Goal: Information Seeking & Learning: Find specific fact

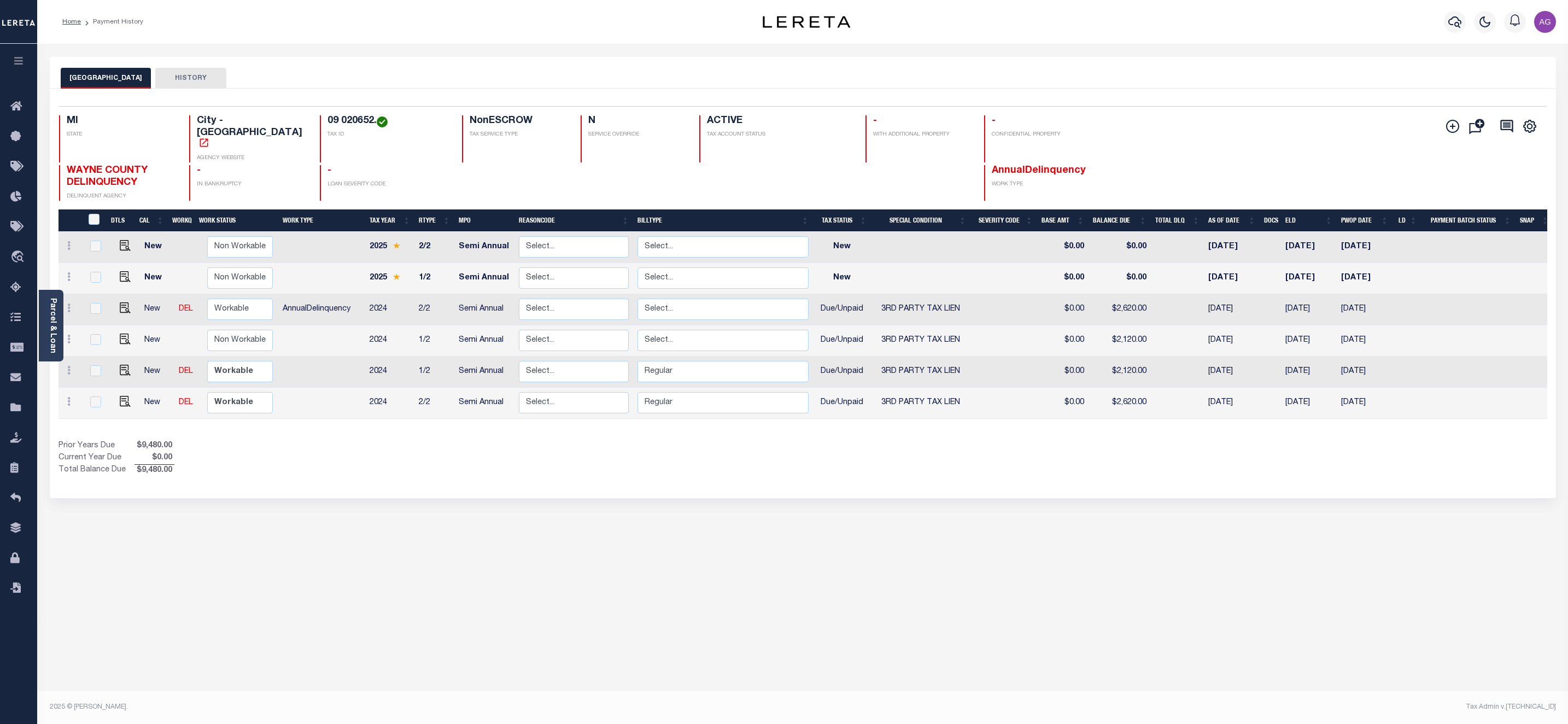
click at [774, 497] on div "DETROIT CITY HISTORY Selected 6 Results" at bounding box center [803, 365] width 1523 height 617
click at [612, 628] on div "DETROIT CITY HISTORY Selected 6 Results" at bounding box center [803, 365] width 1523 height 617
click at [1450, 125] on icon "" at bounding box center [1452, 125] width 13 height 13
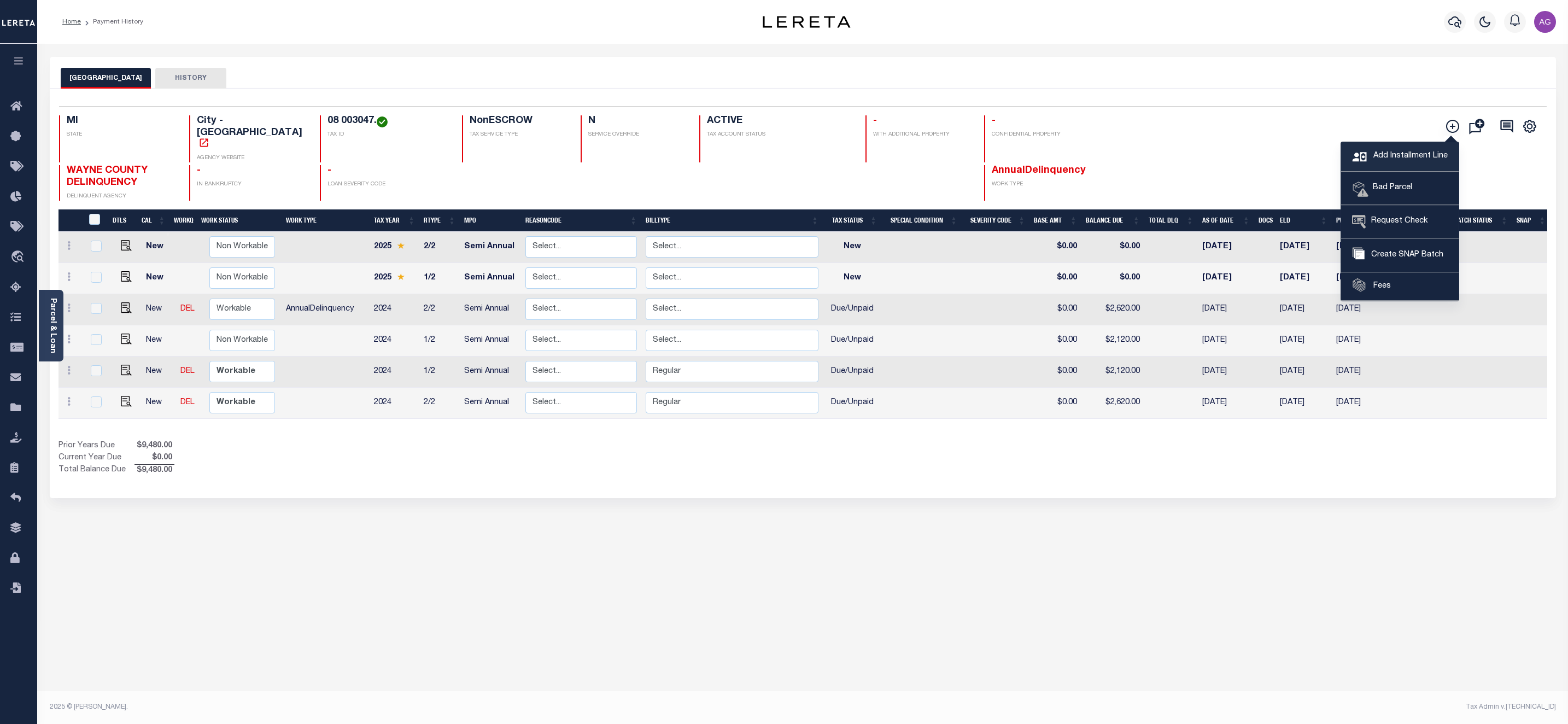
click at [1412, 150] on span "Add Installment Line" at bounding box center [1409, 156] width 77 height 12
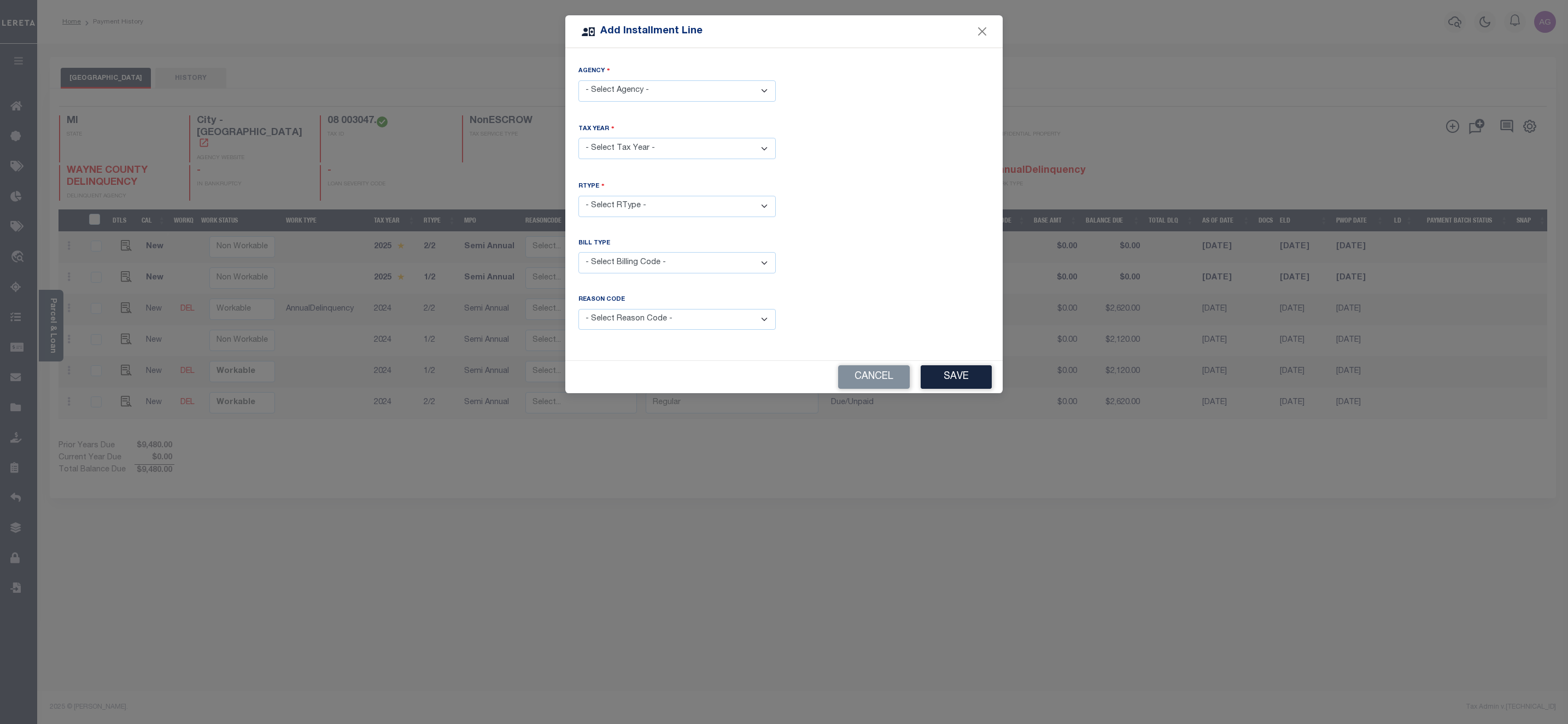
click at [669, 85] on select "- Select Agency - DETROIT CITY - City" at bounding box center [677, 91] width 197 height 21
select select "2616304001"
click at [579, 80] on select "- Select Agency - DETROIT CITY - City" at bounding box center [677, 91] width 197 height 21
click at [671, 147] on select "- Select Tax Year -" at bounding box center [677, 148] width 197 height 21
select select "2023"
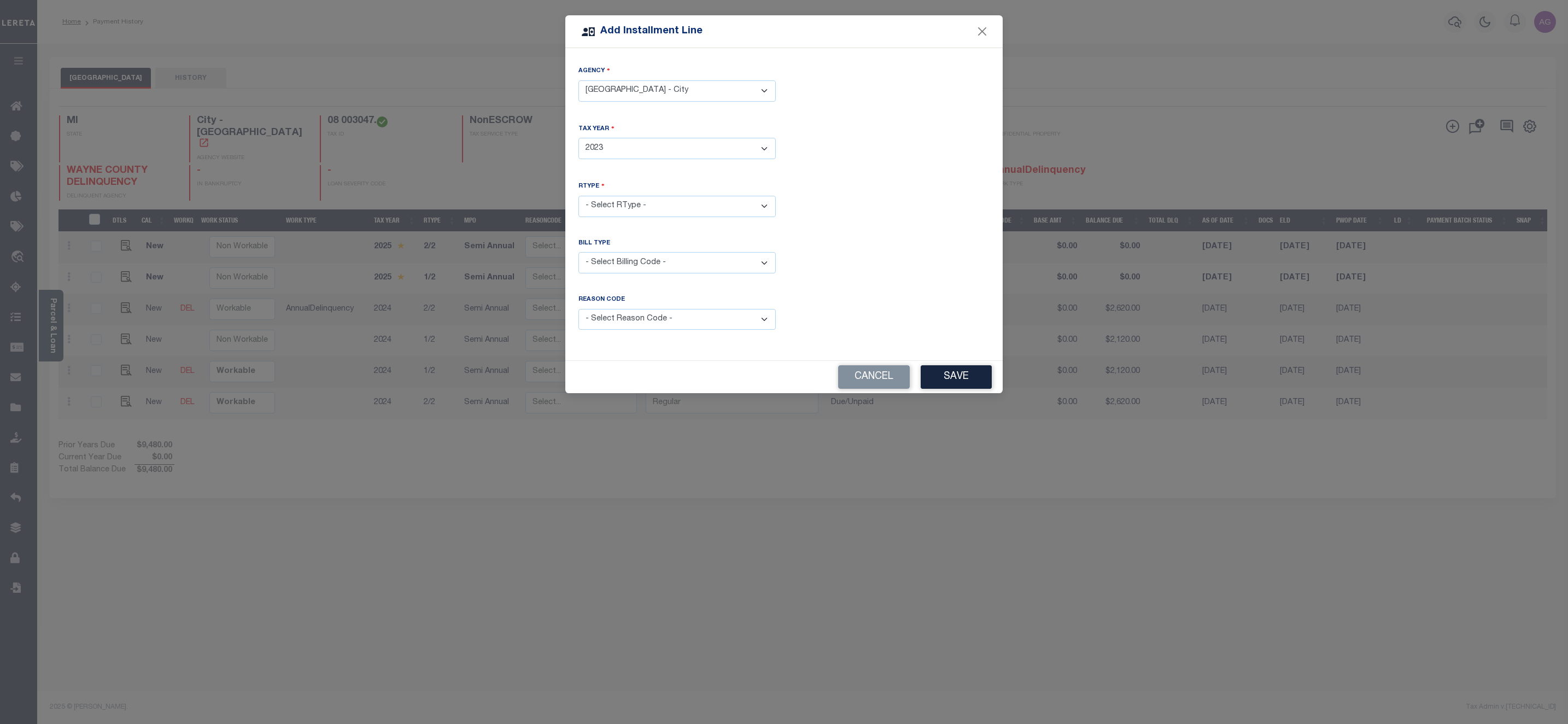
click at [579, 138] on select "- Select Year - 2005 2006 2007 2008 2009 2010 2011 2012 2013 2014 2015 2016 201…" at bounding box center [677, 148] width 197 height 21
click at [751, 204] on select "- Select RType - 1/1 1/2 2/2" at bounding box center [677, 206] width 197 height 21
select select "1"
click at [579, 196] on select "- Select RType - 1/1 1/2 2/2" at bounding box center [677, 206] width 197 height 21
click at [960, 375] on button "Save" at bounding box center [956, 376] width 71 height 24
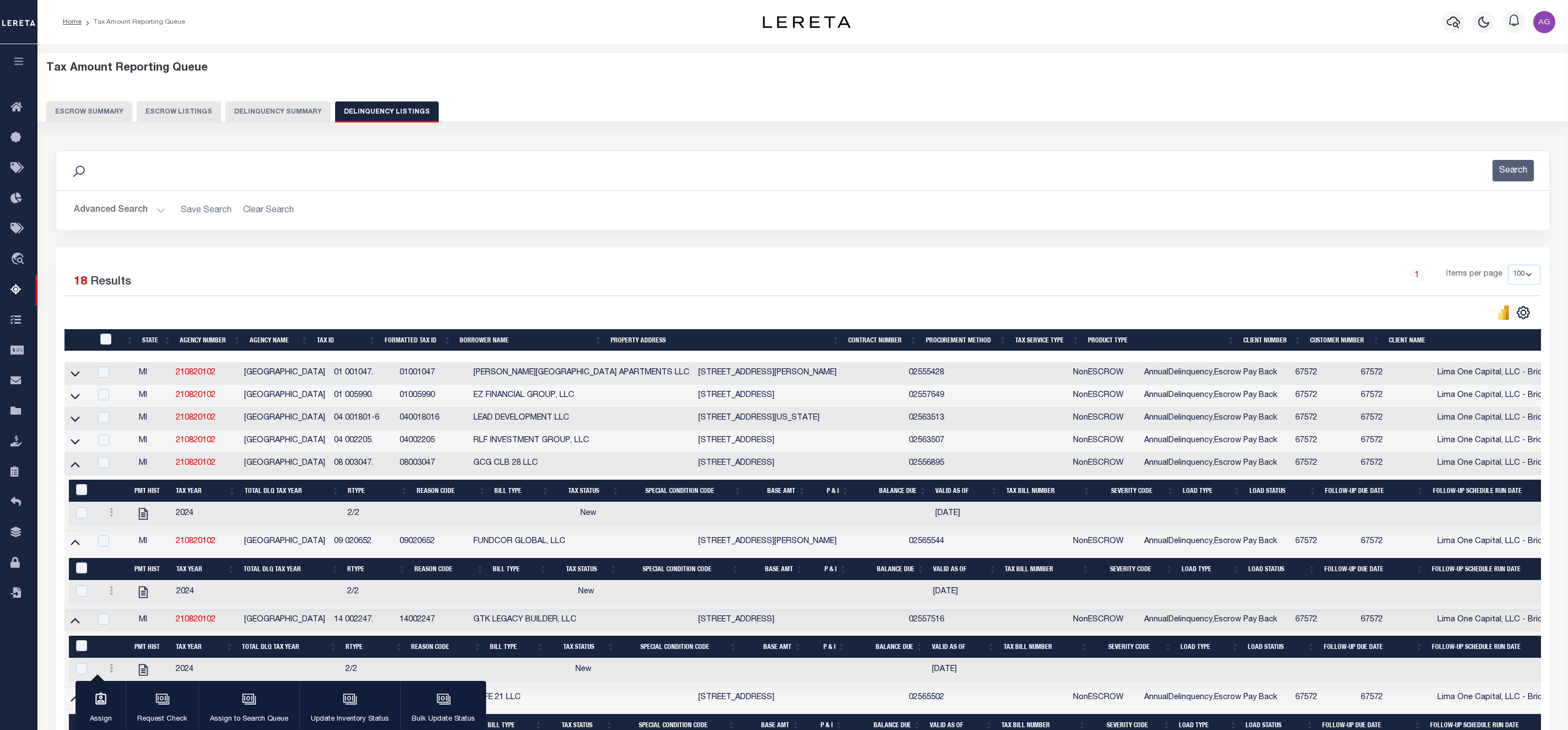
select select "100"
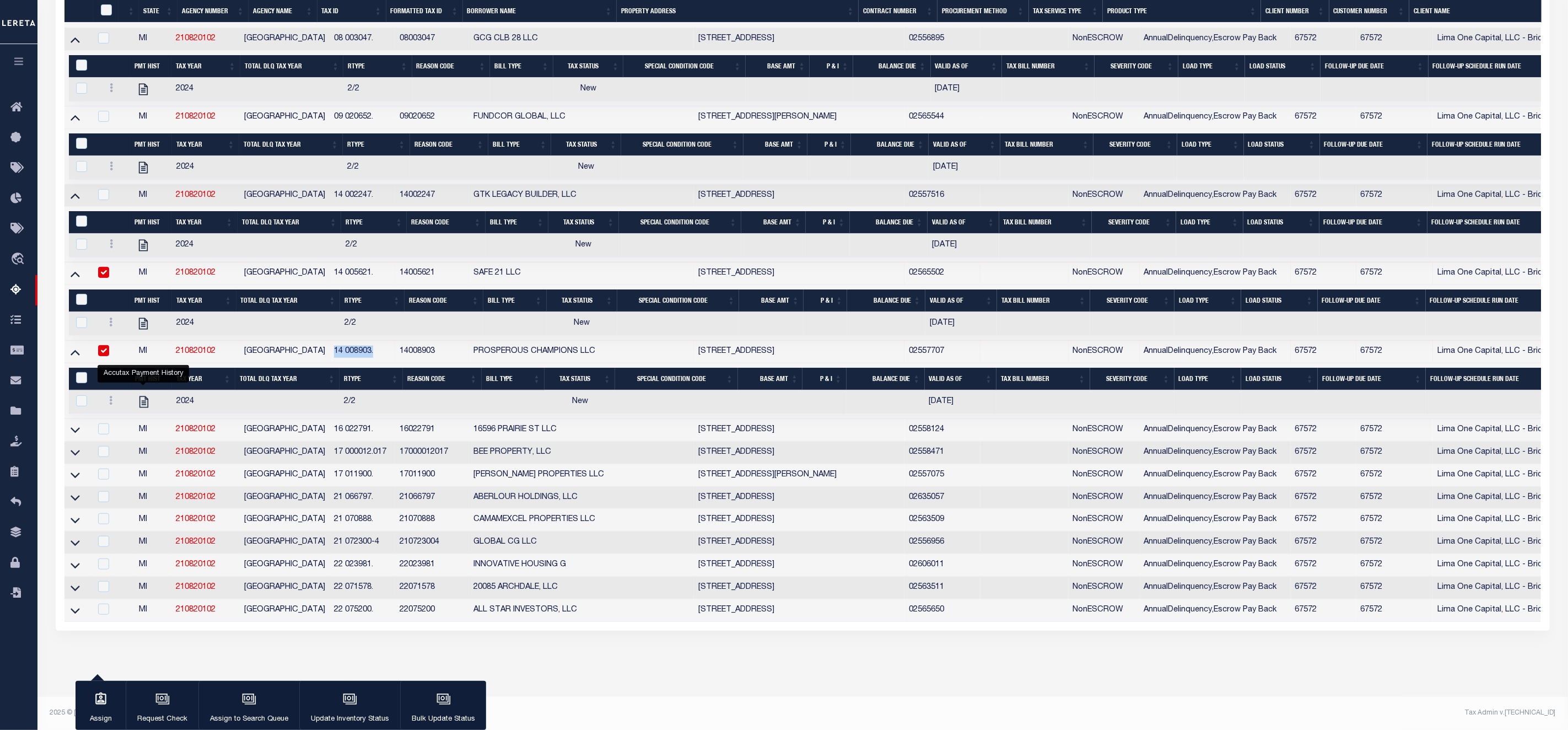
scroll to position [445, 0]
drag, startPoint x: 76, startPoint y: 607, endPoint x: 73, endPoint y: 582, distance: 25.2
click at [76, 607] on icon at bounding box center [75, 610] width 10 height 11
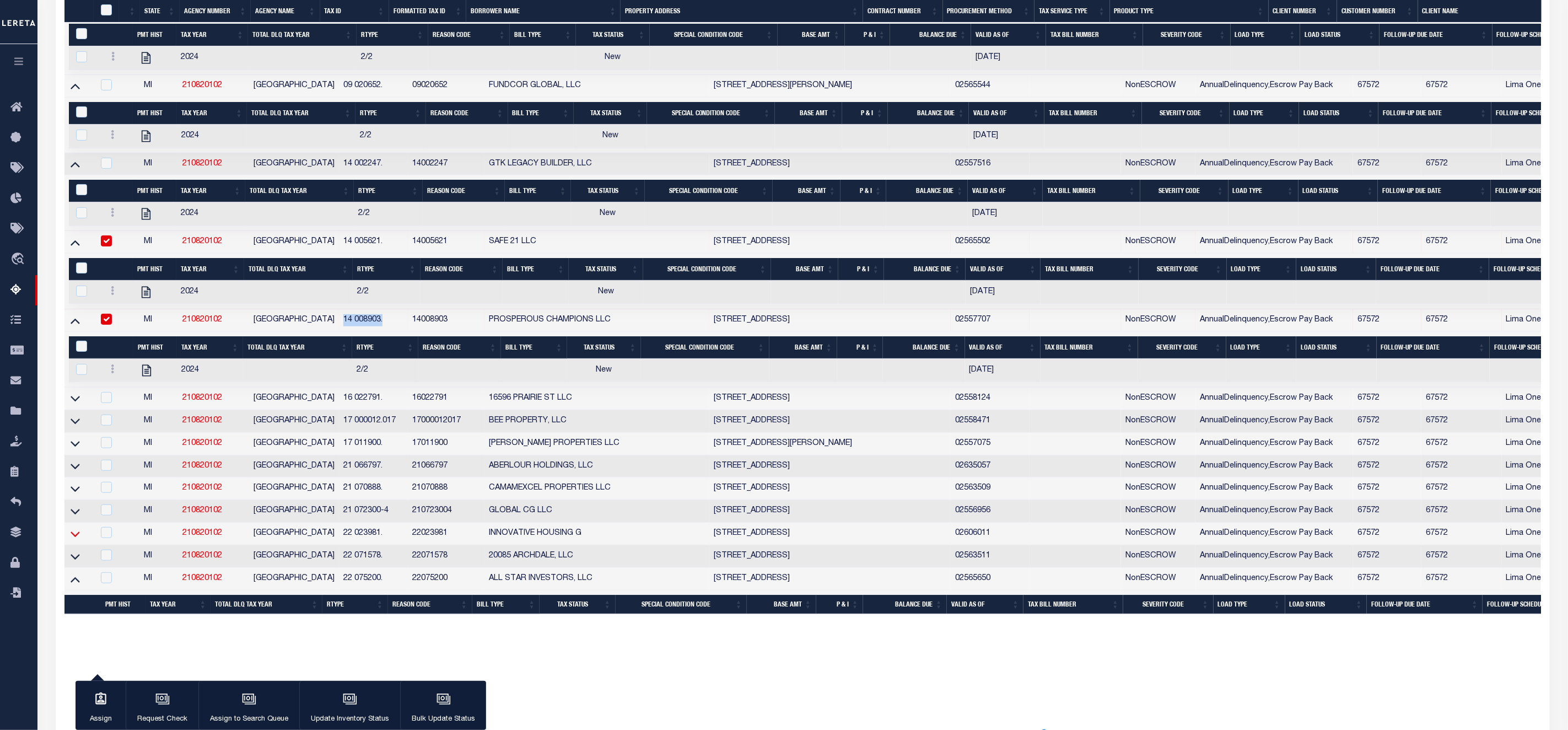
scroll to position [410, 0]
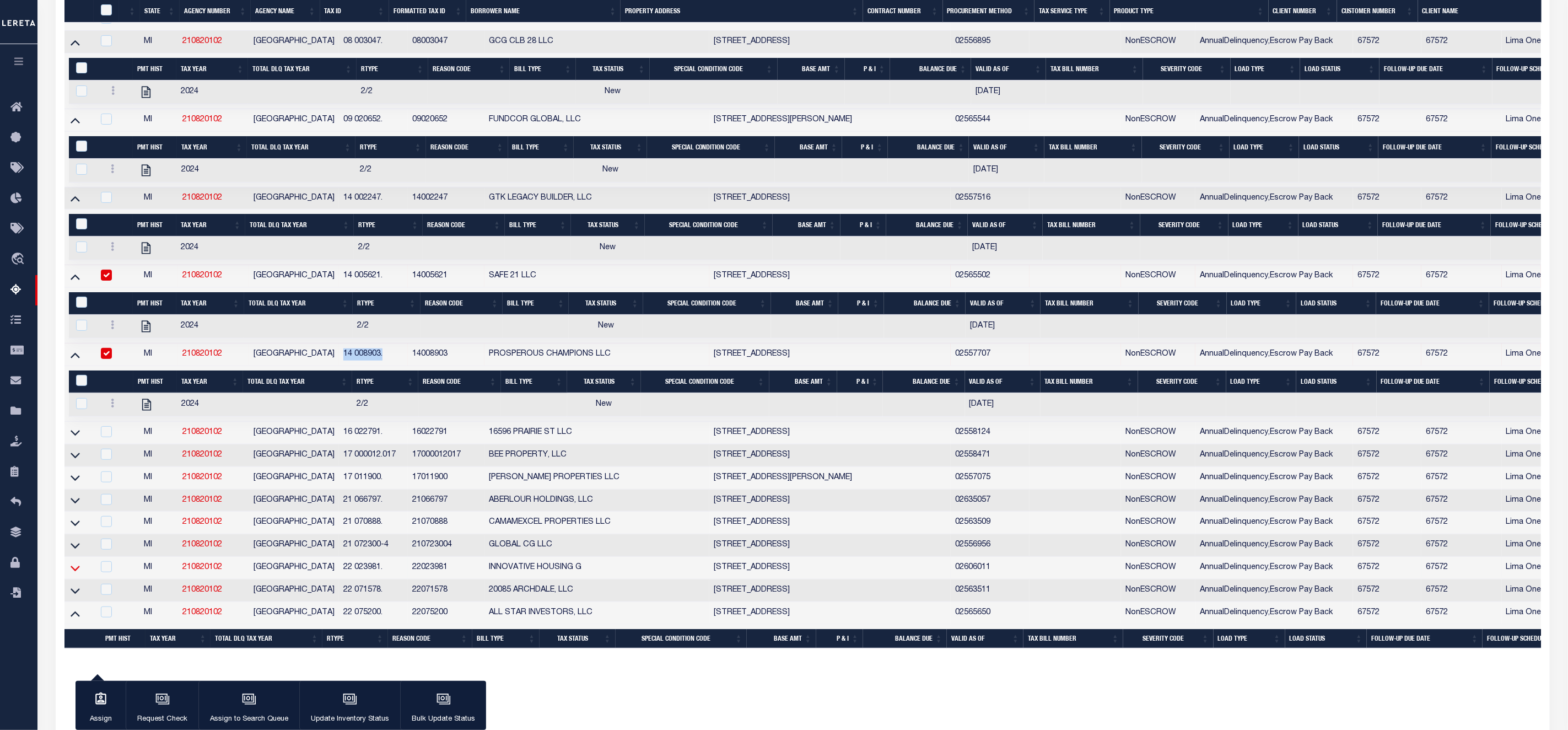
click at [73, 571] on icon at bounding box center [75, 568] width 10 height 5
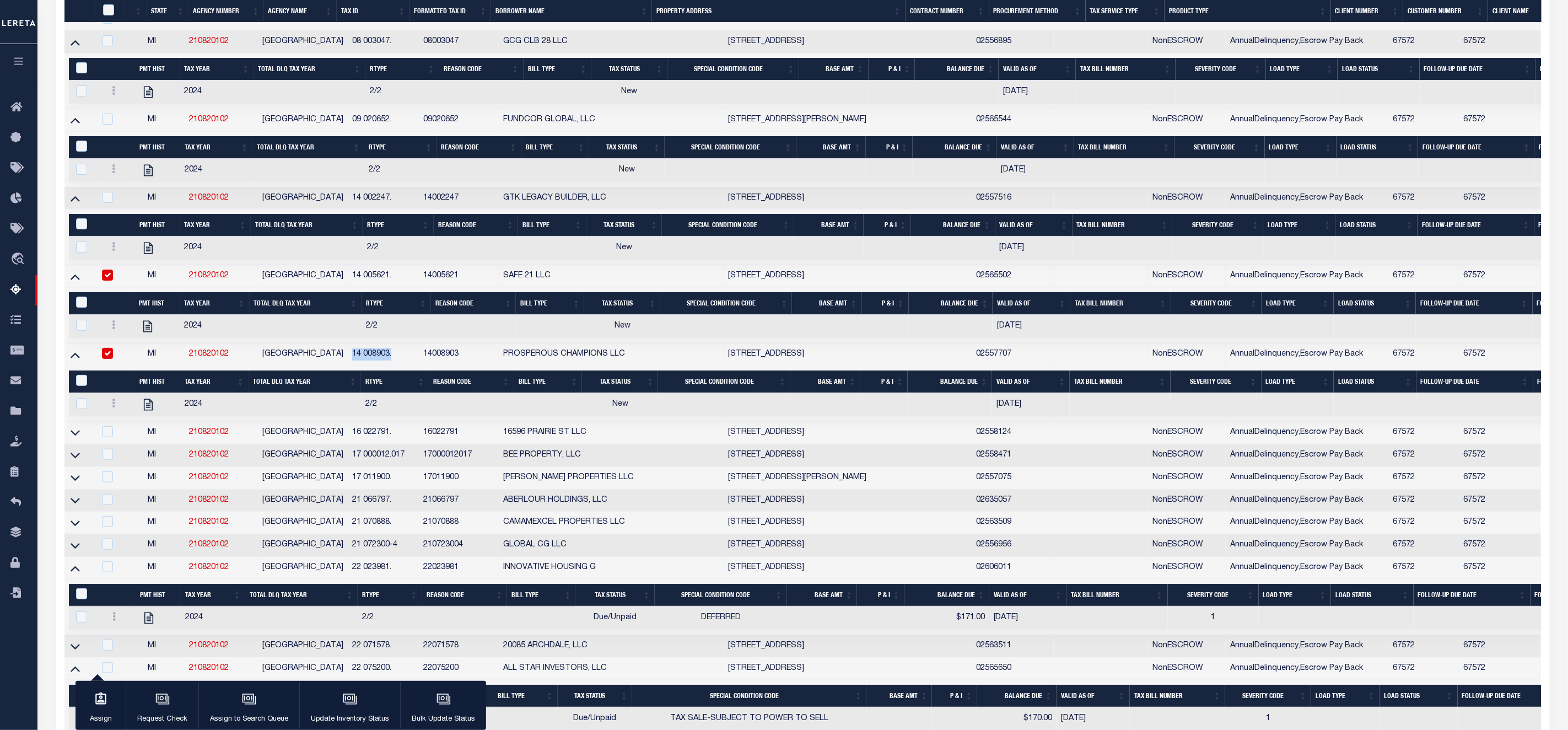
scroll to position [531, 0]
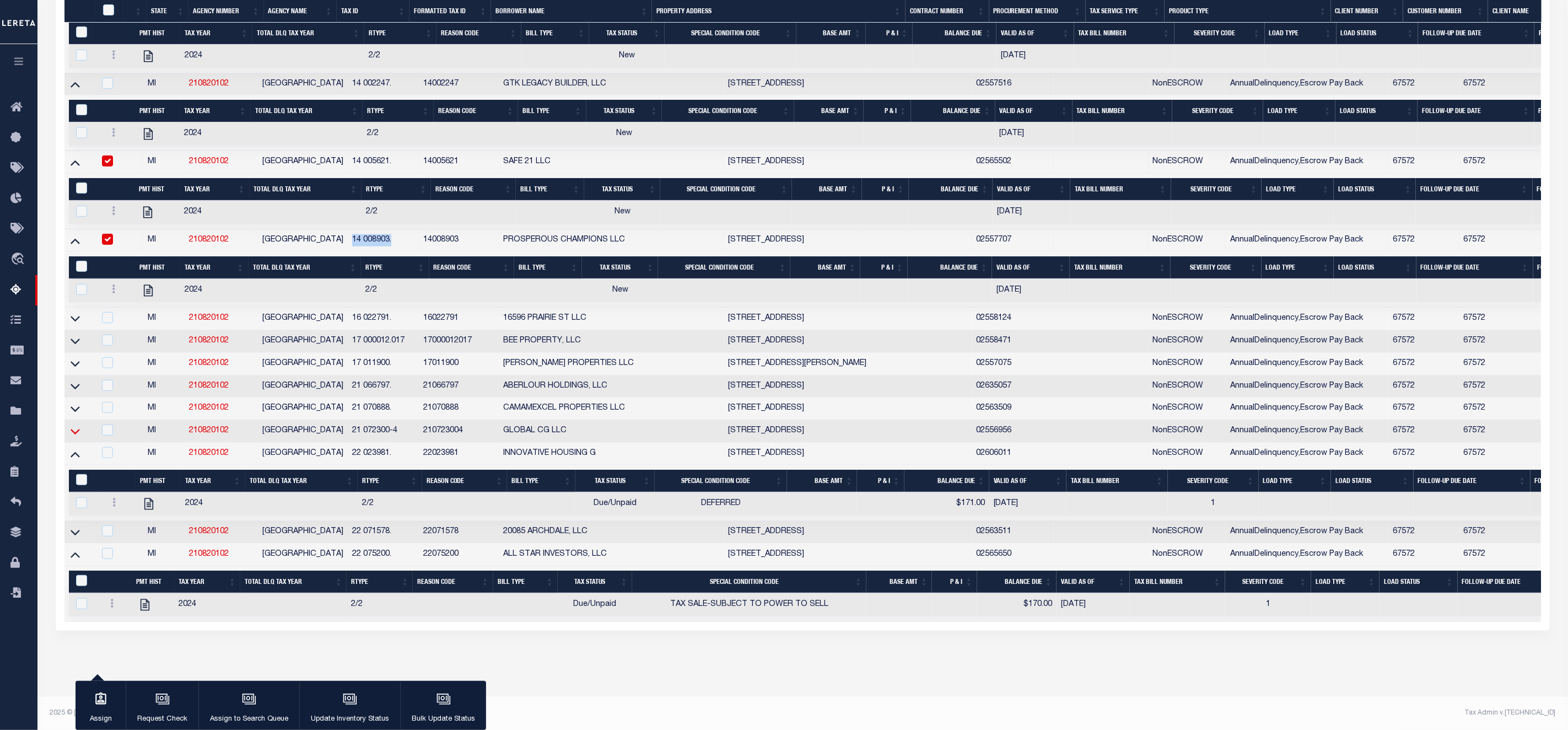
click at [76, 437] on icon at bounding box center [75, 430] width 10 height 11
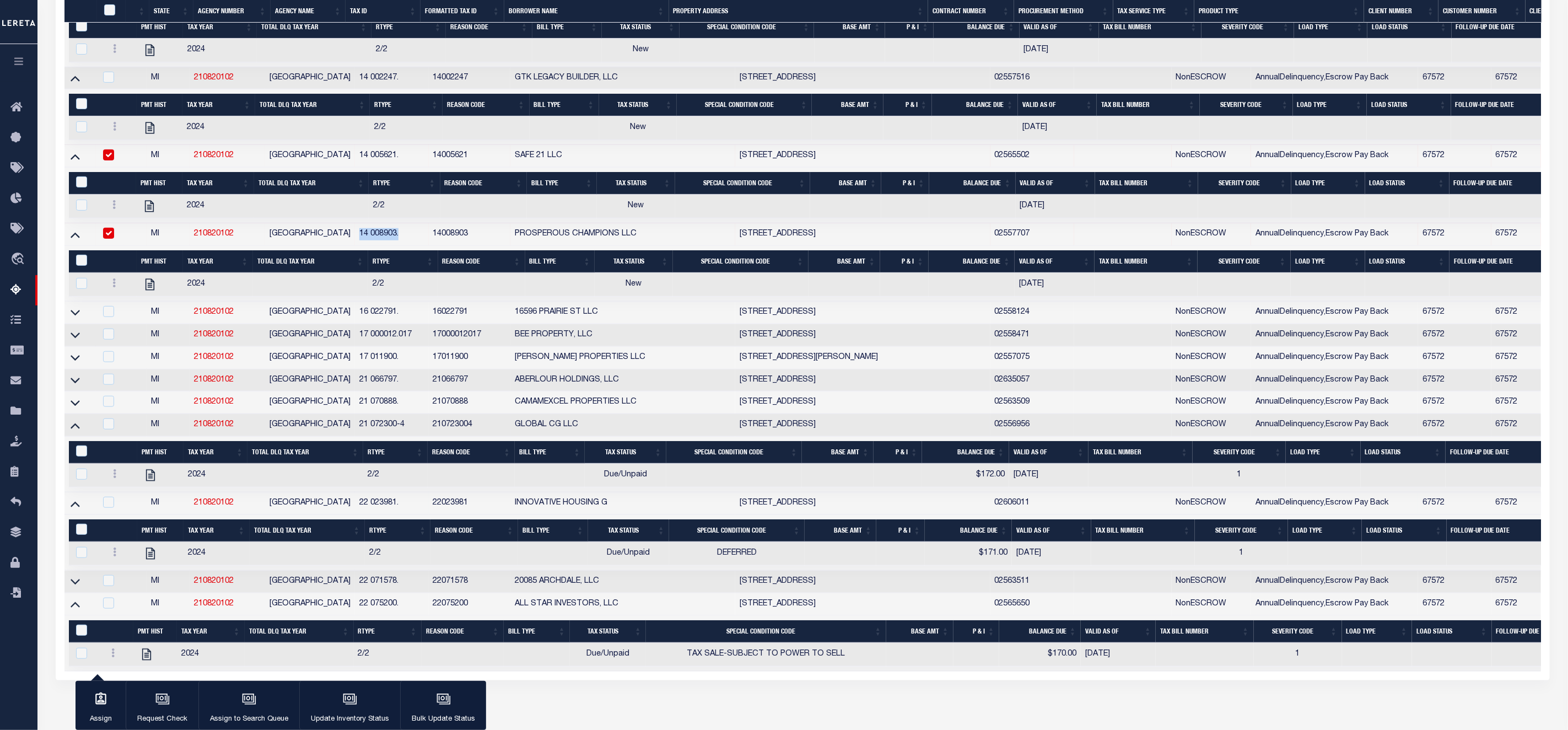
scroll to position [523, 0]
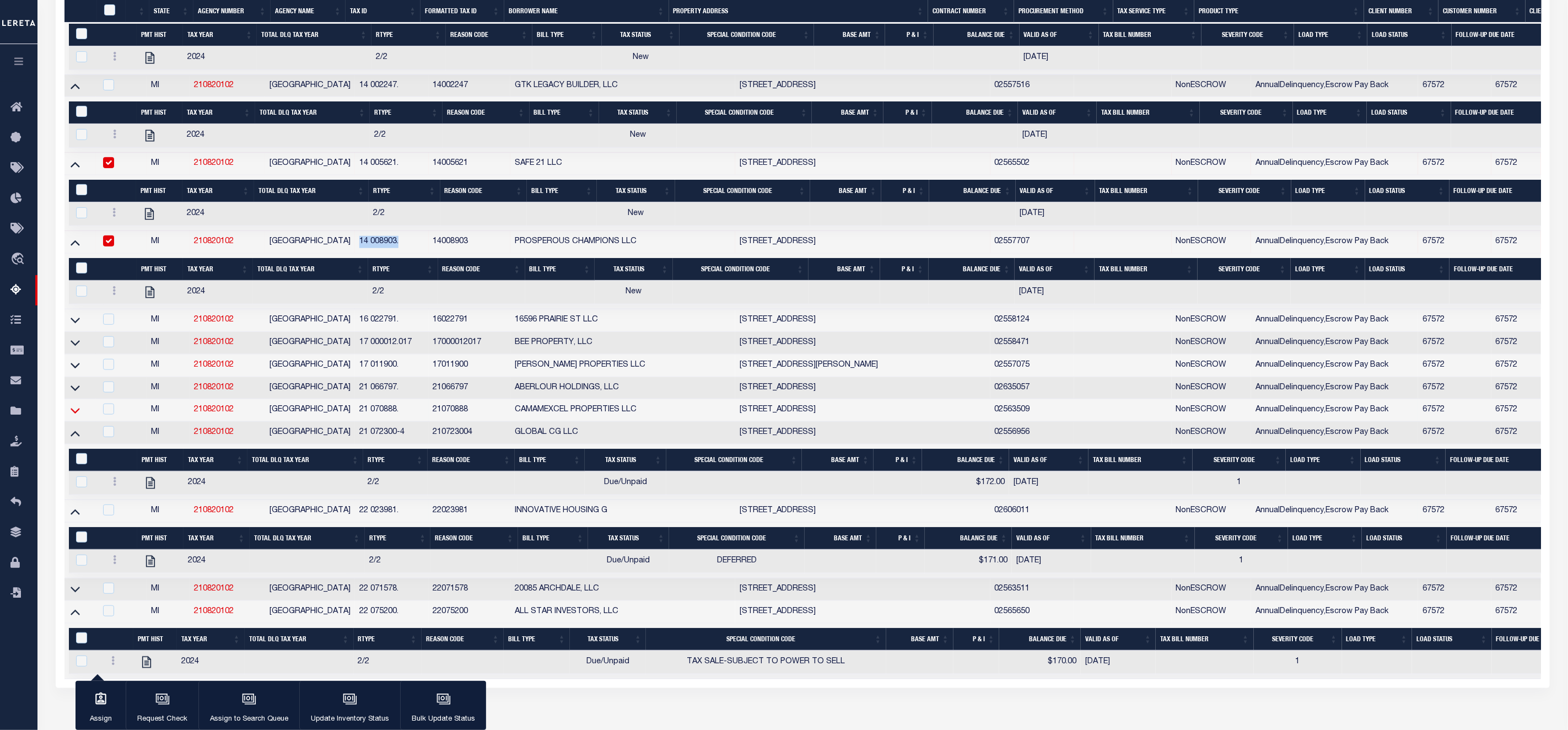
click at [78, 416] on icon at bounding box center [75, 409] width 10 height 11
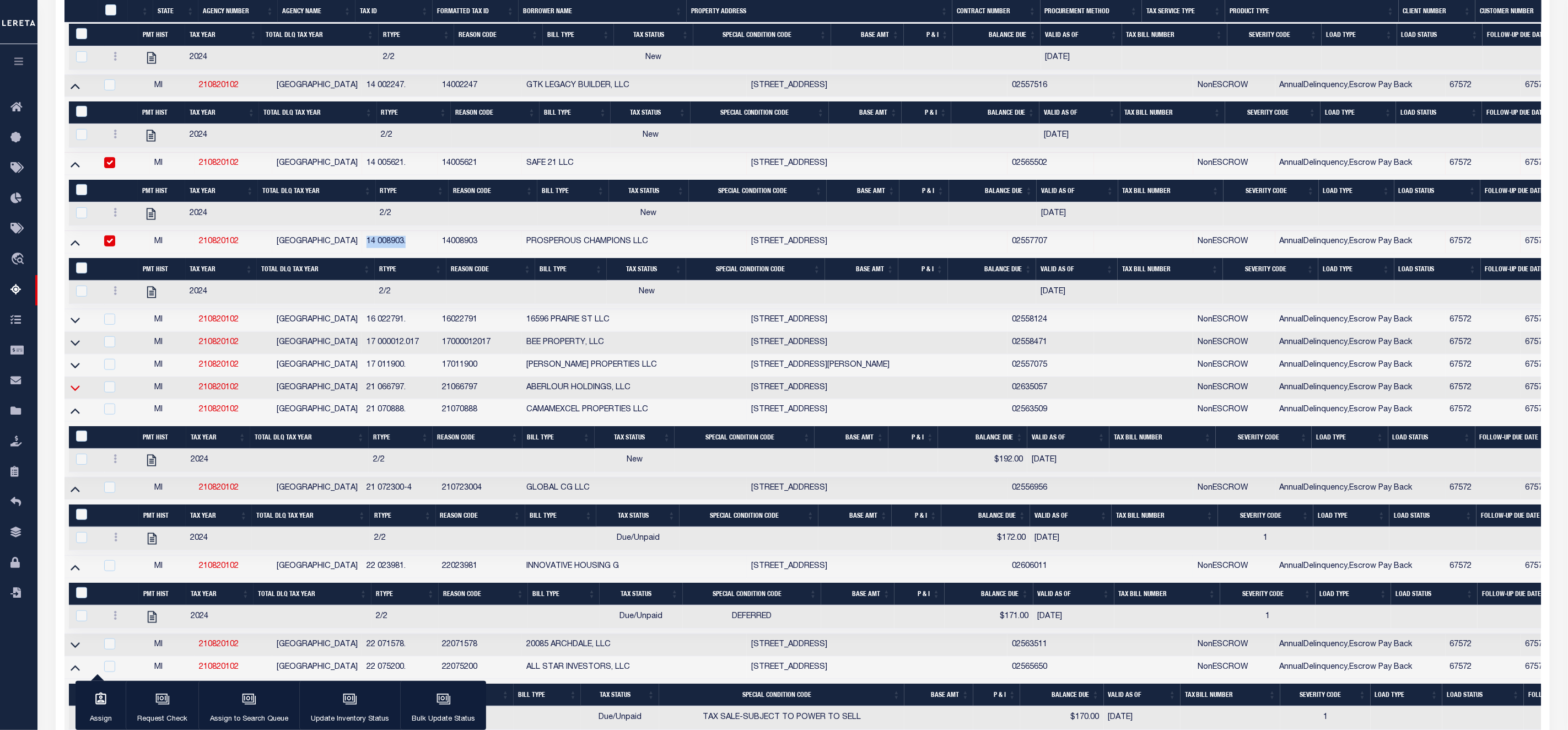
click at [75, 394] on icon at bounding box center [75, 387] width 10 height 11
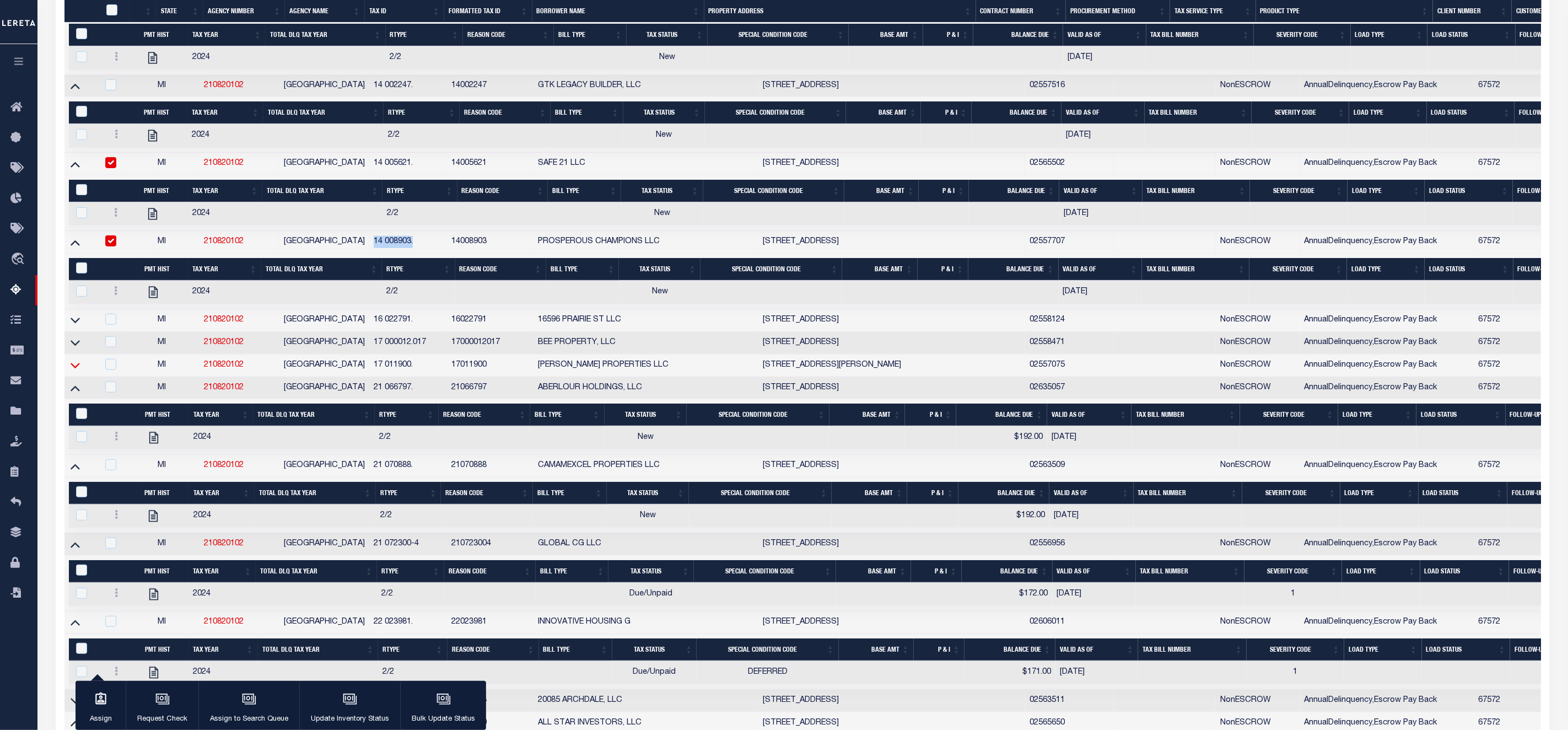
click at [75, 371] on icon at bounding box center [75, 365] width 10 height 11
click at [75, 346] on icon at bounding box center [75, 343] width 10 height 5
click at [78, 326] on icon at bounding box center [75, 320] width 10 height 11
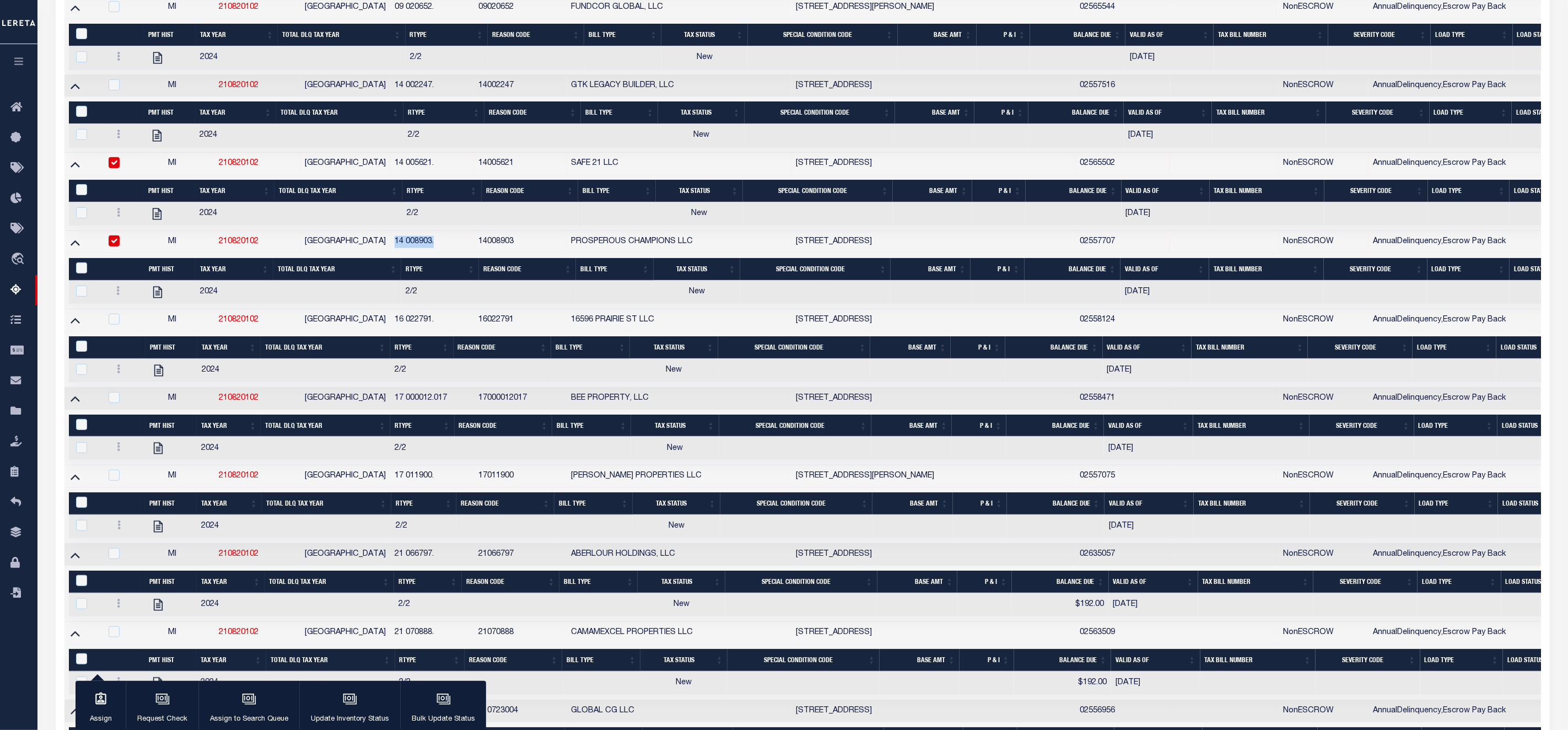
scroll to position [27, 0]
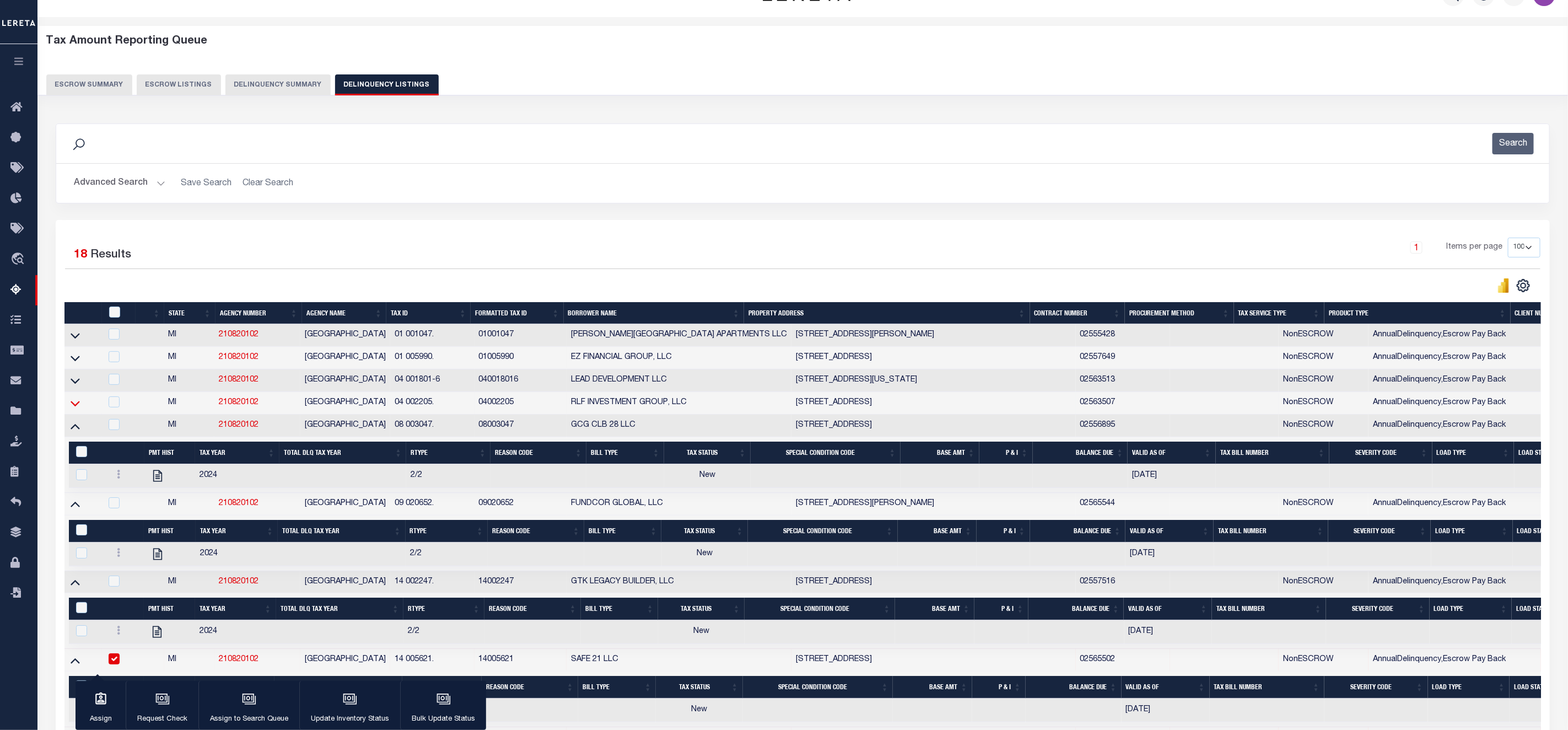
click at [76, 408] on icon at bounding box center [75, 402] width 10 height 11
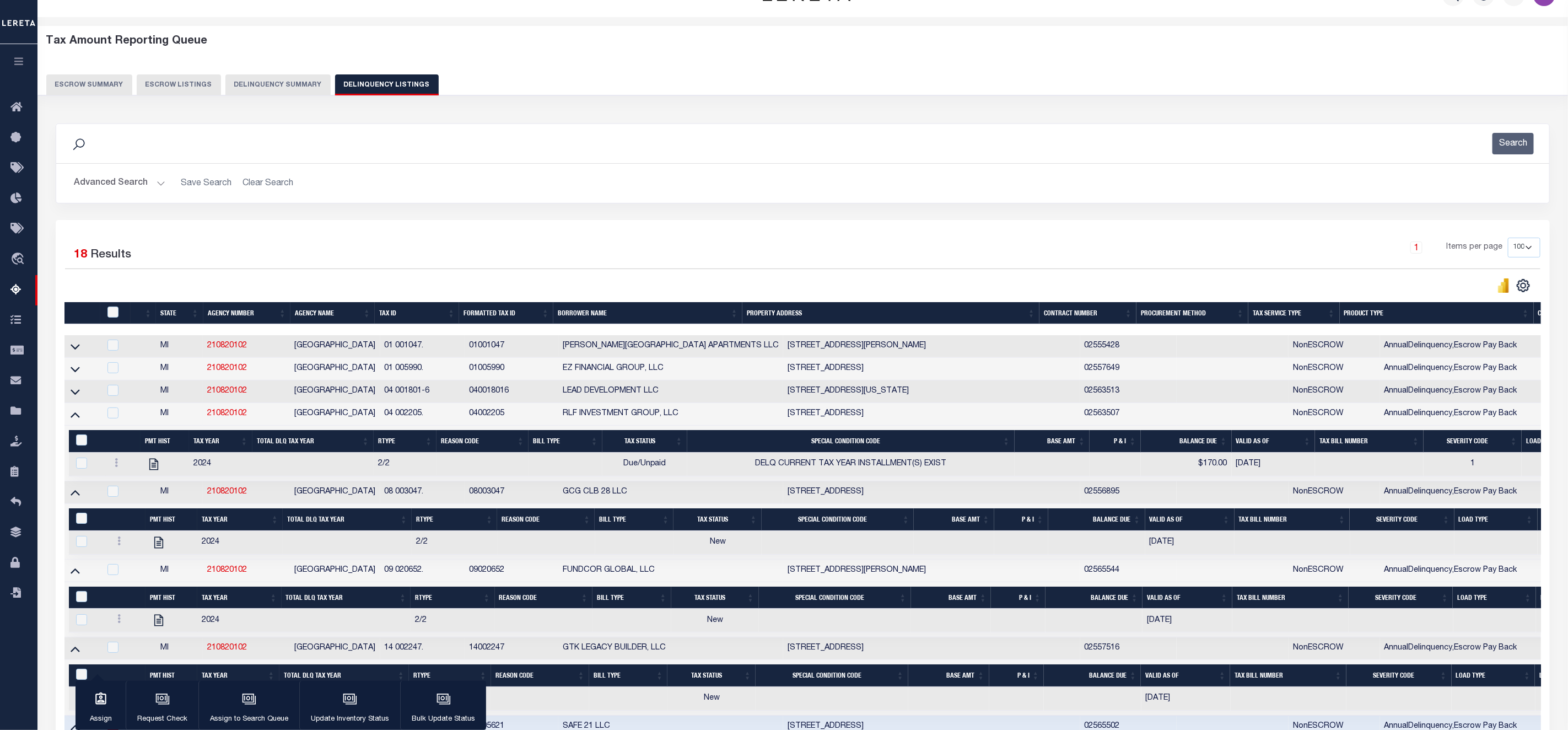
click at [75, 388] on td at bounding box center [82, 392] width 36 height 23
checkbox input "true"
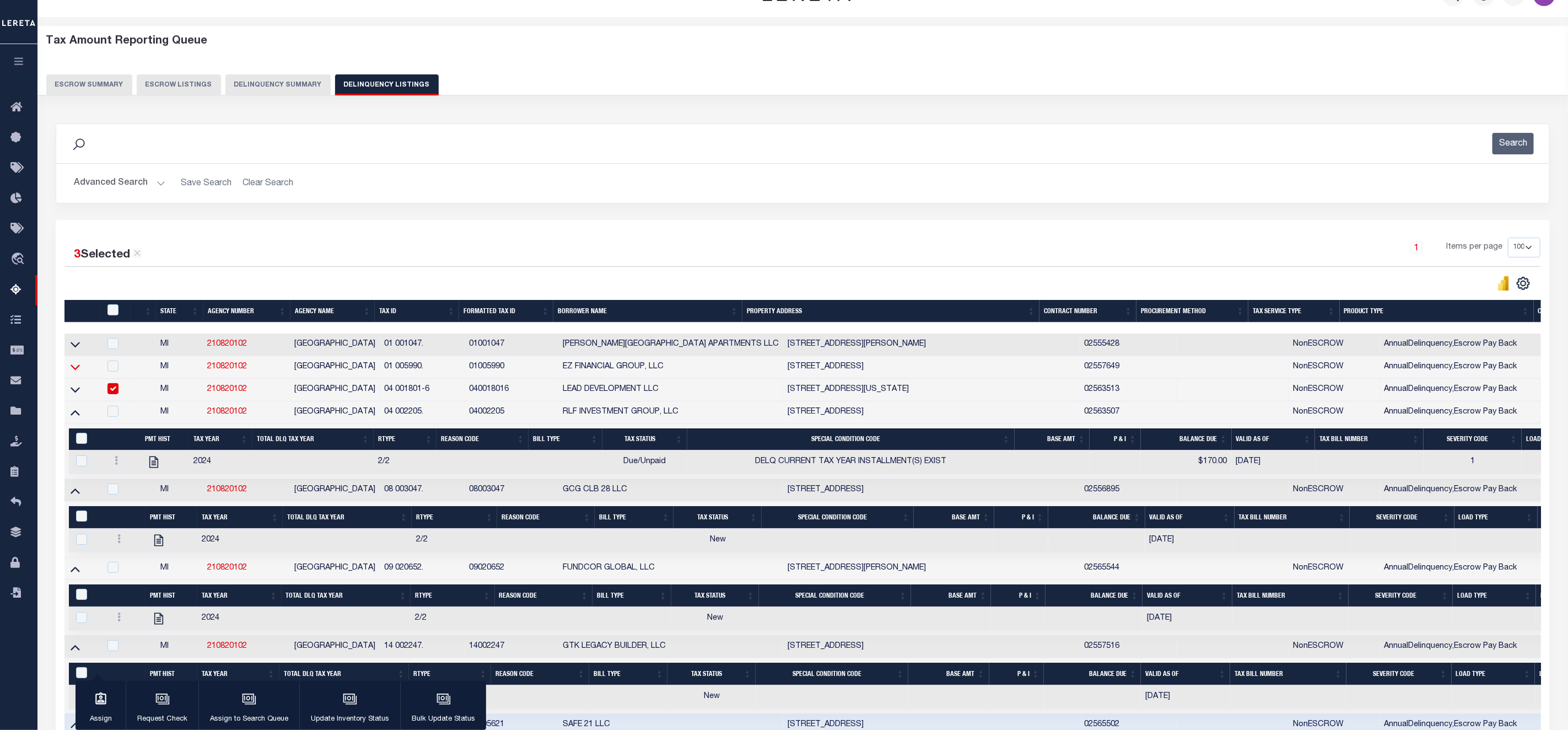
click at [78, 372] on icon at bounding box center [75, 366] width 10 height 11
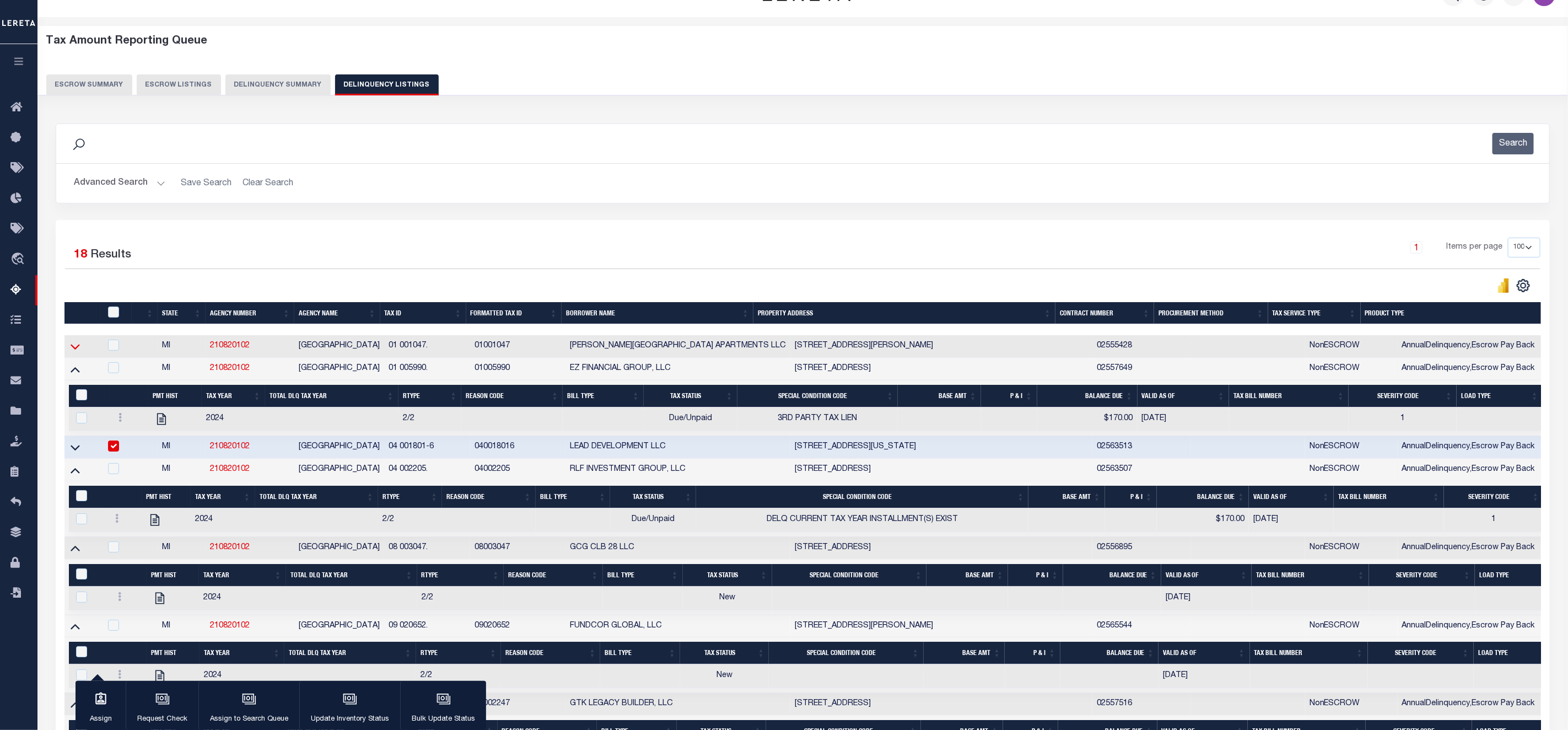
click at [75, 349] on icon at bounding box center [75, 346] width 10 height 11
click at [280, 81] on button "Delinquency Summary" at bounding box center [278, 85] width 105 height 21
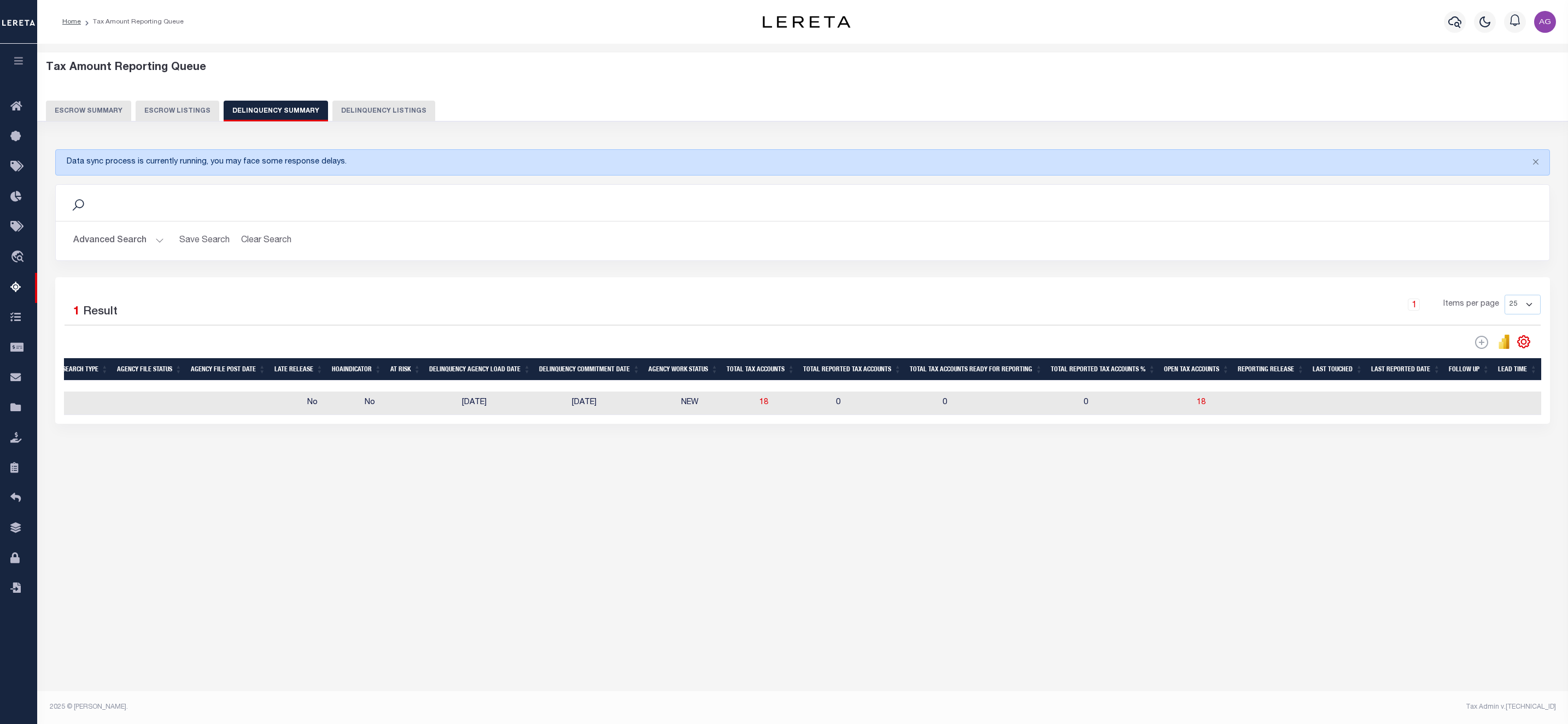
scroll to position [0, 0]
click at [132, 240] on button "Advanced Search" at bounding box center [119, 240] width 91 height 21
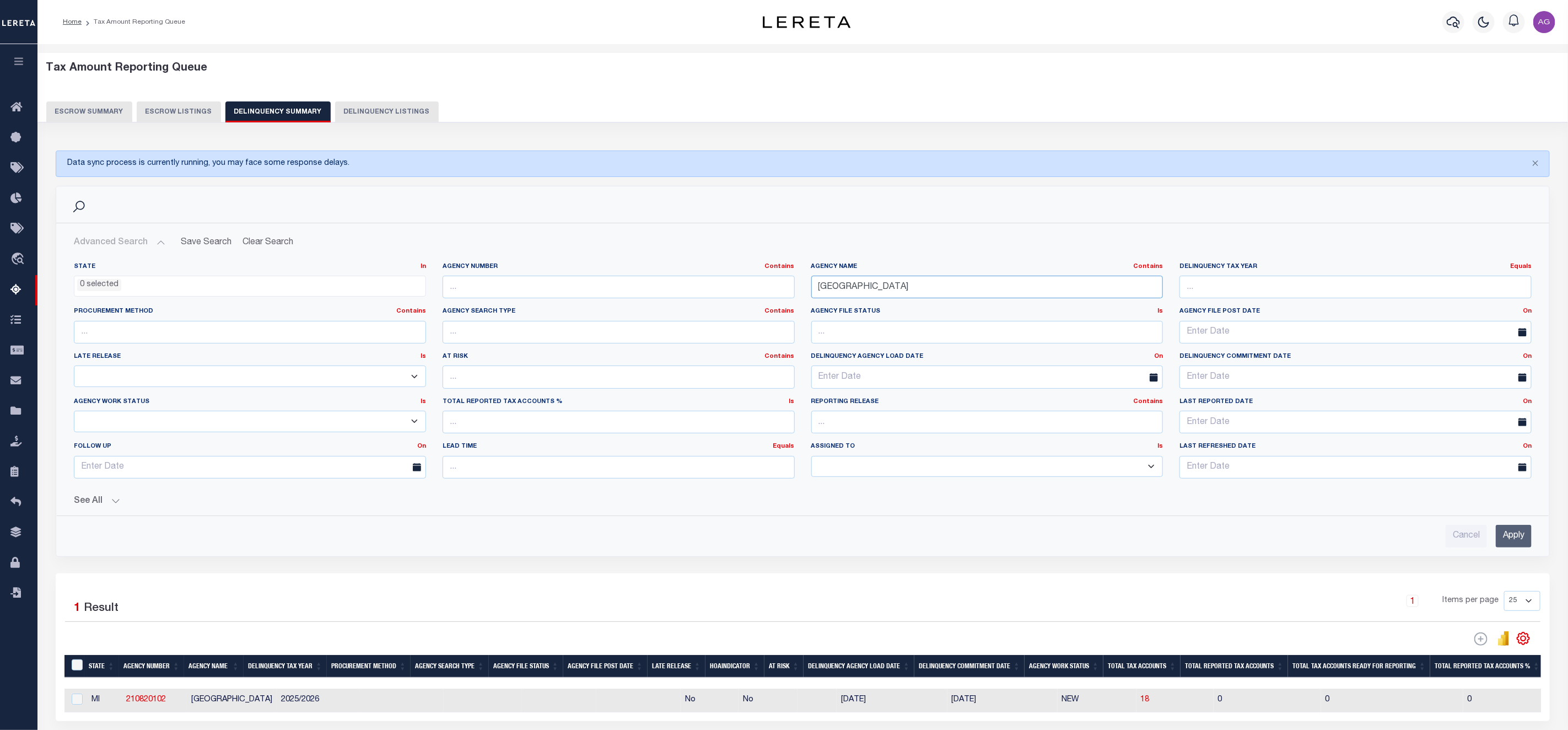
drag, startPoint x: 898, startPoint y: 286, endPoint x: 493, endPoint y: 283, distance: 405.0
click at [493, 283] on div "State In In AK AL AR AZ CA CO CT DC DE FL GA GU HI IA ID IL IN KS KY LA MA MD M…" at bounding box center [803, 375] width 1474 height 225
type input "ALAMEDA"
click at [1532, 538] on div "Cancel Apply" at bounding box center [802, 531] width 1475 height 32
click at [1529, 538] on input "Apply" at bounding box center [1513, 536] width 36 height 23
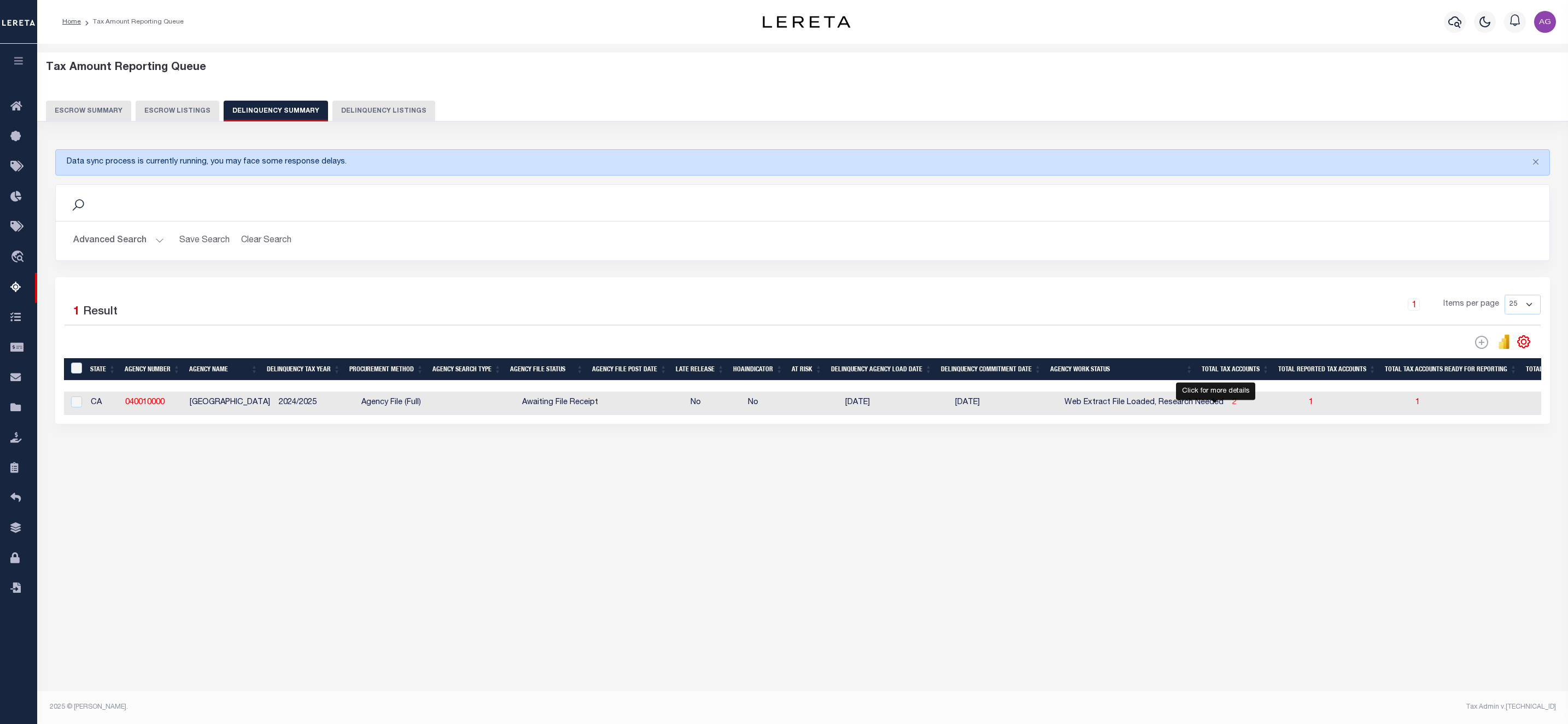
click at [1232, 406] on span "2" at bounding box center [1234, 402] width 4 height 8
select select "100"
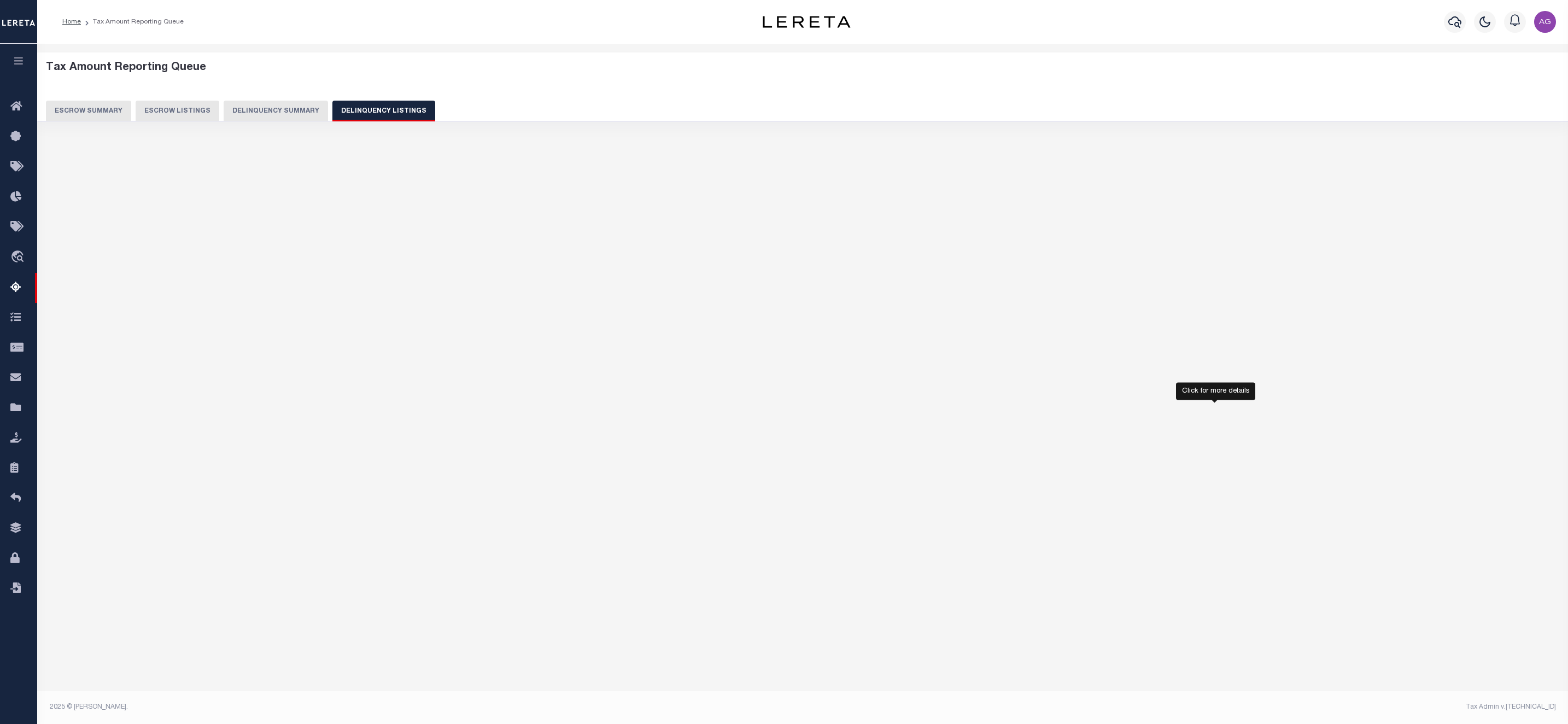
select select "100"
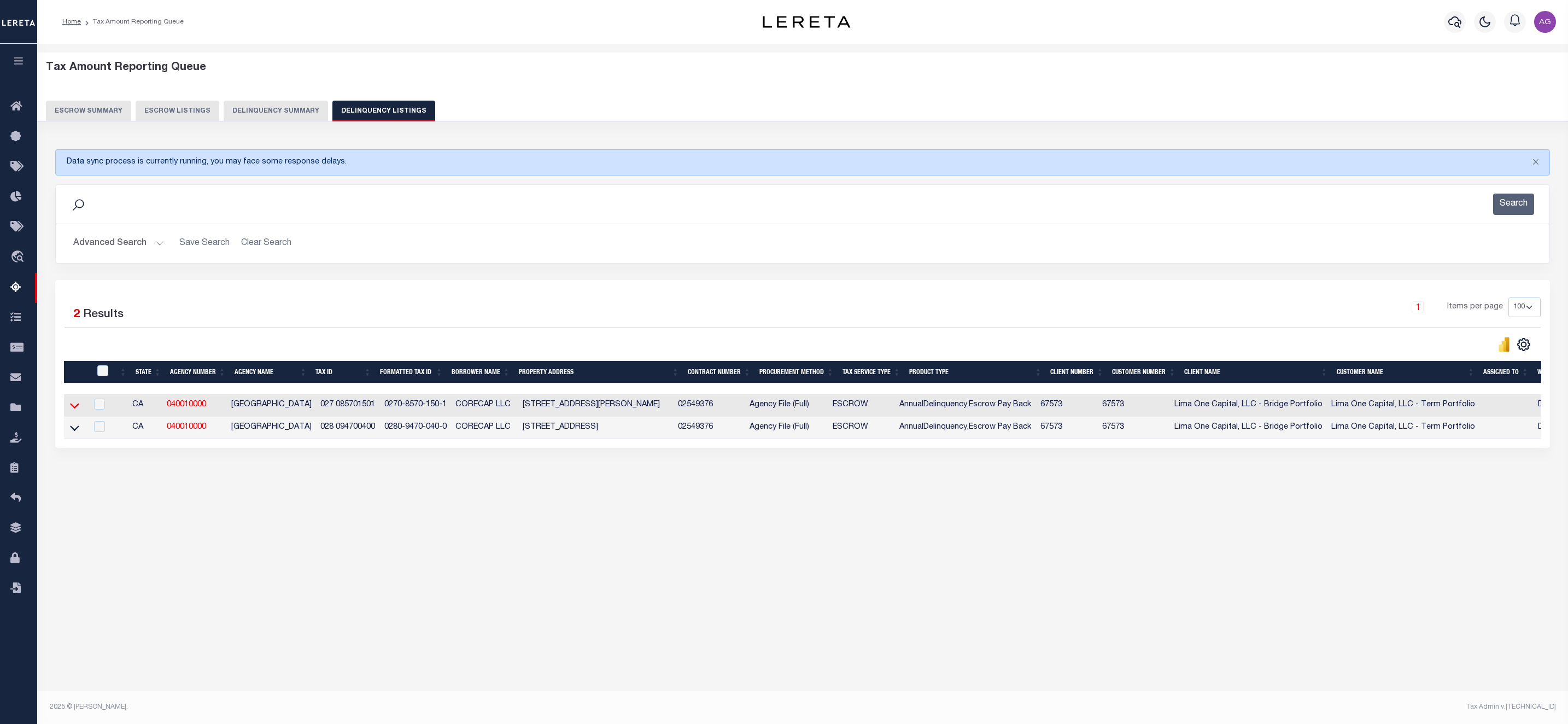
click at [74, 405] on icon at bounding box center [74, 405] width 10 height 11
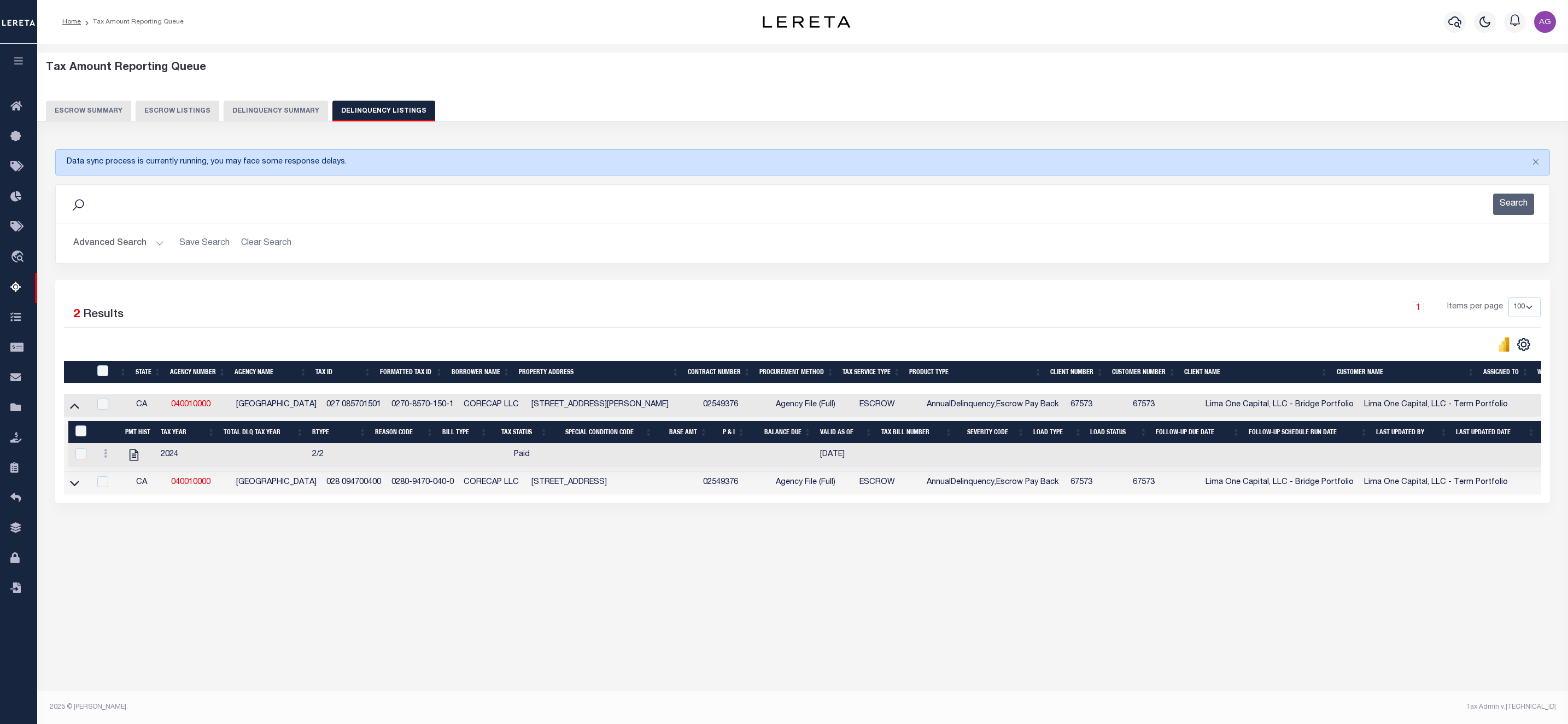
select select "100"
click at [277, 104] on button "Delinquency Summary" at bounding box center [276, 111] width 105 height 21
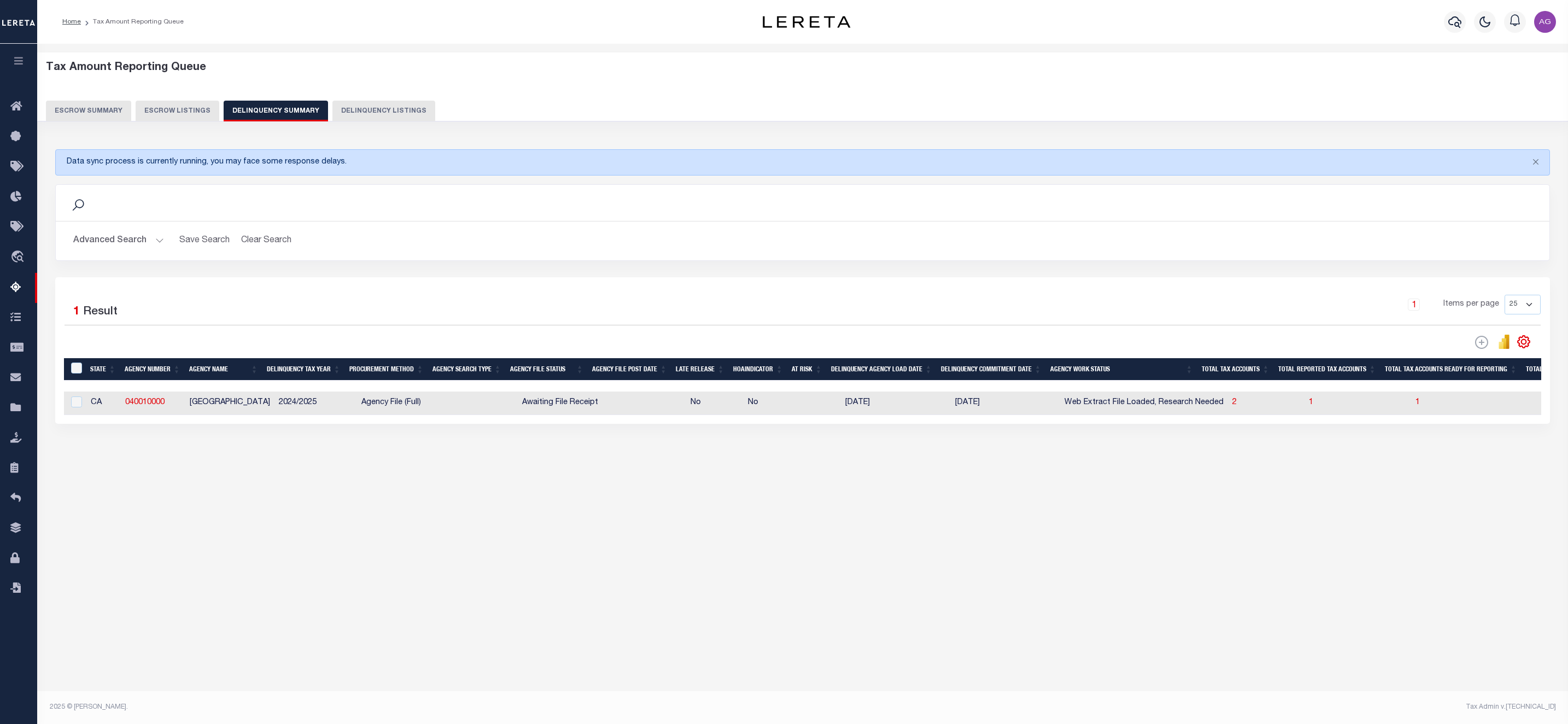
click at [132, 240] on button "Advanced Search" at bounding box center [119, 240] width 91 height 21
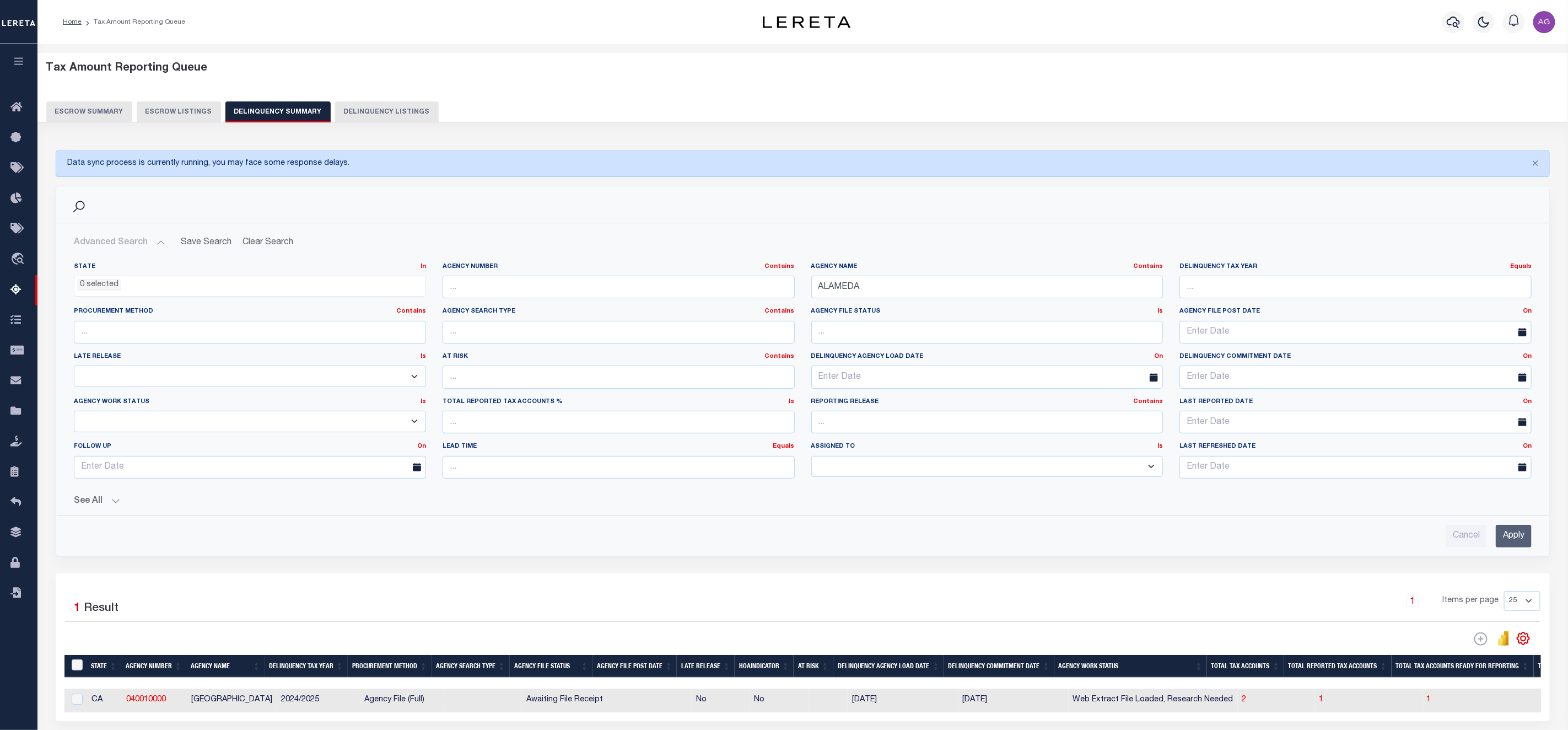
click at [101, 505] on button "See All" at bounding box center [802, 502] width 1457 height 11
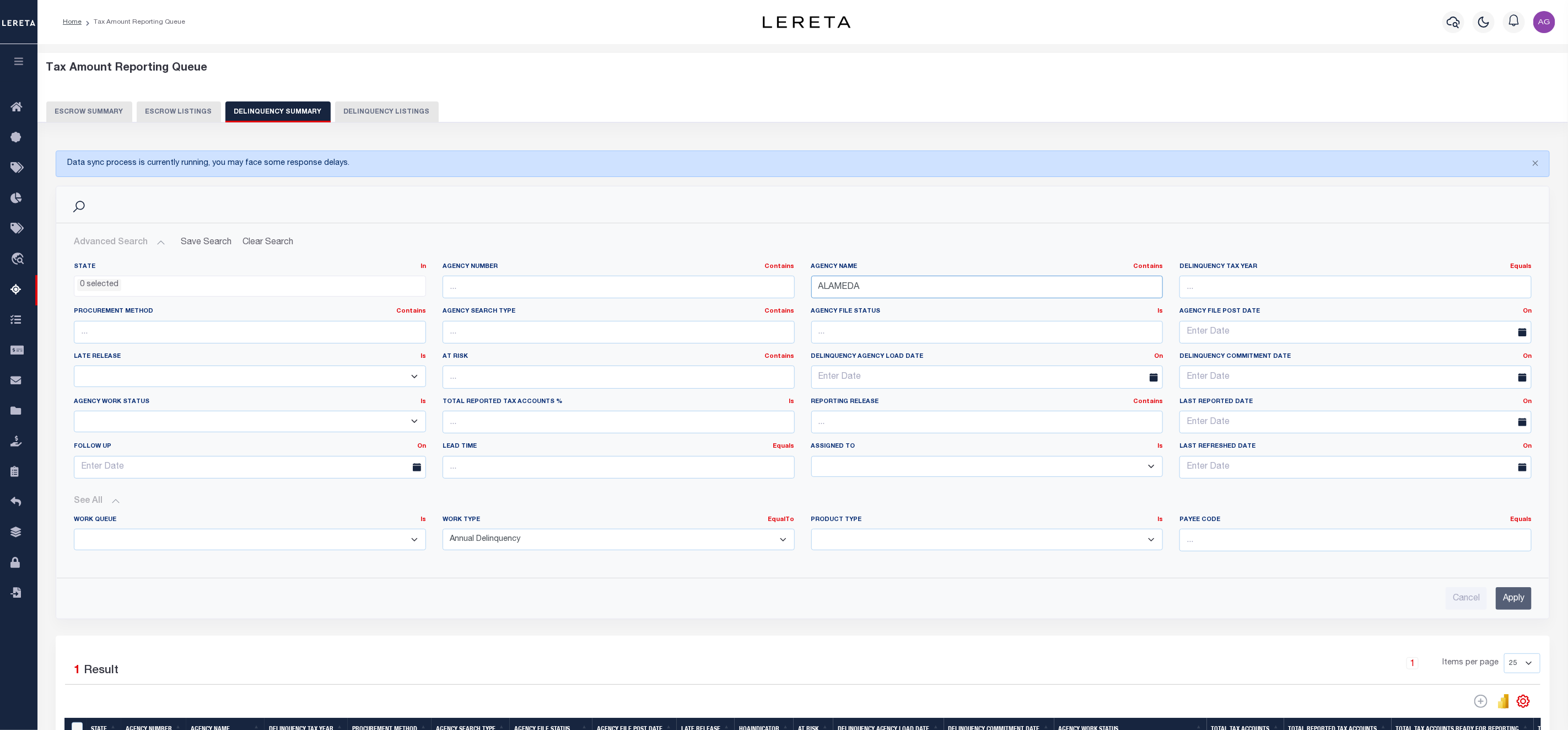
drag, startPoint x: 900, startPoint y: 286, endPoint x: 727, endPoint y: 298, distance: 173.4
click at [727, 298] on div "State In In AK AL AR AZ CA CO CT DC DE FL GA GU HI IA ID IL IN KS KY LA MA MD M…" at bounding box center [803, 375] width 1474 height 225
type input "DETROIT"
click at [1522, 602] on input "Apply" at bounding box center [1513, 598] width 36 height 23
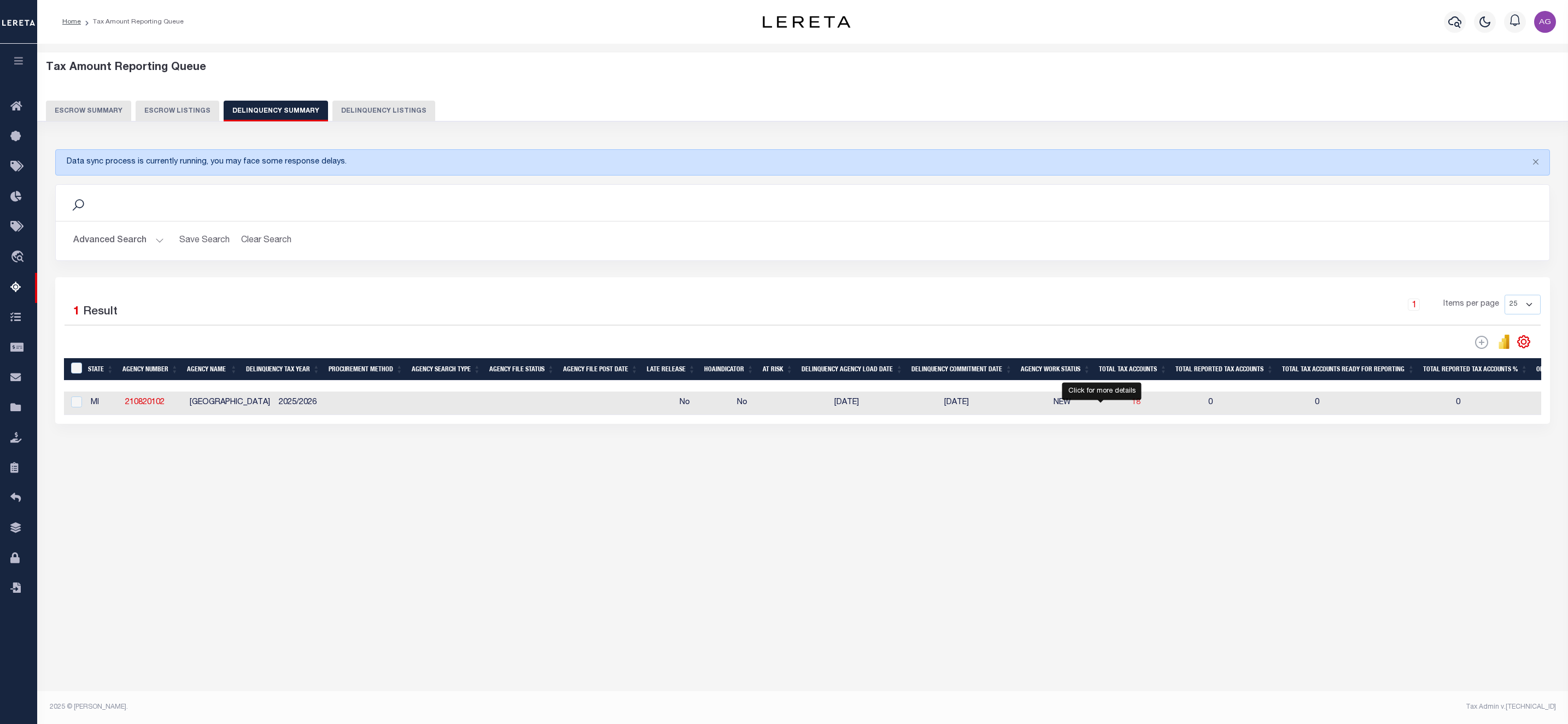
click at [1103, 403] on body "Home Tax Amount Reporting Queue Profile" at bounding box center [784, 348] width 1568 height 695
click at [1131, 406] on span "18" at bounding box center [1136, 402] width 9 height 8
select select "100"
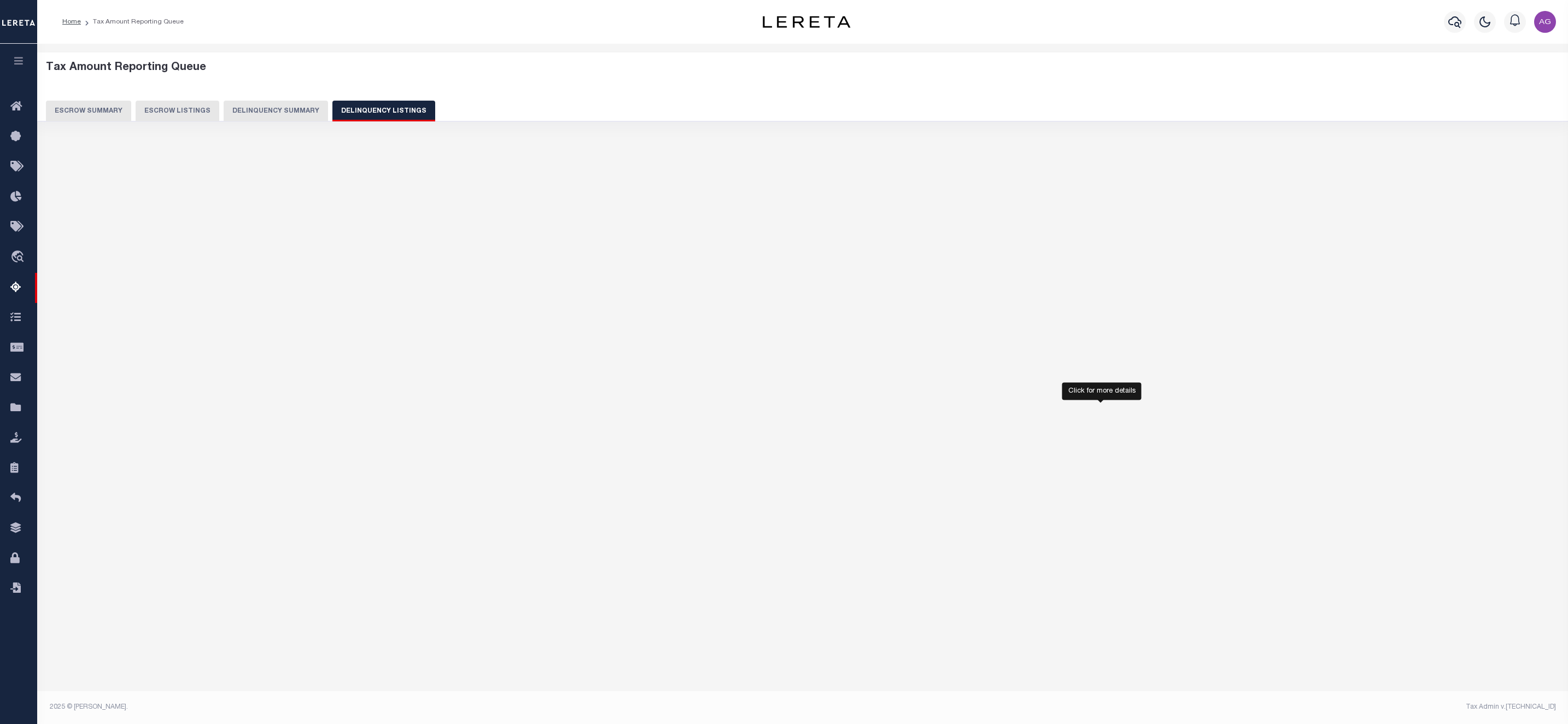
select select "100"
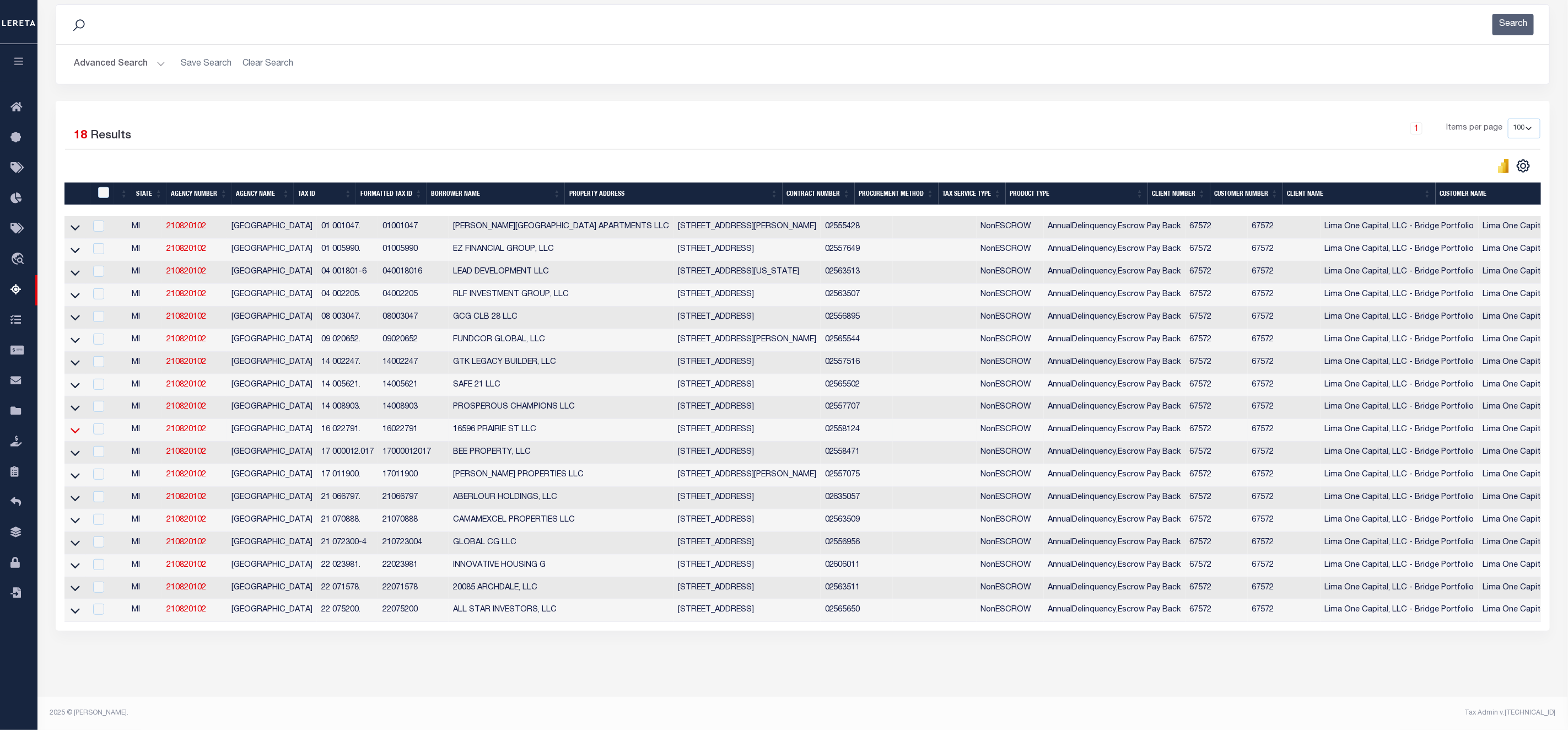
click at [76, 424] on icon at bounding box center [75, 430] width 10 height 11
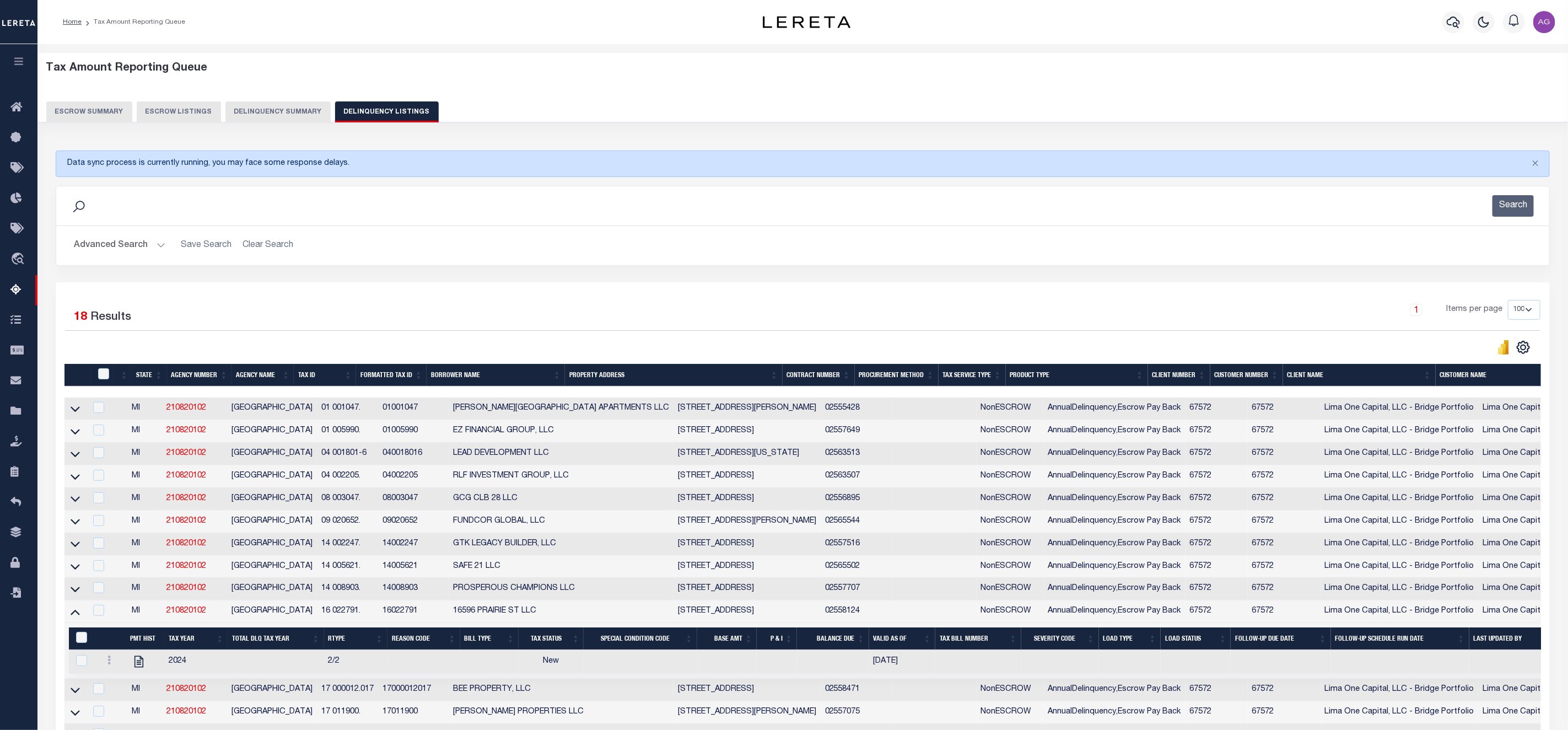
click at [126, 247] on button "Advanced Search" at bounding box center [119, 245] width 91 height 21
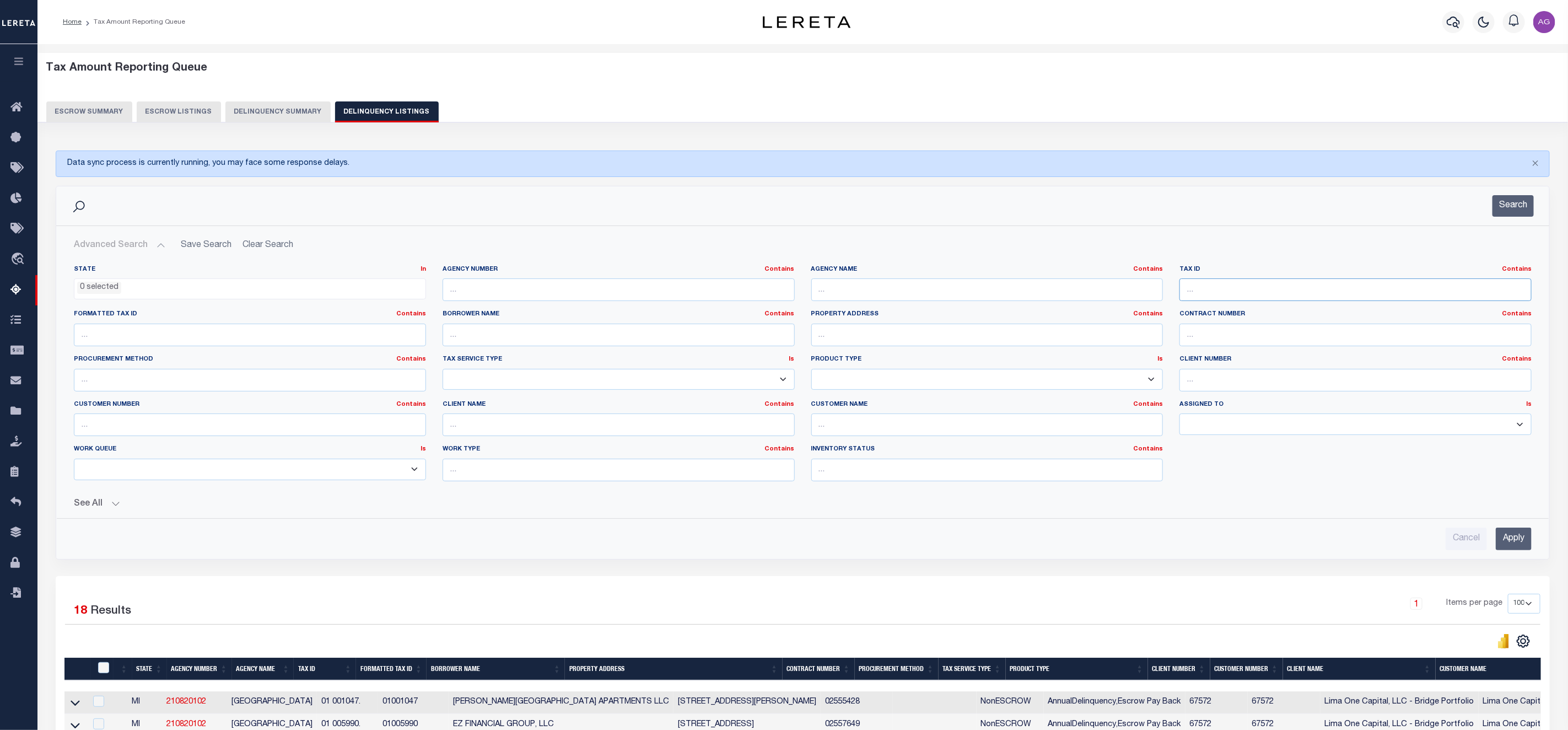
click at [1297, 296] on input "text" at bounding box center [1355, 290] width 352 height 23
paste input "410045764"
type input "410045764"
click at [1516, 542] on input "Apply" at bounding box center [1513, 538] width 36 height 23
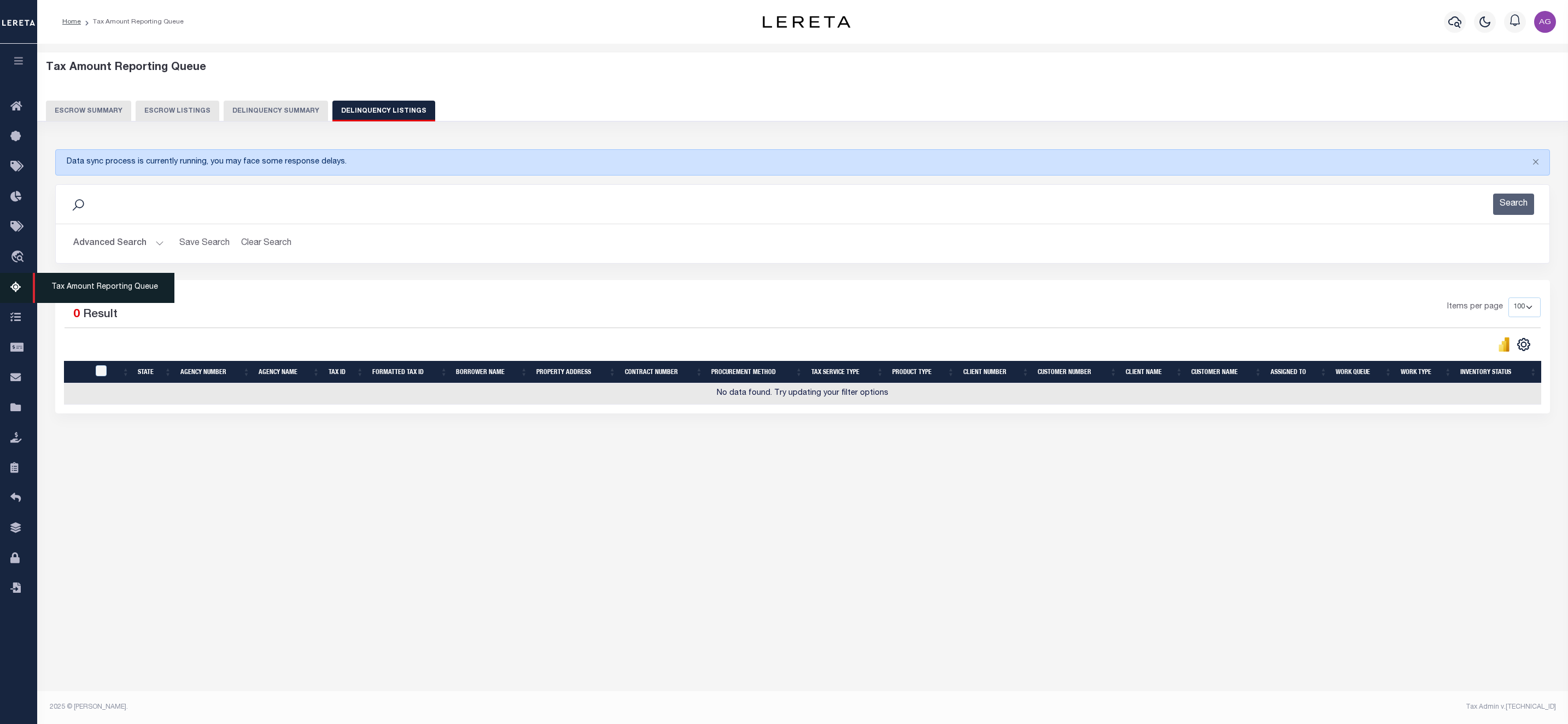
click at [18, 294] on icon at bounding box center [19, 288] width 17 height 14
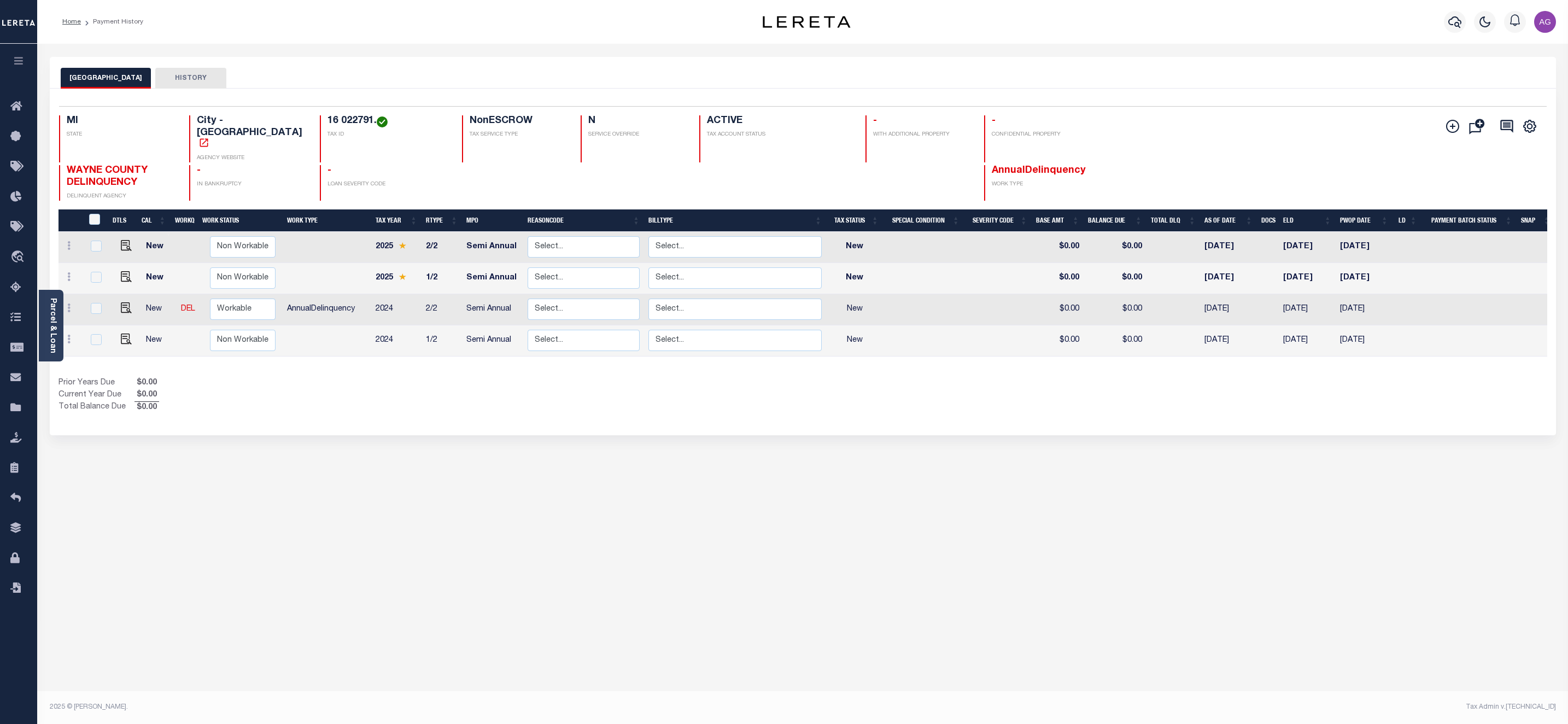
click at [509, 416] on div "DETROIT CITY HISTORY Selected 4 Results" at bounding box center [803, 365] width 1523 height 617
drag, startPoint x: 308, startPoint y: 120, endPoint x: 359, endPoint y: 120, distance: 51.0
click at [359, 120] on div "16 022791. TAX ID" at bounding box center [384, 139] width 129 height 47
copy h4 "16 022791."
click at [1478, 126] on icon "" at bounding box center [1479, 123] width 10 height 10
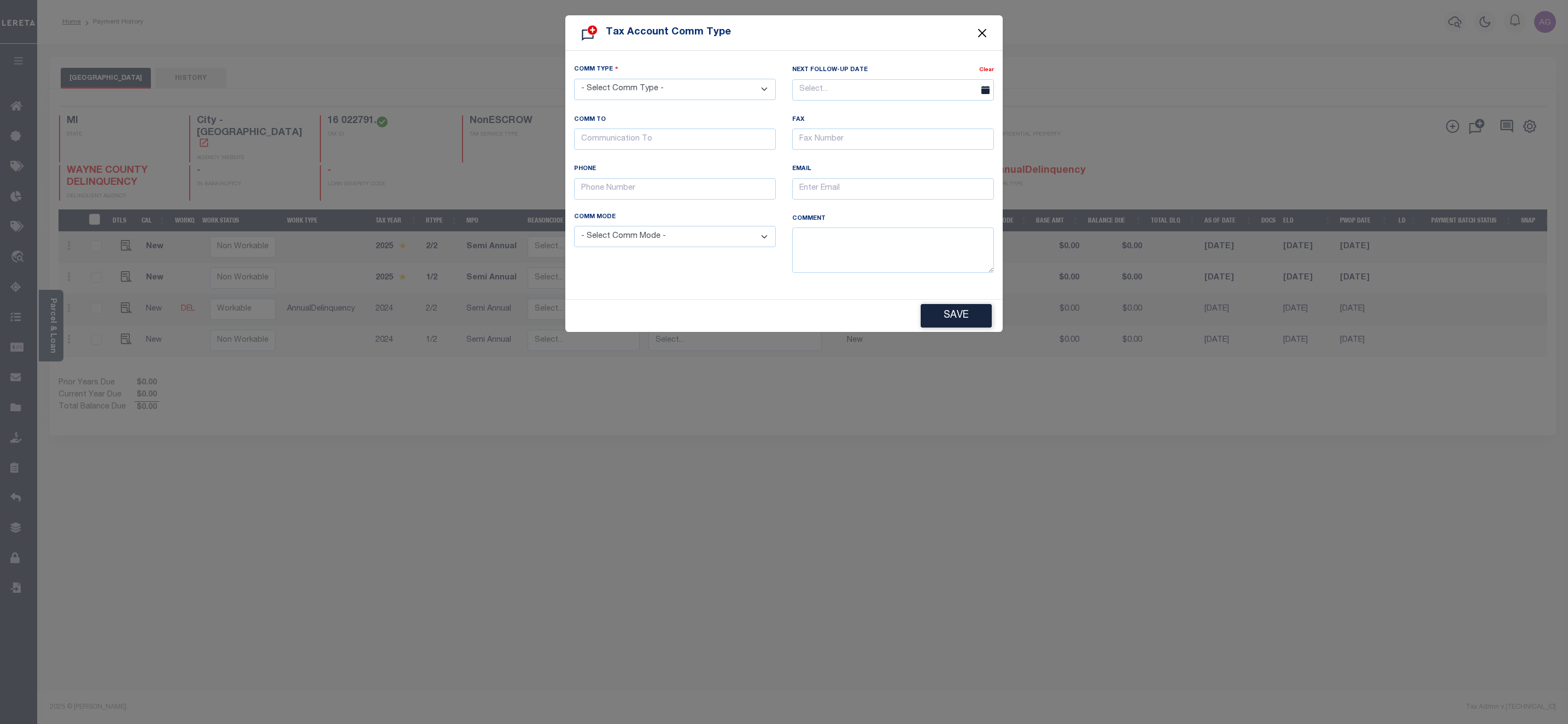
click at [989, 31] on button "Close" at bounding box center [982, 32] width 14 height 14
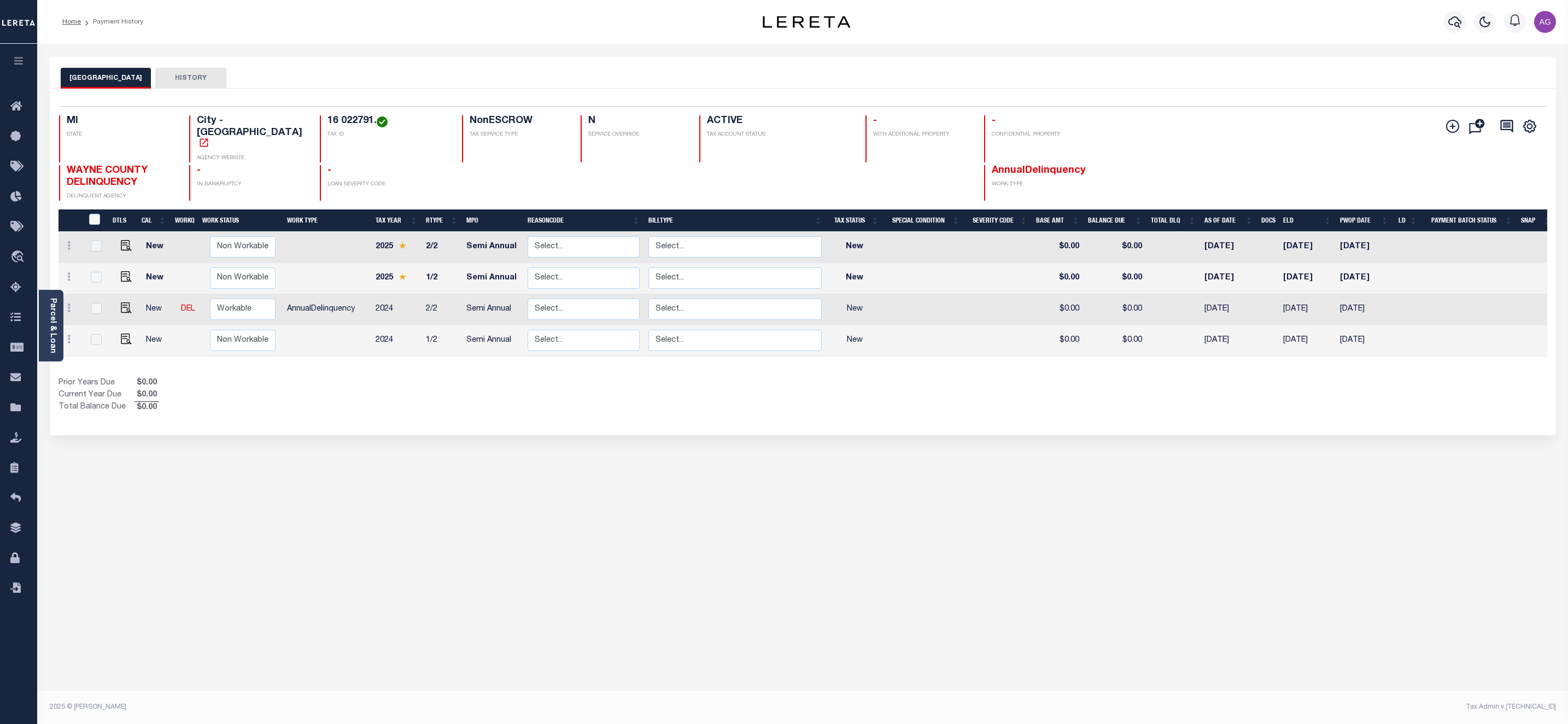
click at [1288, 112] on div "Selected 4 Results 1 Items per page 25 50 100 MI STATE City - MI AGENCY WEBSITE…" at bounding box center [803, 153] width 1505 height 95
click at [1450, 130] on icon "" at bounding box center [1452, 125] width 13 height 13
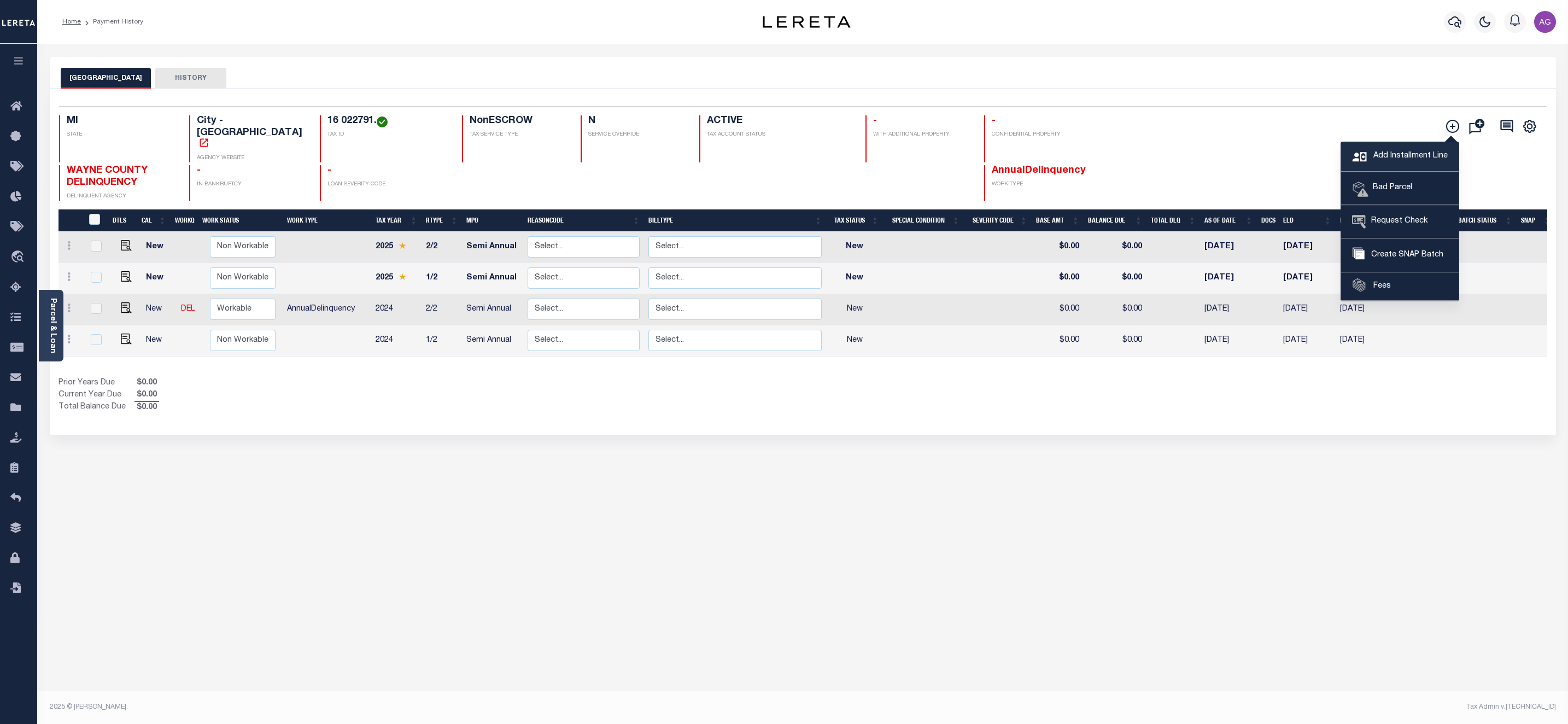
click at [1398, 151] on span "Add Installment Line" at bounding box center [1409, 156] width 77 height 12
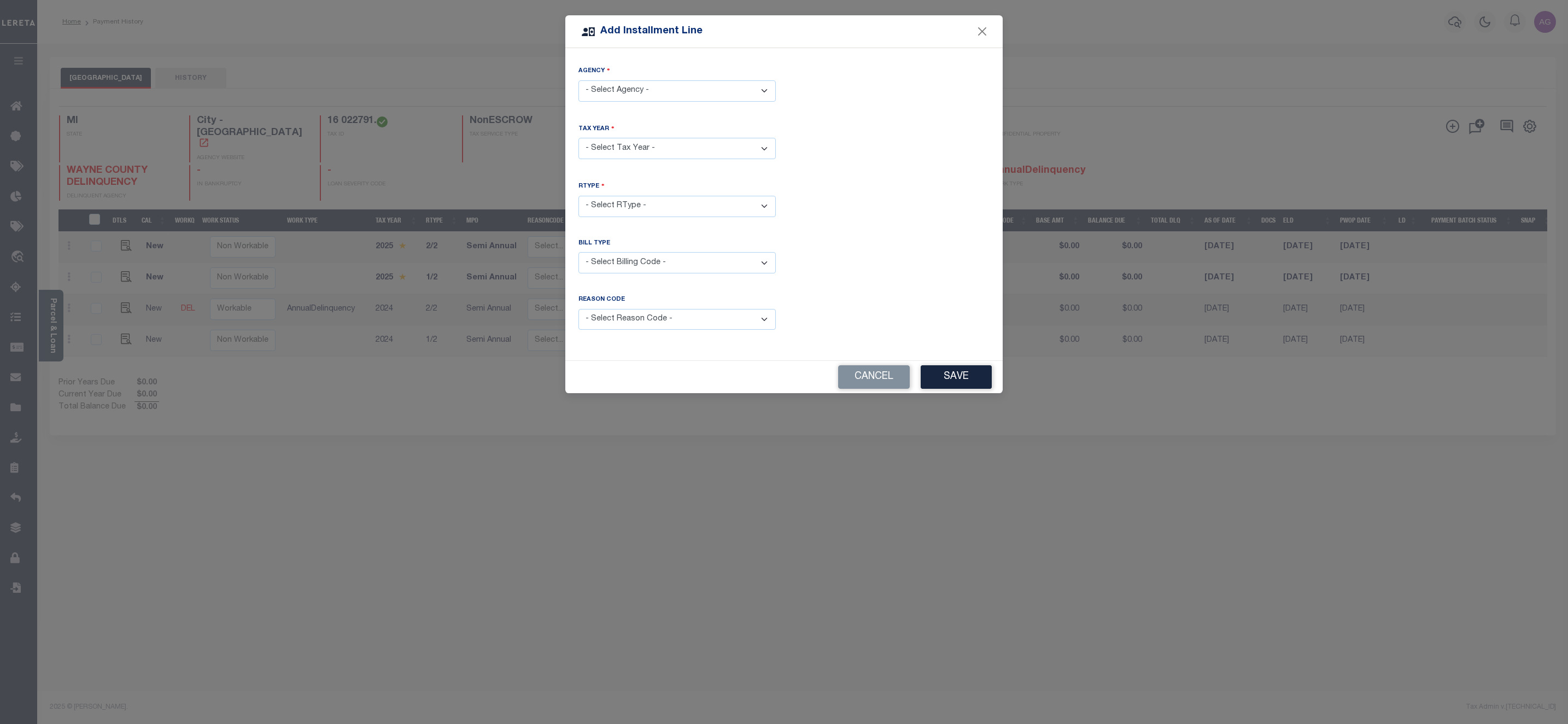
click at [667, 85] on select "- Select Agency - DETROIT CITY - City" at bounding box center [677, 91] width 197 height 21
select select "2616304001"
click at [579, 80] on select "- Select Agency - DETROIT CITY - City" at bounding box center [677, 91] width 197 height 21
click at [659, 151] on select "- Select Year - 2005 2006 2007 2008 2009 2010 2011 2012 2013 2014 2015 2016 201…" at bounding box center [677, 148] width 197 height 21
select select "2019"
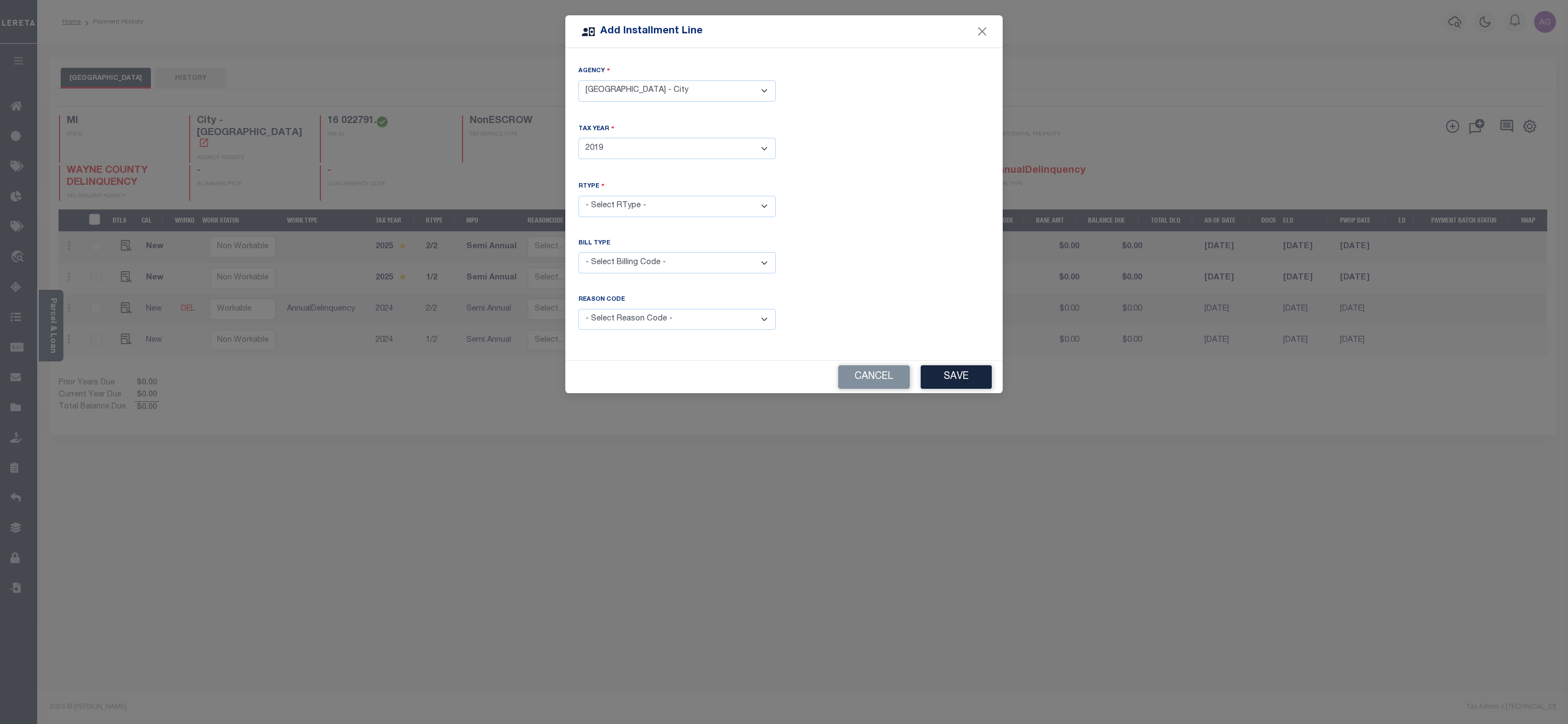
click at [579, 138] on select "- Select Year - 2005 2006 2007 2008 2009 2010 2011 2012 2013 2014 2015 2016 201…" at bounding box center [677, 148] width 197 height 21
click at [641, 203] on select "- Select RType - 1/1 1/2 2/2" at bounding box center [677, 206] width 197 height 21
select select "1"
click at [579, 196] on select "- Select RType - 1/1 1/2 2/2" at bounding box center [677, 206] width 197 height 21
click at [643, 263] on select "- Select Billing Code - Regular Delinquent Supplemental Corrected/Adjusted Bill…" at bounding box center [677, 262] width 197 height 21
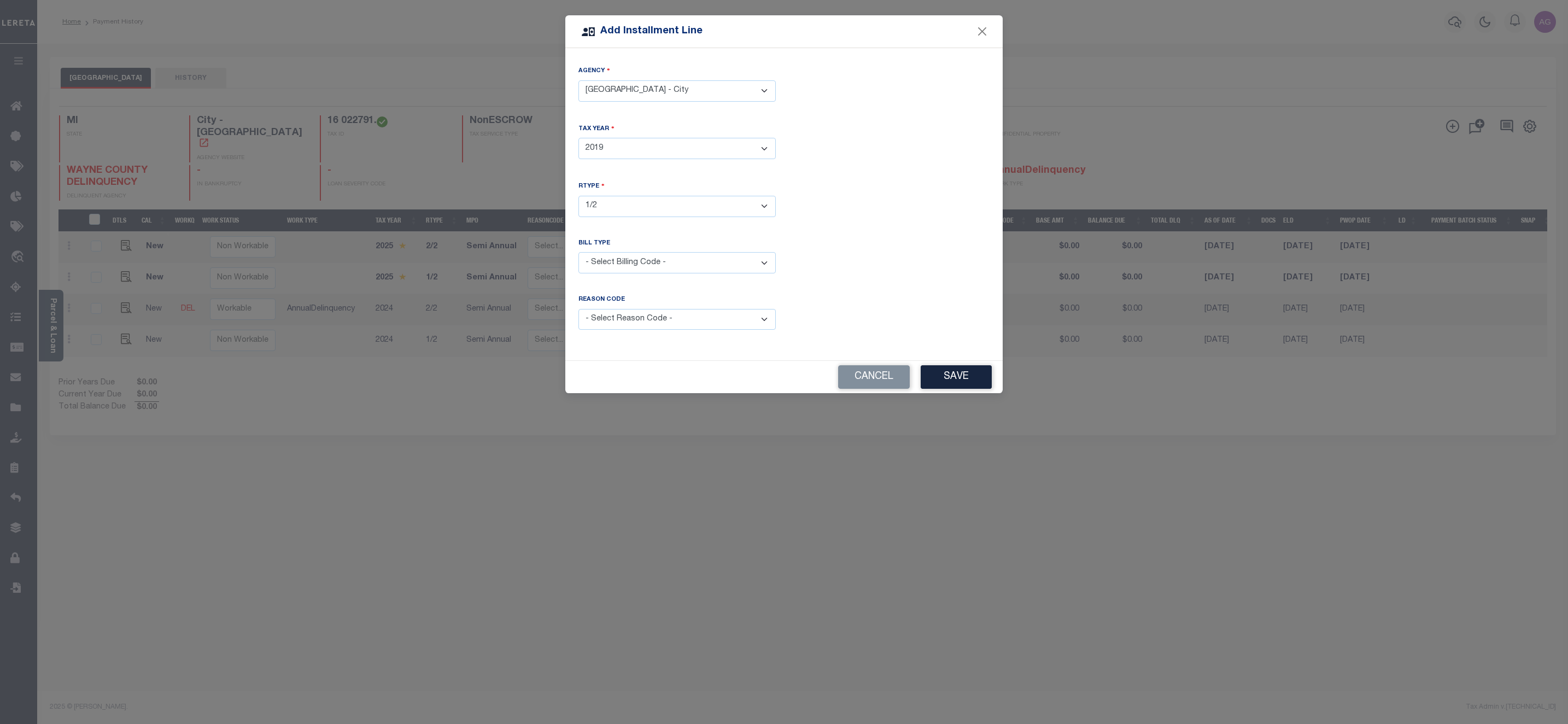
click at [849, 252] on div "Bill Type - Select Billing Code - Regular Delinquent Supplemental Corrected/Adj…" at bounding box center [784, 265] width 428 height 52
click at [697, 327] on select "- Select Reason Code - Payment Reversal Taxable Value Change Assessment Change …" at bounding box center [677, 319] width 197 height 21
click at [702, 316] on select "- Select Reason Code - Payment Reversal Taxable Value Change Assessment Change …" at bounding box center [677, 319] width 197 height 21
click at [862, 247] on div "Bill Type - Select Billing Code - Regular Delinquent Supplemental Corrected/Adj…" at bounding box center [784, 265] width 428 height 52
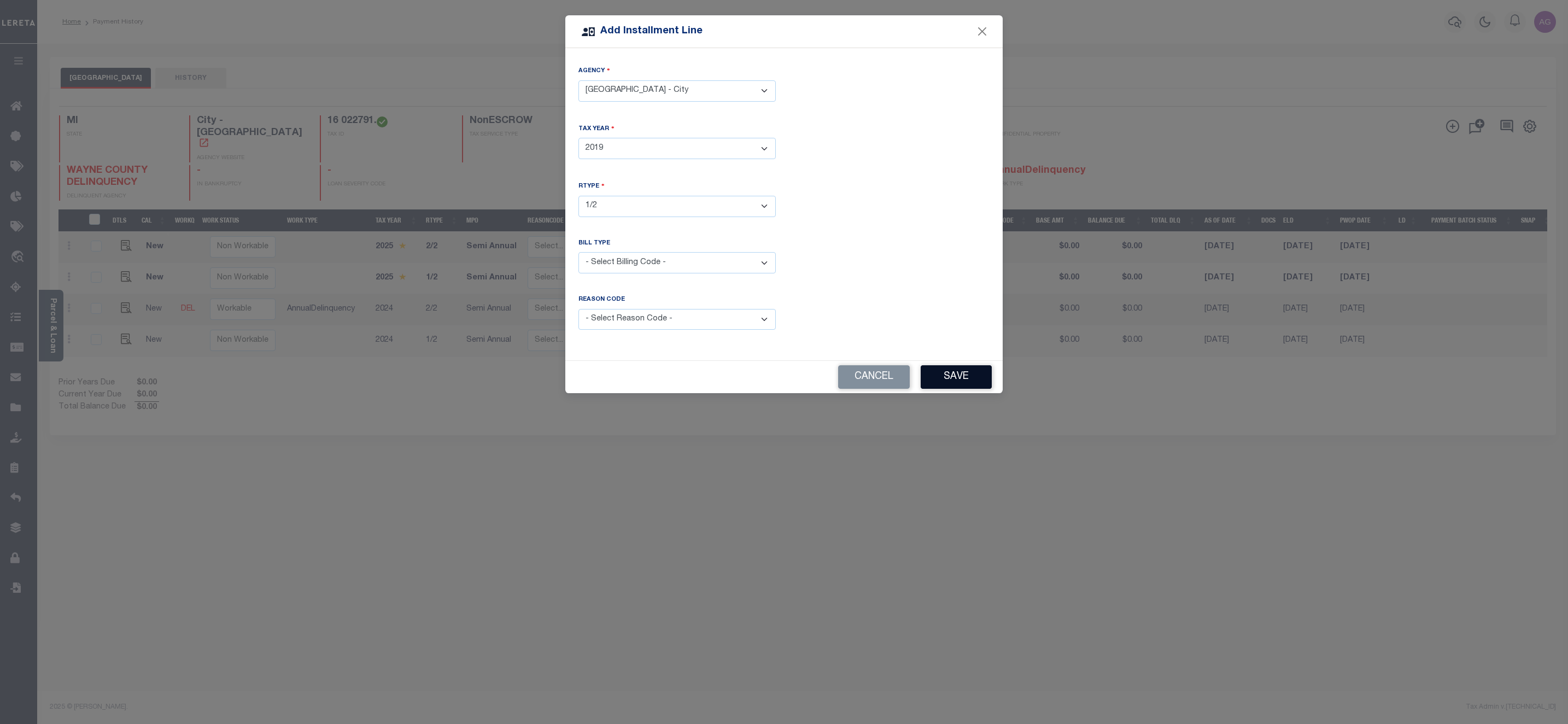
click at [957, 382] on button "Save" at bounding box center [956, 376] width 71 height 24
click at [979, 481] on div "Add Installment Line Agency - Select Agency - DETROIT CITY - City Tax Year - Se…" at bounding box center [784, 362] width 1568 height 724
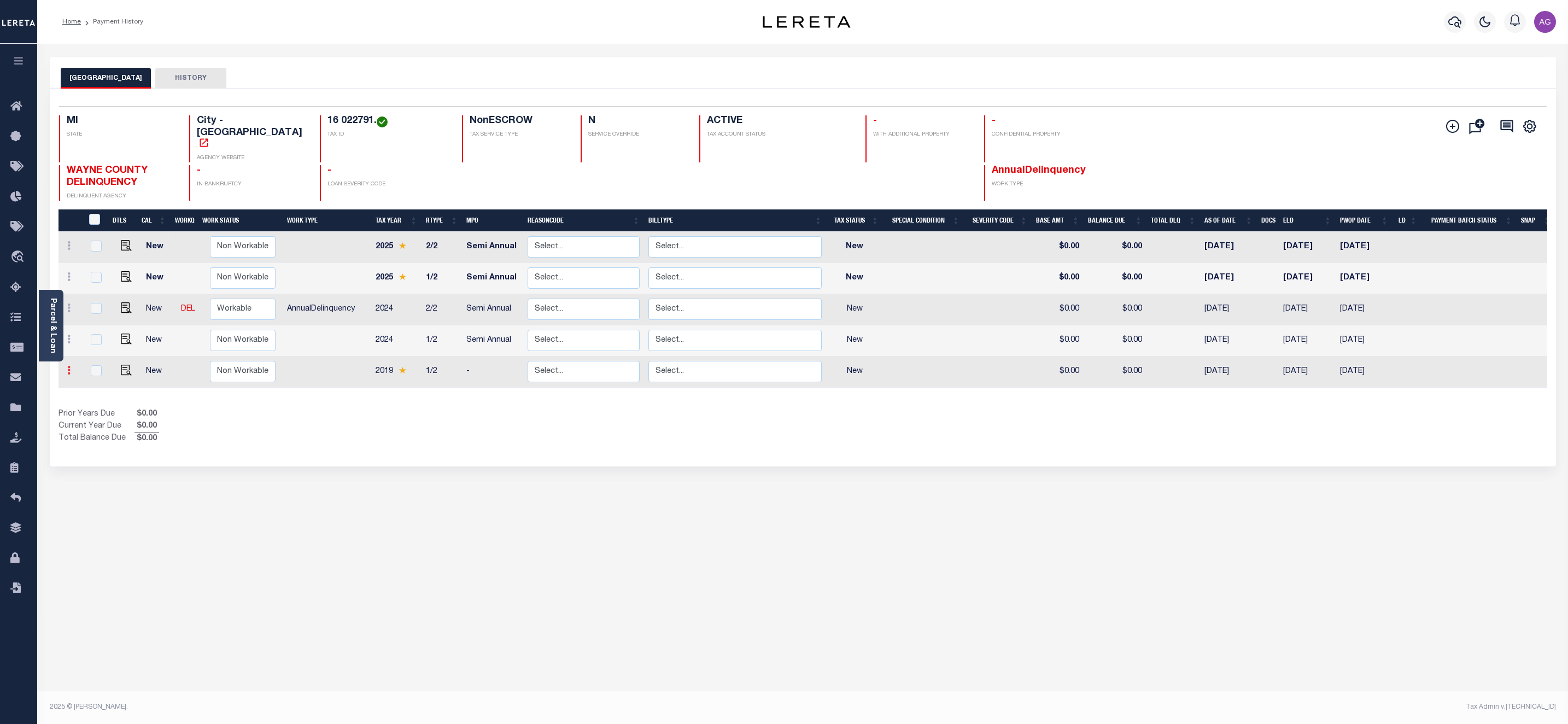
click at [71, 368] on link at bounding box center [69, 372] width 12 height 9
click at [98, 342] on img at bounding box center [95, 347] width 11 height 11
select select "NW2"
type input "$0.00"
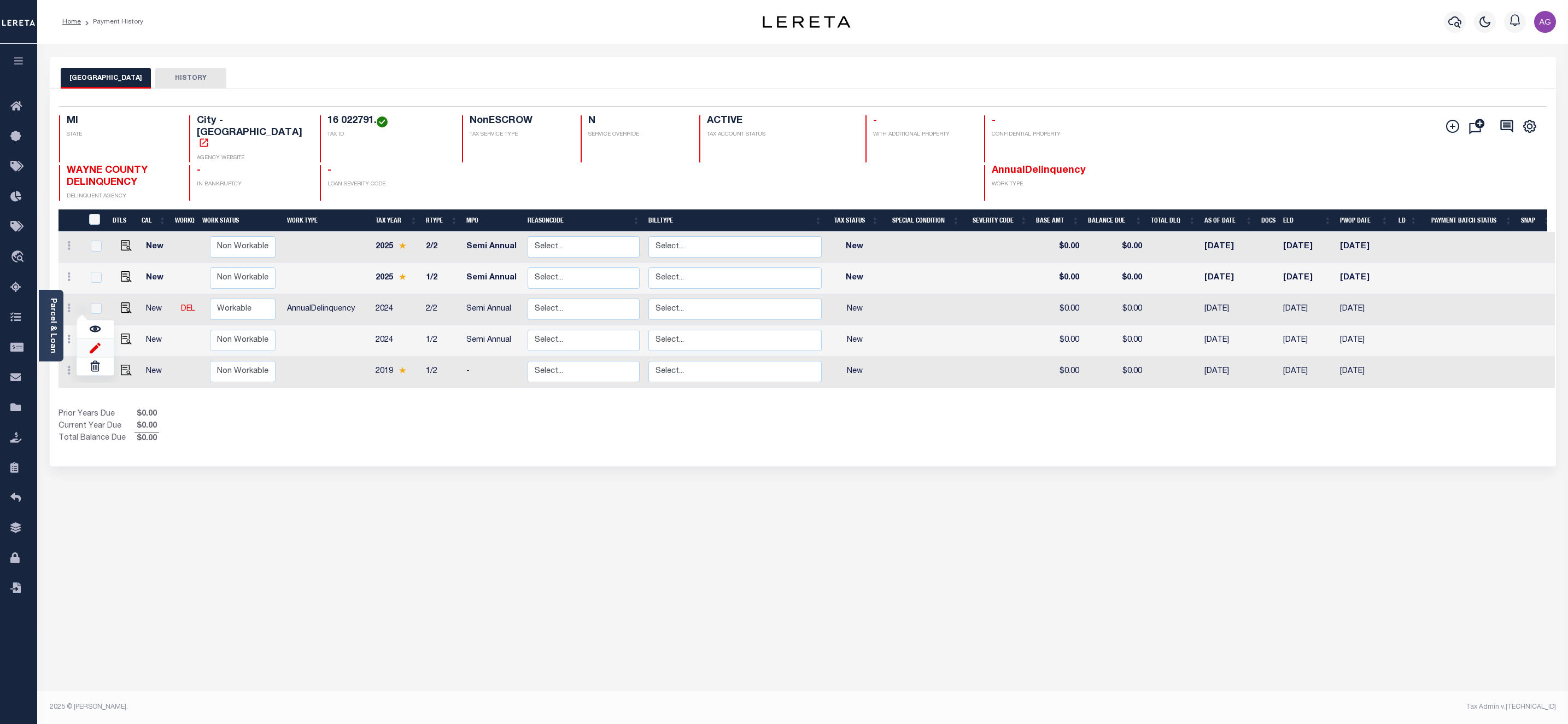
type input "[DATE]"
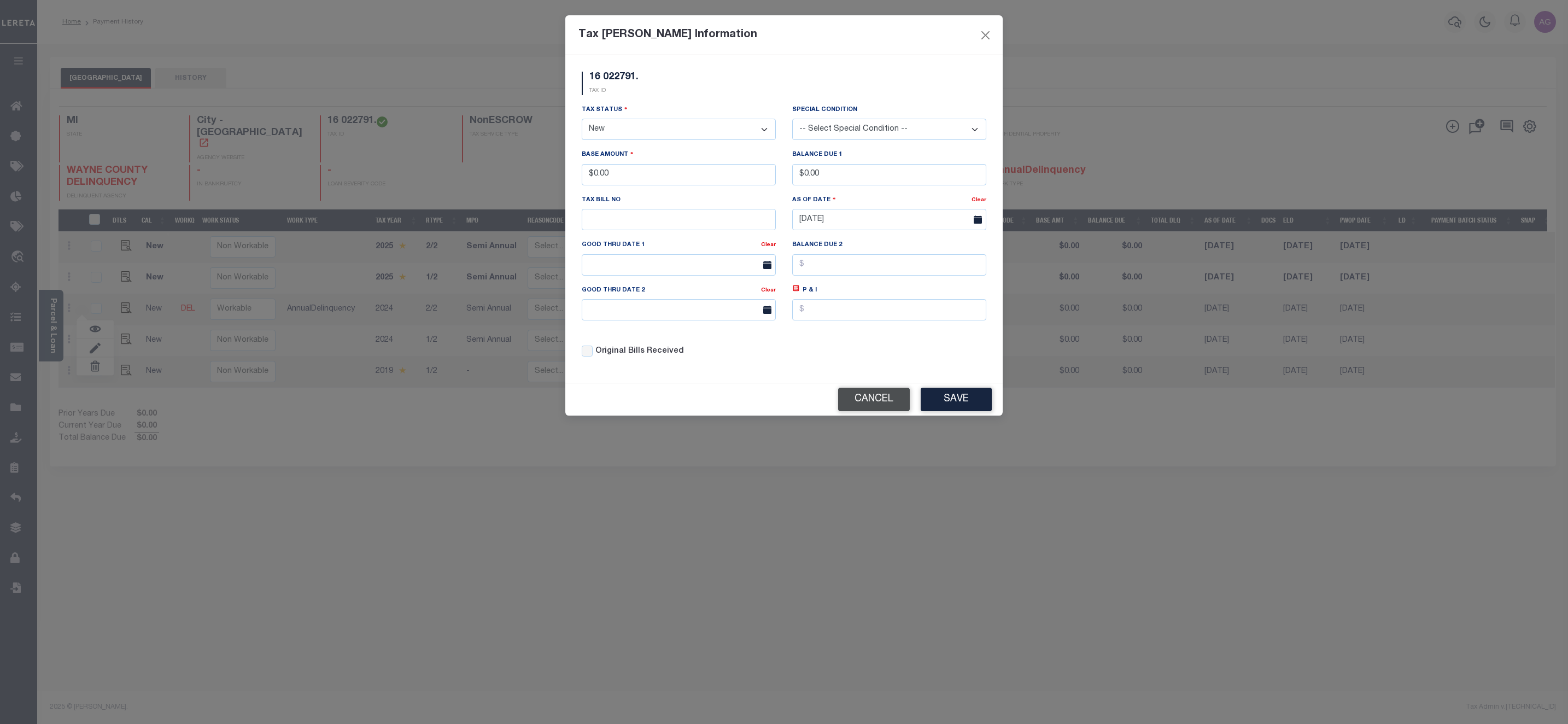
click at [878, 404] on button "Cancel" at bounding box center [874, 399] width 71 height 24
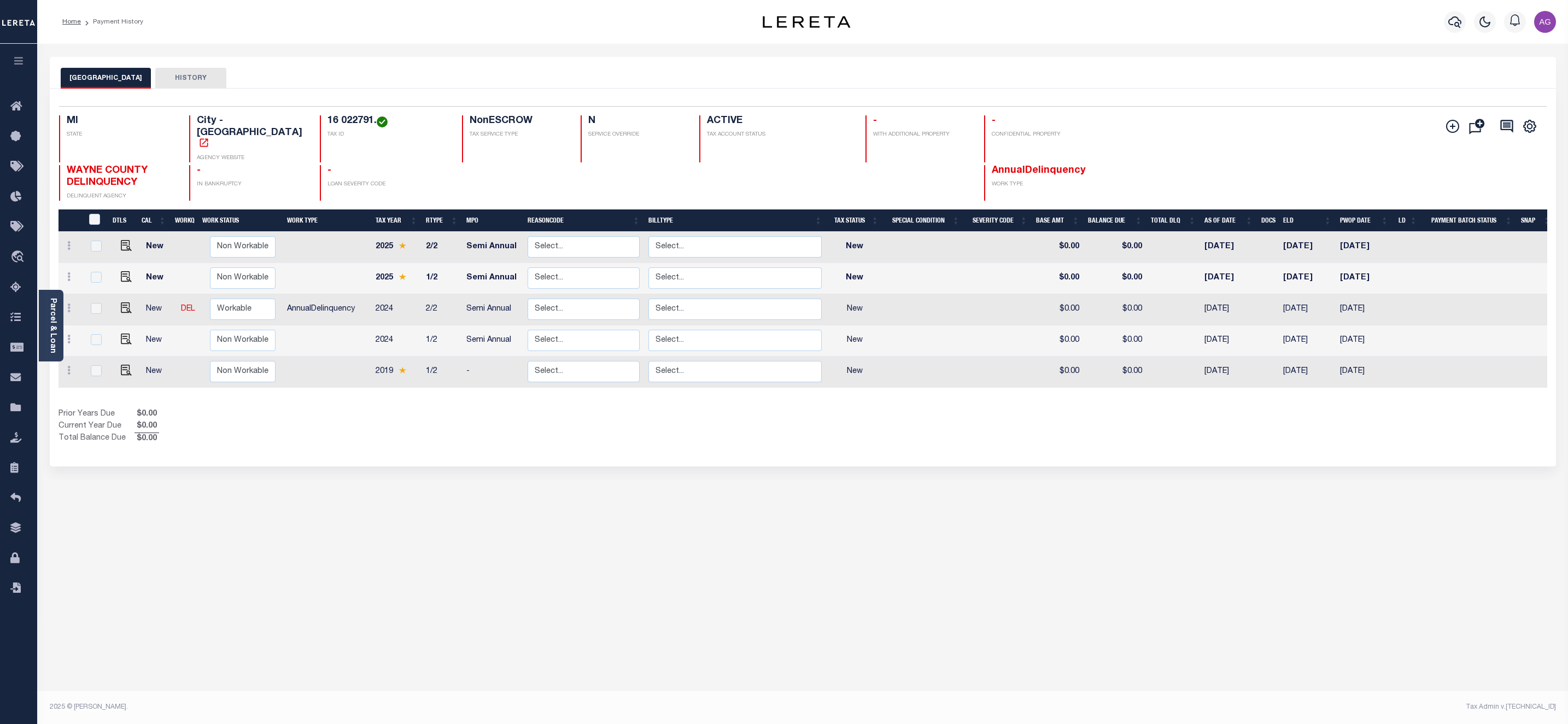
click at [115, 628] on div "DETROIT CITY HISTORY Selected 5 Results" at bounding box center [803, 365] width 1523 height 617
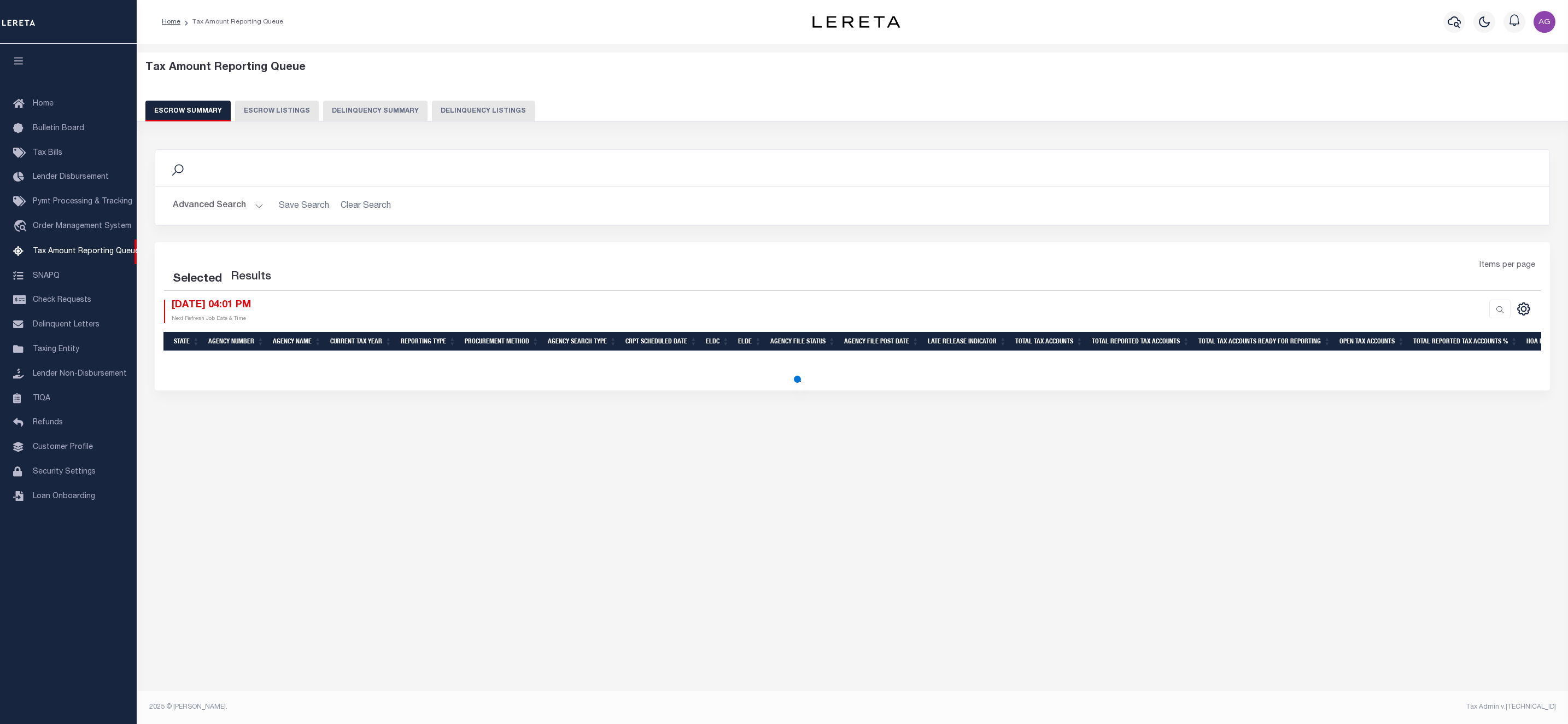
select select "100"
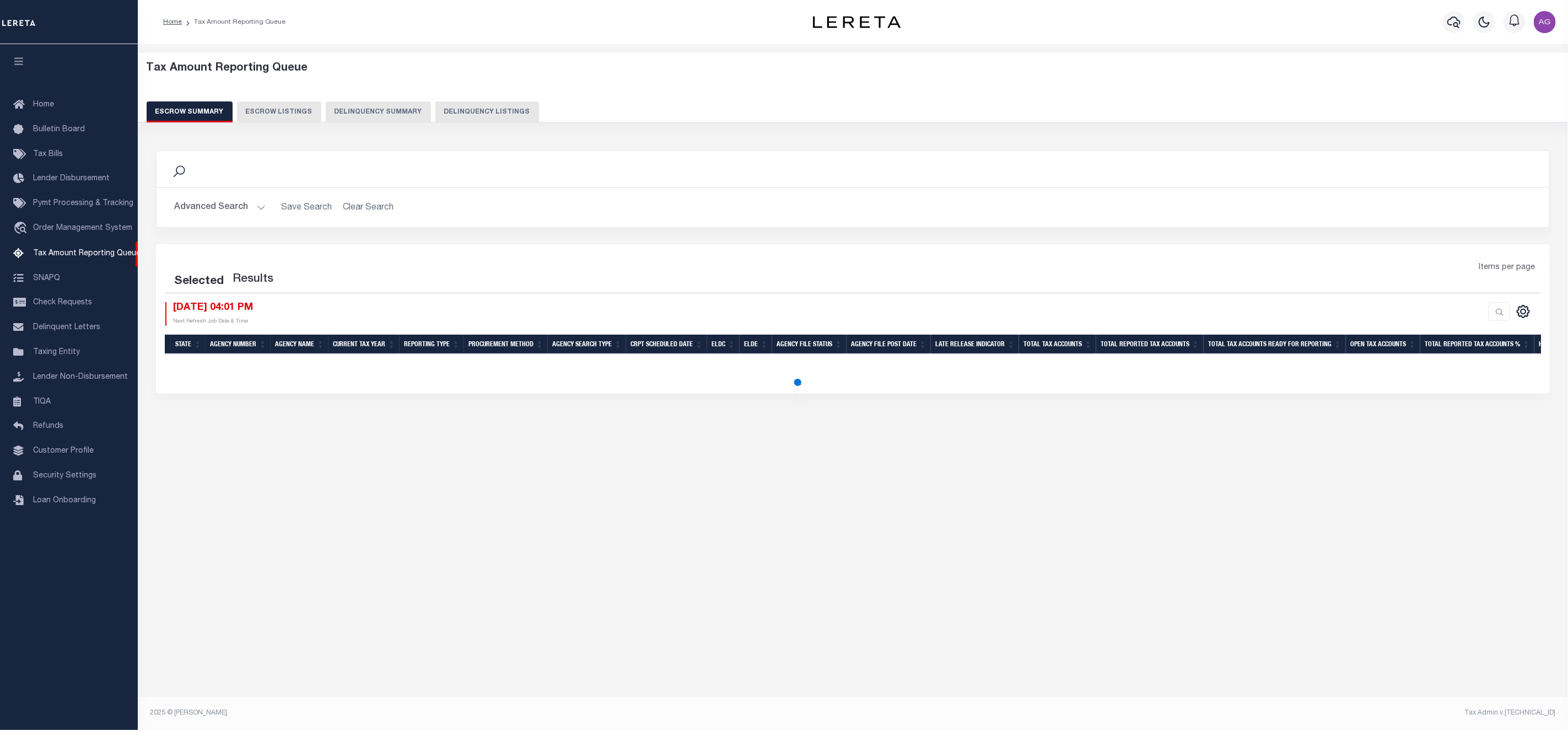
select select "100"
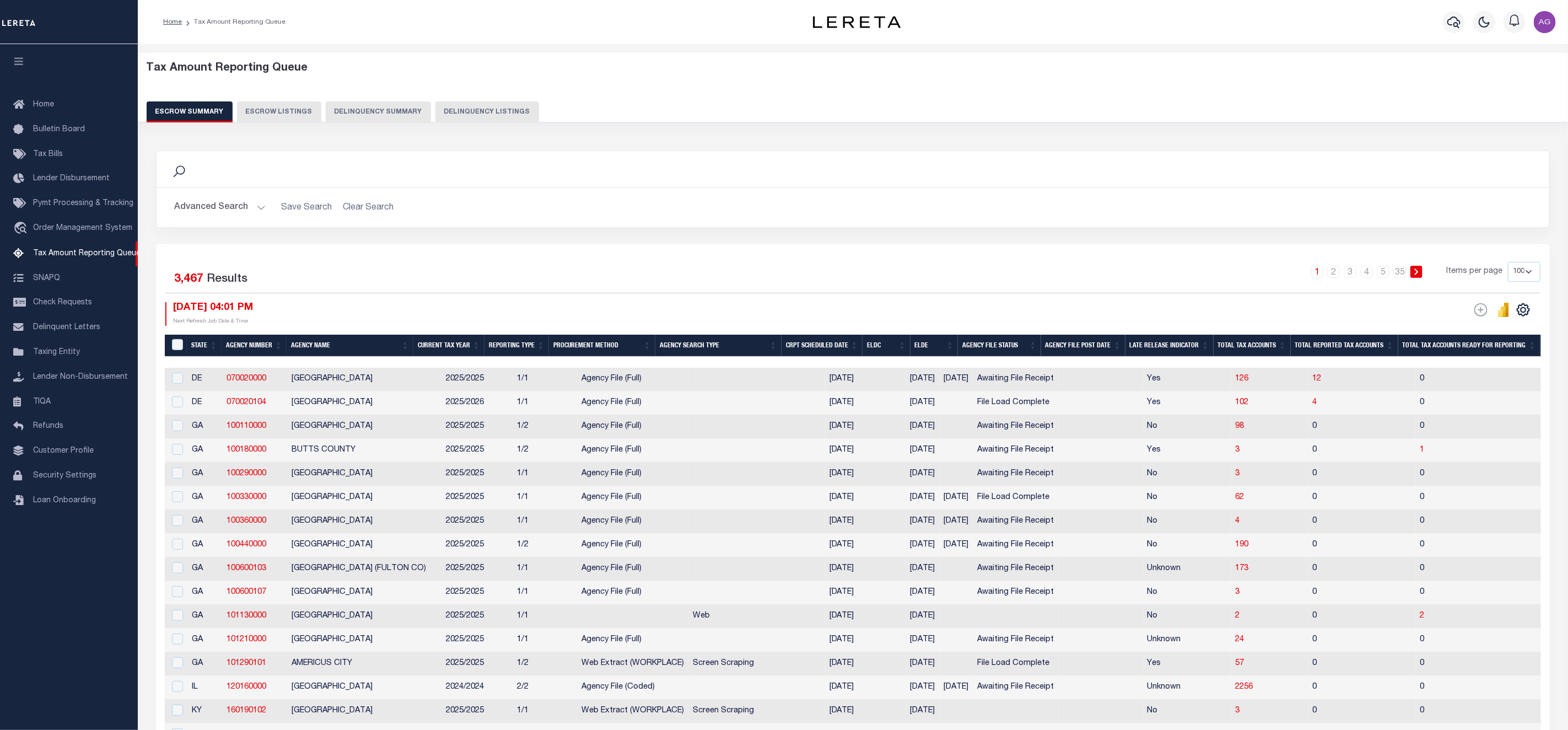
click at [379, 114] on button "Delinquency Summary" at bounding box center [379, 112] width 105 height 21
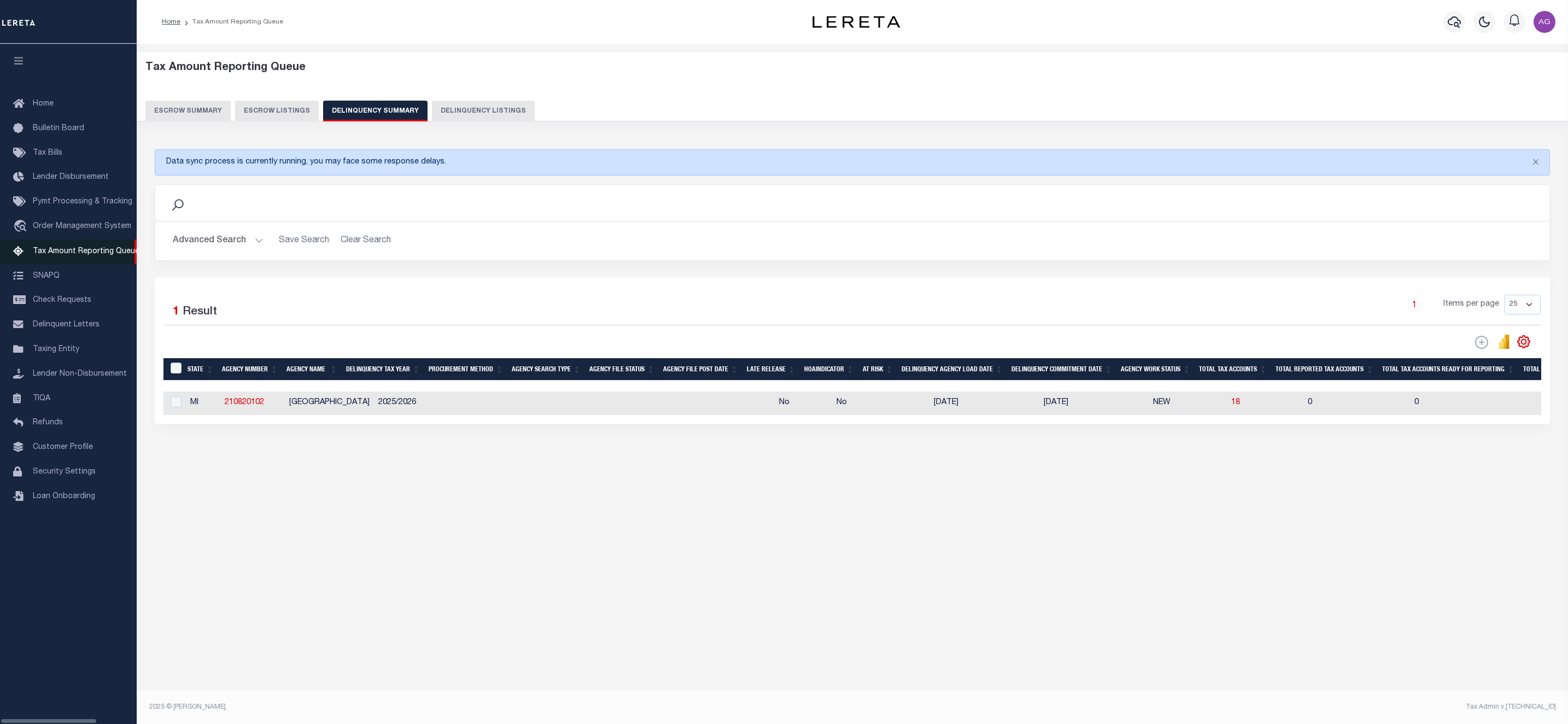
click at [92, 250] on span "Tax Amount Reporting Queue" at bounding box center [86, 251] width 106 height 8
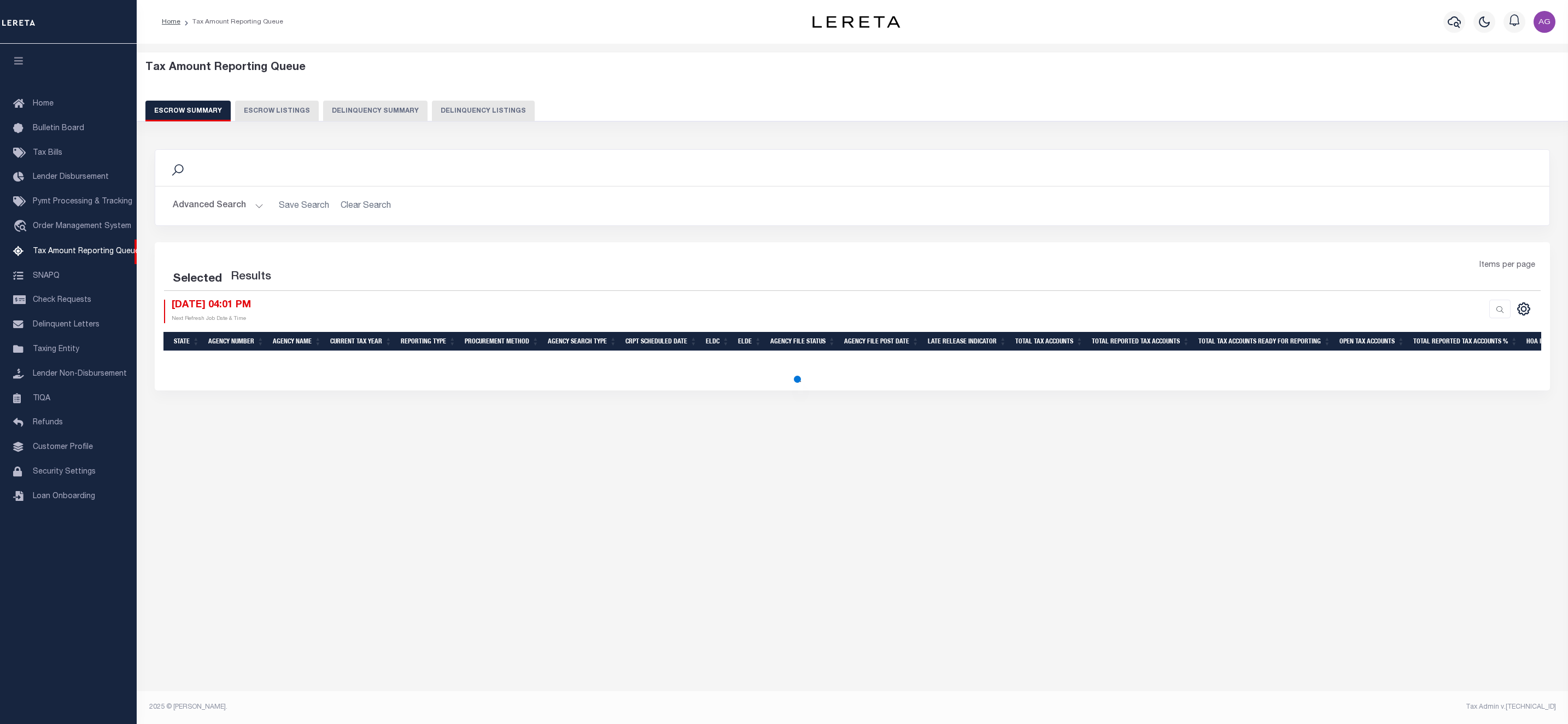
select select "100"
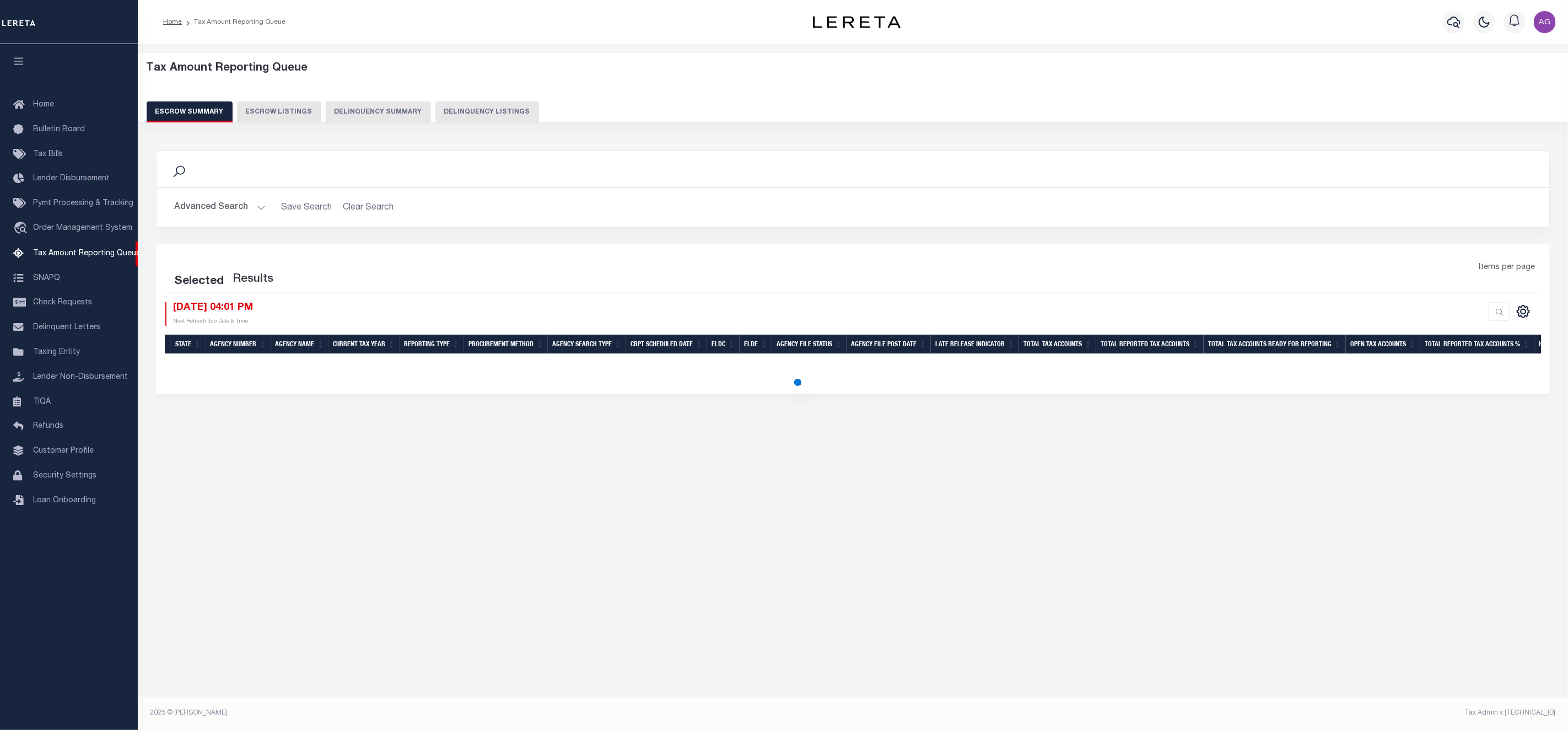
select select "100"
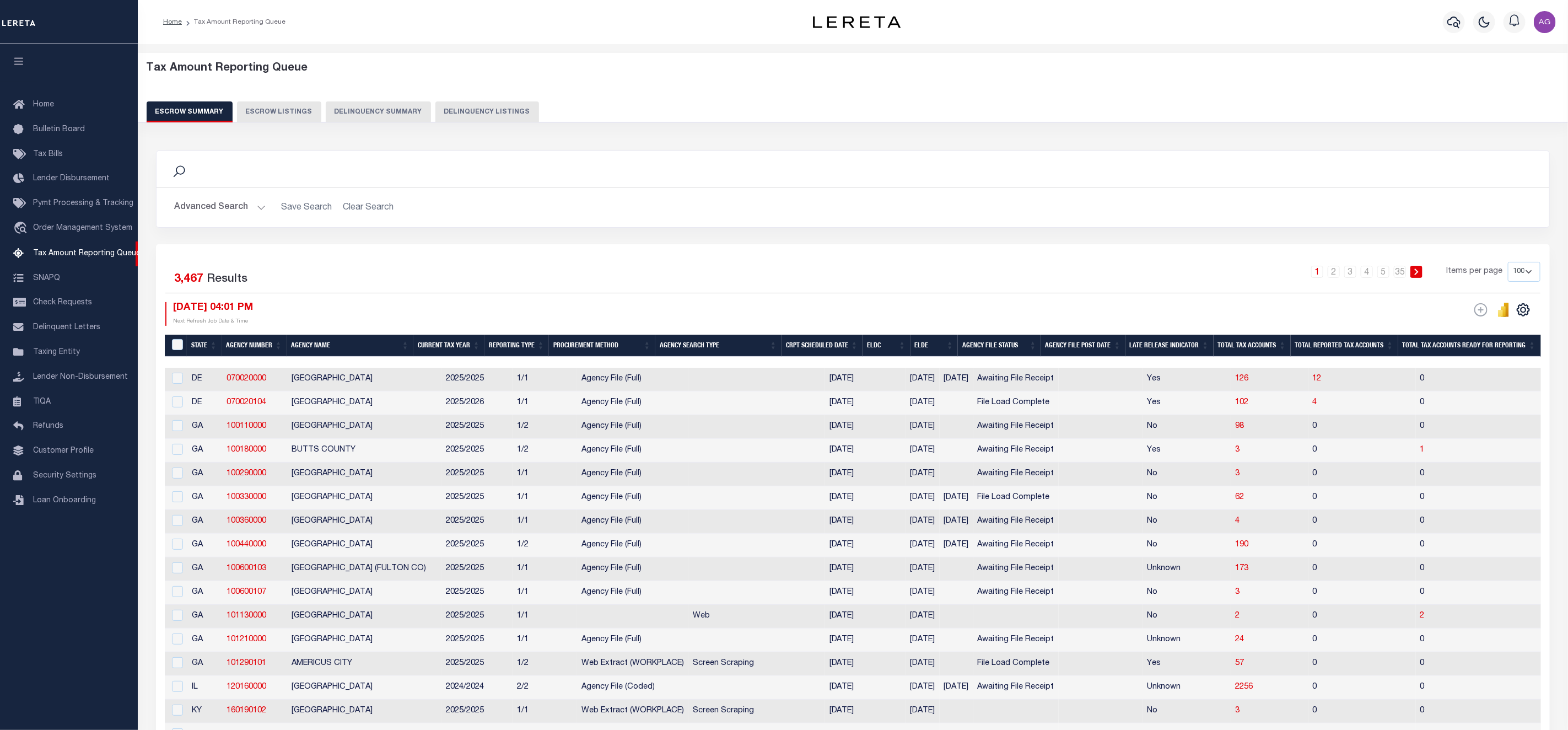
click at [380, 114] on button "Delinquency Summary" at bounding box center [379, 112] width 105 height 21
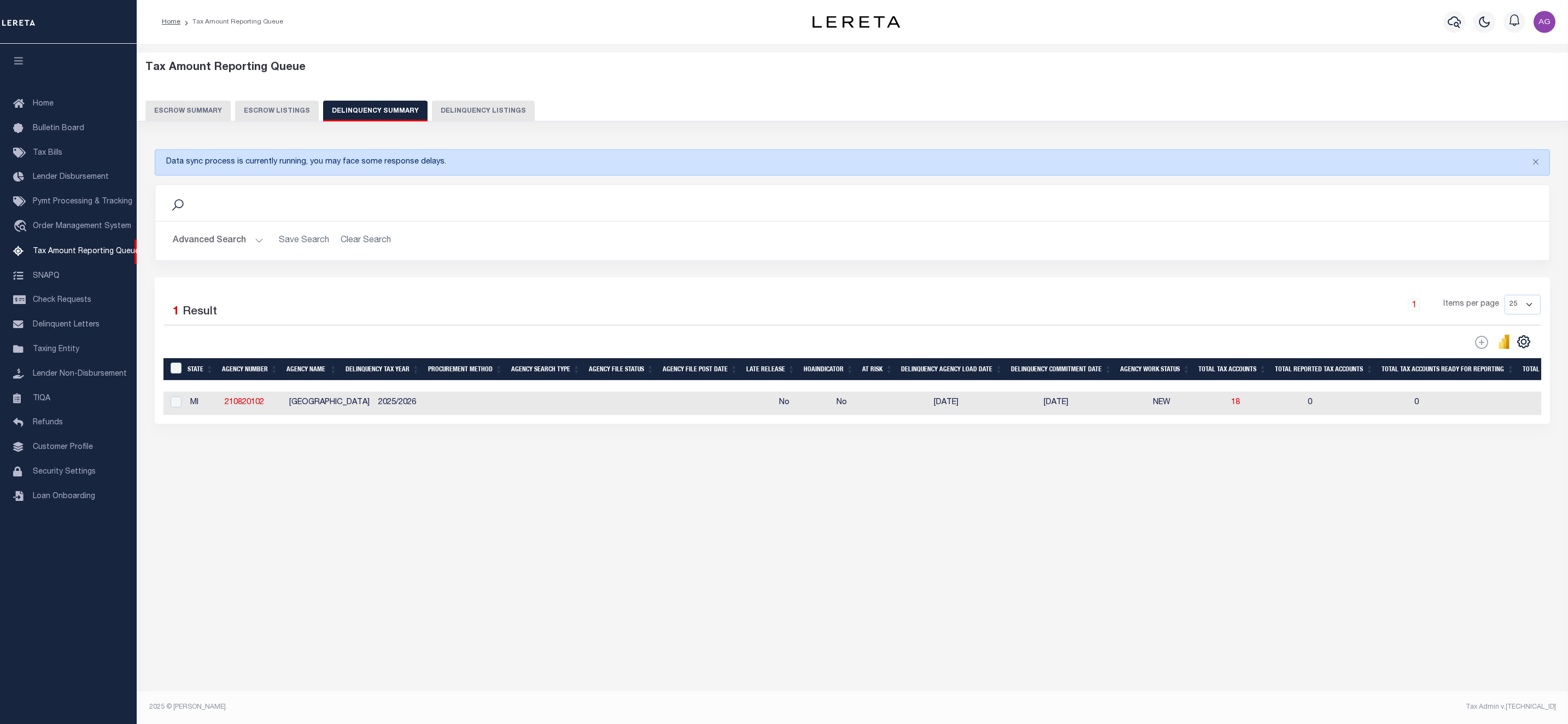
click at [228, 240] on button "Advanced Search" at bounding box center [218, 240] width 91 height 21
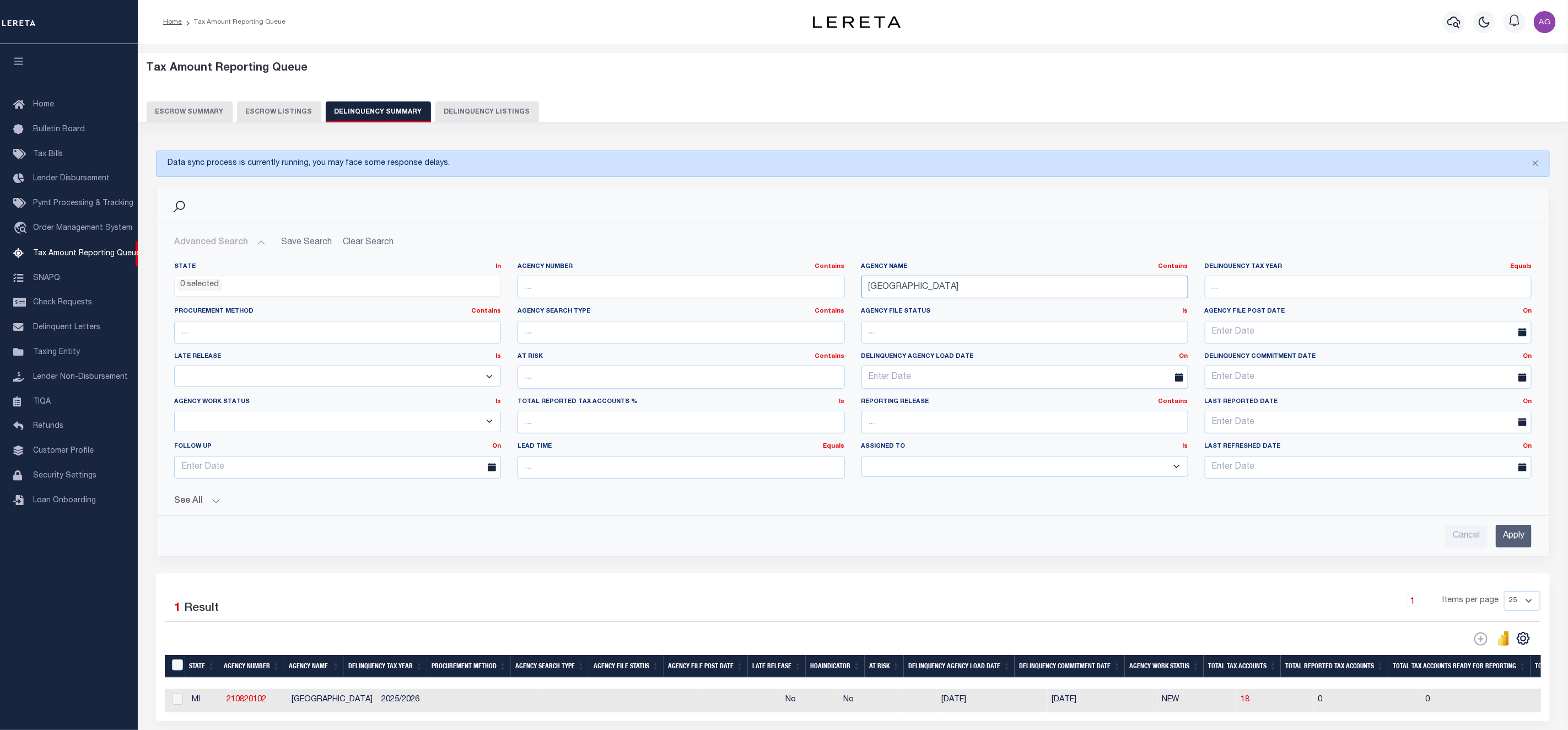
click at [976, 289] on input "DETROIT" at bounding box center [1024, 287] width 327 height 23
click at [1507, 546] on input "Apply" at bounding box center [1513, 536] width 36 height 23
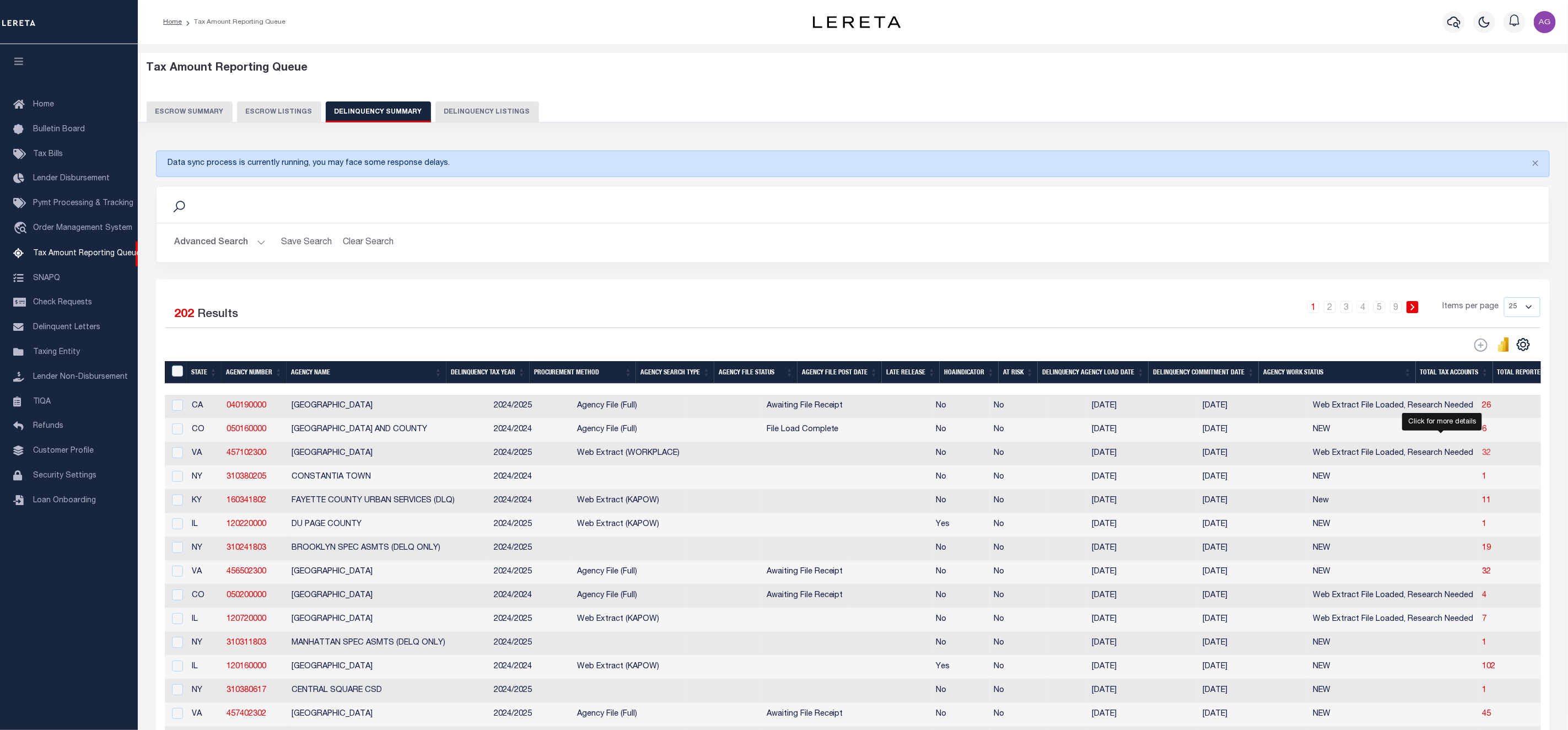
click at [1482, 457] on span "32" at bounding box center [1486, 452] width 9 height 8
select select "100"
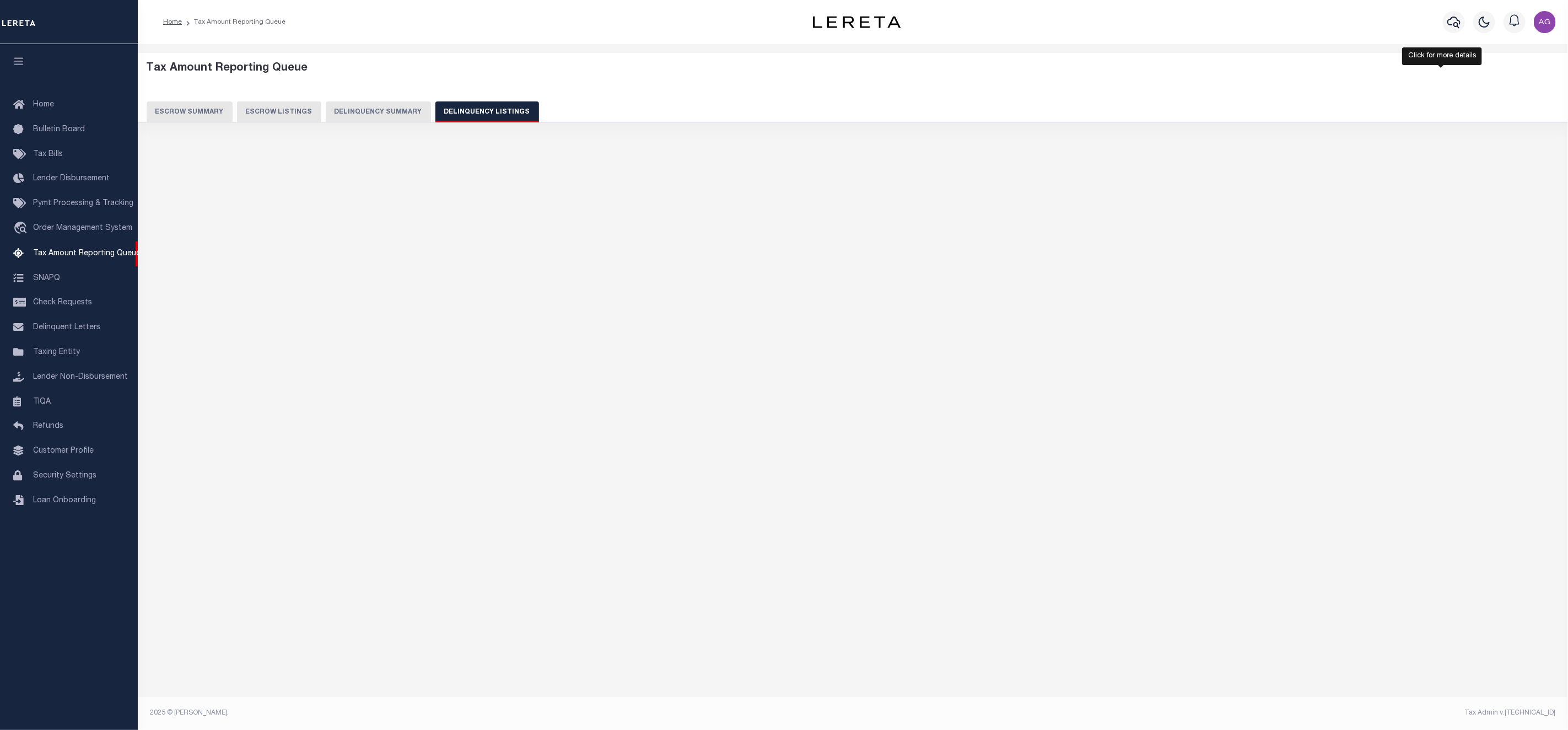
select select "100"
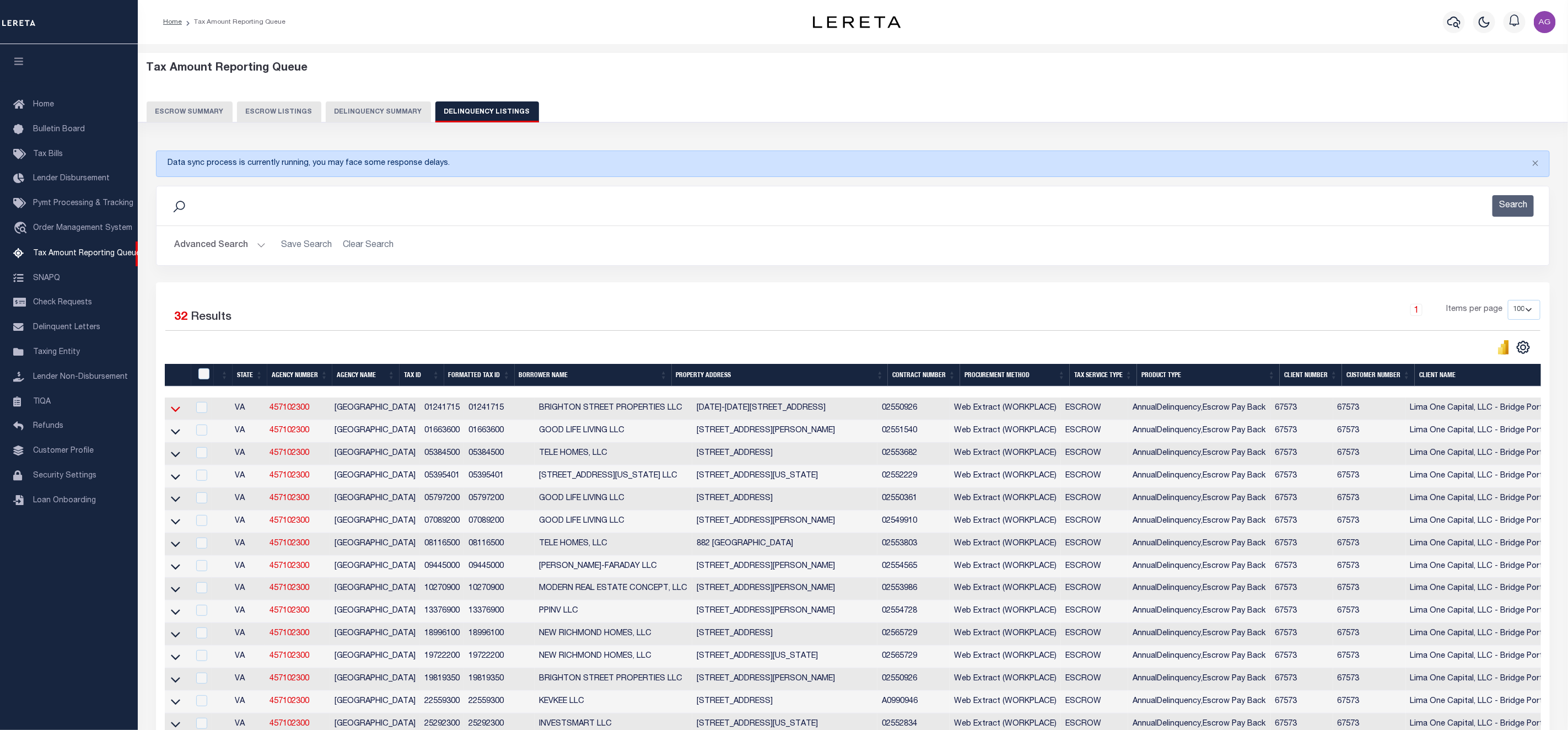
click at [174, 412] on icon at bounding box center [175, 408] width 10 height 11
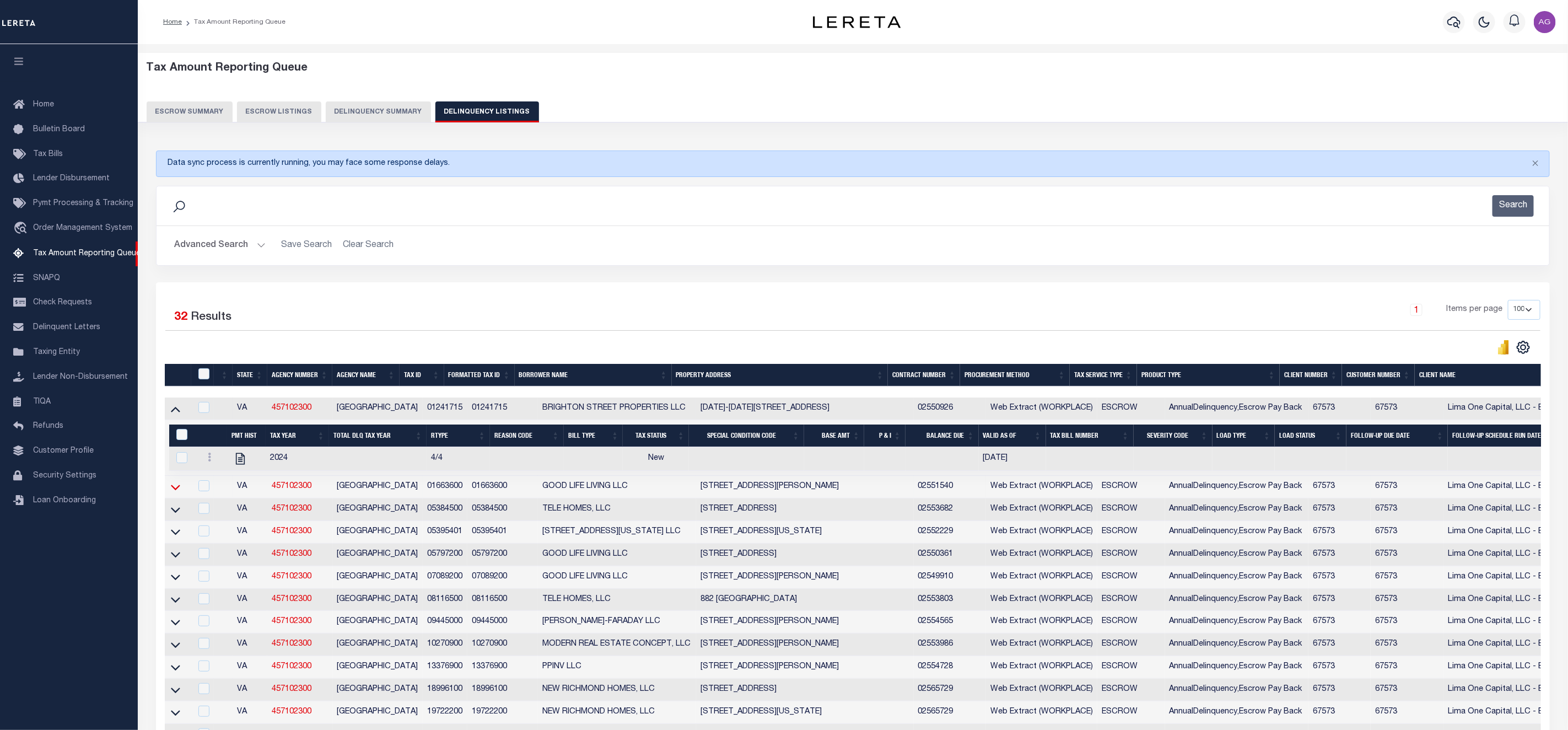
click at [177, 493] on icon at bounding box center [175, 487] width 10 height 11
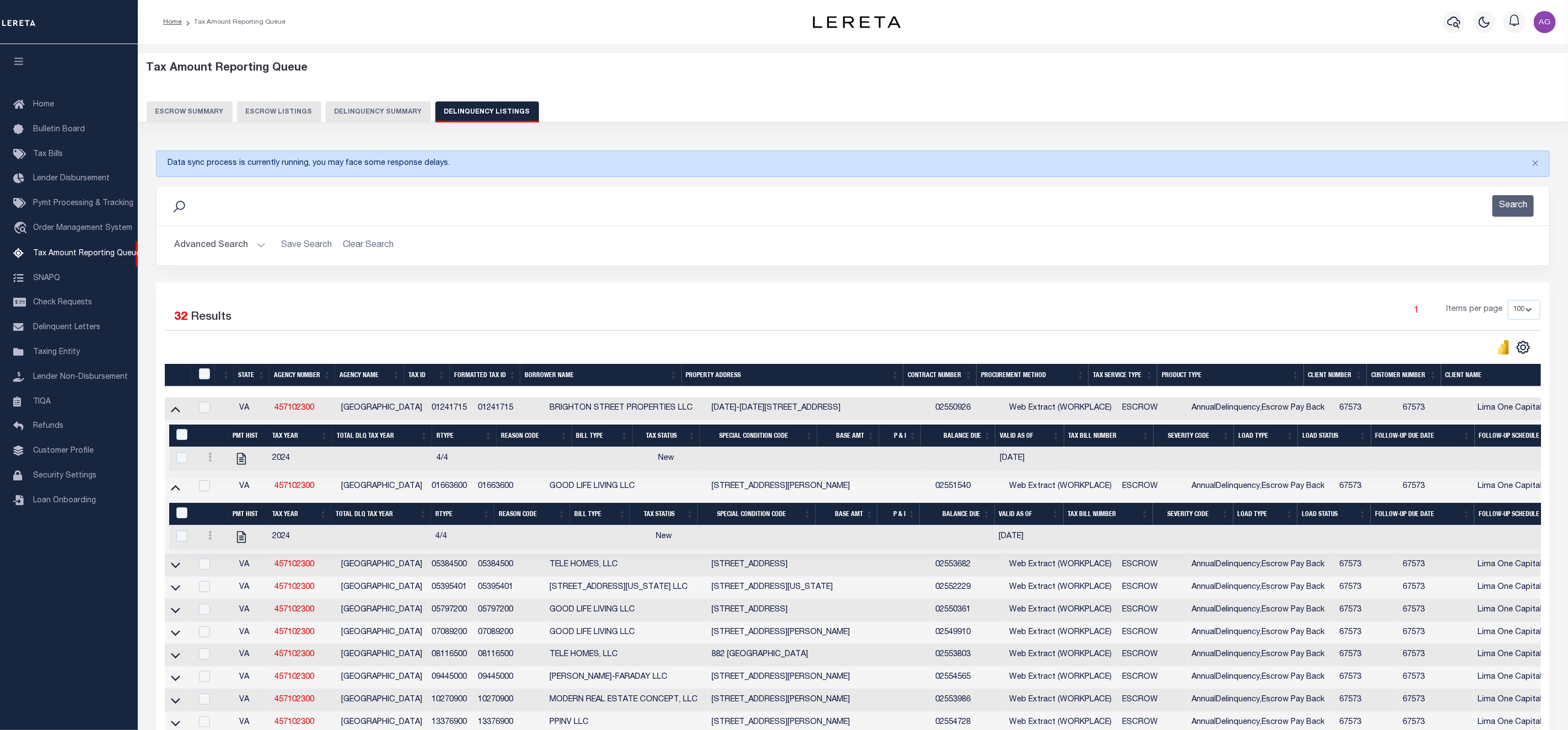
click at [357, 107] on button "Delinquency Summary" at bounding box center [379, 112] width 105 height 21
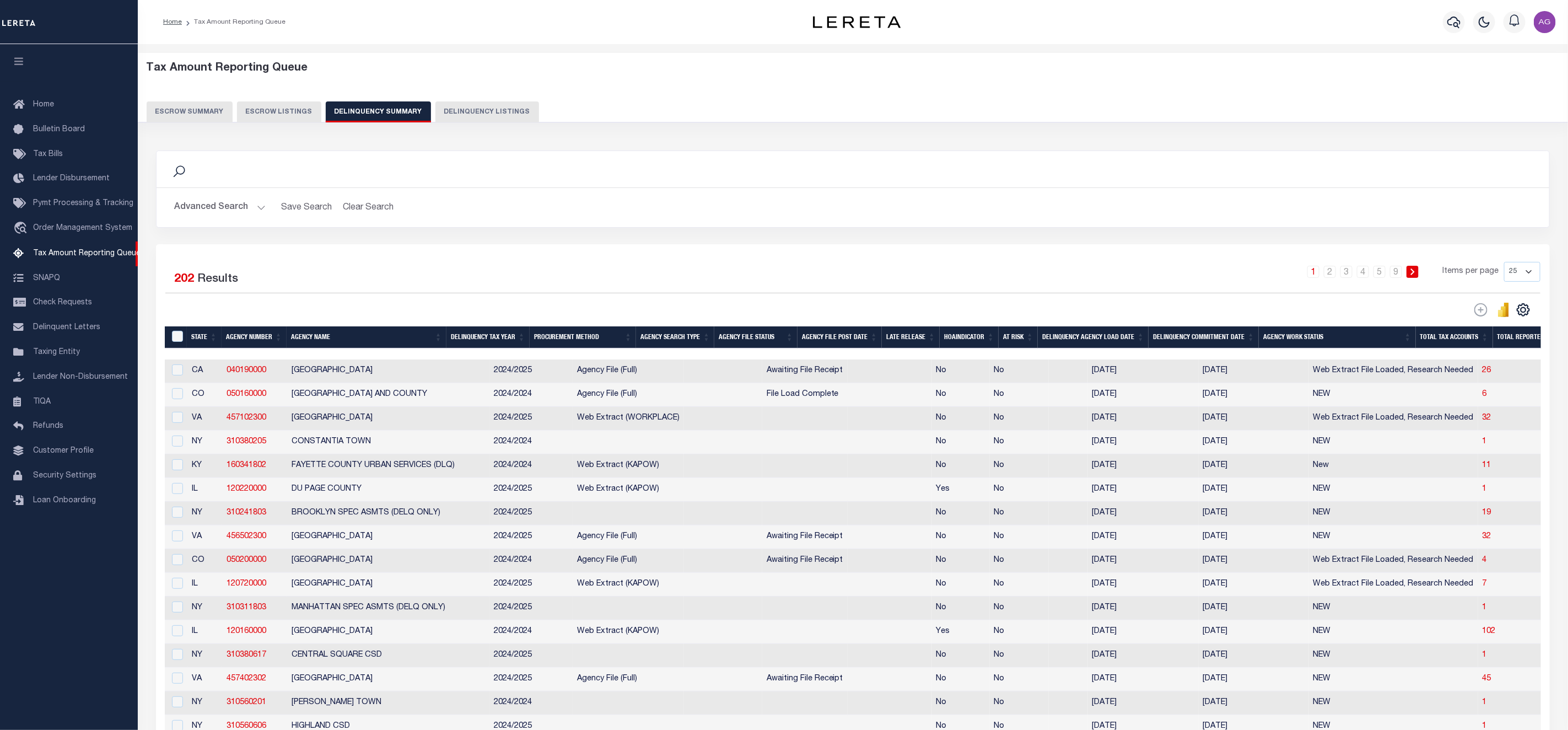
click at [234, 211] on button "Advanced Search" at bounding box center [220, 207] width 91 height 21
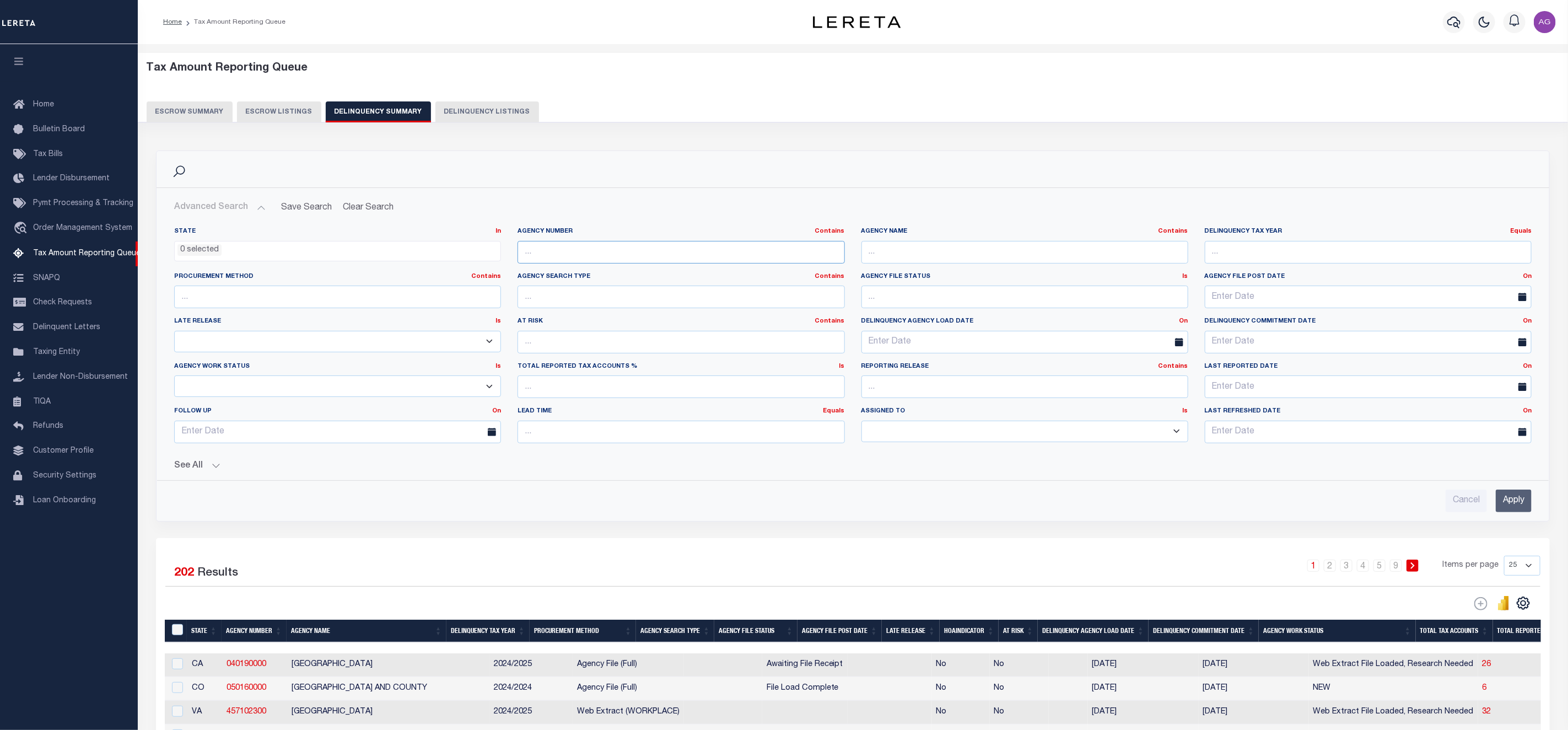
click at [666, 250] on input "text" at bounding box center [681, 252] width 327 height 23
type input "1200300000"
click at [1513, 506] on input "Apply" at bounding box center [1513, 501] width 36 height 23
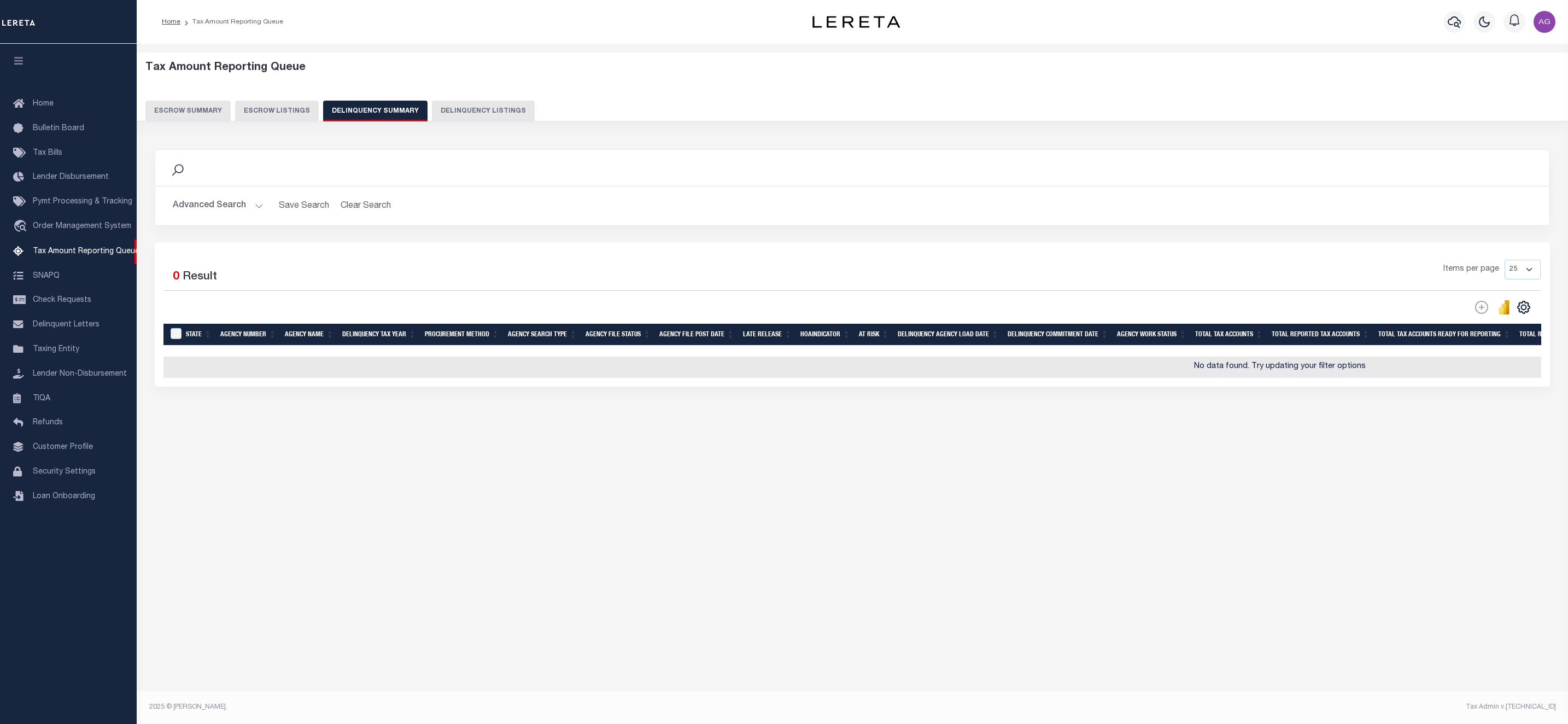
click at [451, 102] on button "Delinquency Listings" at bounding box center [484, 111] width 103 height 21
select select
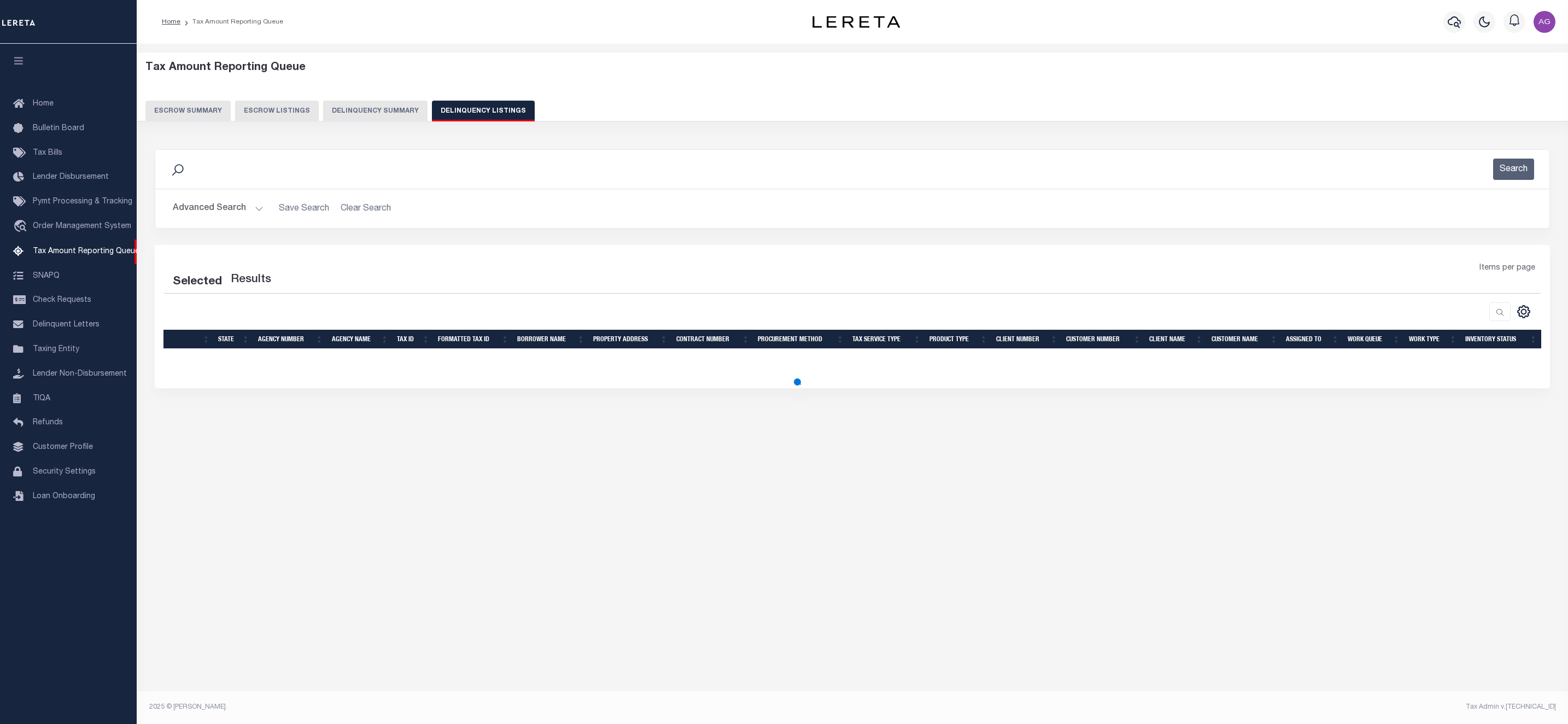
click at [214, 210] on button "Advanced Search" at bounding box center [218, 208] width 91 height 21
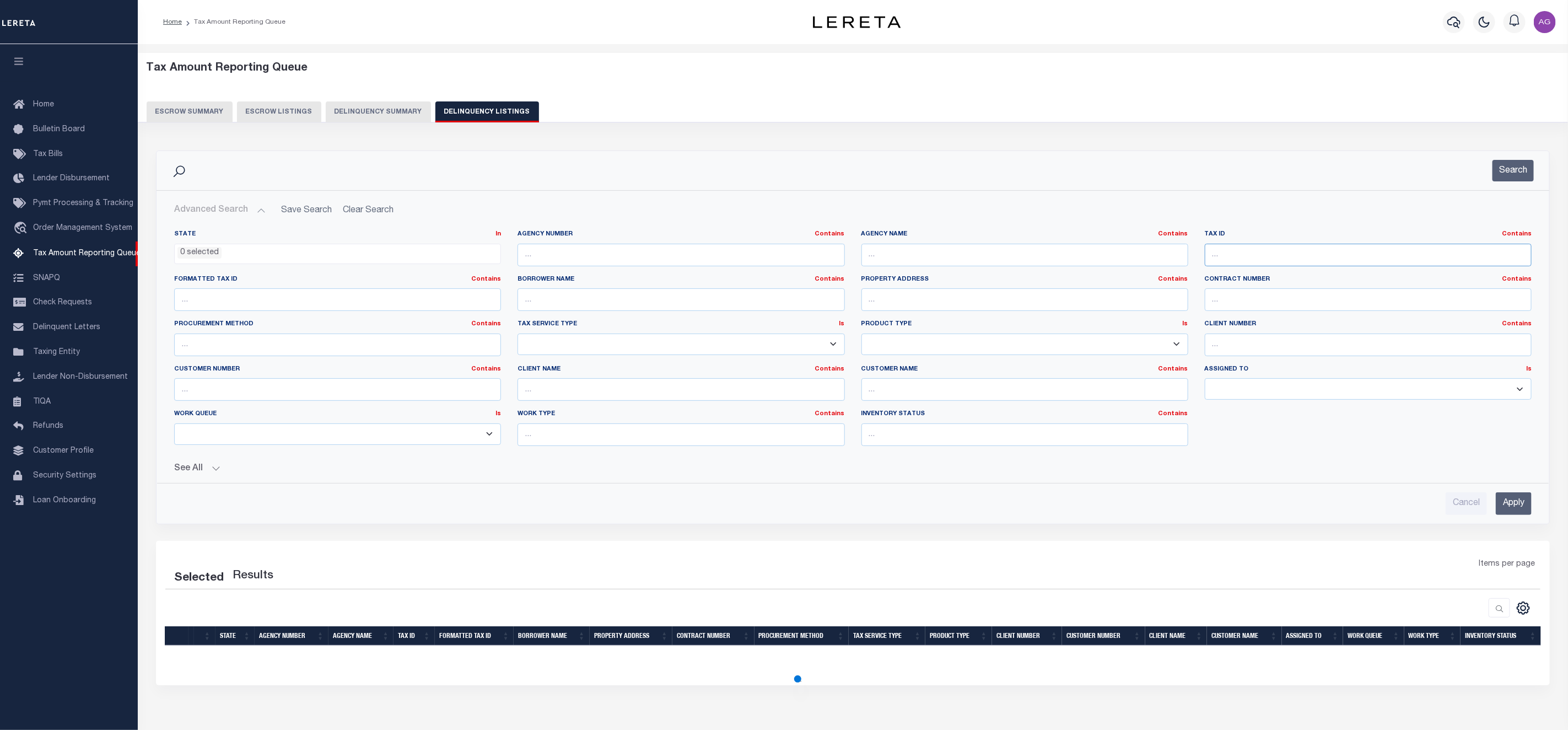
click at [1282, 257] on input "text" at bounding box center [1368, 255] width 327 height 23
paste input "032736302024"
type input "032736302024"
click at [70, 257] on span "Tax Amount Reporting Queue" at bounding box center [87, 253] width 107 height 8
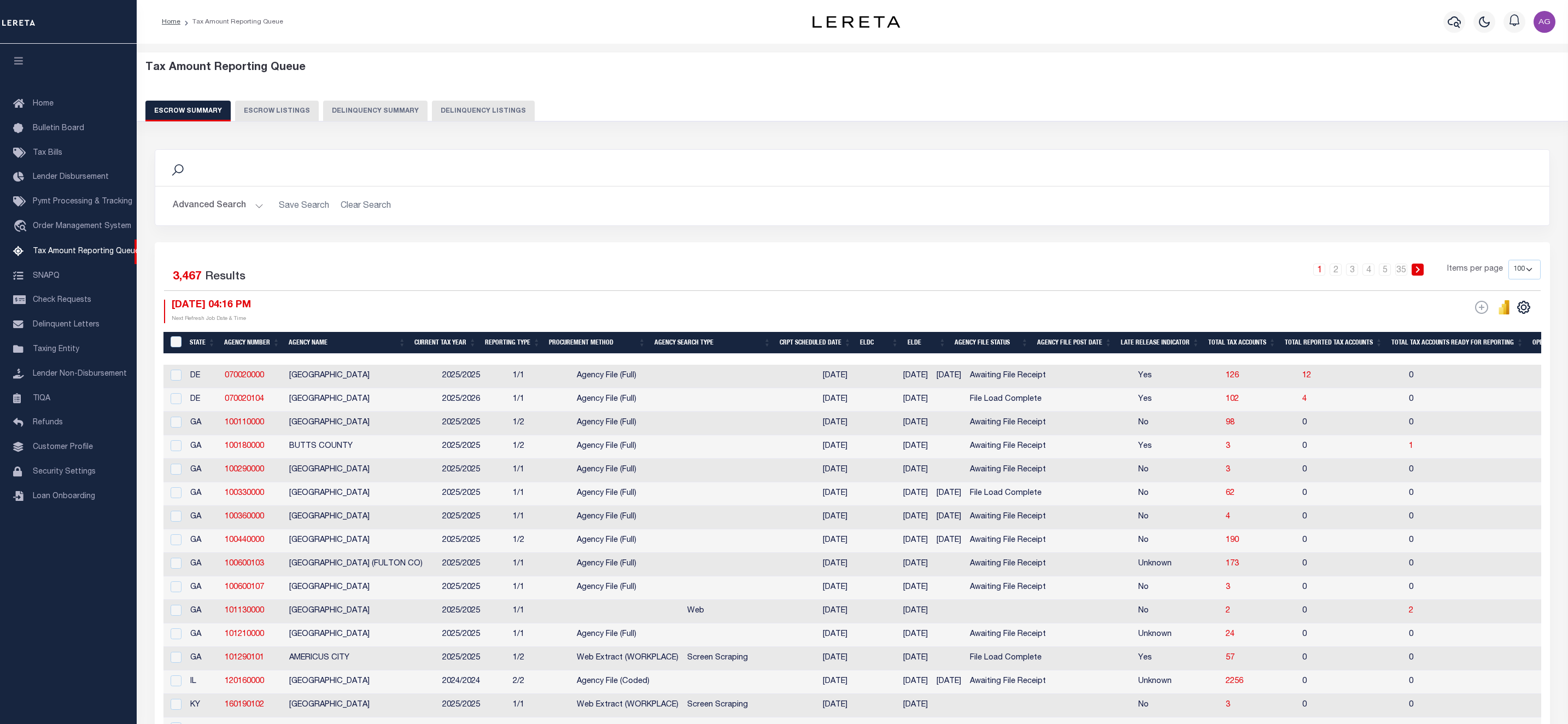
select select "100"
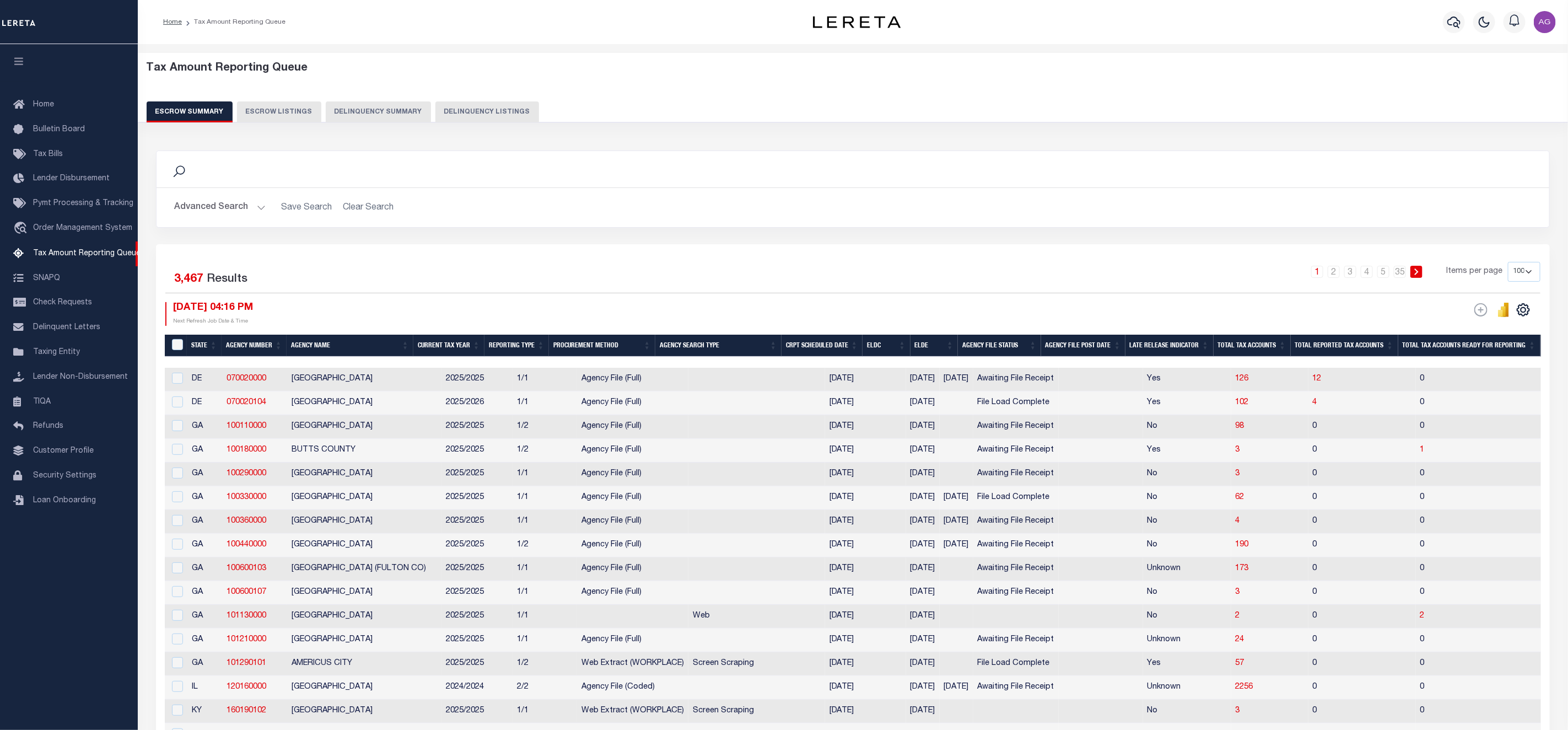
click at [466, 114] on button "Delinquency Listings" at bounding box center [488, 112] width 104 height 21
select select
select select "100"
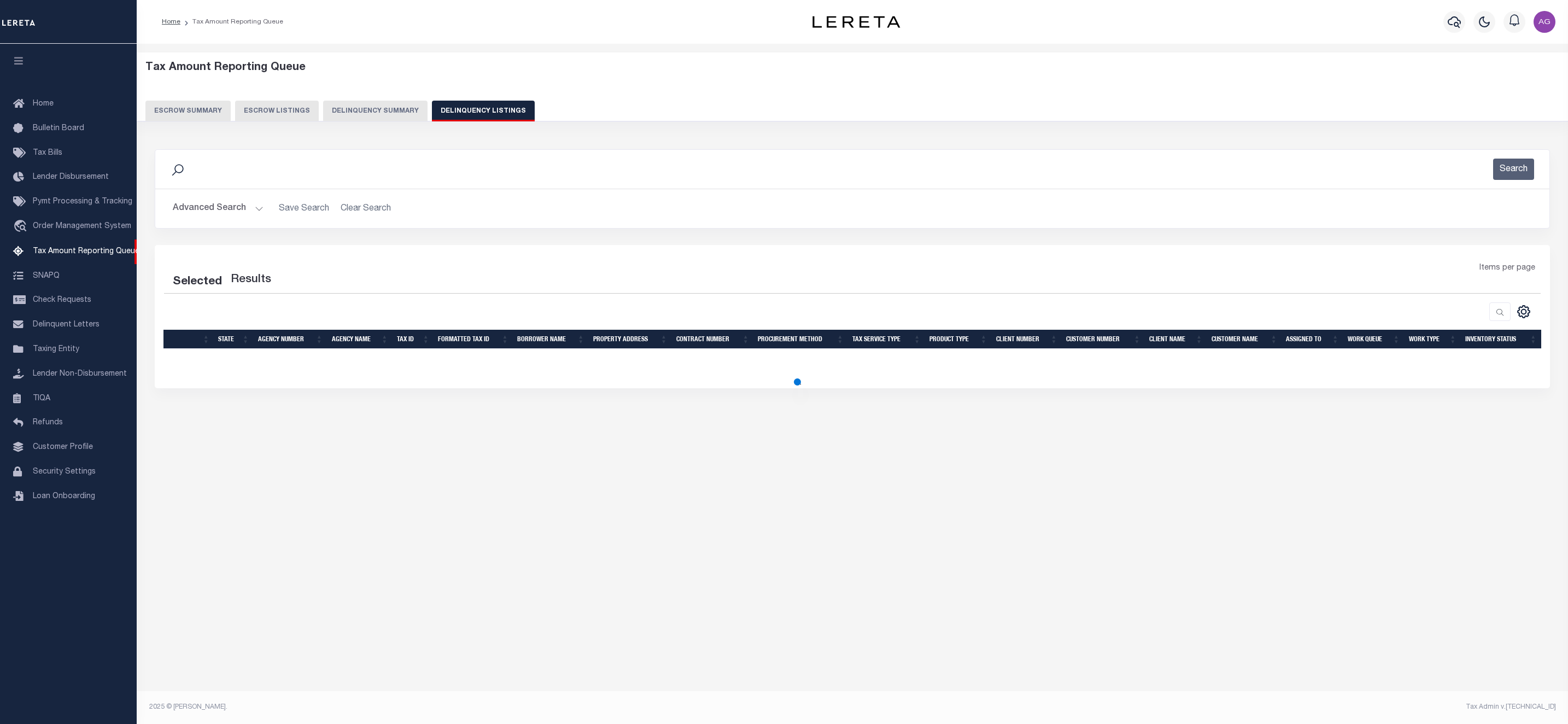
click at [229, 212] on button "Advanced Search" at bounding box center [218, 208] width 91 height 21
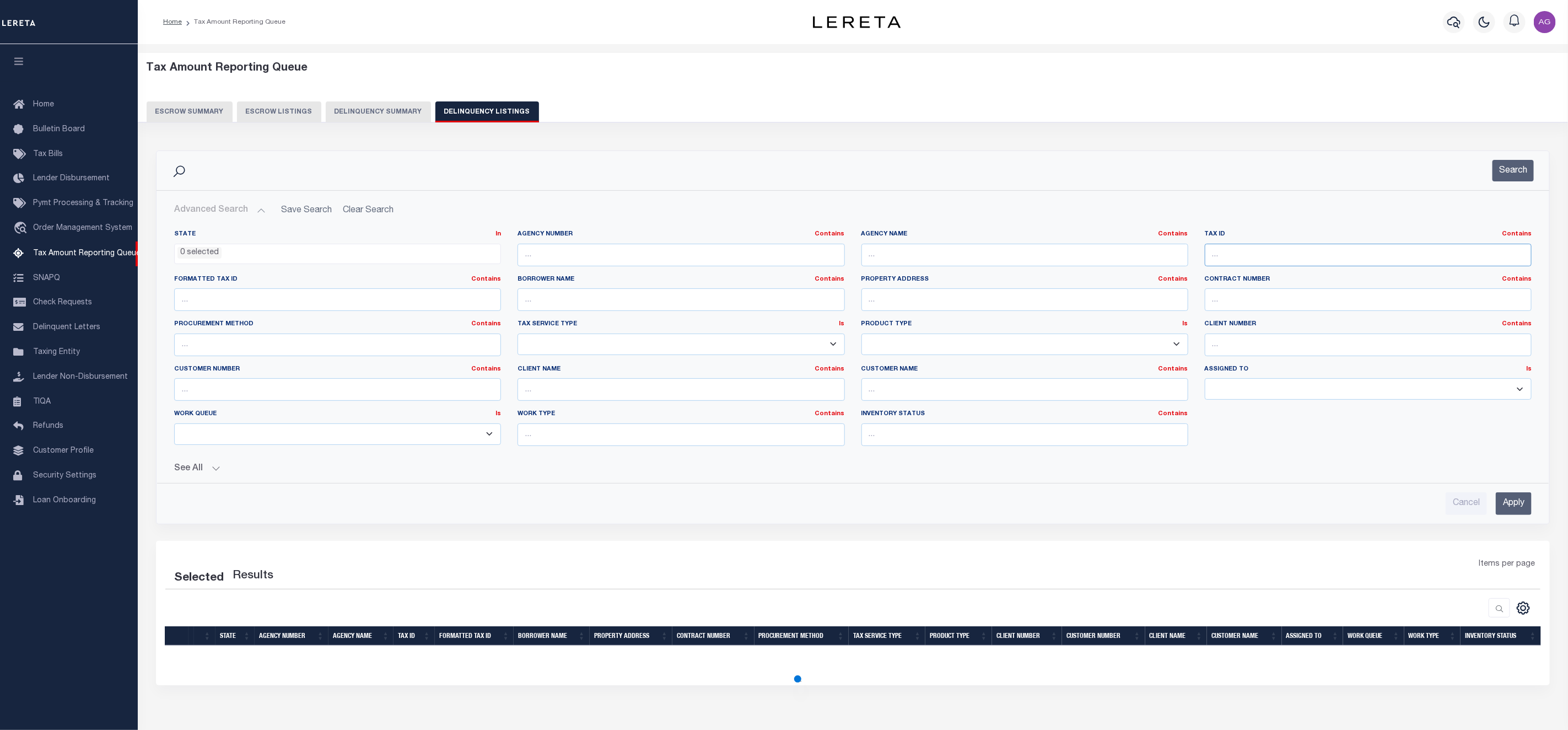
click at [1248, 259] on input "text" at bounding box center [1368, 255] width 327 height 23
paste input "032736302024"
type input "032736302024"
click at [1521, 510] on input "Apply" at bounding box center [1513, 503] width 36 height 23
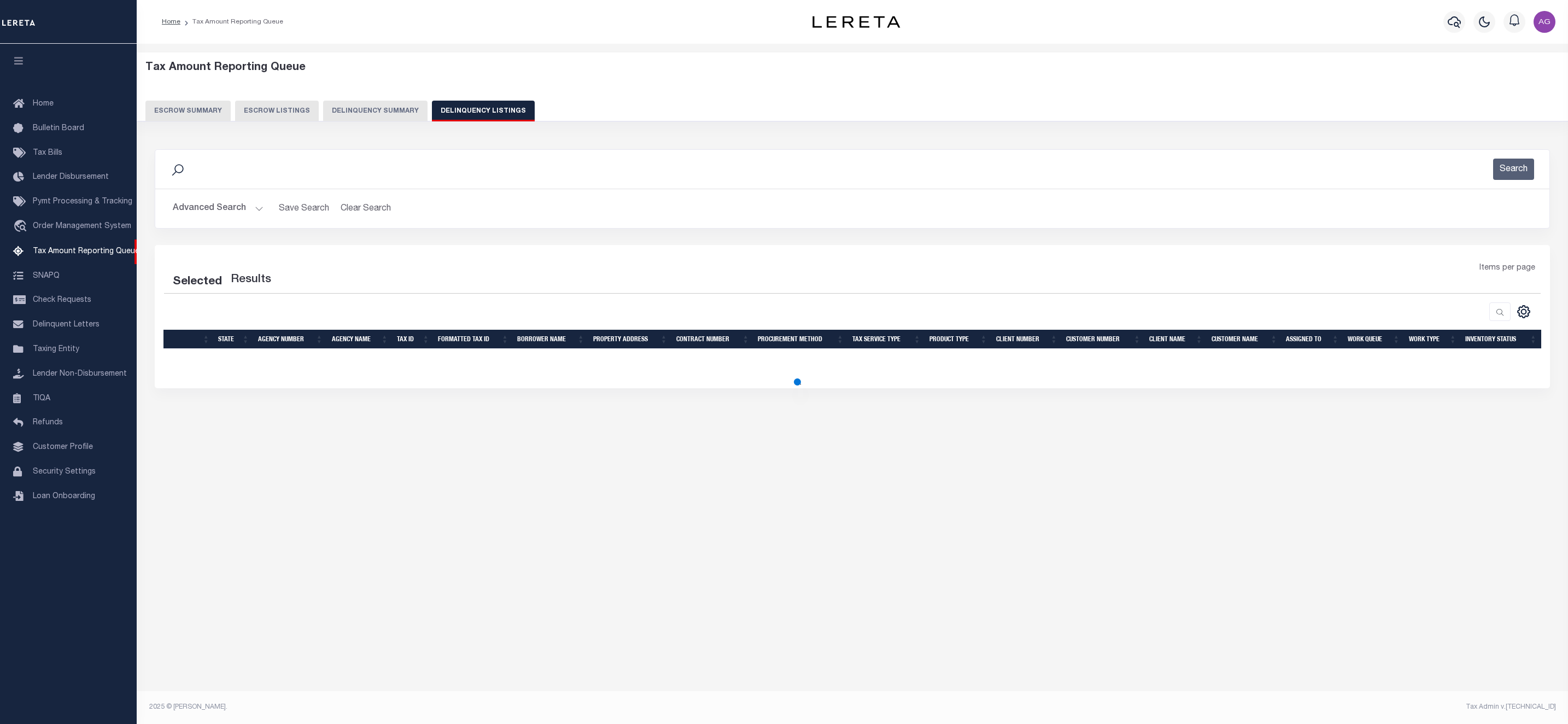
select select "100"
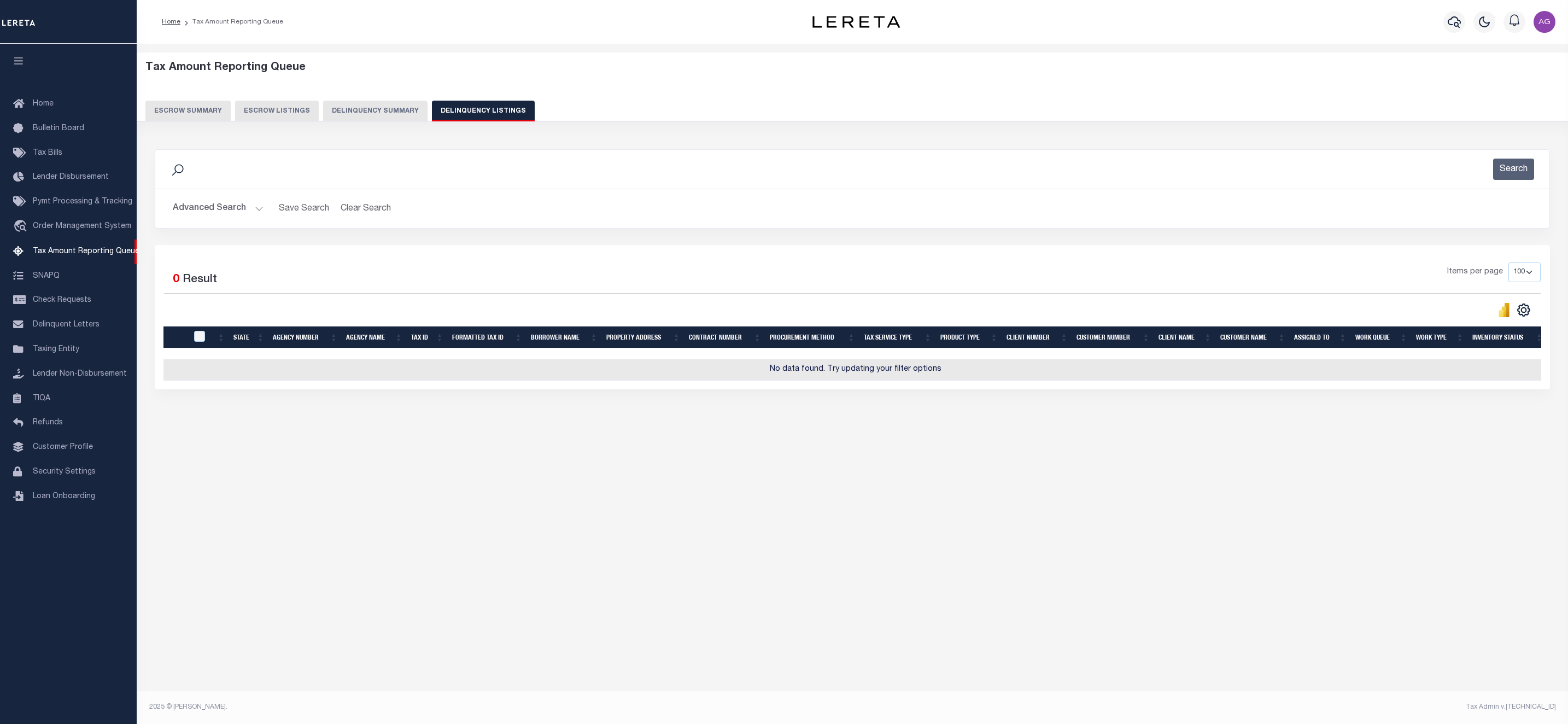
click at [230, 213] on button "Advanced Search" at bounding box center [218, 208] width 91 height 21
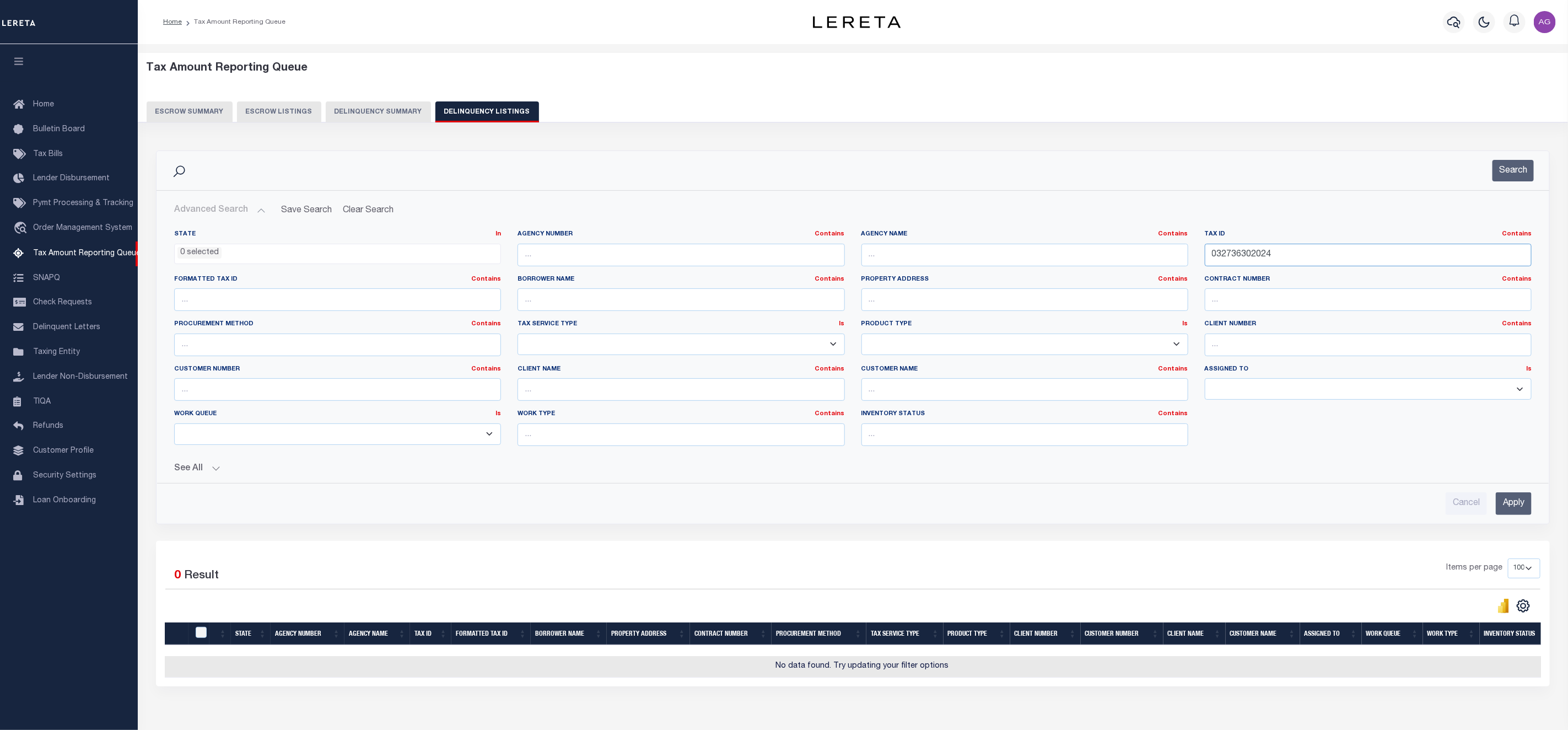
click at [1299, 254] on input "032736302024" at bounding box center [1368, 255] width 327 height 23
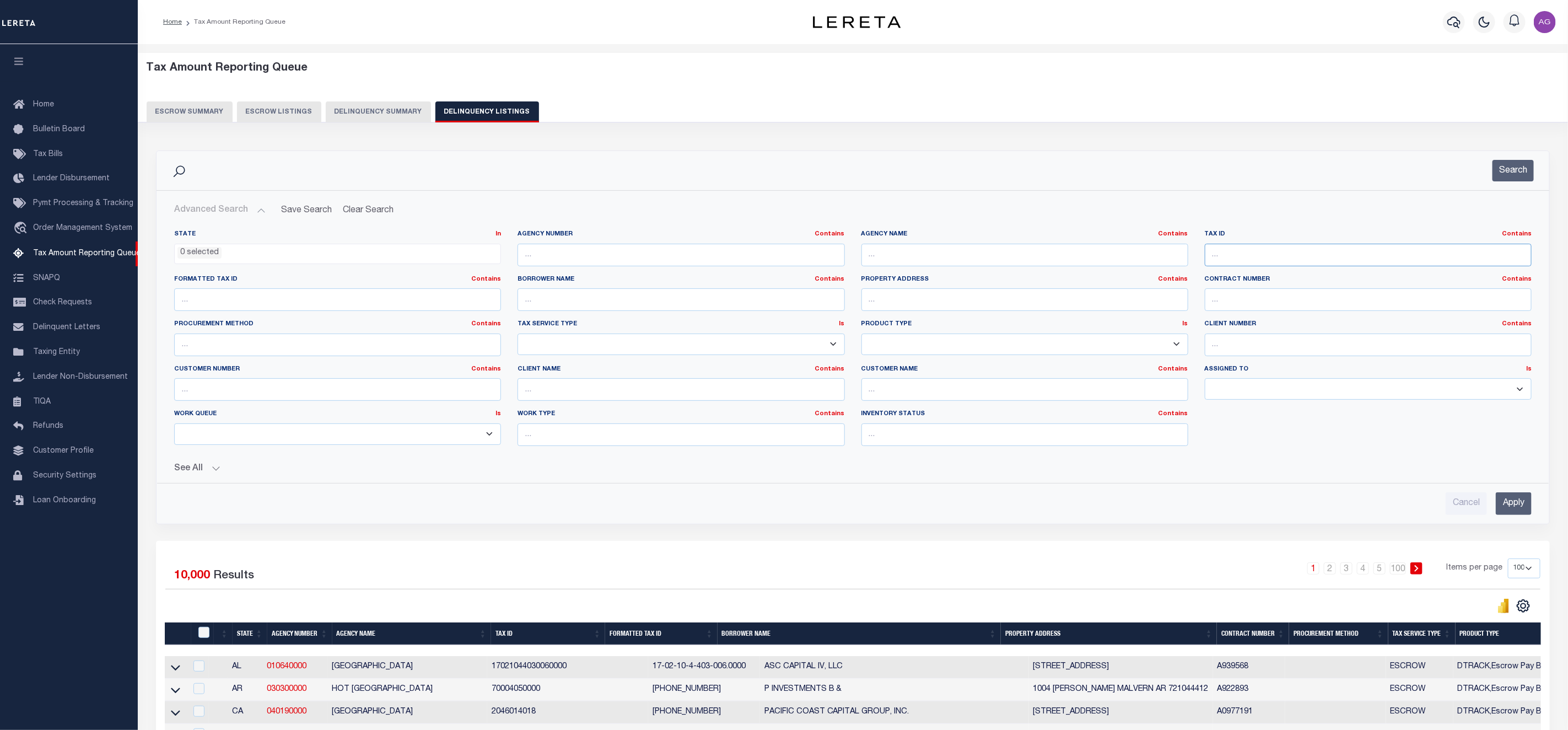
paste input "8005030"
click at [1297, 257] on input "8005030" at bounding box center [1368, 255] width 327 height 23
type input "8005030"
click at [1510, 496] on input "Apply" at bounding box center [1513, 503] width 36 height 23
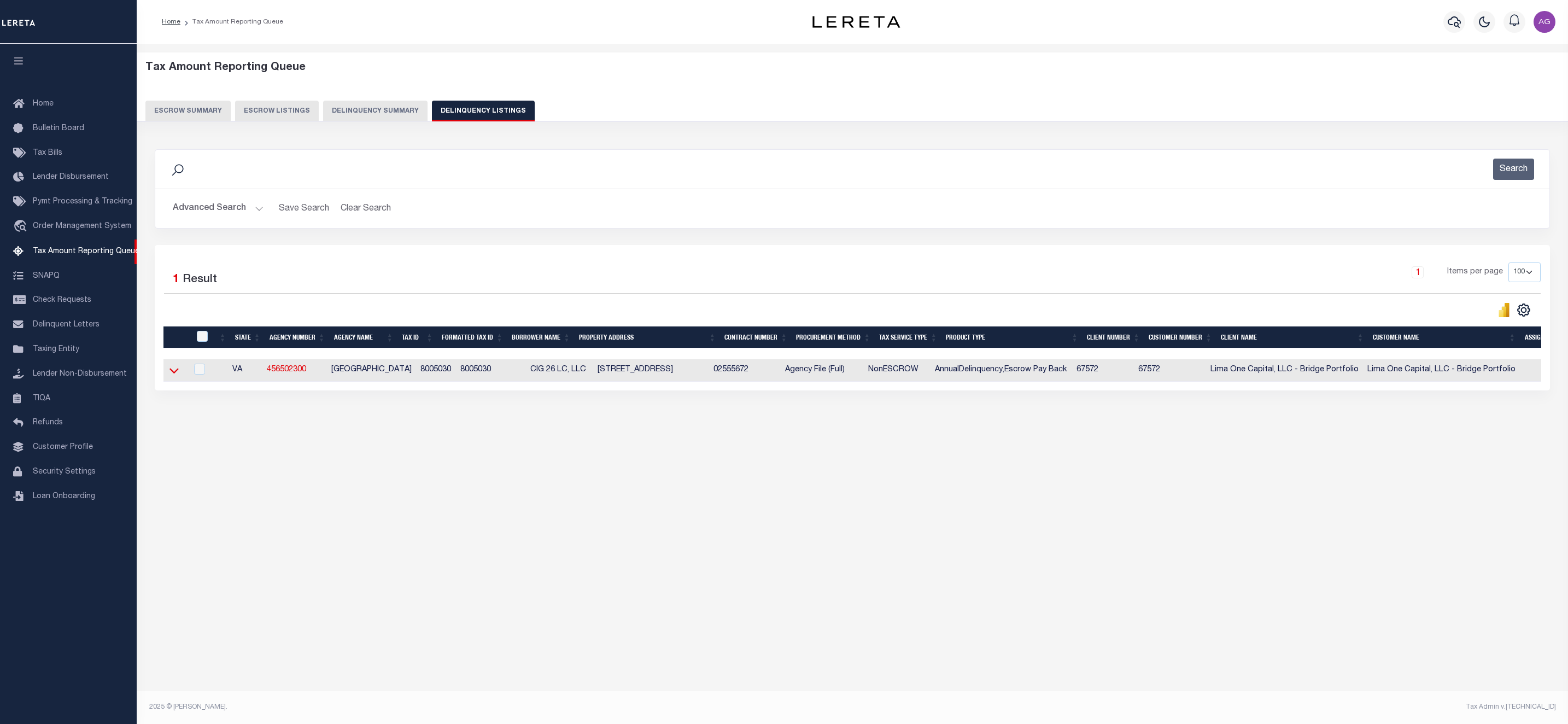
click at [176, 375] on icon at bounding box center [173, 369] width 10 height 11
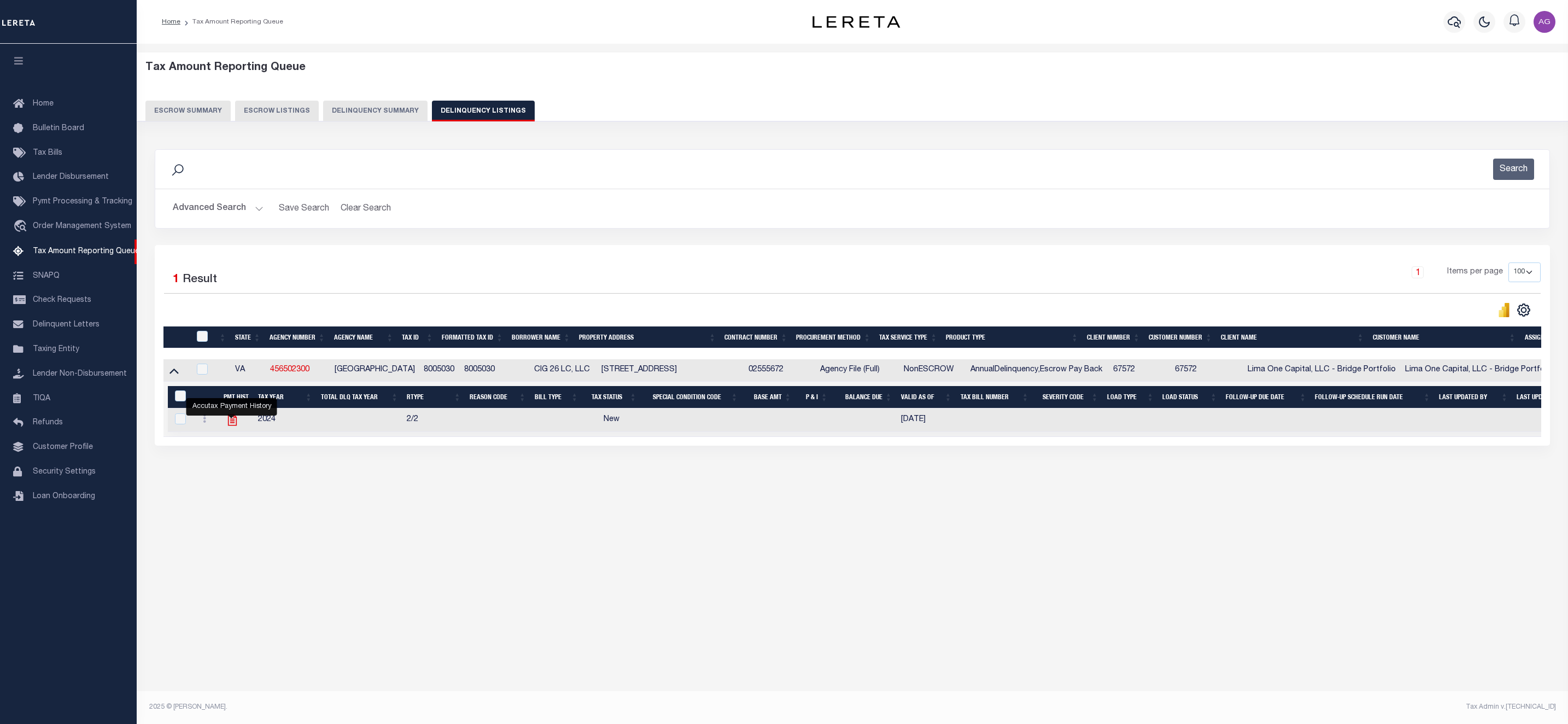
click at [231, 427] on icon "" at bounding box center [232, 420] width 14 height 14
checkbox input "true"
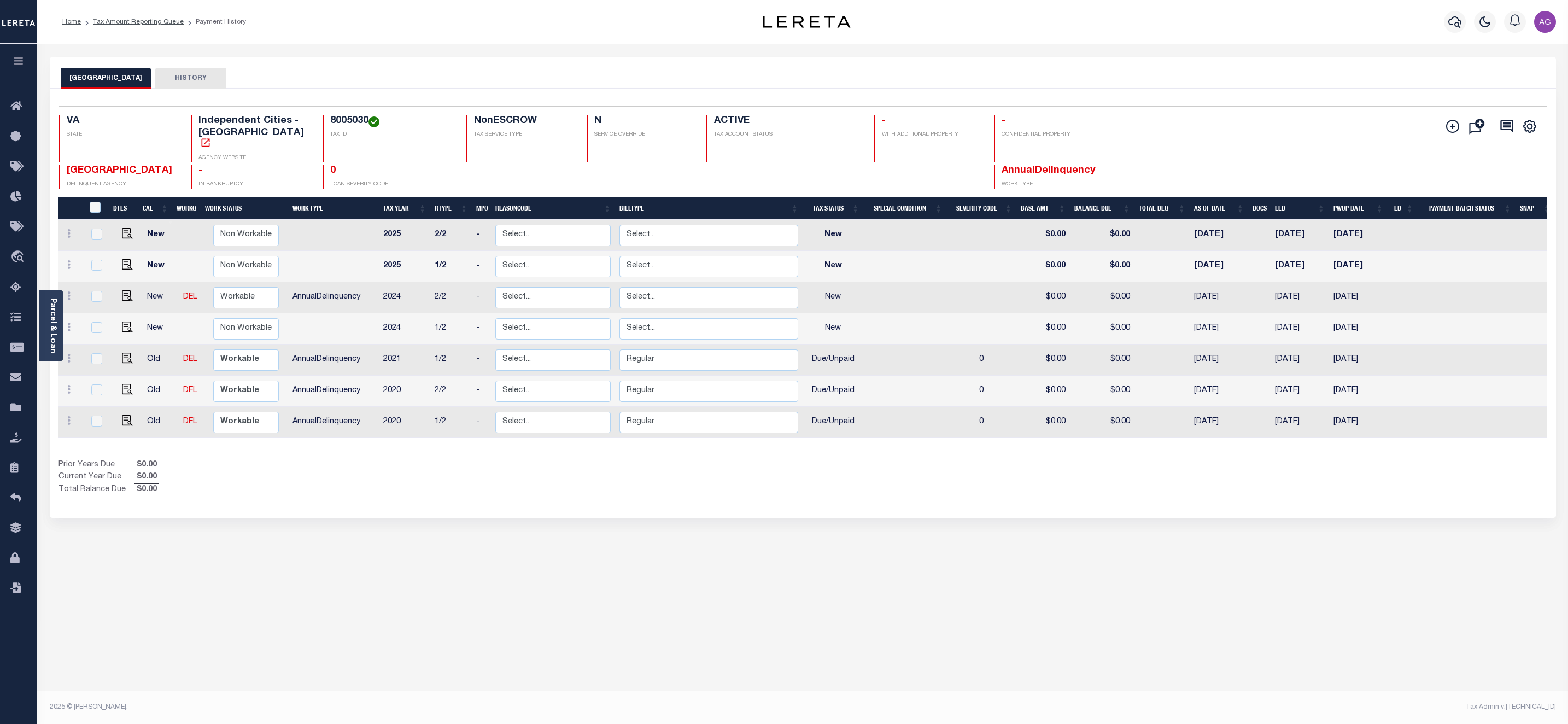
click at [743, 602] on div "HAMPTON CITY HISTORY Selected 7 Results" at bounding box center [803, 365] width 1523 height 617
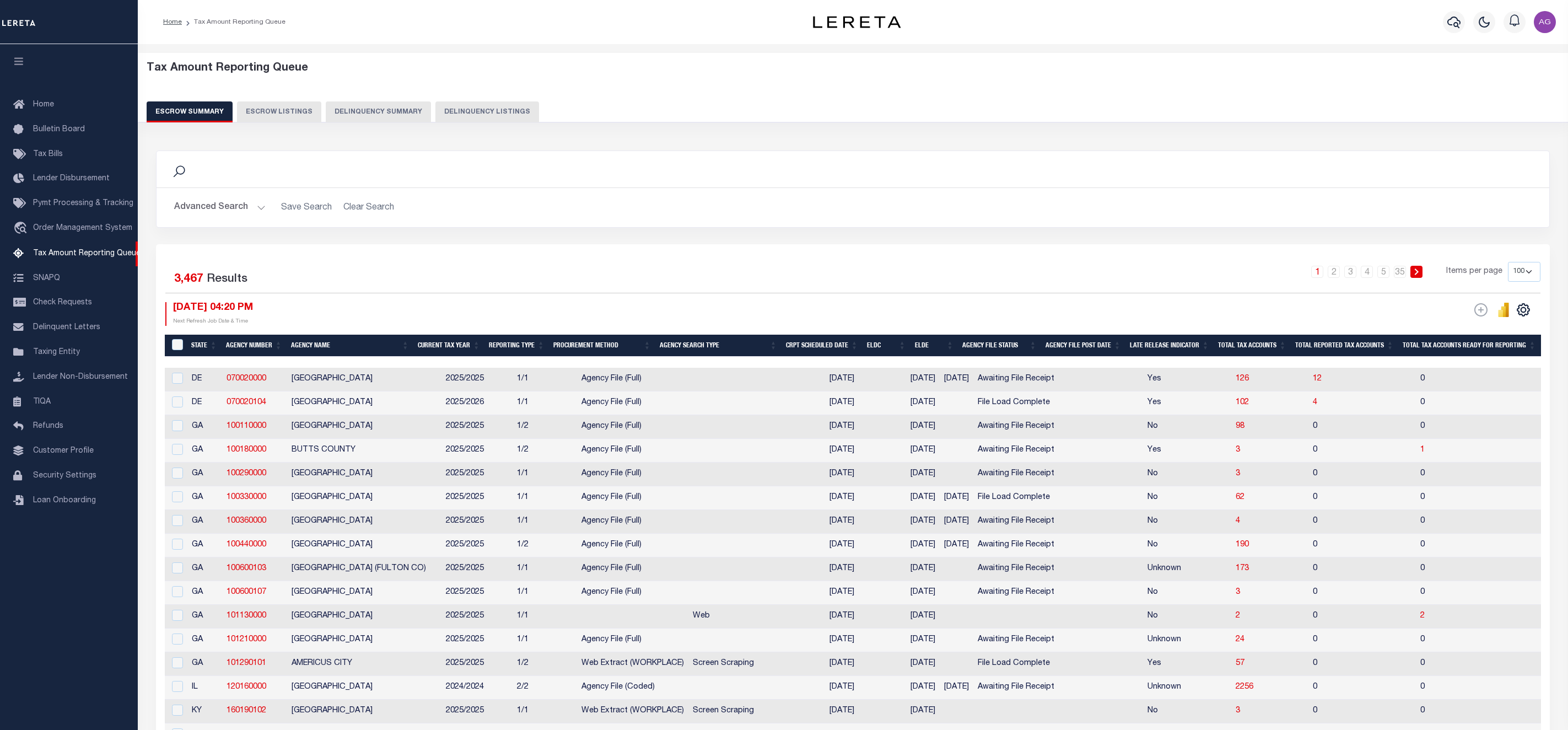
click at [410, 113] on button "Delinquency Summary" at bounding box center [379, 112] width 105 height 21
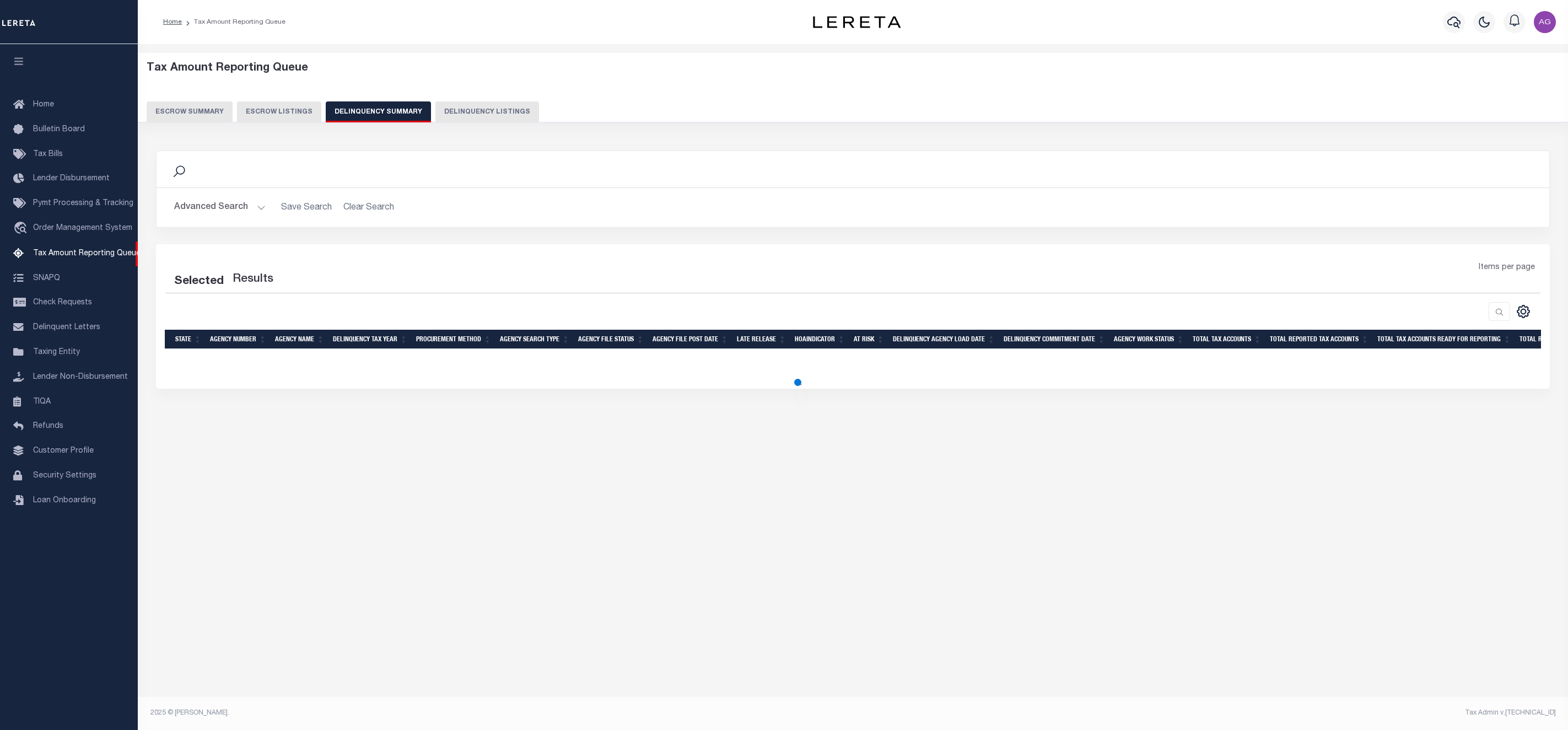
click at [466, 114] on button "Delinquency Listings" at bounding box center [488, 112] width 104 height 21
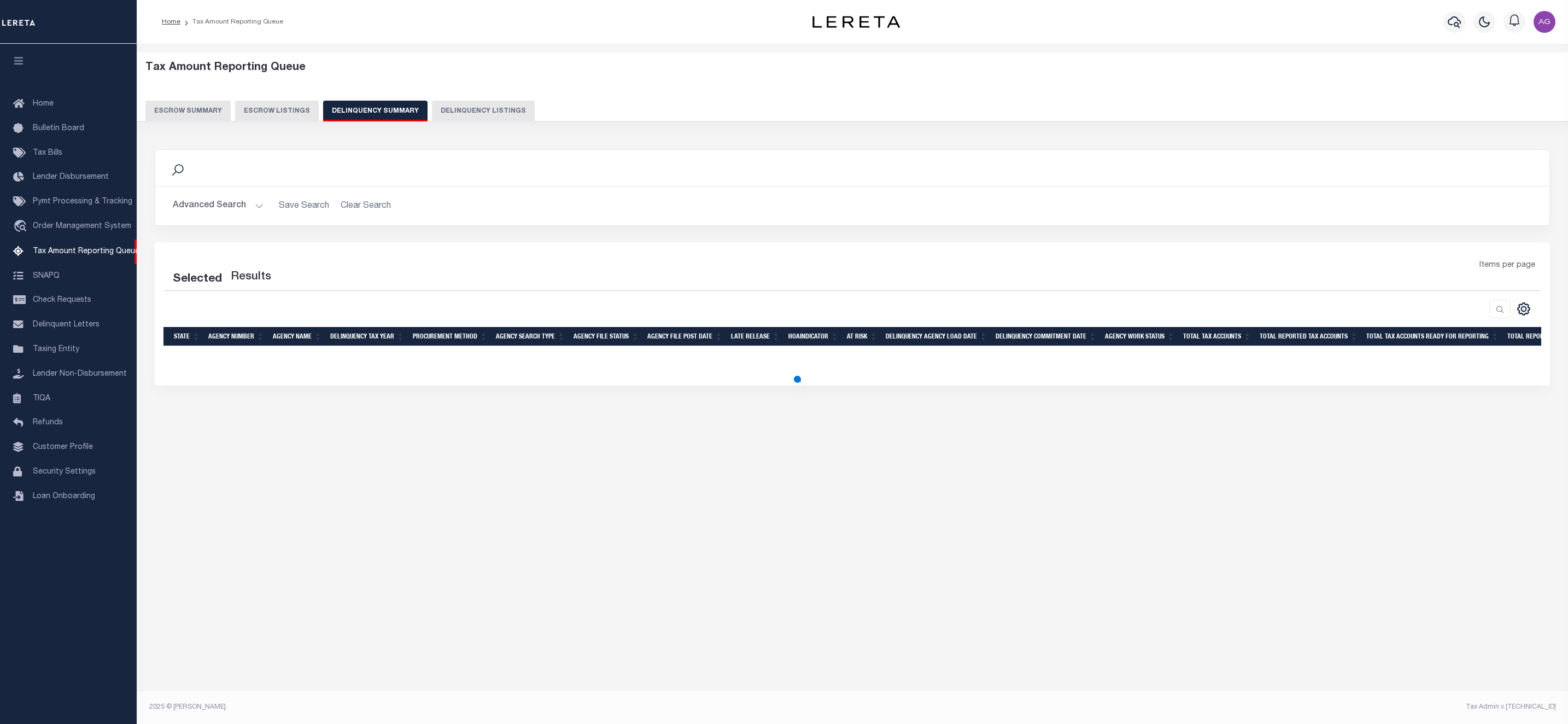
select select
select select "100"
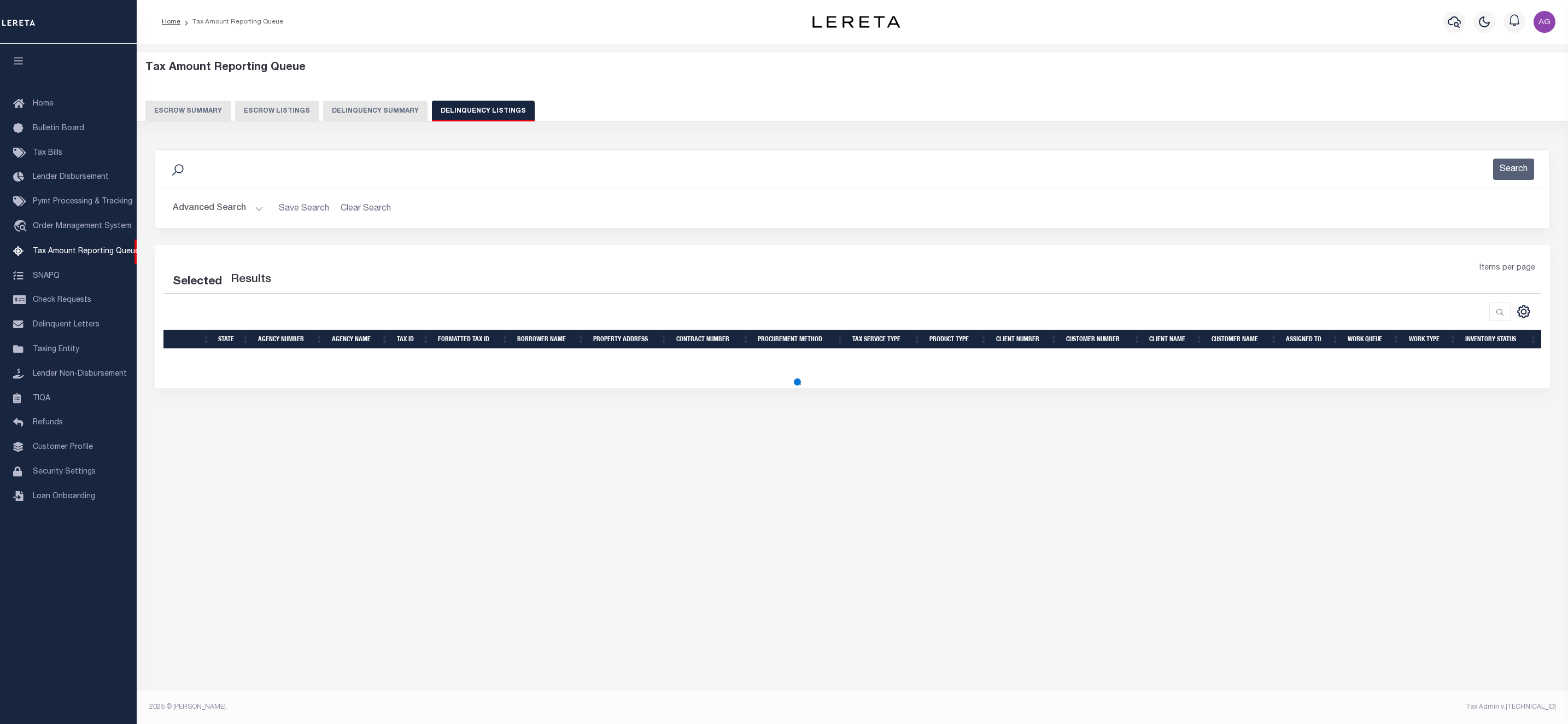
select select "100"
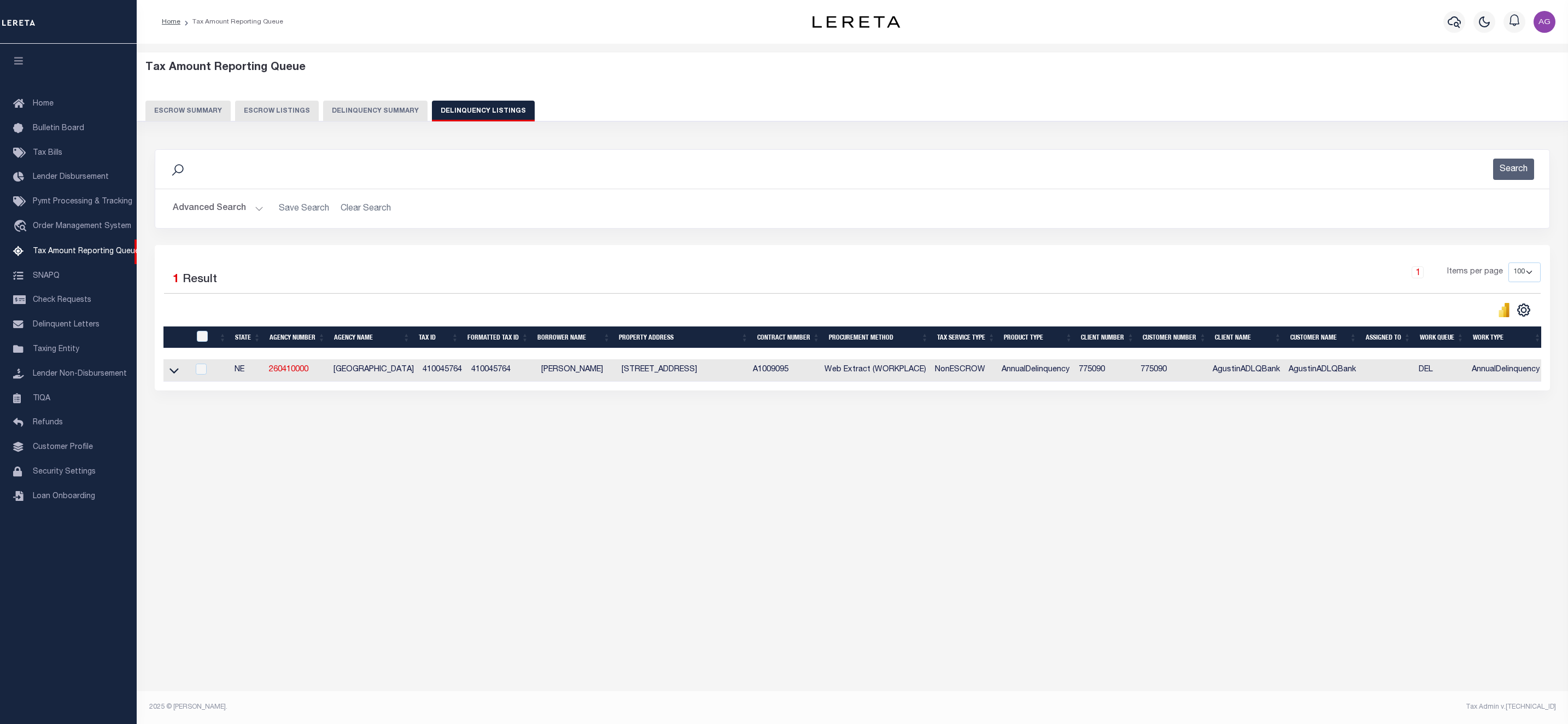
click at [237, 210] on button "Advanced Search" at bounding box center [218, 208] width 91 height 21
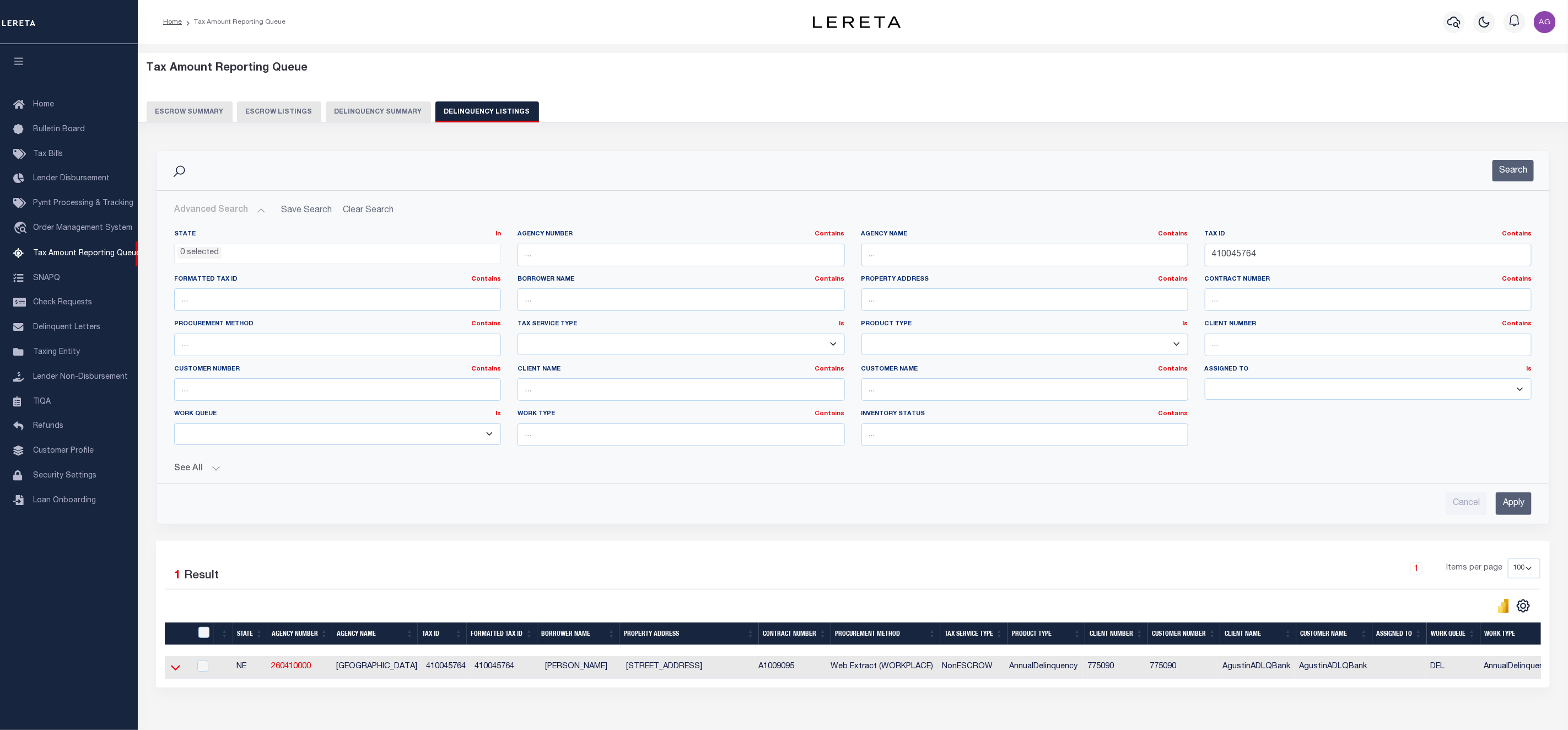
click at [178, 670] on icon at bounding box center [175, 667] width 10 height 5
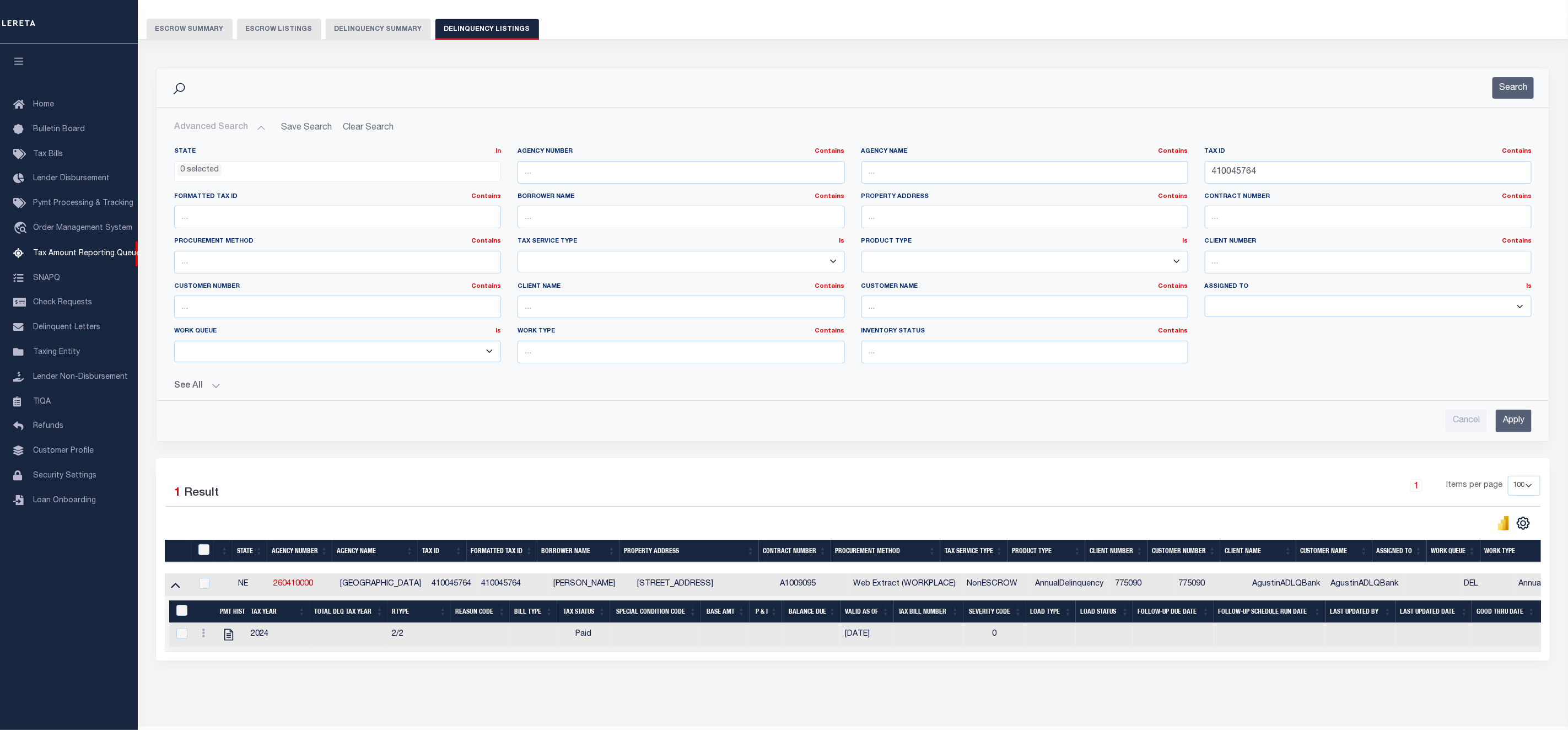
scroll to position [128, 0]
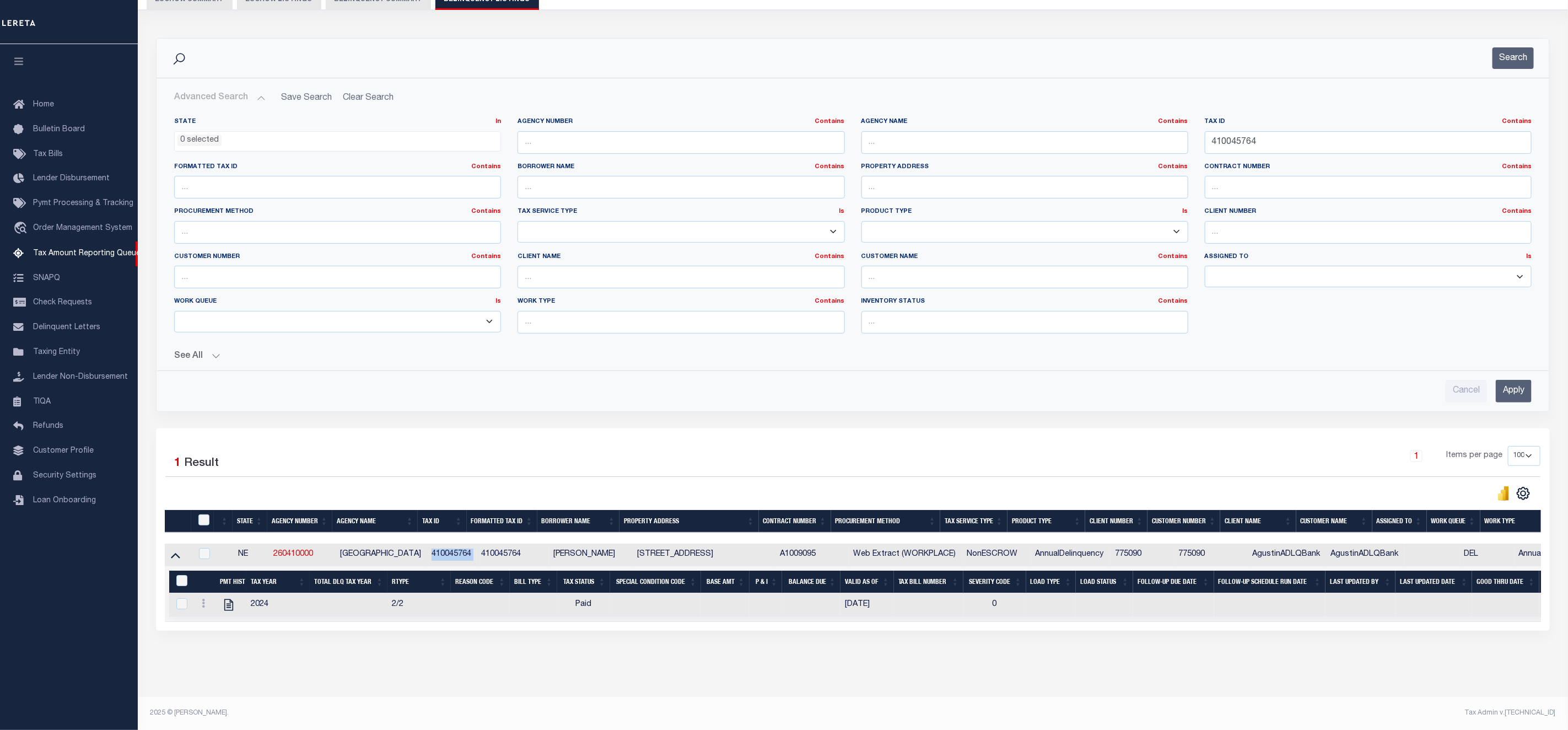
drag, startPoint x: 427, startPoint y: 546, endPoint x: 474, endPoint y: 549, distance: 47.1
click at [474, 549] on tr "NE 260410000 HAMILTON COUNTY 410045764 410045764 Agustín L Fernández 1106 L ST …" at bounding box center [920, 554] width 1510 height 23
copy td "410045764"
drag, startPoint x: 1283, startPoint y: 134, endPoint x: 1155, endPoint y: 116, distance: 129.3
click at [1156, 118] on div "State In In AK AL AR AZ CA CO CT DC DE FL GA GU HI IA ID IL IN KS KY LA MA MD M…" at bounding box center [853, 230] width 1374 height 225
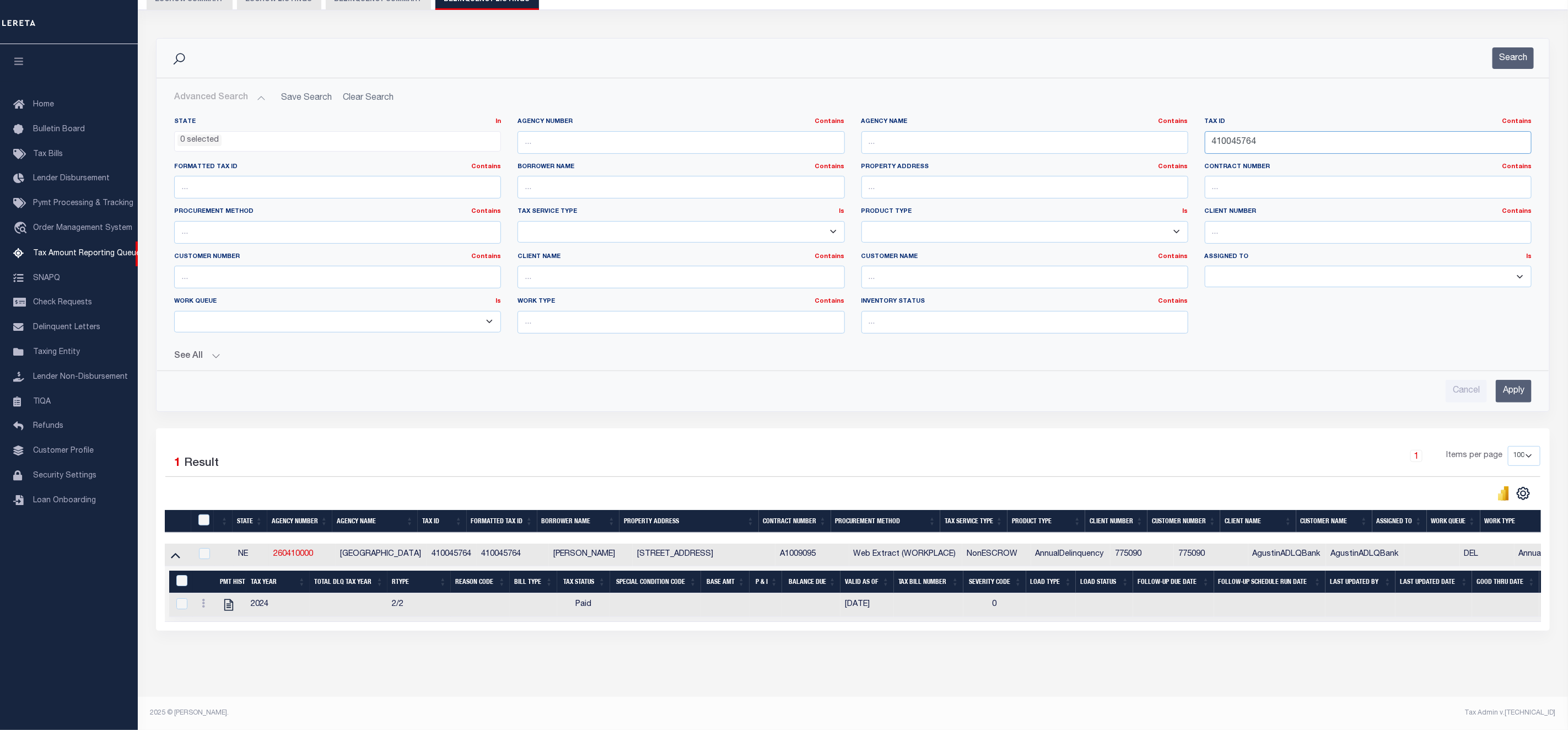
paste input "548200600"
click at [1507, 387] on input "Apply" at bounding box center [1513, 391] width 36 height 23
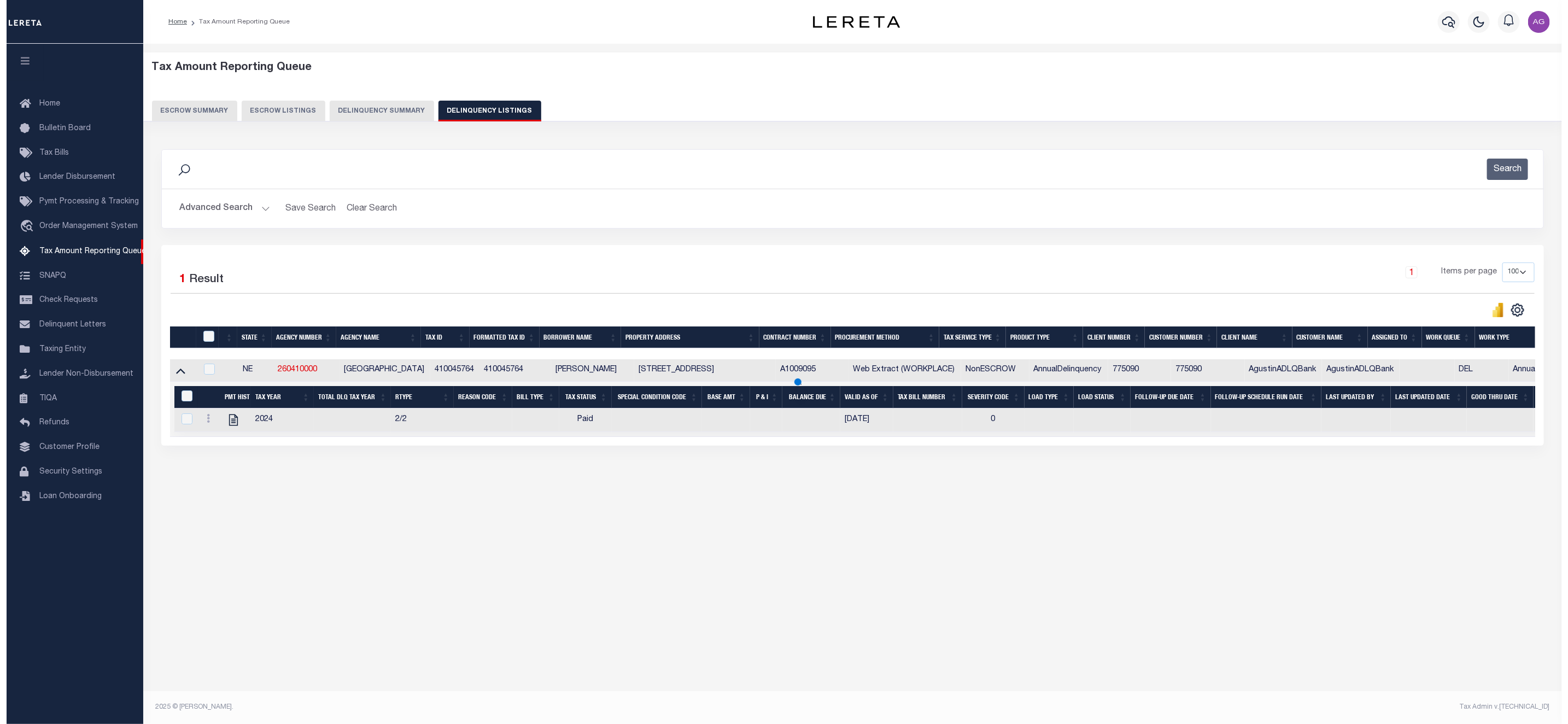
scroll to position [0, 0]
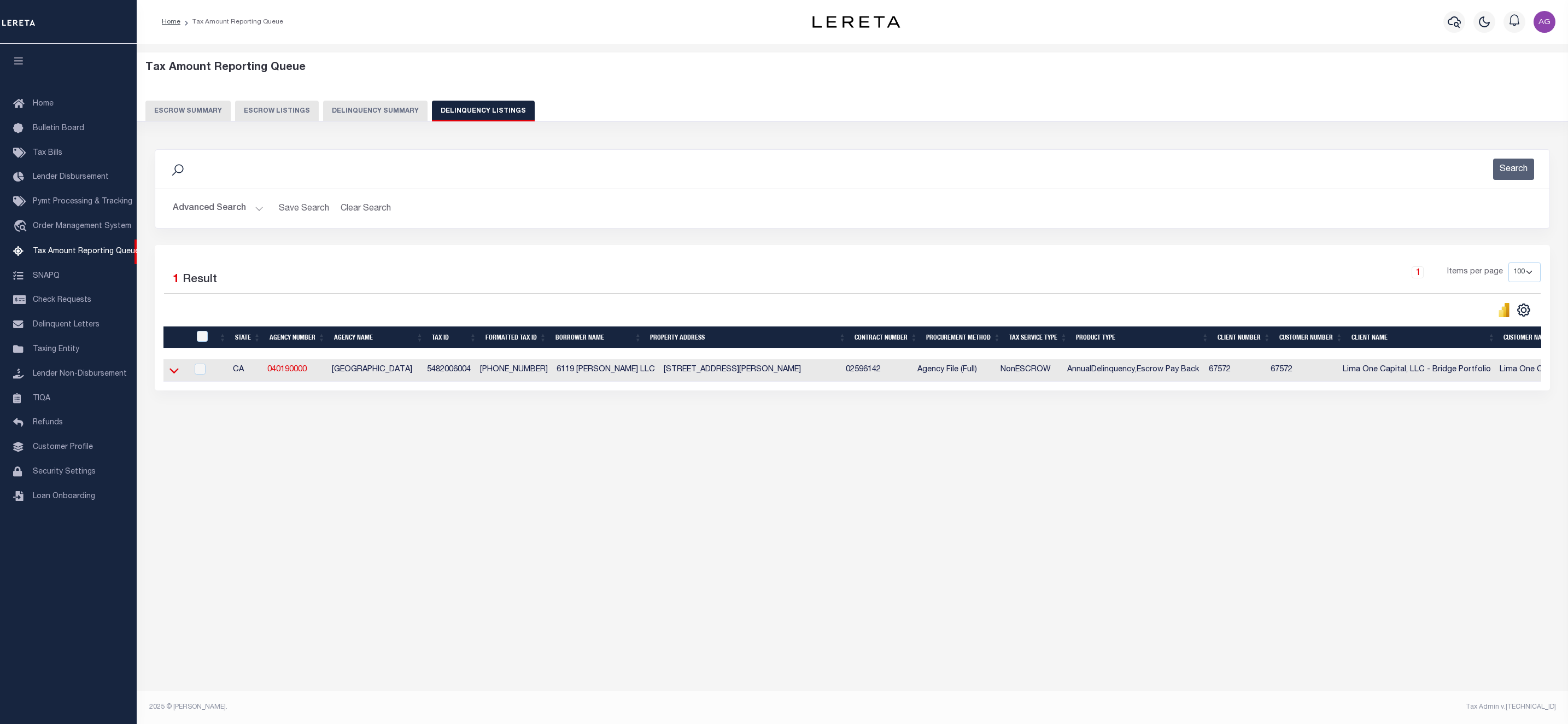
click at [174, 375] on icon at bounding box center [173, 369] width 10 height 11
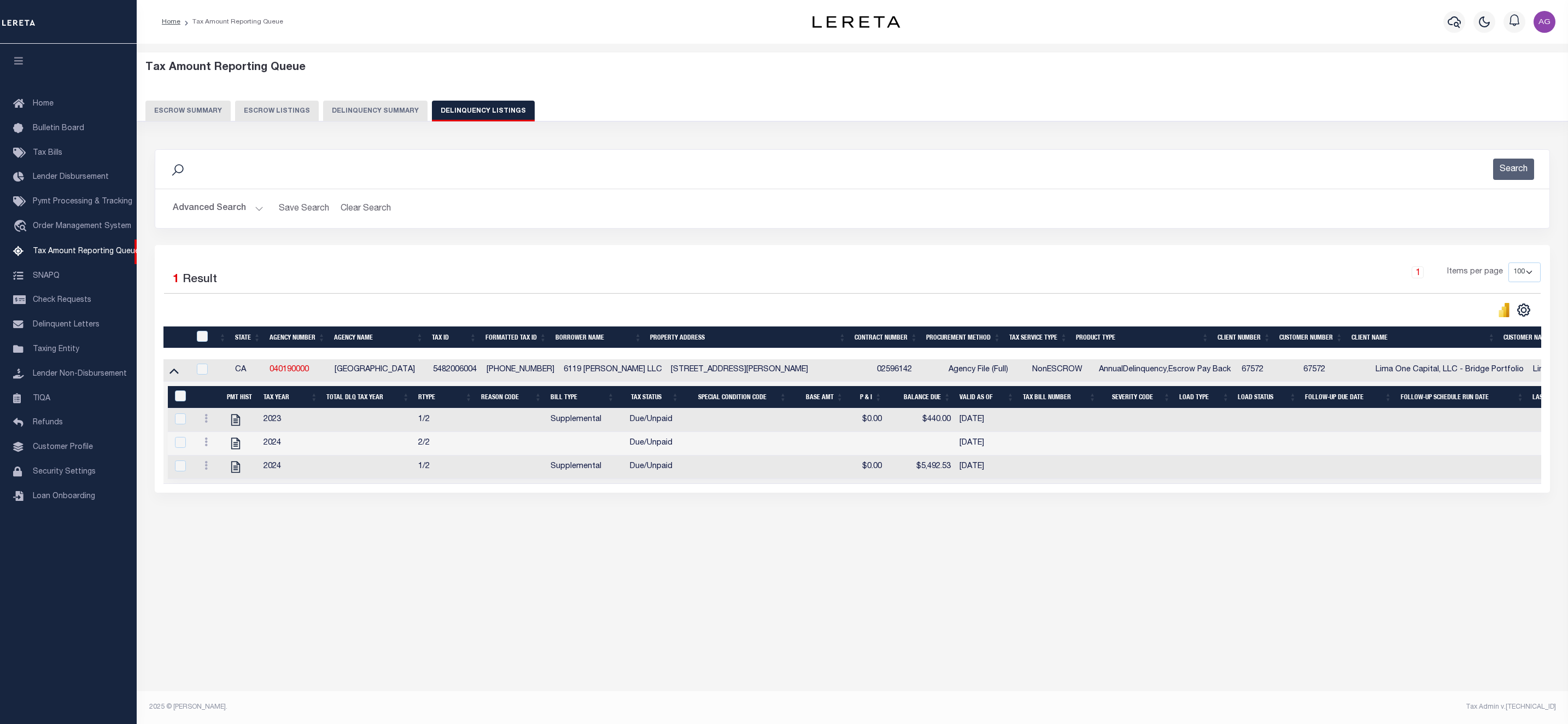
click at [216, 210] on button "Advanced Search" at bounding box center [218, 208] width 91 height 21
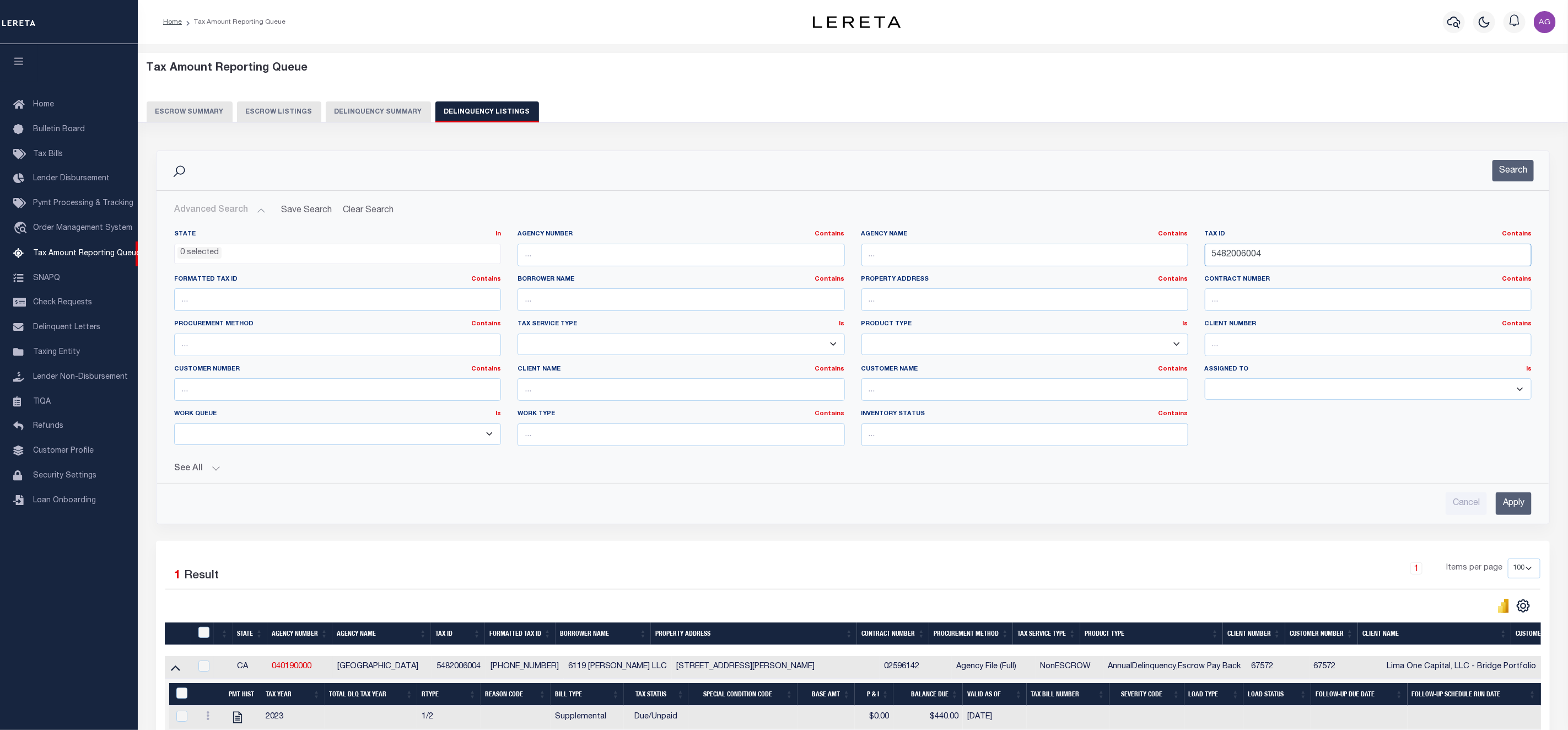
drag, startPoint x: 1290, startPoint y: 263, endPoint x: 1157, endPoint y: 243, distance: 134.5
click at [1159, 245] on div "State In In AK AL AR AZ CA CO CT DC DE FL GA GU HI IA ID IL IN KS KY LA MA MD M…" at bounding box center [853, 343] width 1374 height 225
paste input "052006012"
click at [1520, 504] on input "Apply" at bounding box center [1513, 503] width 36 height 23
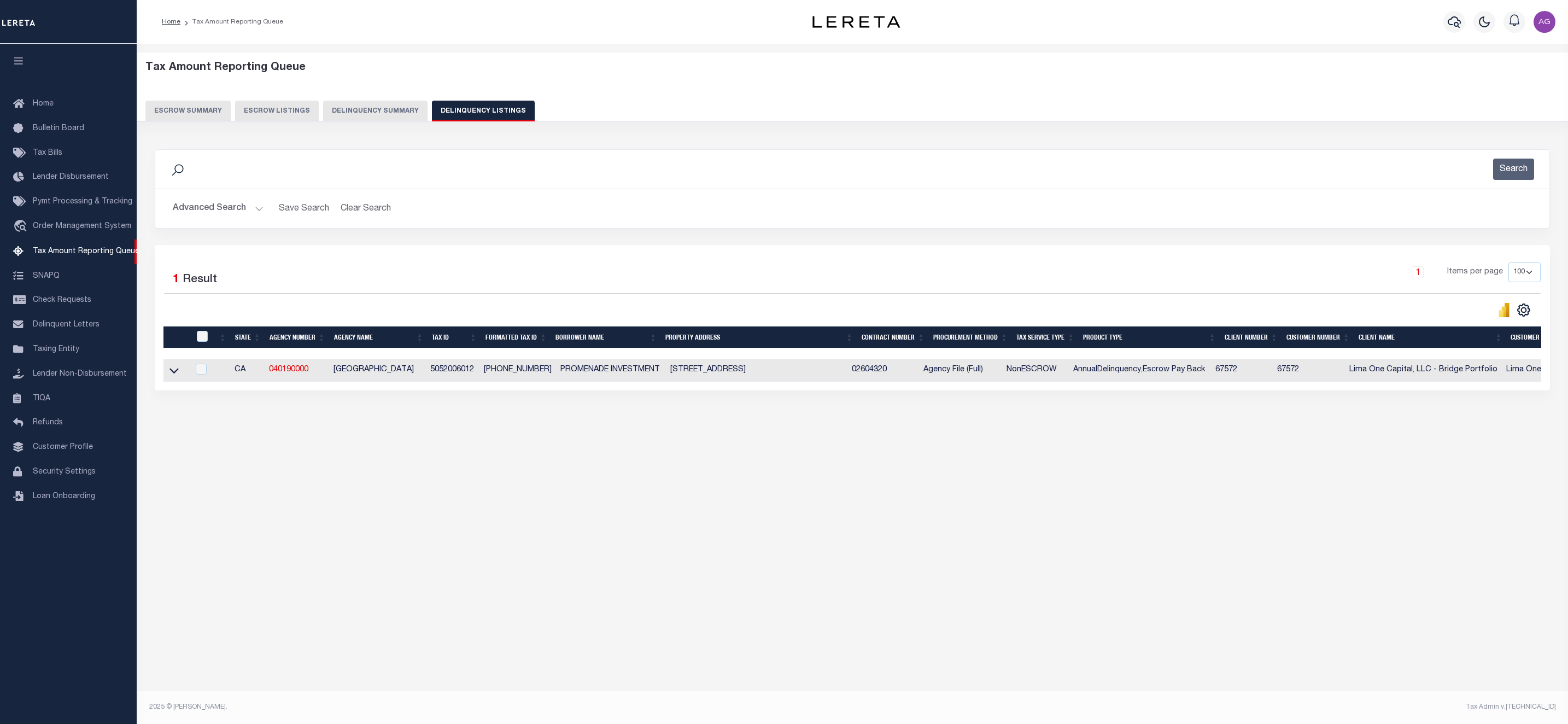
click at [179, 373] on link at bounding box center [174, 369] width 12 height 8
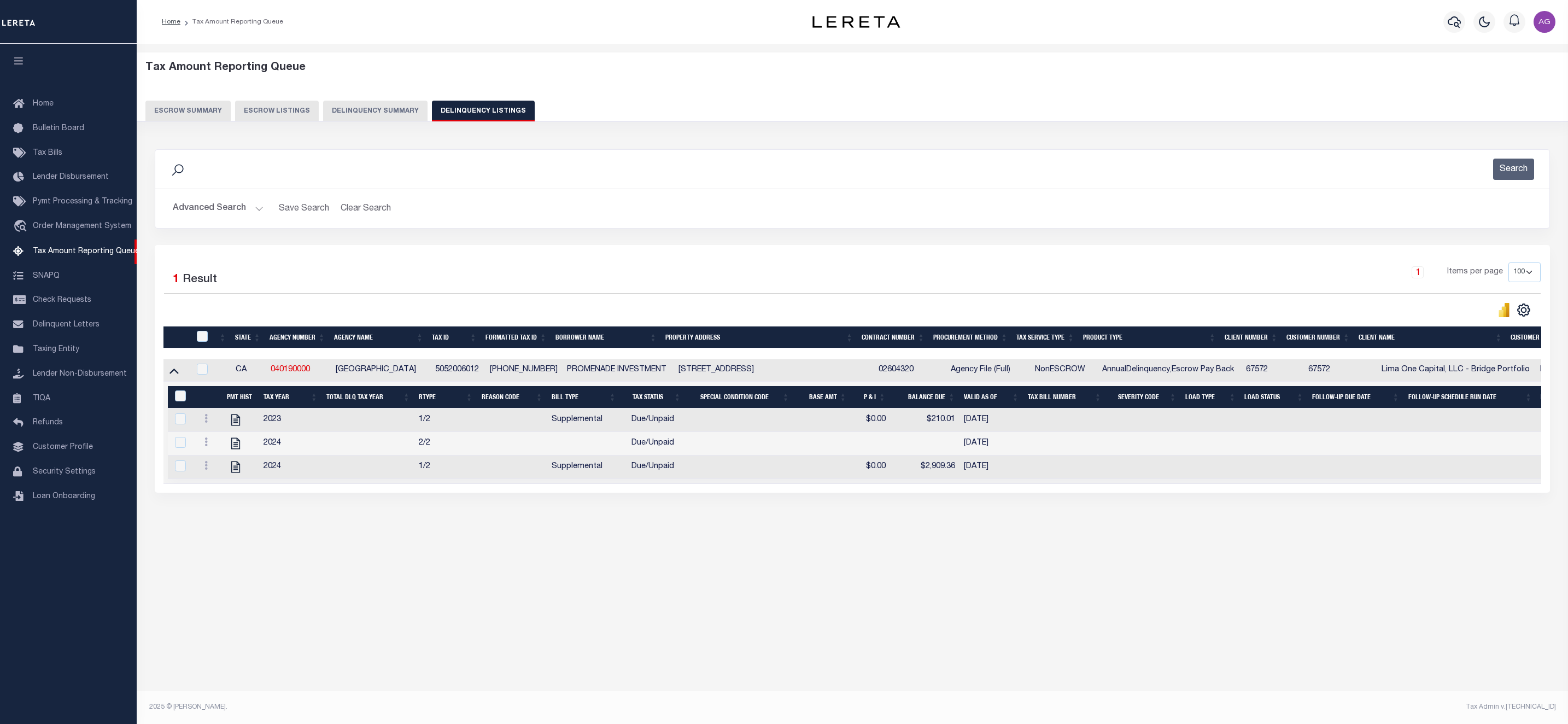
click at [223, 215] on button "Advanced Search" at bounding box center [218, 208] width 91 height 21
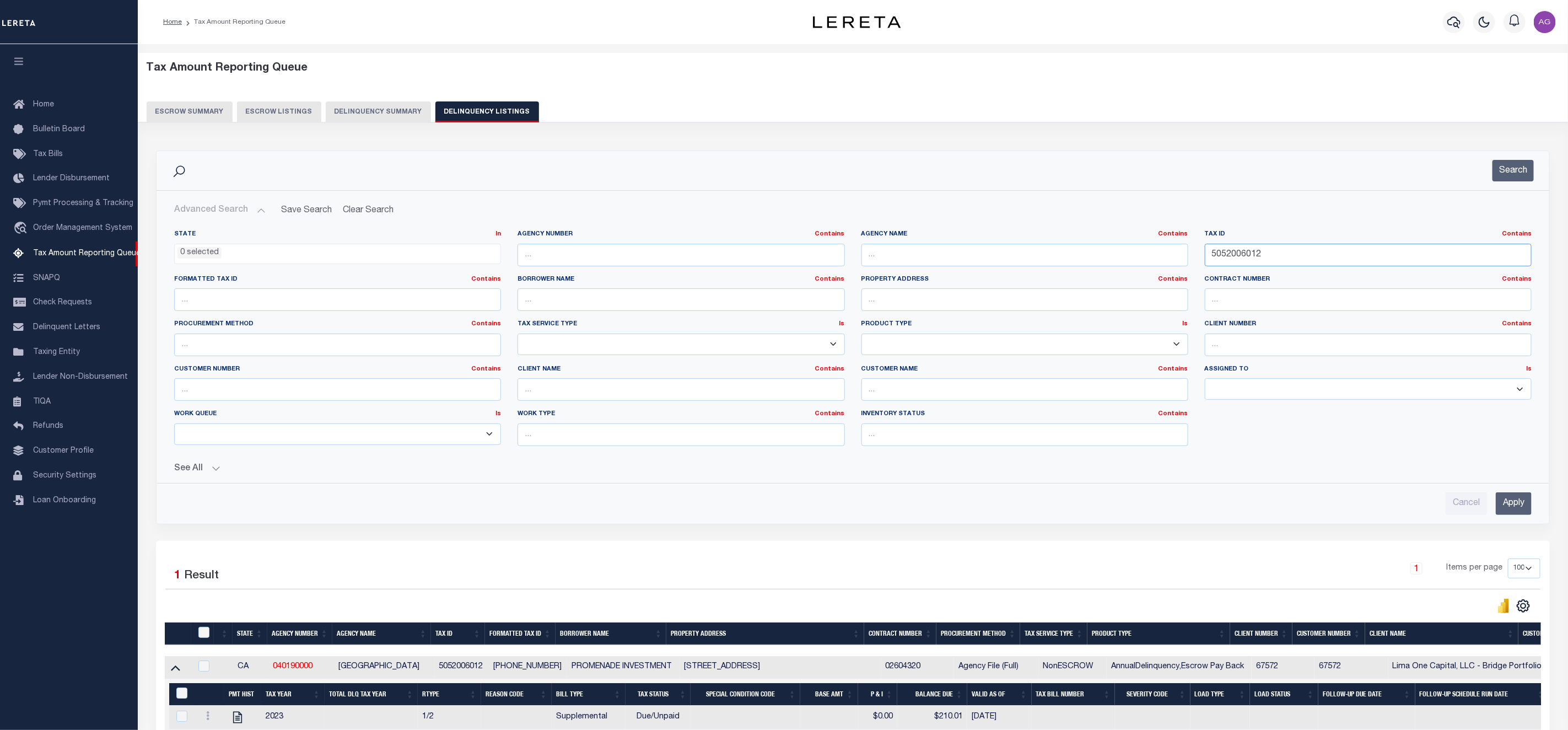
drag, startPoint x: 1283, startPoint y: 255, endPoint x: 1167, endPoint y: 246, distance: 116.3
click at [1167, 246] on div "State In In AK AL AR AZ CA CO CT DC DE FL GA GU HI IA ID IL IN KS KY LA MA MD M…" at bounding box center [853, 343] width 1374 height 225
paste input "173520015000"
click at [1495, 502] on input "Apply" at bounding box center [1513, 503] width 36 height 23
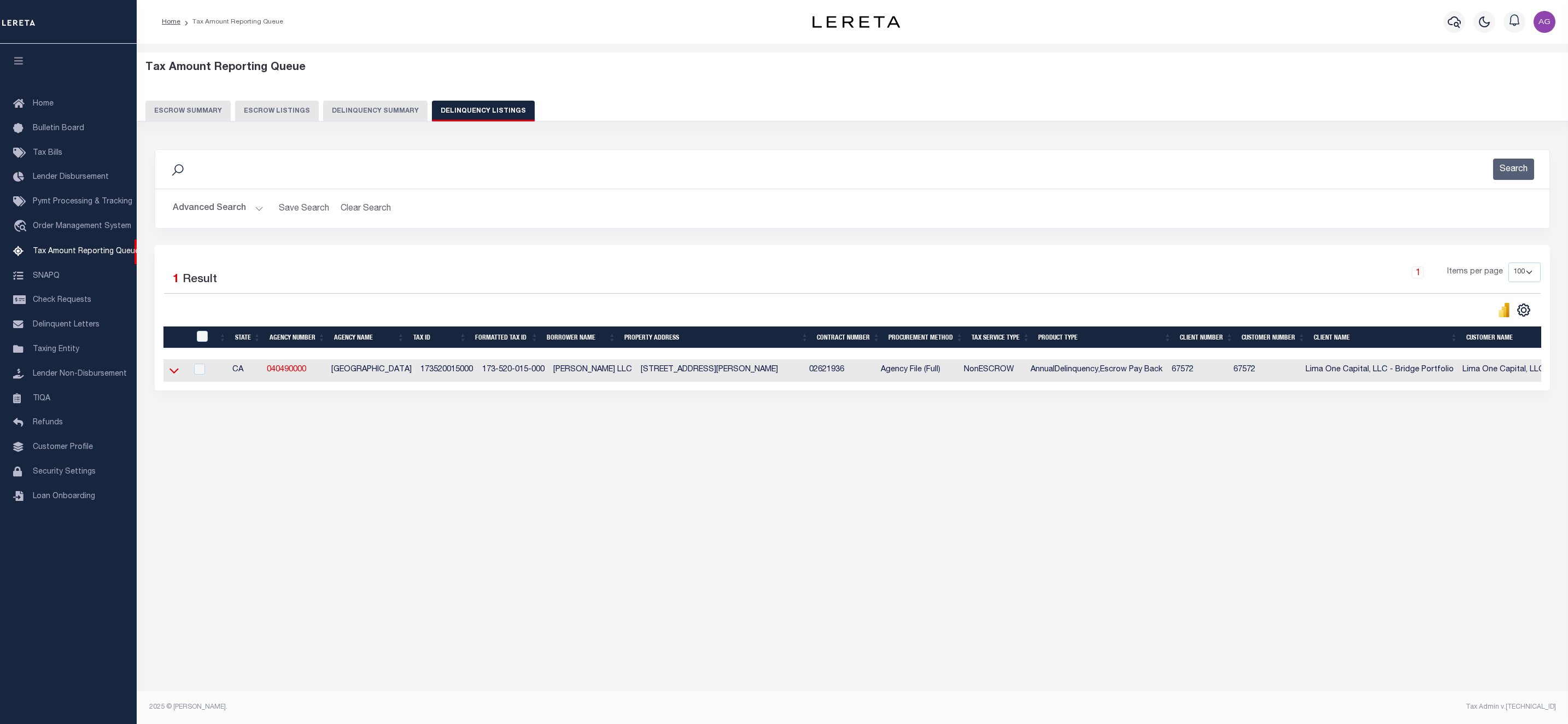
click at [171, 376] on icon at bounding box center [173, 369] width 10 height 11
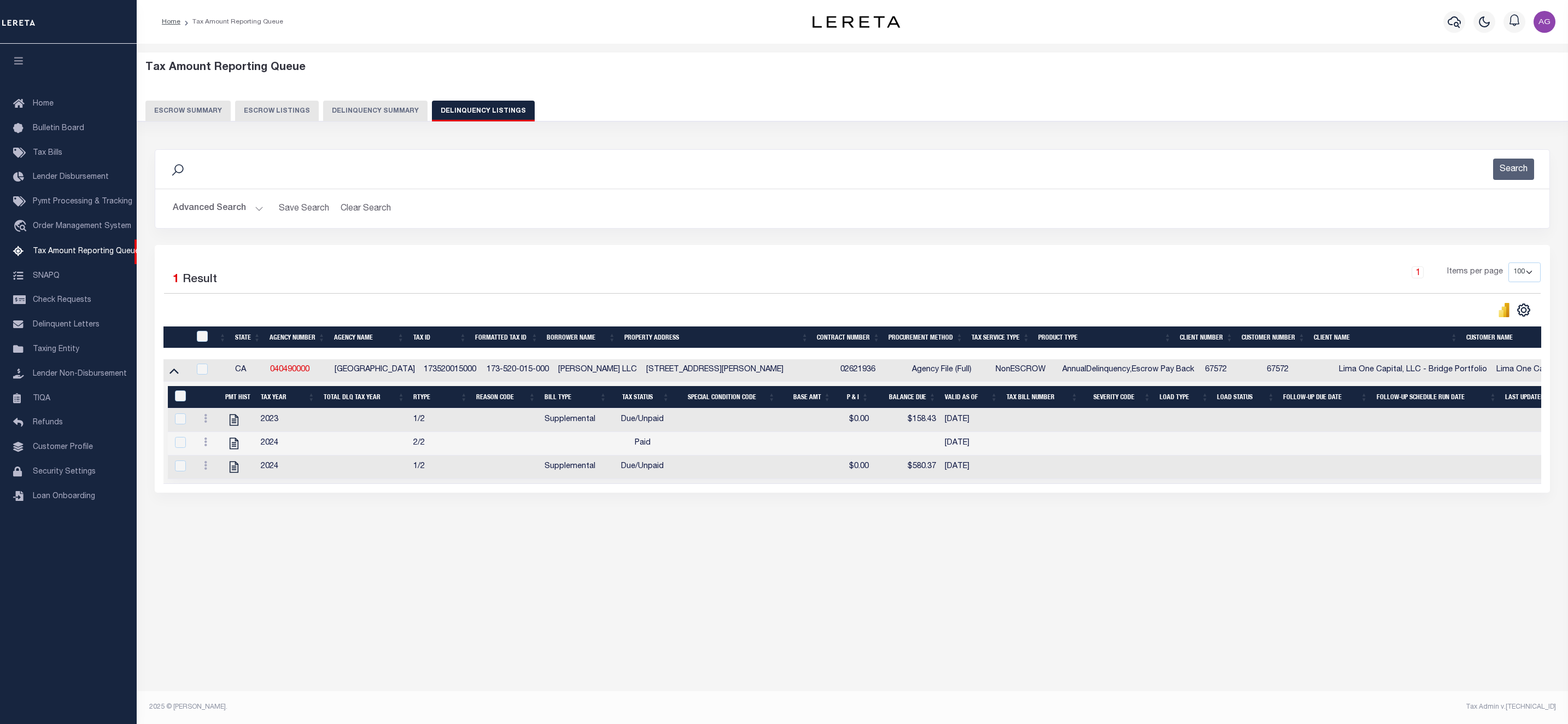
click at [208, 204] on button "Advanced Search" at bounding box center [218, 208] width 91 height 21
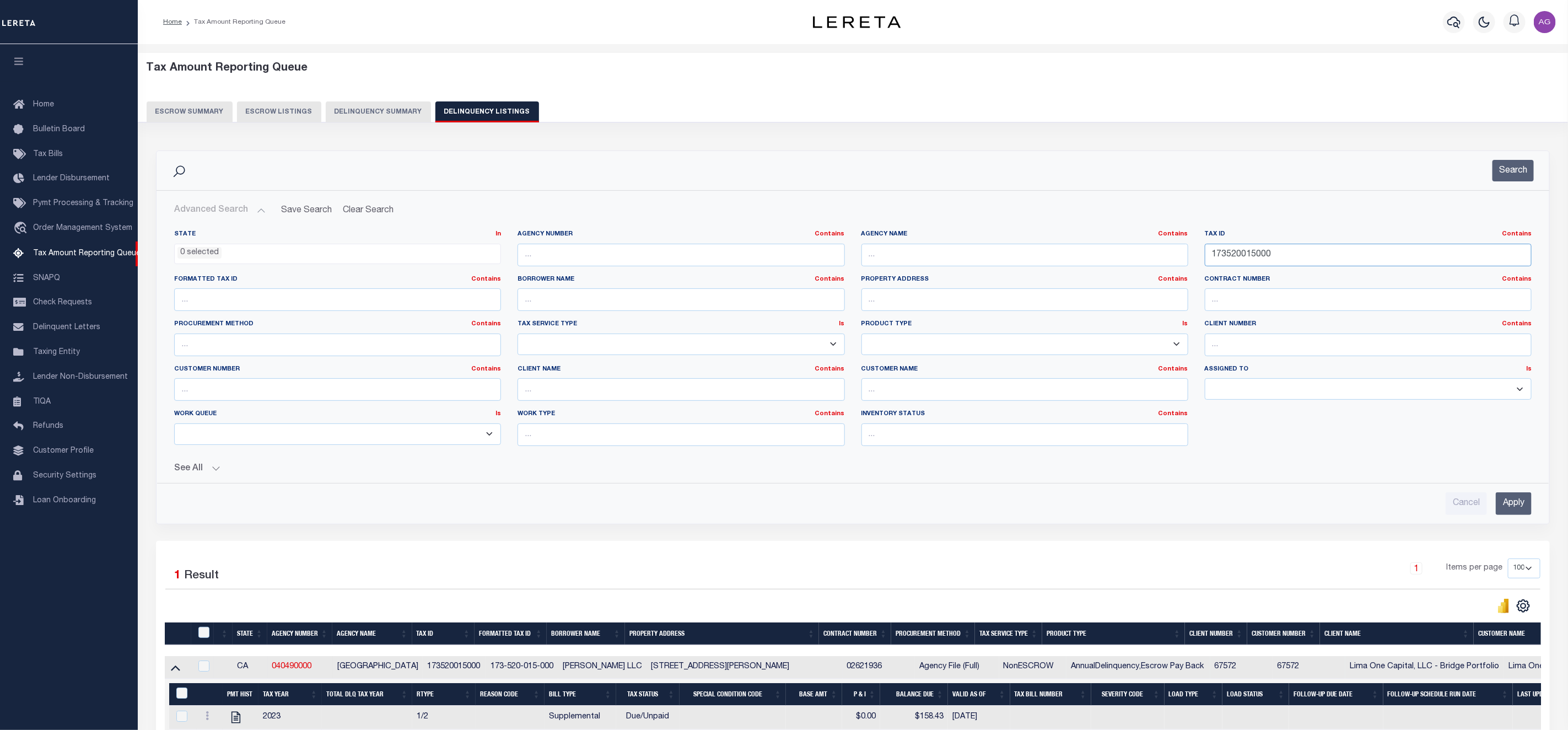
drag, startPoint x: 1301, startPoint y: 254, endPoint x: 1129, endPoint y: 247, distance: 172.1
click at [1129, 247] on div "State In In AK AL AR AZ CA CO CT DC DE FL GA GU HI IA ID IL IN KS KY LA MA MD M…" at bounding box center [853, 343] width 1374 height 225
paste input "41005732"
type input "410057320"
click at [1507, 500] on input "Apply" at bounding box center [1513, 503] width 36 height 23
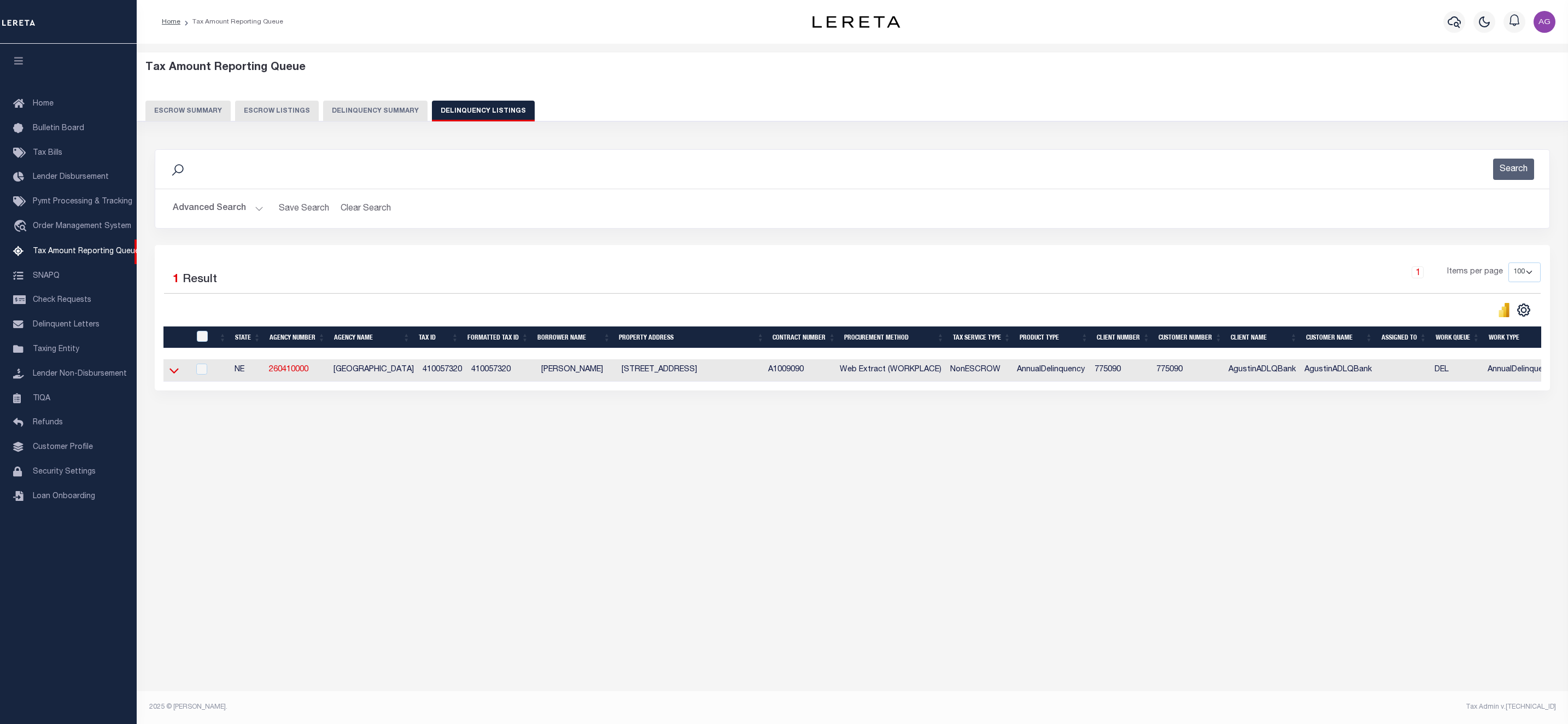
click at [173, 370] on icon at bounding box center [173, 369] width 10 height 11
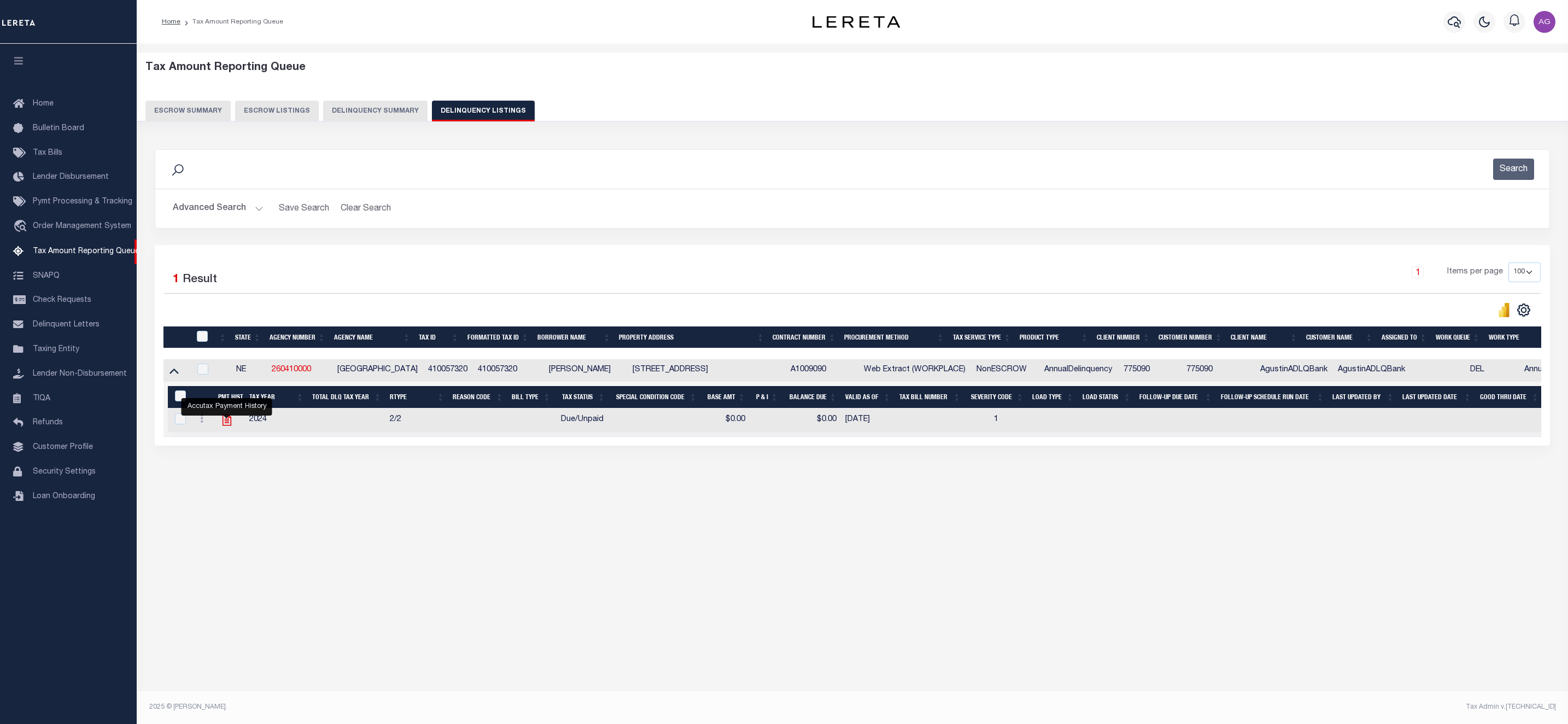
click at [228, 427] on icon "" at bounding box center [227, 420] width 14 height 14
checkbox input "true"
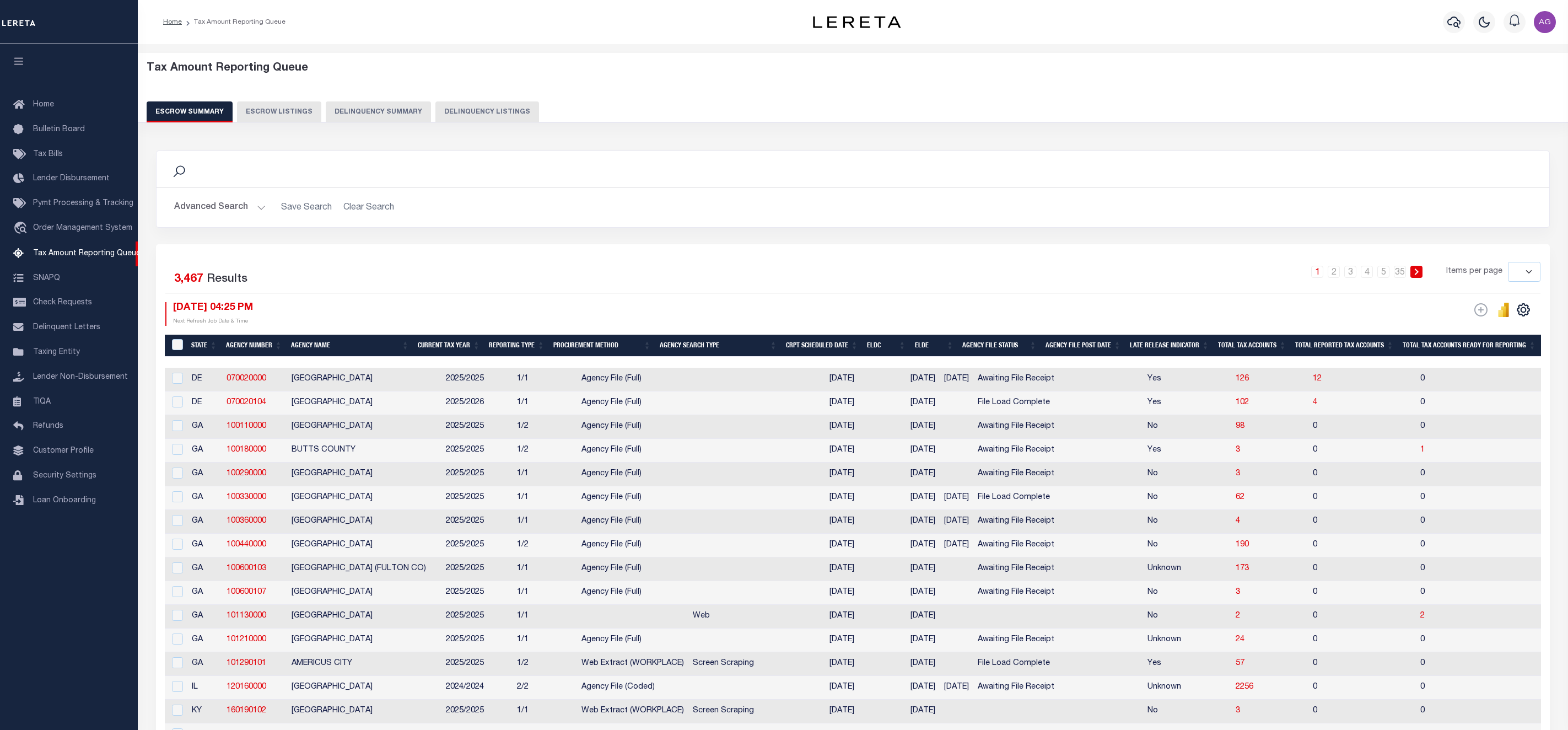
select select
click at [361, 113] on button "Delinquency Summary" at bounding box center [379, 112] width 105 height 21
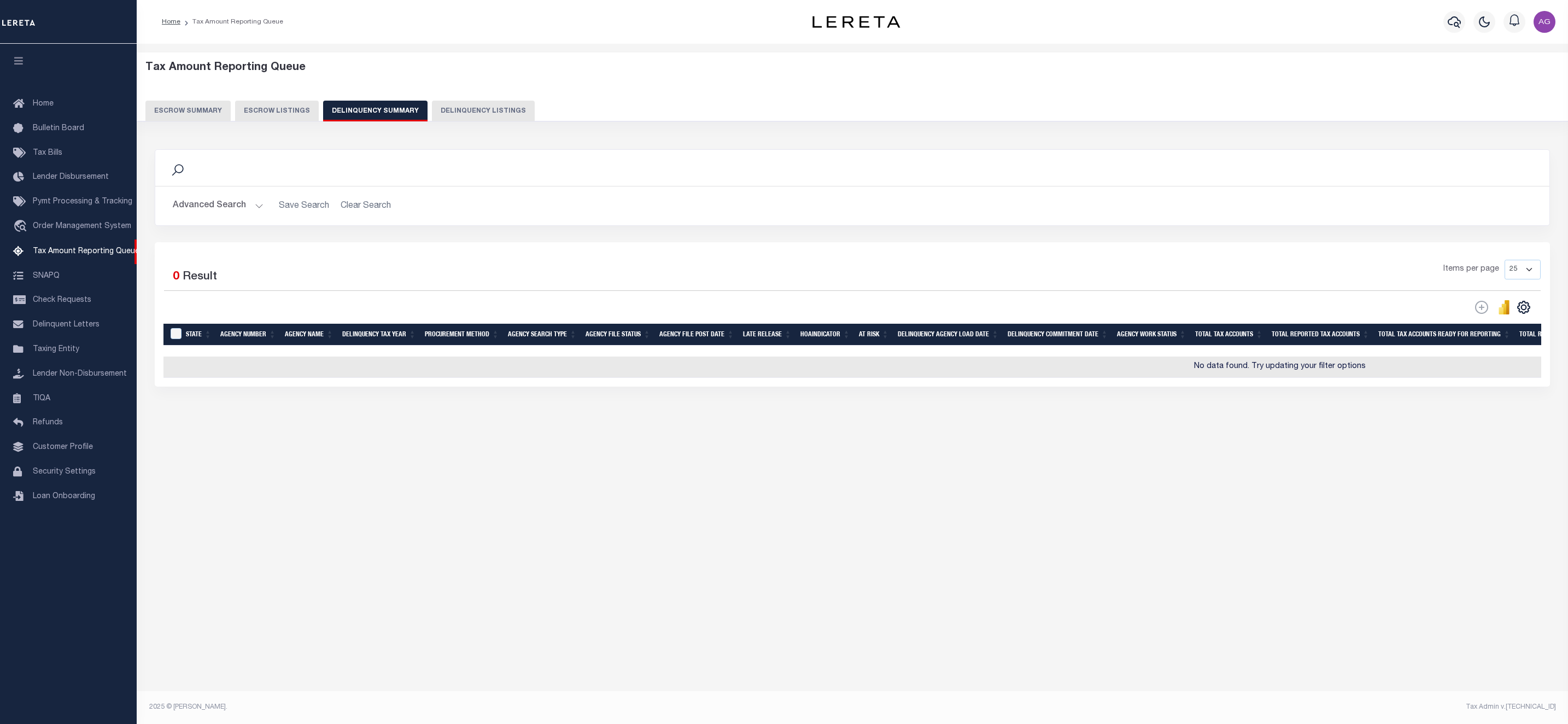
click at [472, 112] on button "Delinquency Listings" at bounding box center [484, 111] width 103 height 21
select select "100"
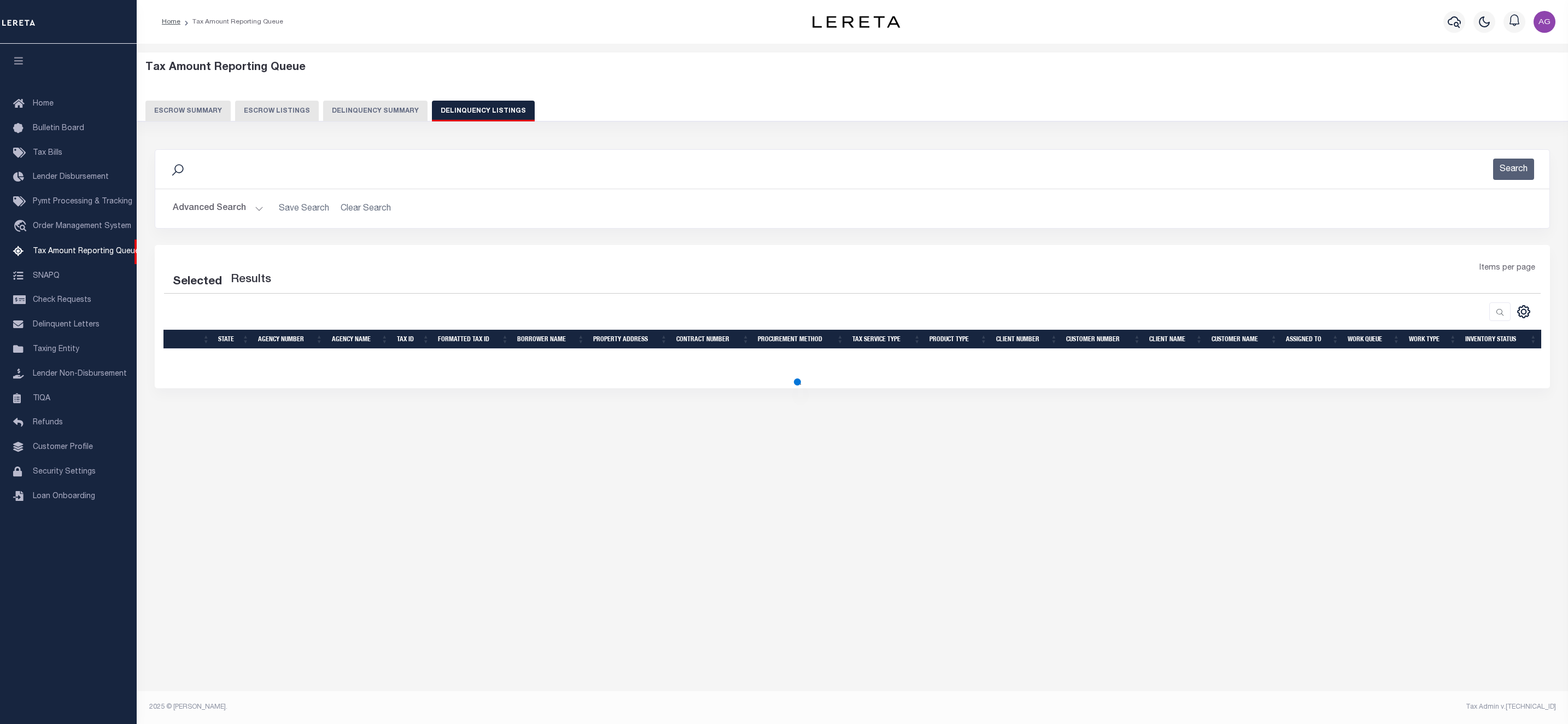
select select "100"
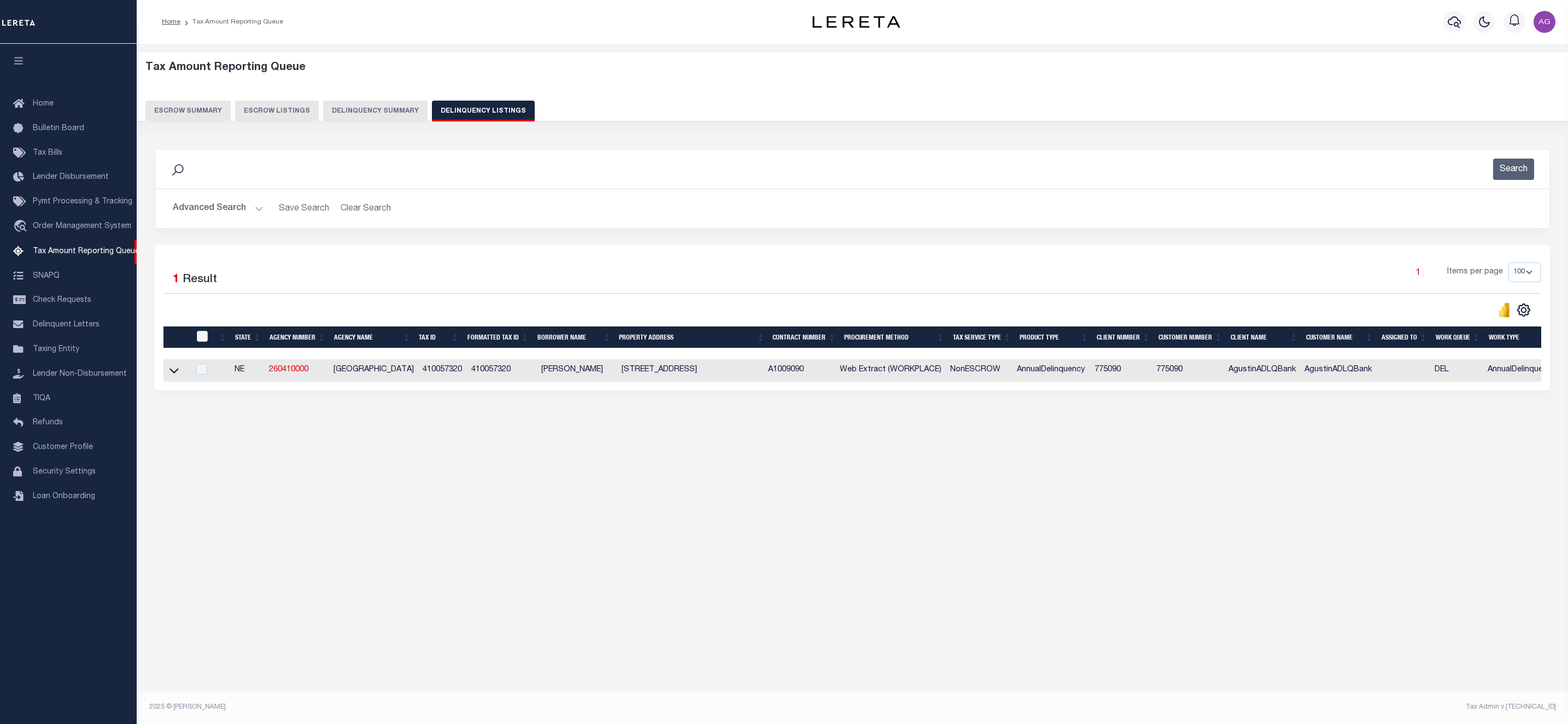
click at [230, 212] on button "Advanced Search" at bounding box center [218, 208] width 91 height 21
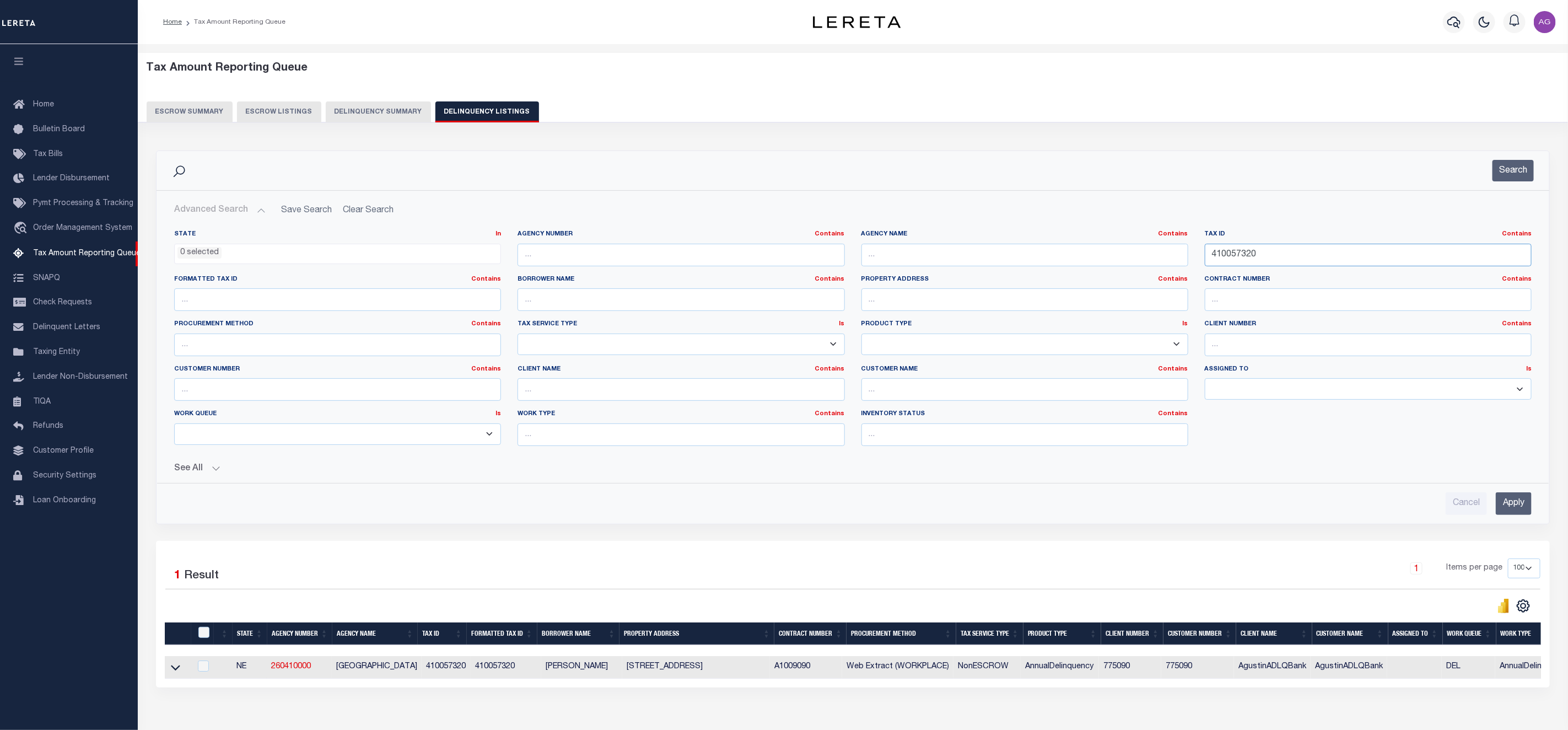
drag, startPoint x: 1294, startPoint y: 261, endPoint x: 1160, endPoint y: 247, distance: 134.7
click at [1160, 247] on div "State In In AK AL AR AZ CA CO CT DC DE FL GA GU HI IA ID IL IN KS KY LA MA MD M…" at bounding box center [853, 343] width 1374 height 225
paste input "45764"
type input "410045764"
click at [1513, 496] on input "Apply" at bounding box center [1513, 503] width 36 height 23
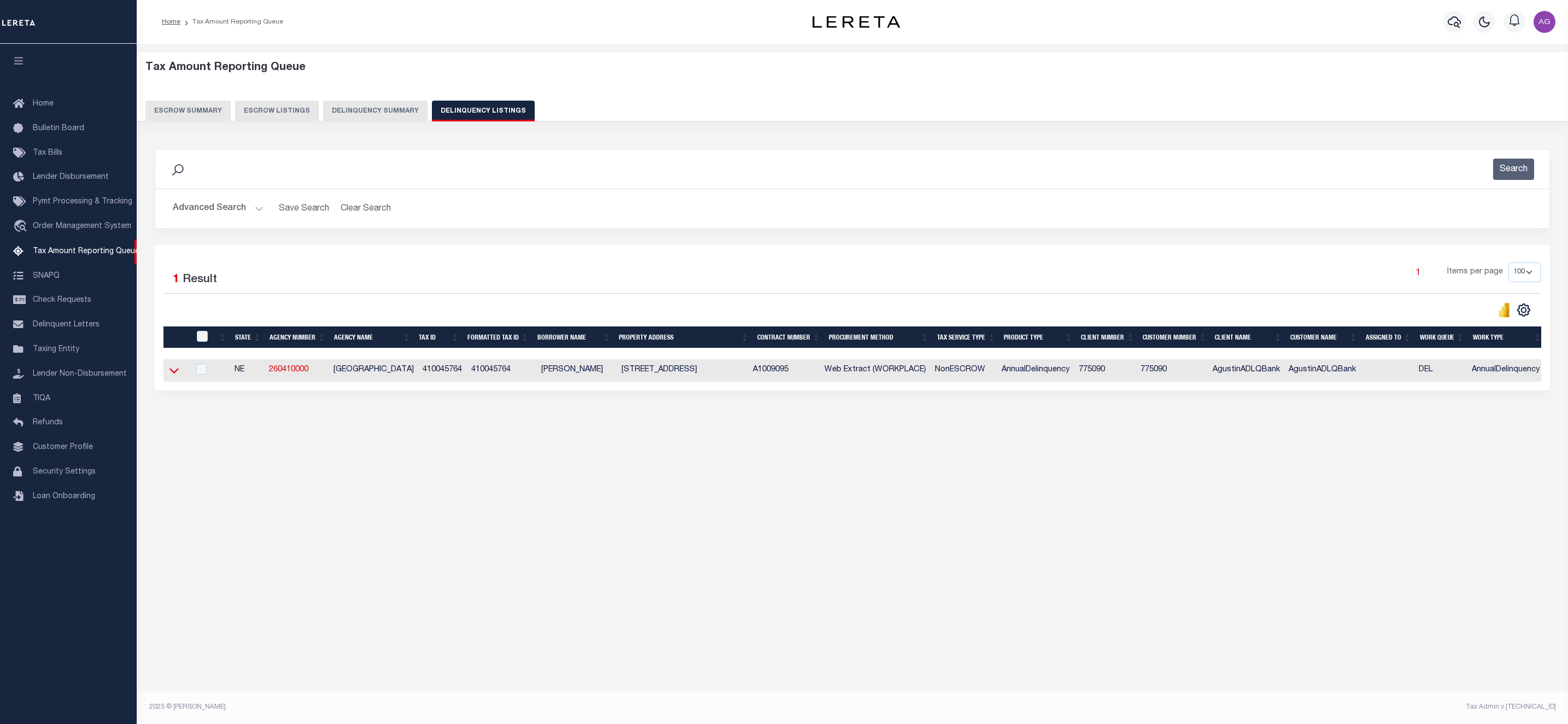
click at [173, 374] on icon at bounding box center [173, 371] width 10 height 5
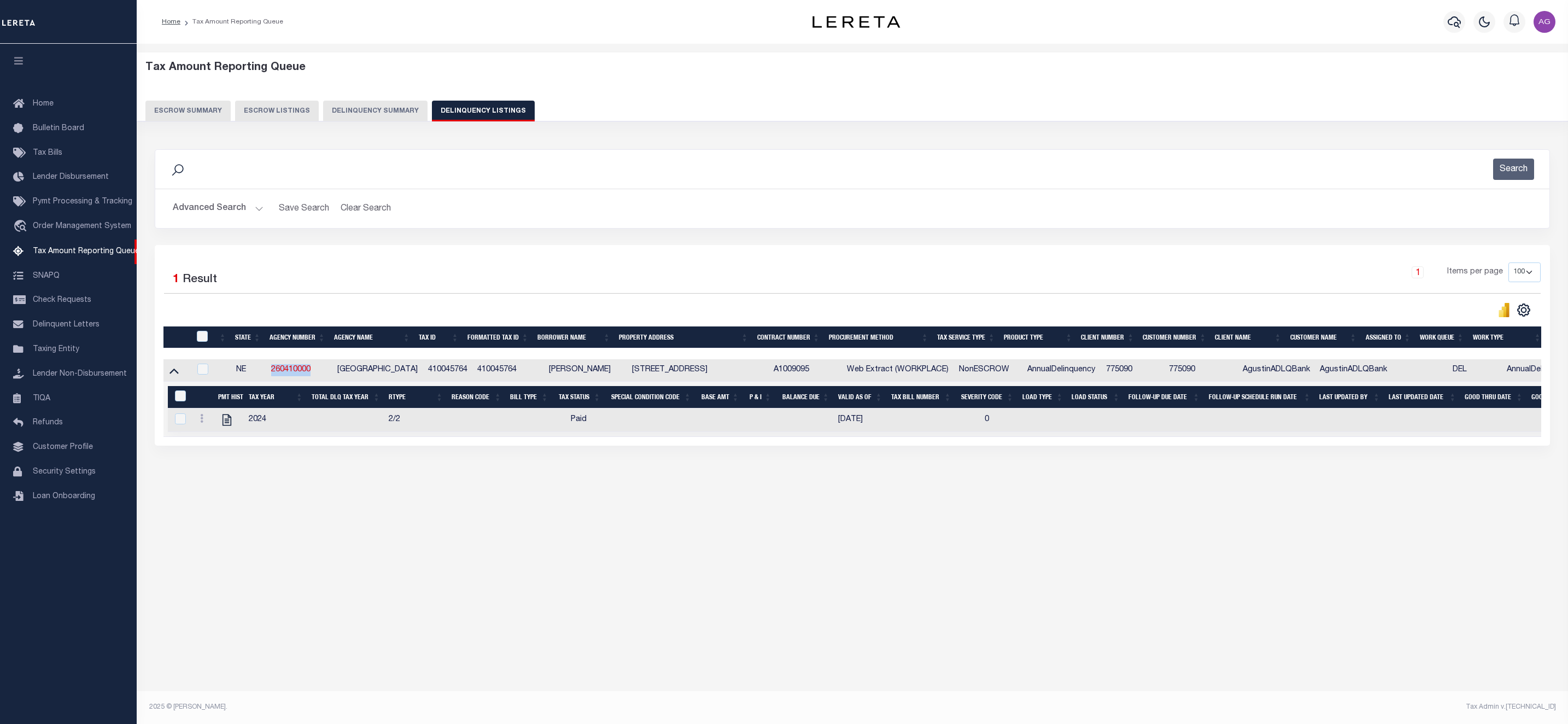
drag, startPoint x: 316, startPoint y: 376, endPoint x: 261, endPoint y: 374, distance: 55.0
click at [261, 374] on tr "NE 260410000 HAMILTON COUNTY 410045764 410045764 Agustín L Fernández 1106 L ST …" at bounding box center [913, 370] width 1498 height 23
copy tr "260410000"
drag, startPoint x: 424, startPoint y: 375, endPoint x: 465, endPoint y: 373, distance: 41.0
click at [465, 373] on td "410045764" at bounding box center [448, 370] width 50 height 23
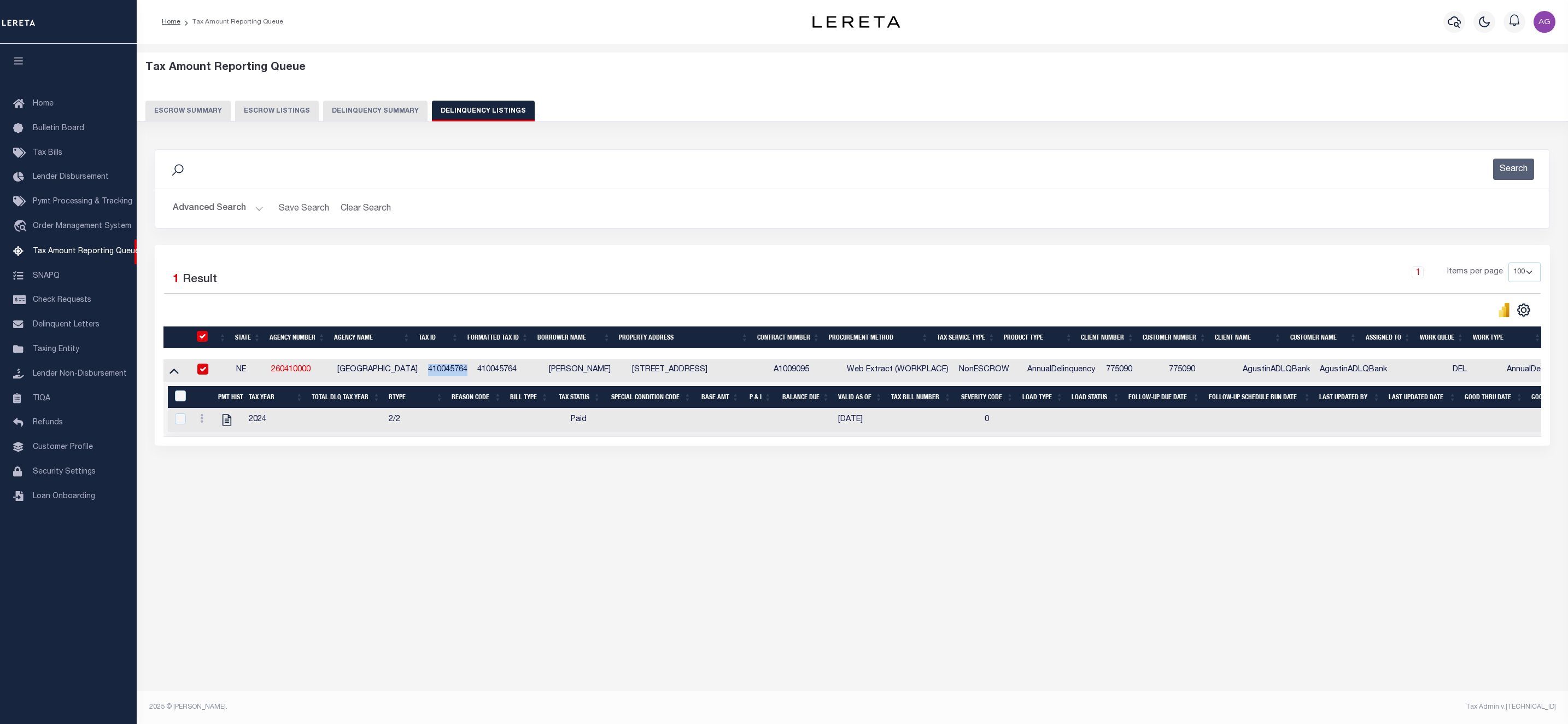
checkbox input "true"
copy td "410045764"
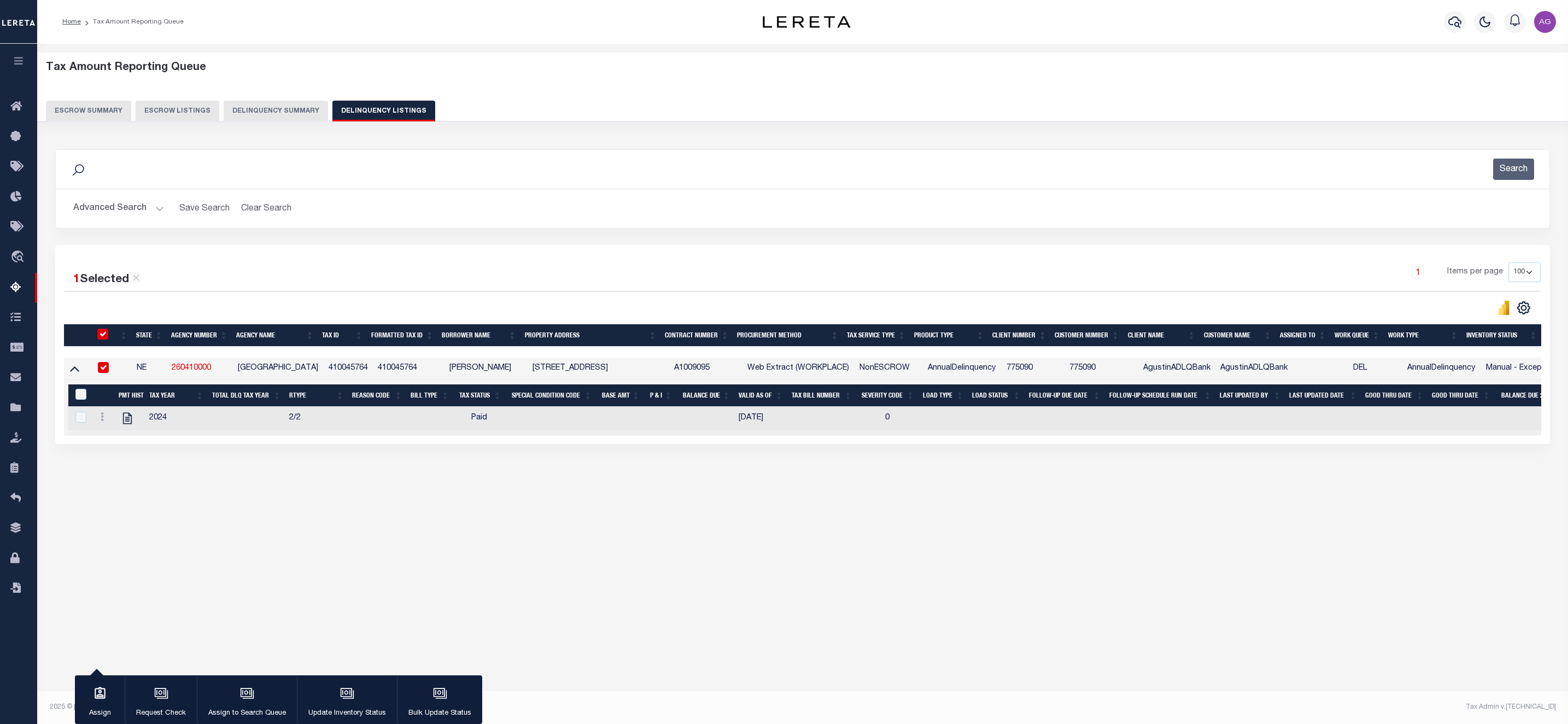
click at [521, 510] on div "Tax Amount Reporting Queue Escrow Summary Escrow Listings In" at bounding box center [802, 282] width 1524 height 455
click at [299, 113] on button "Delinquency Summary" at bounding box center [276, 111] width 105 height 21
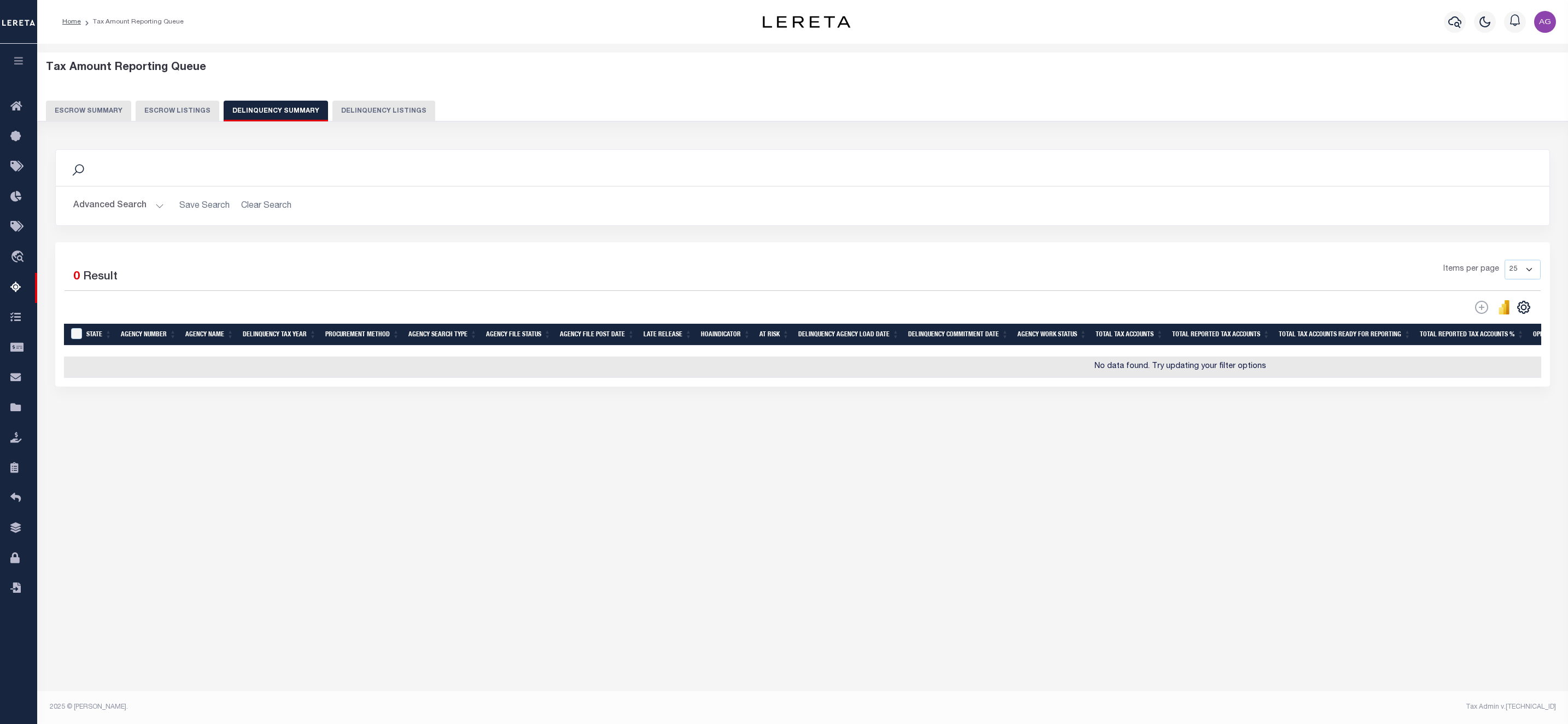
click at [106, 187] on div "Advanced Search Save Search Clear Search SummaryGridWrapper_dynamictable_____De…" at bounding box center [803, 206] width 1494 height 39
click at [119, 197] on button "Advanced Search" at bounding box center [119, 206] width 91 height 21
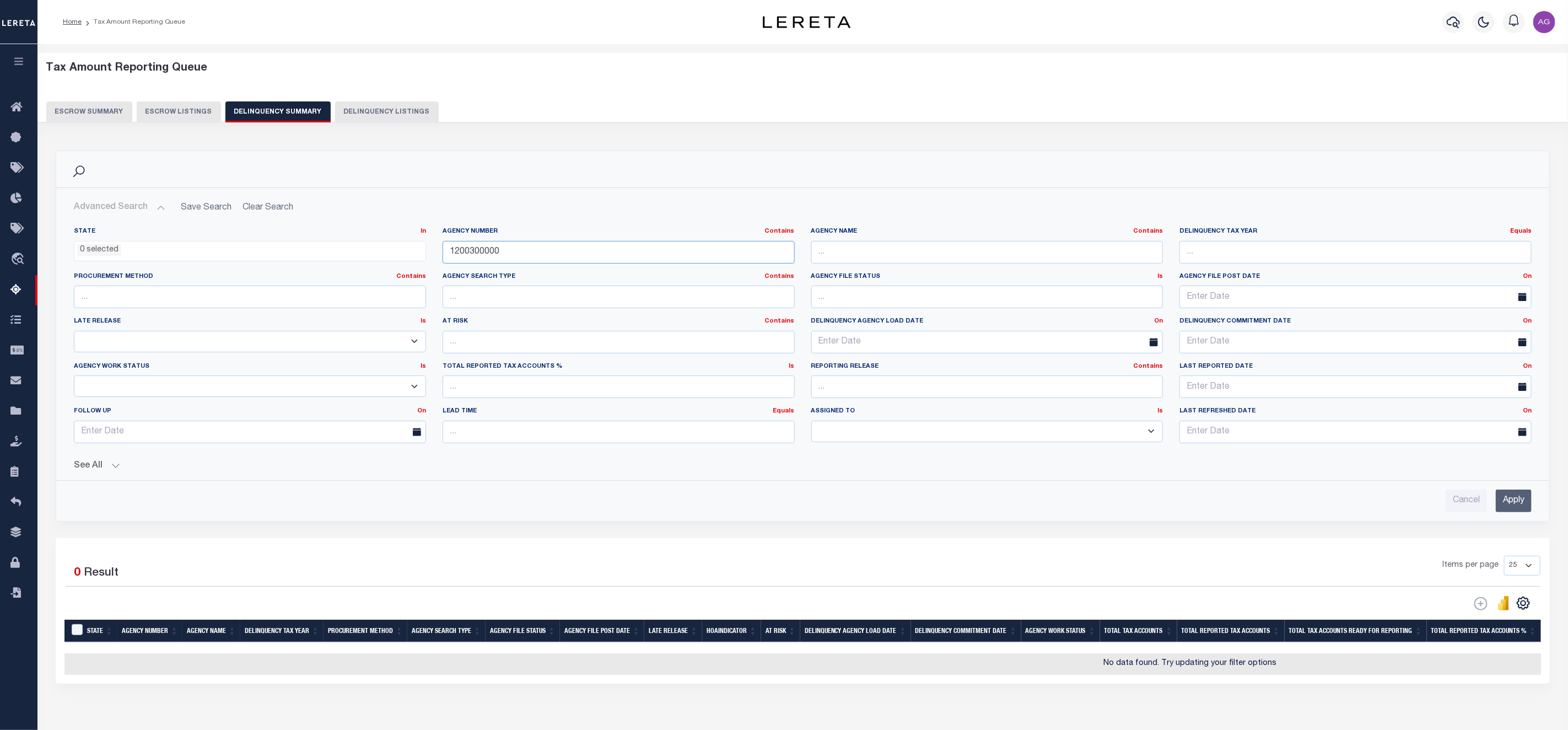
drag, startPoint x: 538, startPoint y: 253, endPoint x: 413, endPoint y: 245, distance: 125.3
click at [413, 245] on div "State In In AK AL AR AZ CA CO CT DC DE FL GA GU HI IA ID IL IN KS KY LA MA MD M…" at bounding box center [803, 339] width 1474 height 225
click at [918, 264] on input "text" at bounding box center [986, 252] width 352 height 23
type input "DETROIT CITY"
click at [1506, 510] on input "Apply" at bounding box center [1513, 501] width 36 height 23
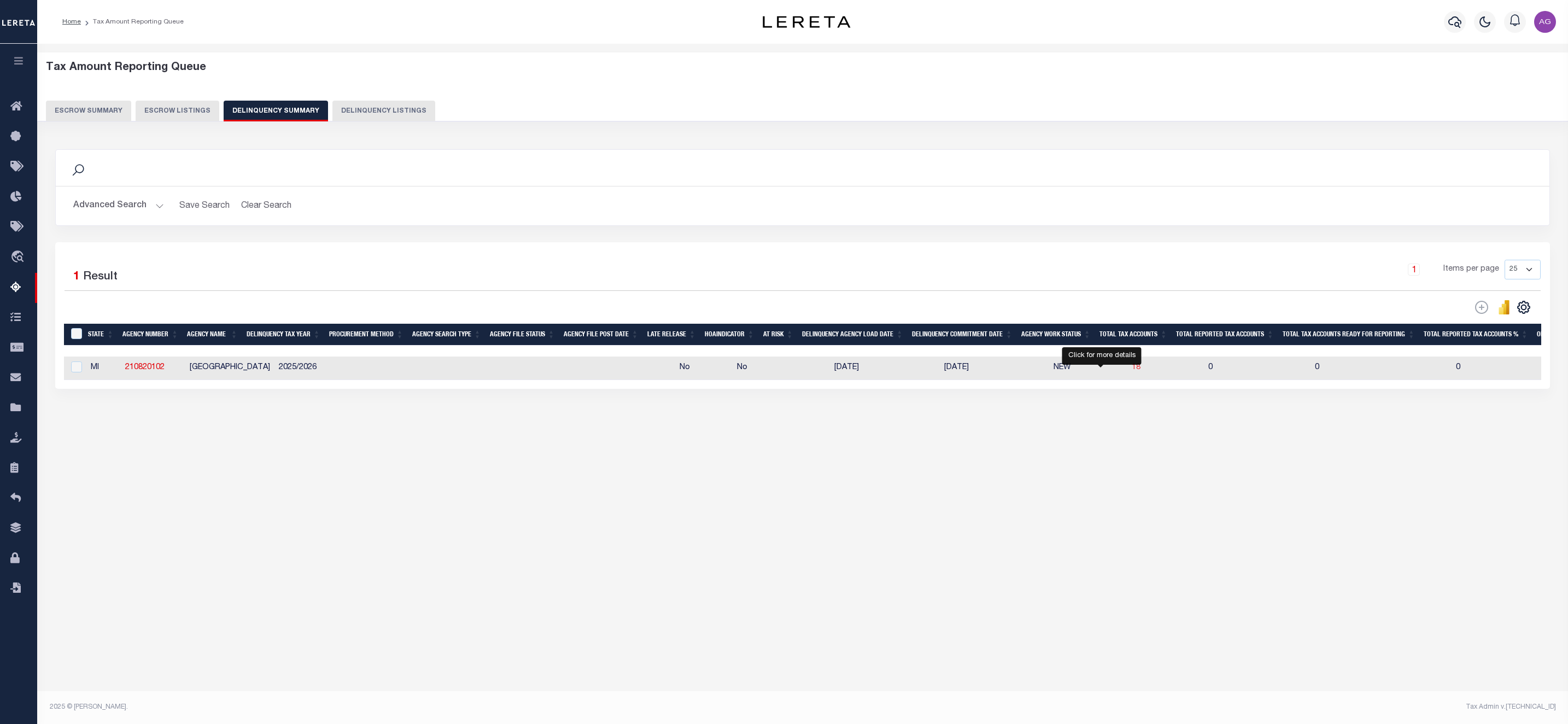
click at [1131, 369] on span "18" at bounding box center [1136, 367] width 9 height 8
select select "100"
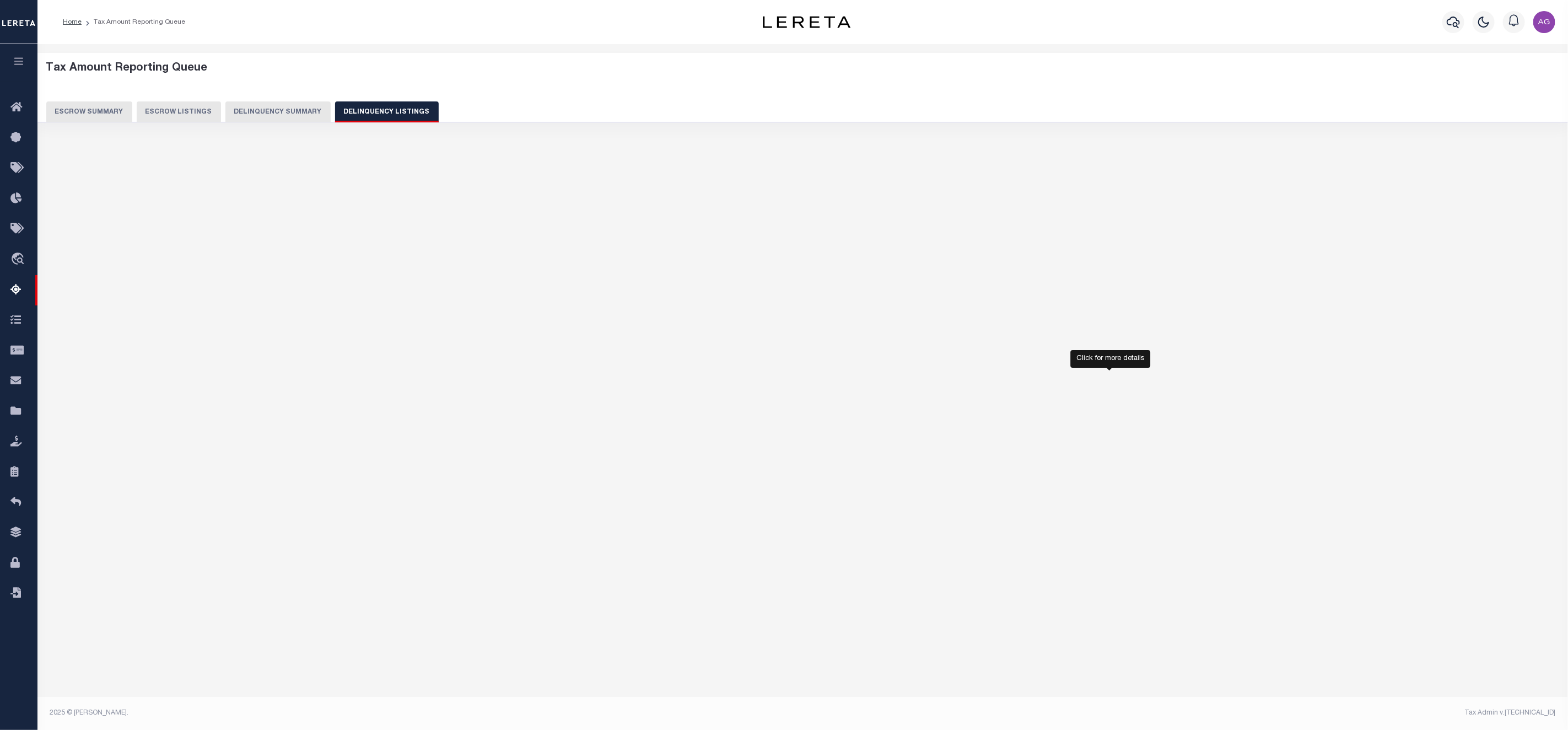
select select "100"
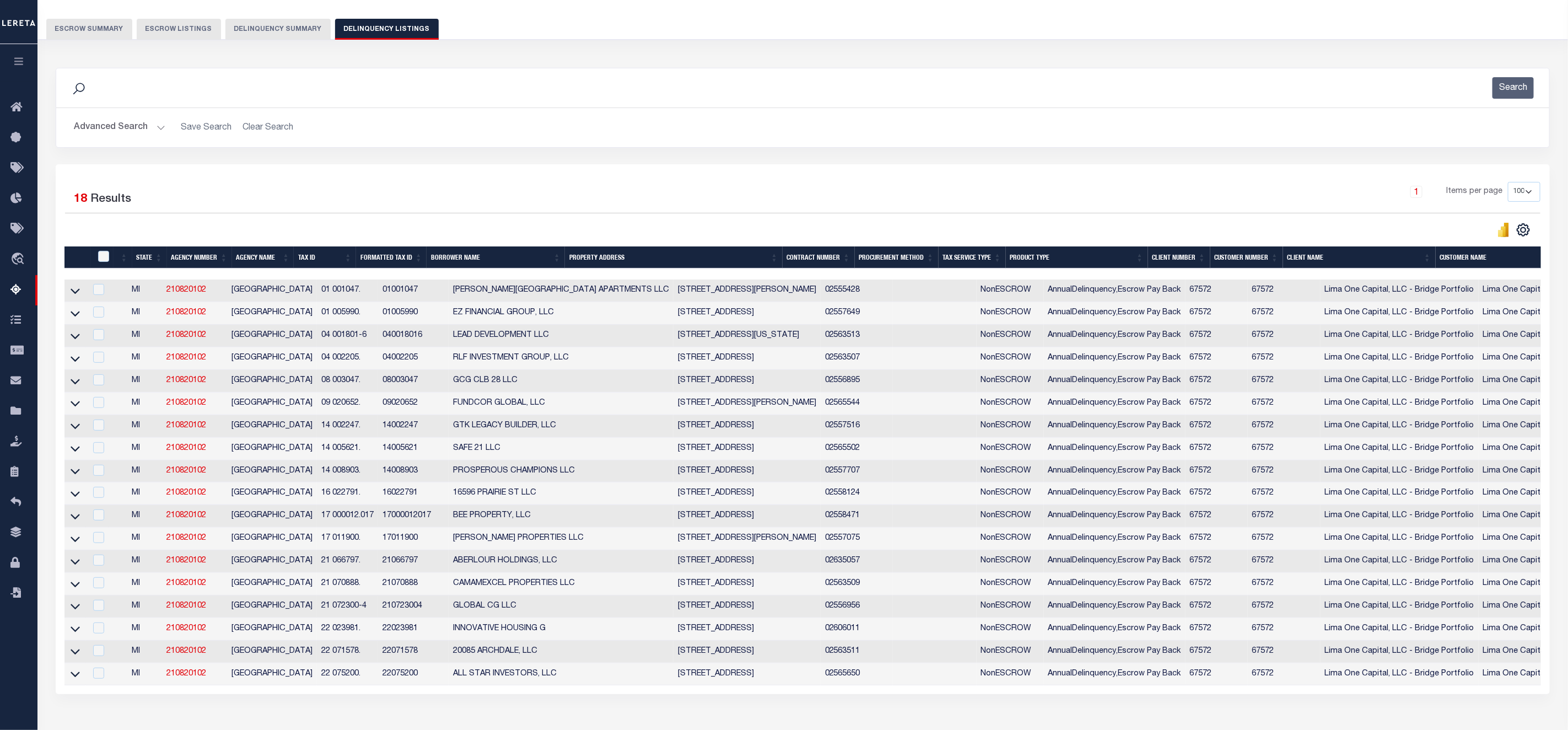
scroll to position [0, 307]
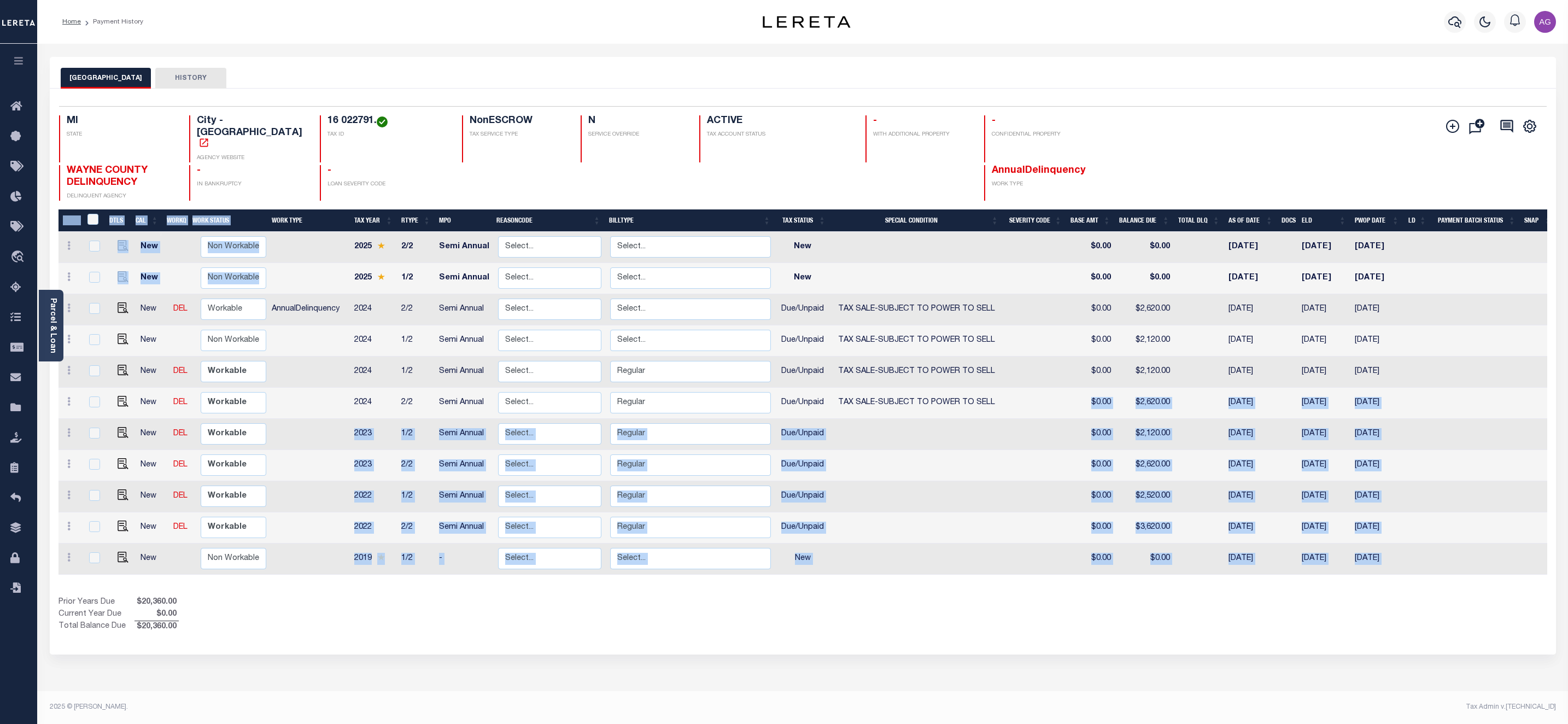
drag, startPoint x: 1017, startPoint y: 384, endPoint x: 258, endPoint y: 396, distance: 759.1
click at [106, 293] on div "DTLS CAL WorkQ Work Status Work Type Tax Year RType MPO ReasonCode BillType Tax…" at bounding box center [803, 396] width 1489 height 374
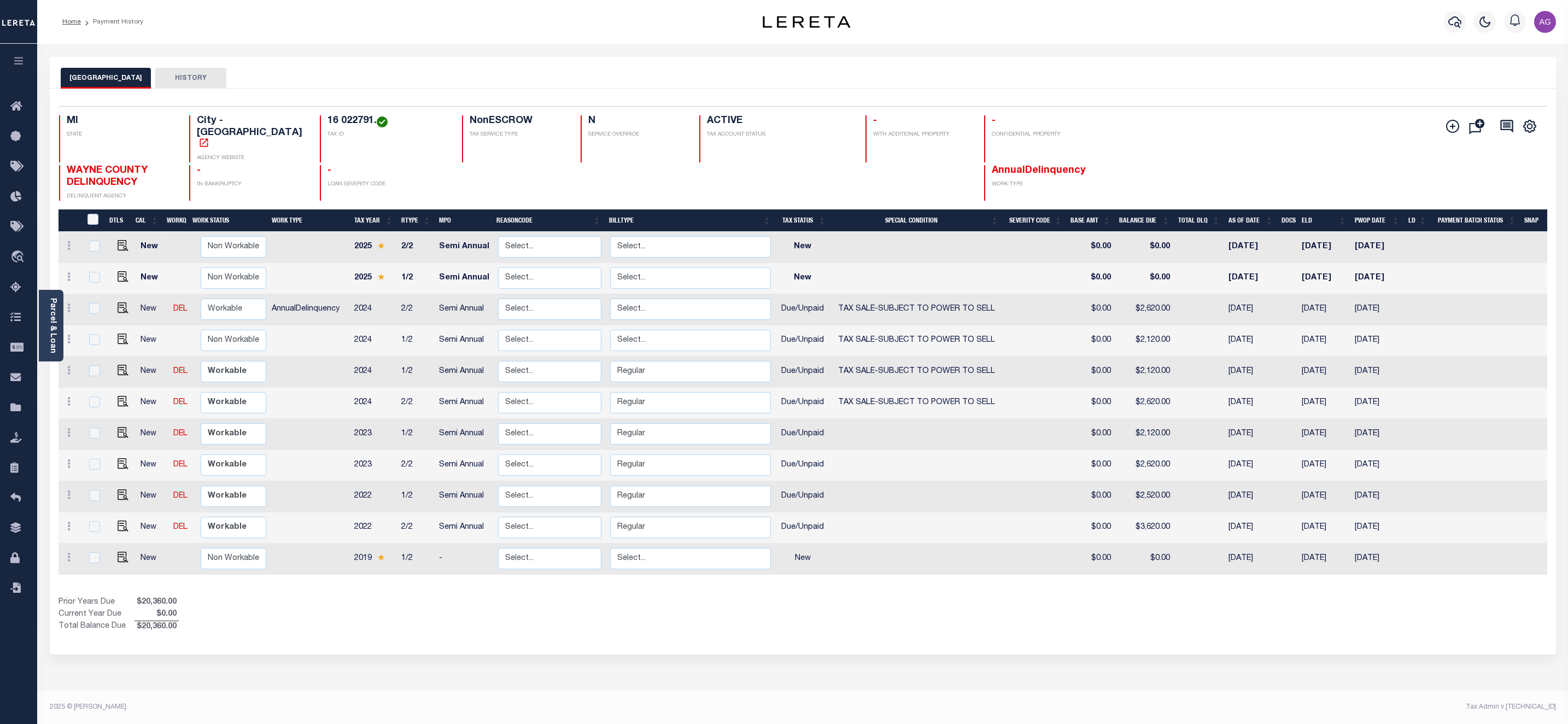
click at [721, 612] on div "Selected 11 Results 1 Items per page 25 50 100 MI STATE TAX ID N" at bounding box center [803, 371] width 1506 height 565
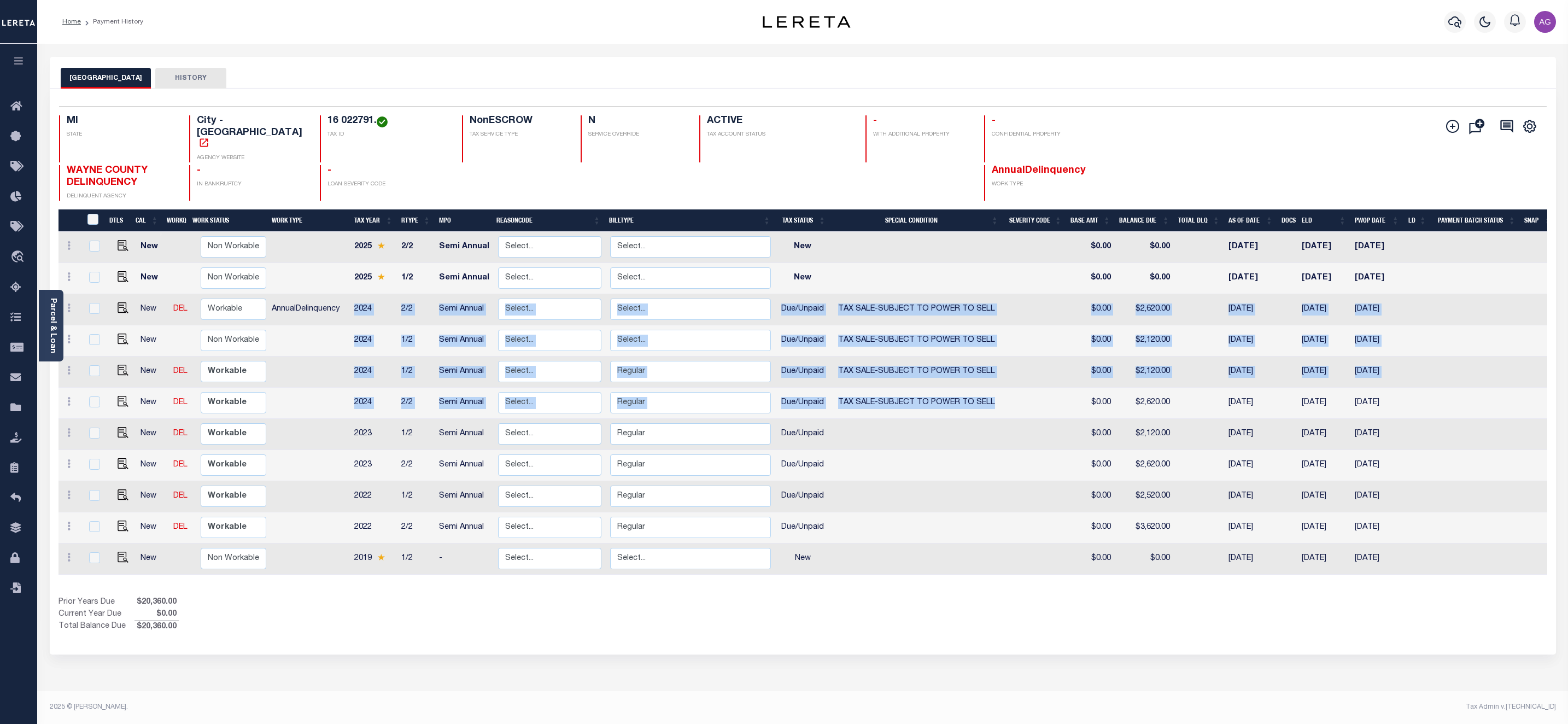
drag, startPoint x: 1015, startPoint y: 387, endPoint x: 343, endPoint y: 292, distance: 678.7
click at [343, 292] on tbody "New Non Workable Workable 2025 2/2 Semi Annual Select... Payment Reversal Taxab…" at bounding box center [807, 403] width 1497 height 342
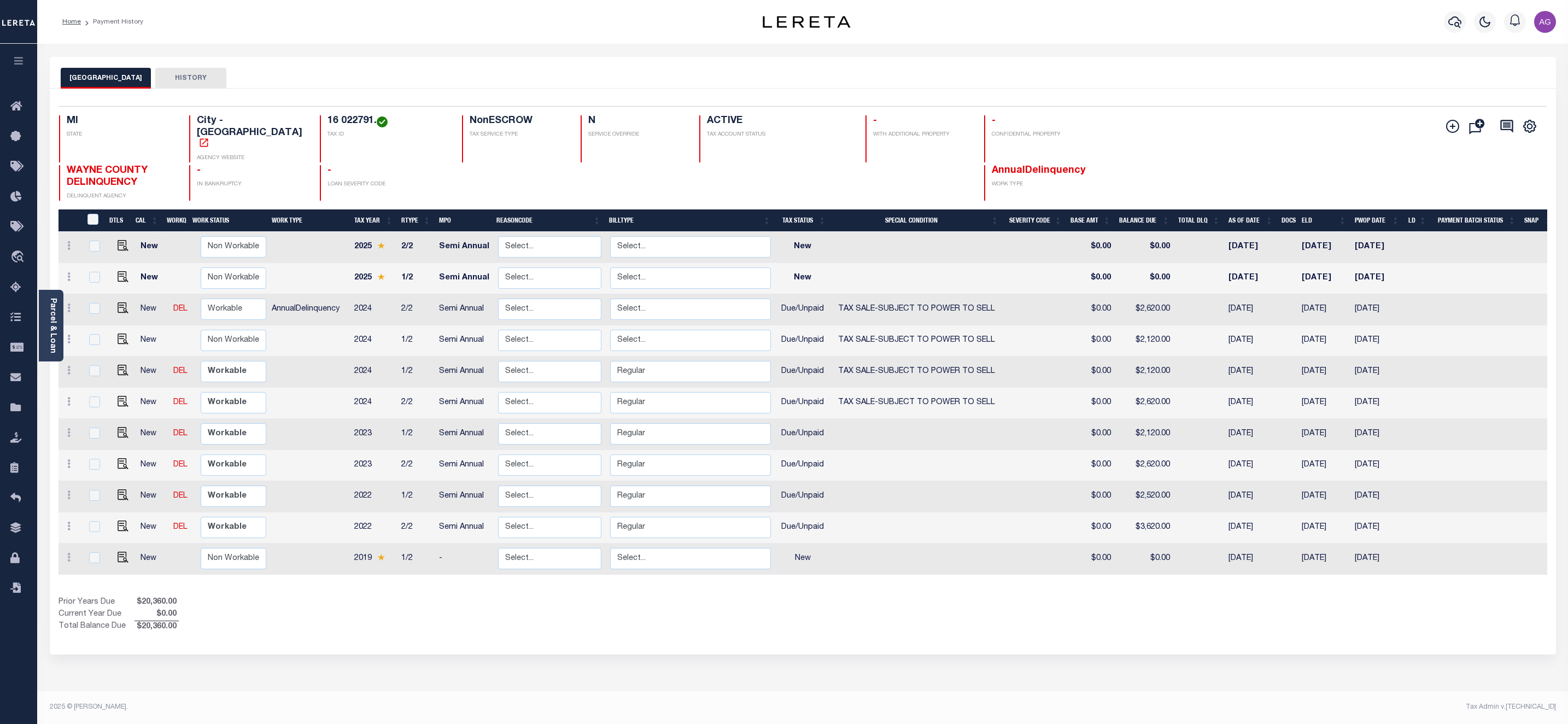
click at [839, 608] on div "Show Tax Lines before Bill Release Date Prior Years Due $20,360.00 Current Year…" at bounding box center [803, 614] width 1489 height 37
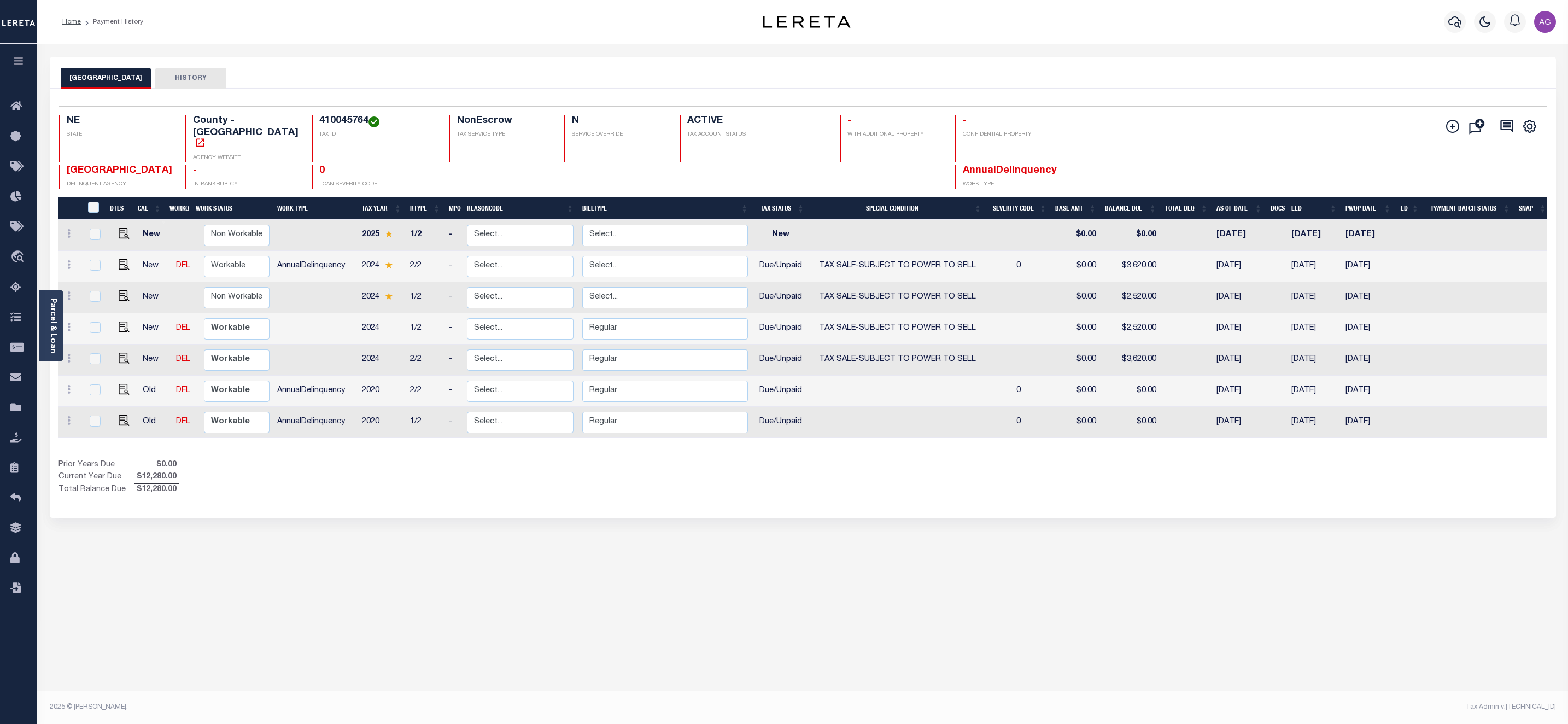
click at [783, 510] on div "HAMILTON COUNTY HISTORY Selected 7 Results" at bounding box center [803, 365] width 1523 height 617
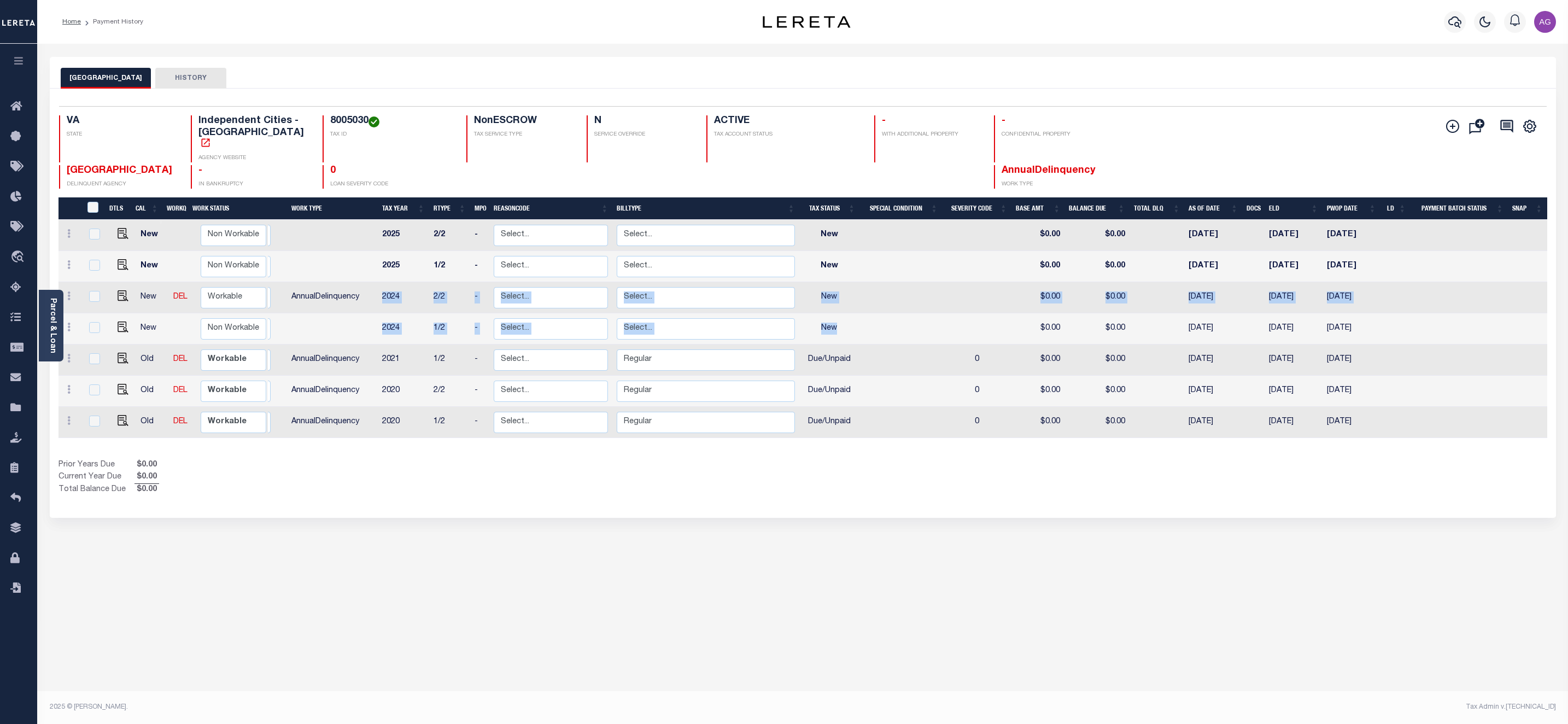
drag, startPoint x: 377, startPoint y: 279, endPoint x: 875, endPoint y: 321, distance: 499.8
click at [875, 321] on tbody "New Non Workable Workable 2025 2/2 - Select... Payment Reversal Taxable Value C…" at bounding box center [803, 328] width 1489 height 218
click at [515, 581] on div "HAMPTON CITY HISTORY Selected 7 Results" at bounding box center [803, 365] width 1523 height 617
drag, startPoint x: 373, startPoint y: 282, endPoint x: 454, endPoint y: 317, distance: 88.2
click at [454, 317] on tbody "New Non Workable Workable 2025 2/2 - Select... Payment Reversal Taxable Value C…" at bounding box center [803, 328] width 1489 height 218
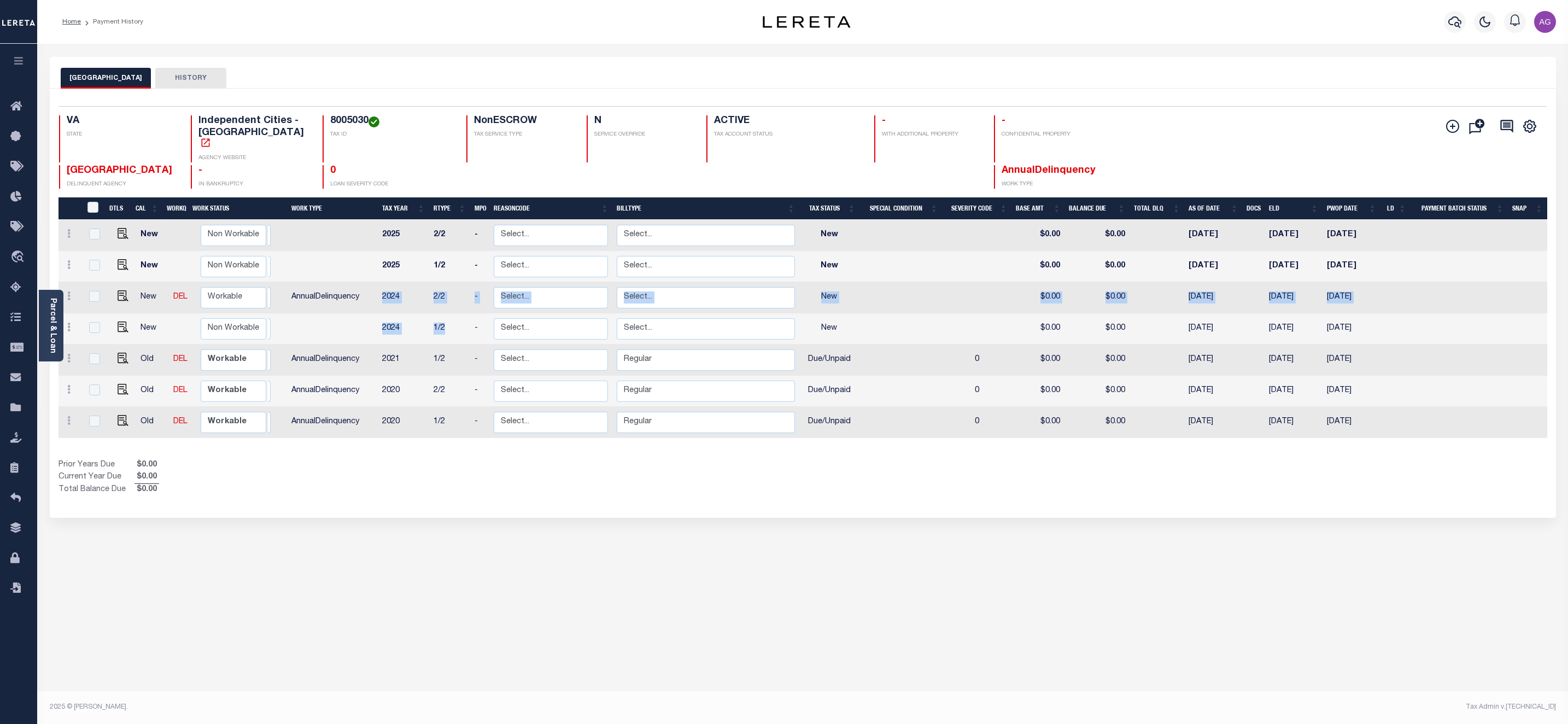
click at [343, 325] on td at bounding box center [331, 328] width 90 height 31
checkbox input "true"
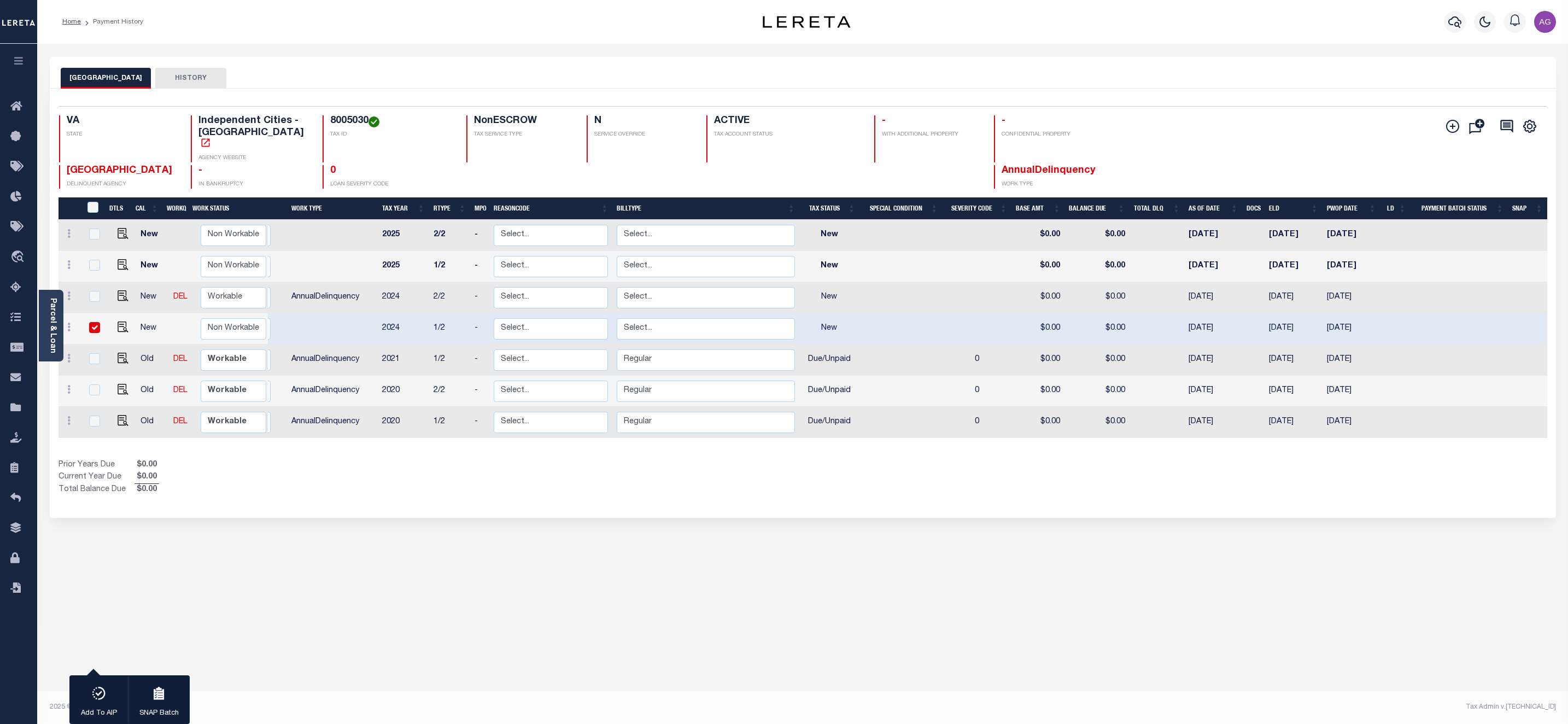
click at [93, 321] on input "checkbox" at bounding box center [94, 327] width 11 height 11
checkbox input "false"
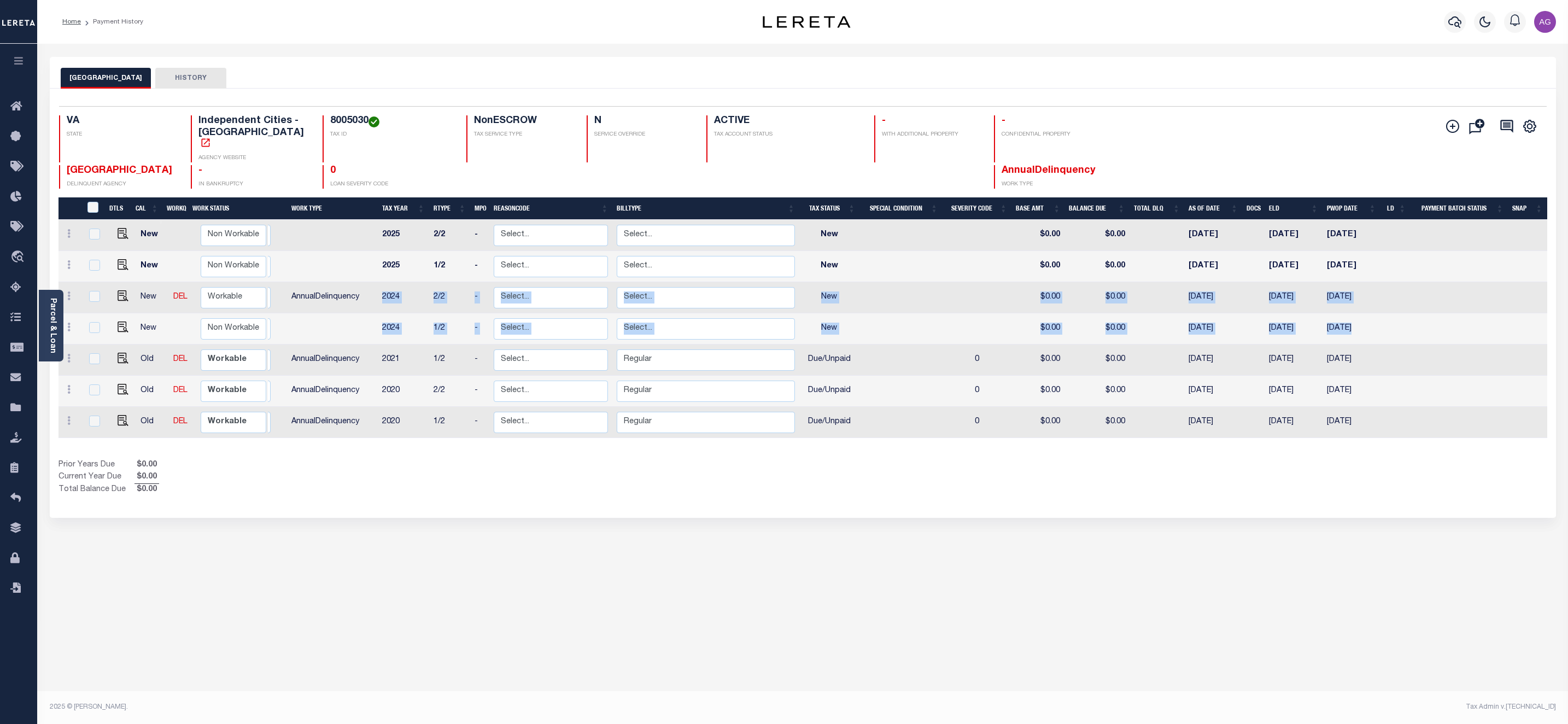
drag, startPoint x: 377, startPoint y: 282, endPoint x: 1445, endPoint y: 321, distance: 1068.7
click at [1458, 321] on tbody "New Non Workable Workable 2025 2/2 - Select... Payment Reversal Taxable Value C…" at bounding box center [803, 328] width 1489 height 218
click at [866, 572] on div "HAMPTON CITY HISTORY 1 Selected 7 1" at bounding box center [803, 365] width 1523 height 617
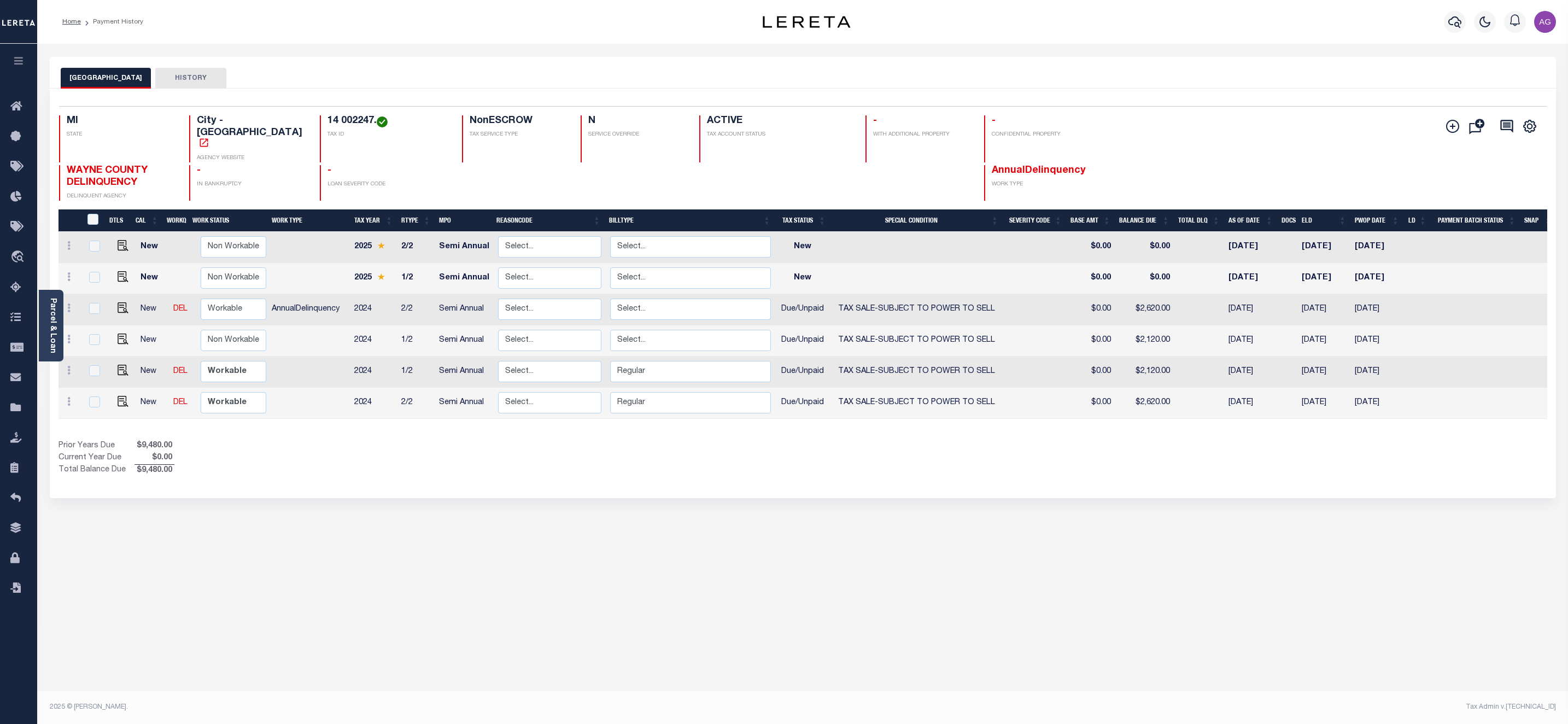
click at [729, 554] on div "DETROIT CITY HISTORY Selected 6 Results" at bounding box center [803, 365] width 1523 height 617
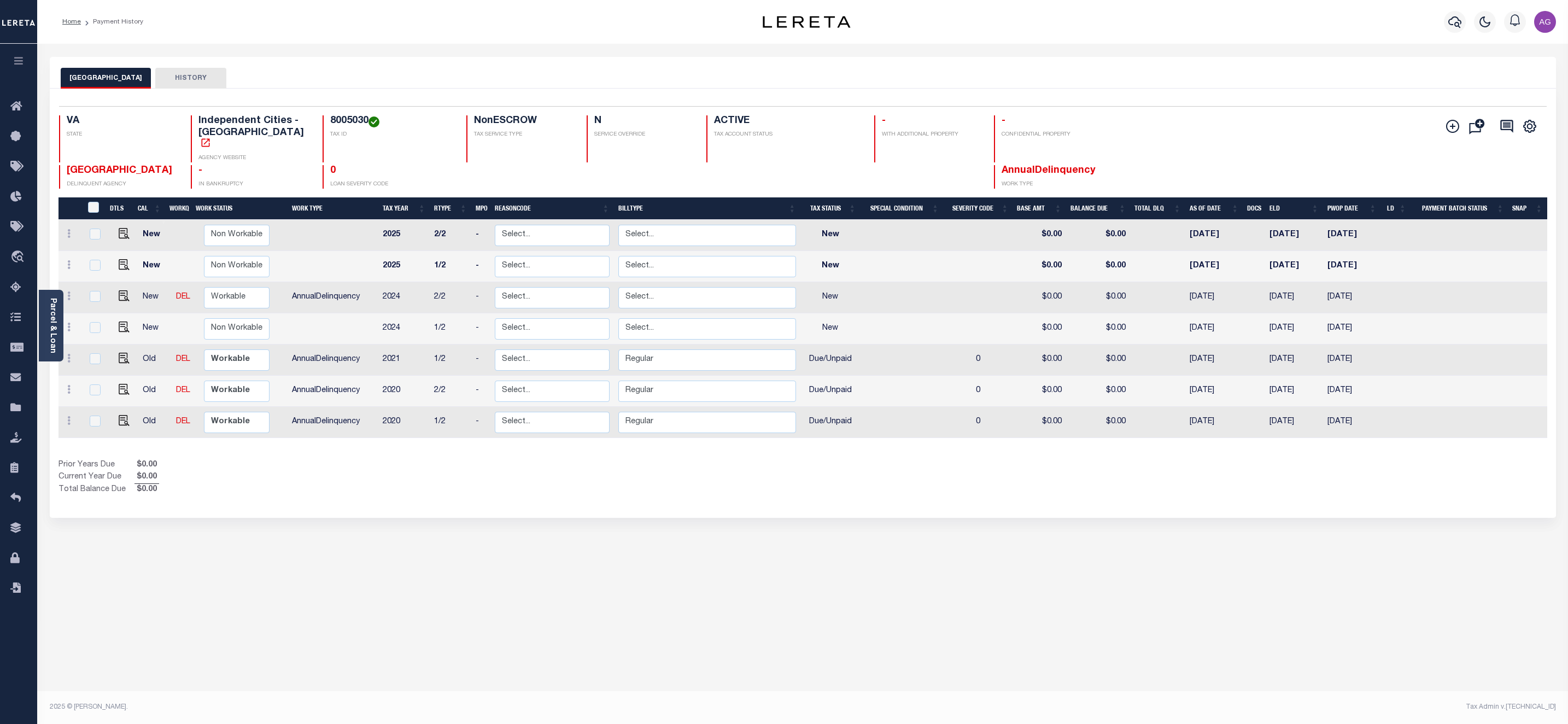
drag, startPoint x: 51, startPoint y: 328, endPoint x: 303, endPoint y: 117, distance: 328.7
click at [322, 117] on div "8005030 TAX ID" at bounding box center [388, 139] width 131 height 47
drag, startPoint x: 303, startPoint y: 117, endPoint x: 342, endPoint y: 117, distance: 39.0
click at [342, 117] on div "8005030 TAX ID" at bounding box center [388, 139] width 131 height 47
copy h4 "8005030"
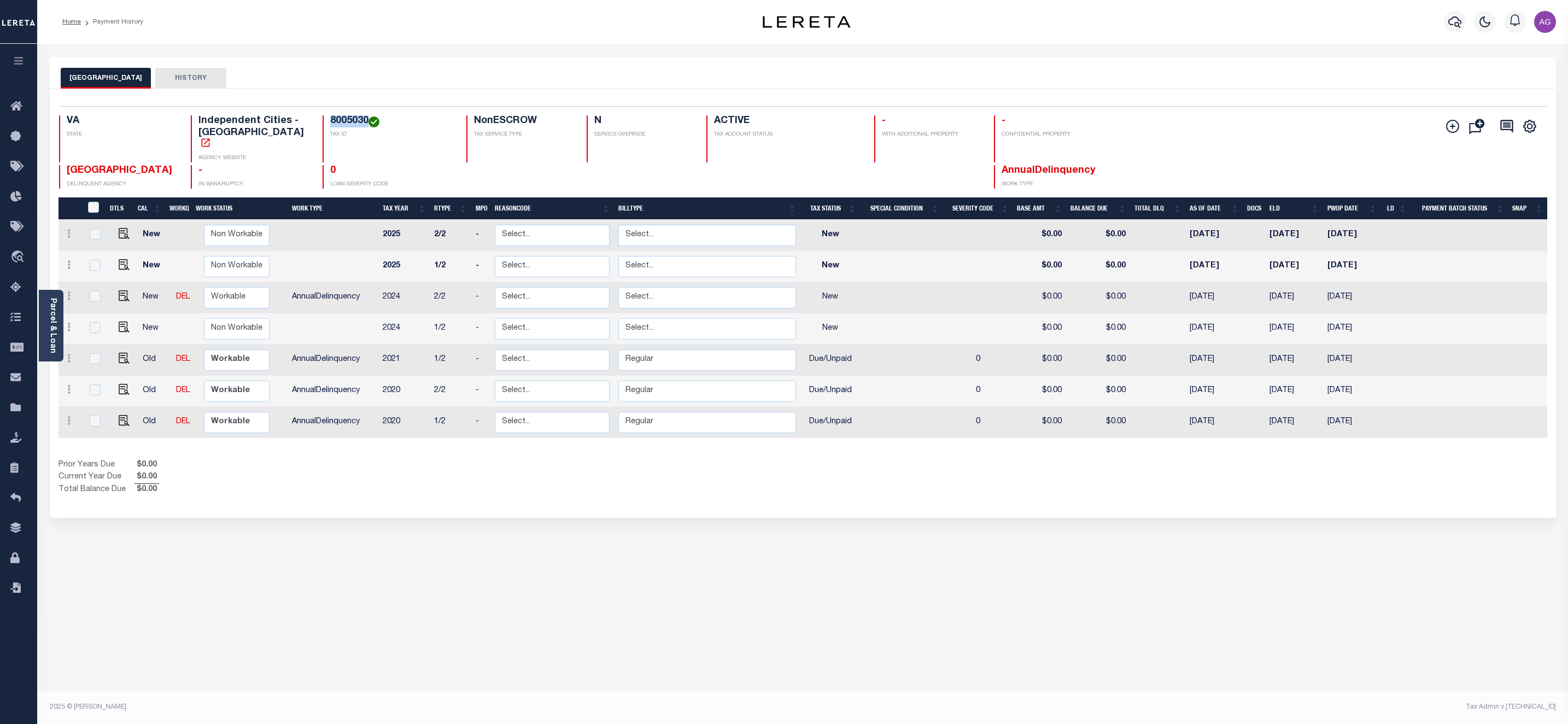
copy h4 "8005030"
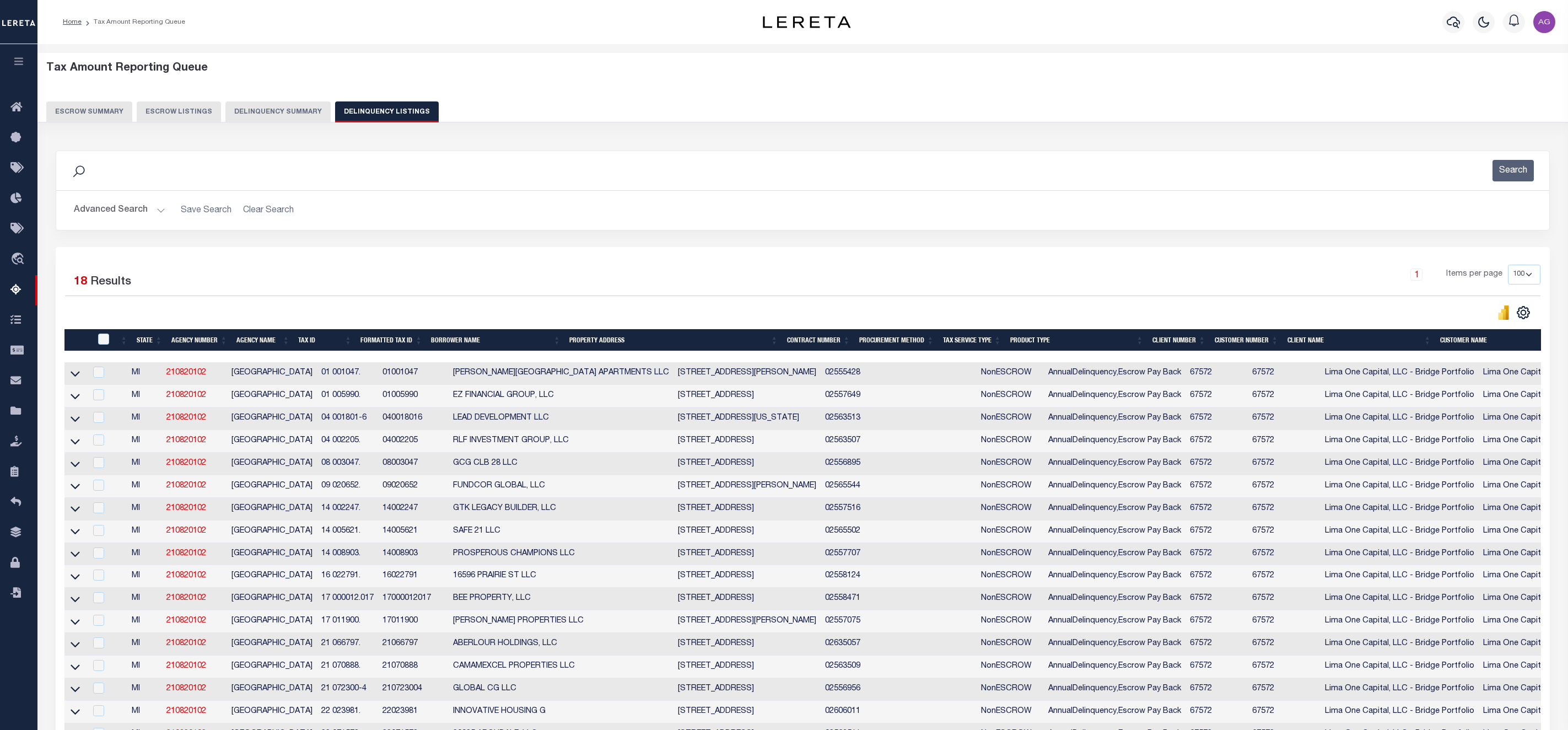
select select
select select "100"
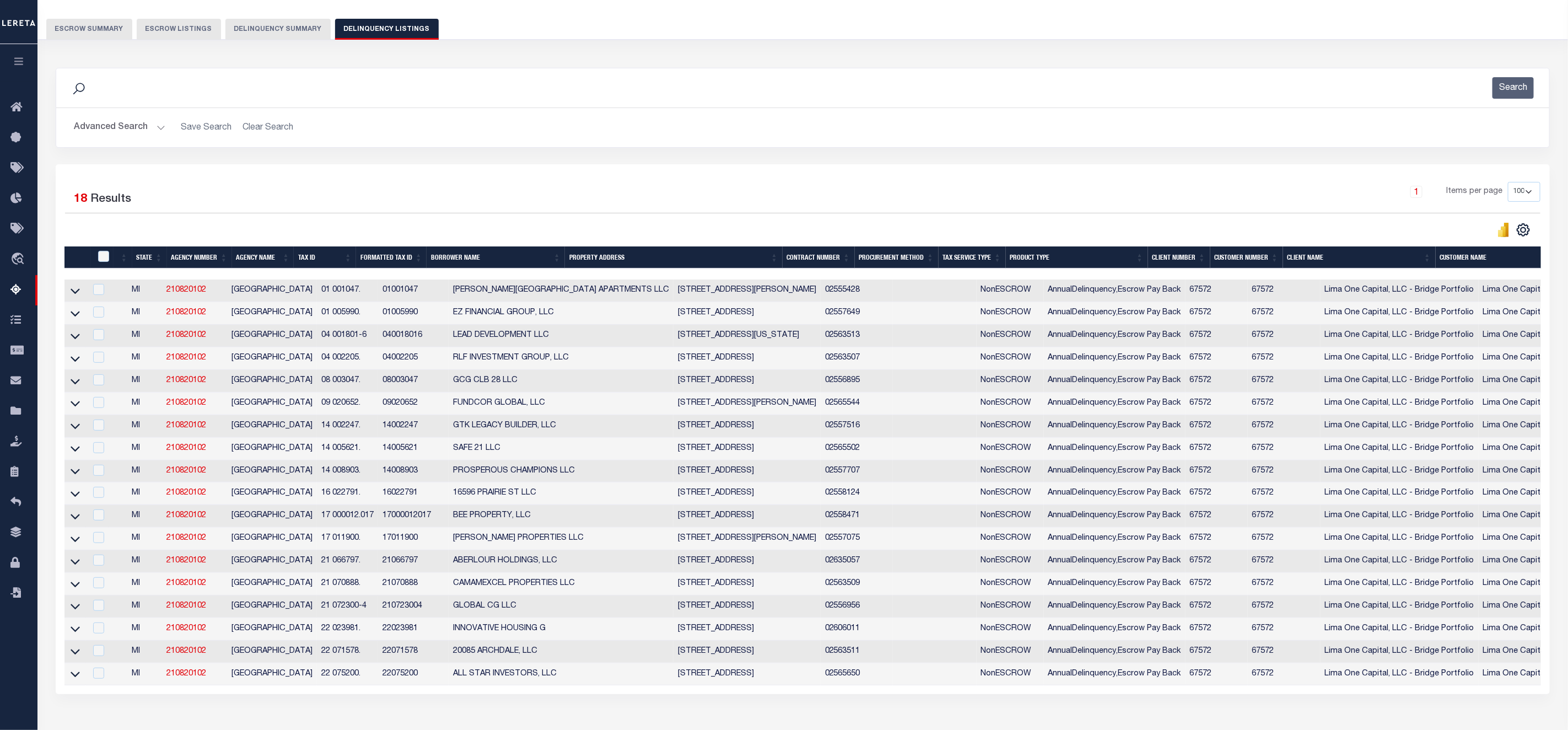
scroll to position [0, 307]
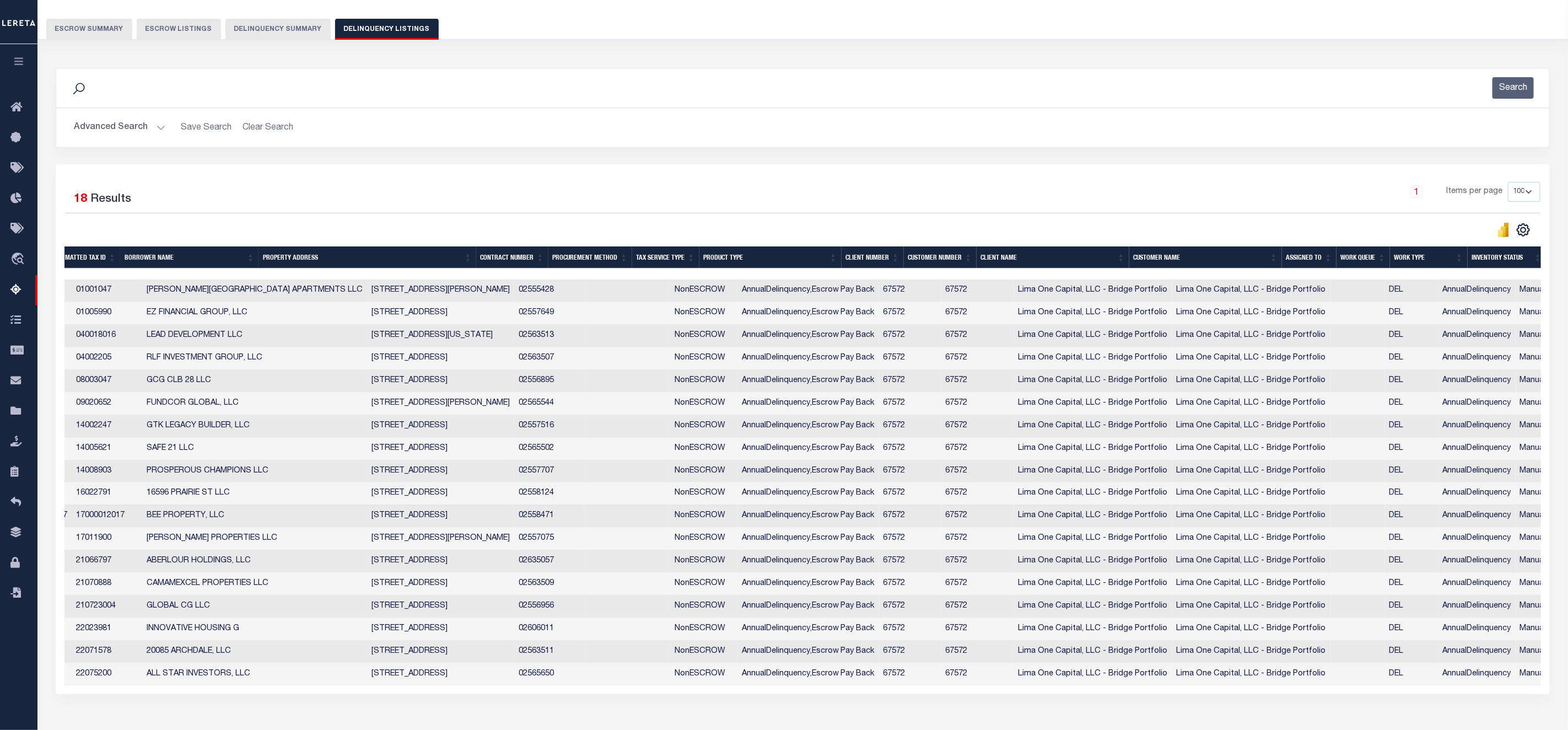
click at [286, 33] on button "Delinquency Summary" at bounding box center [278, 29] width 105 height 21
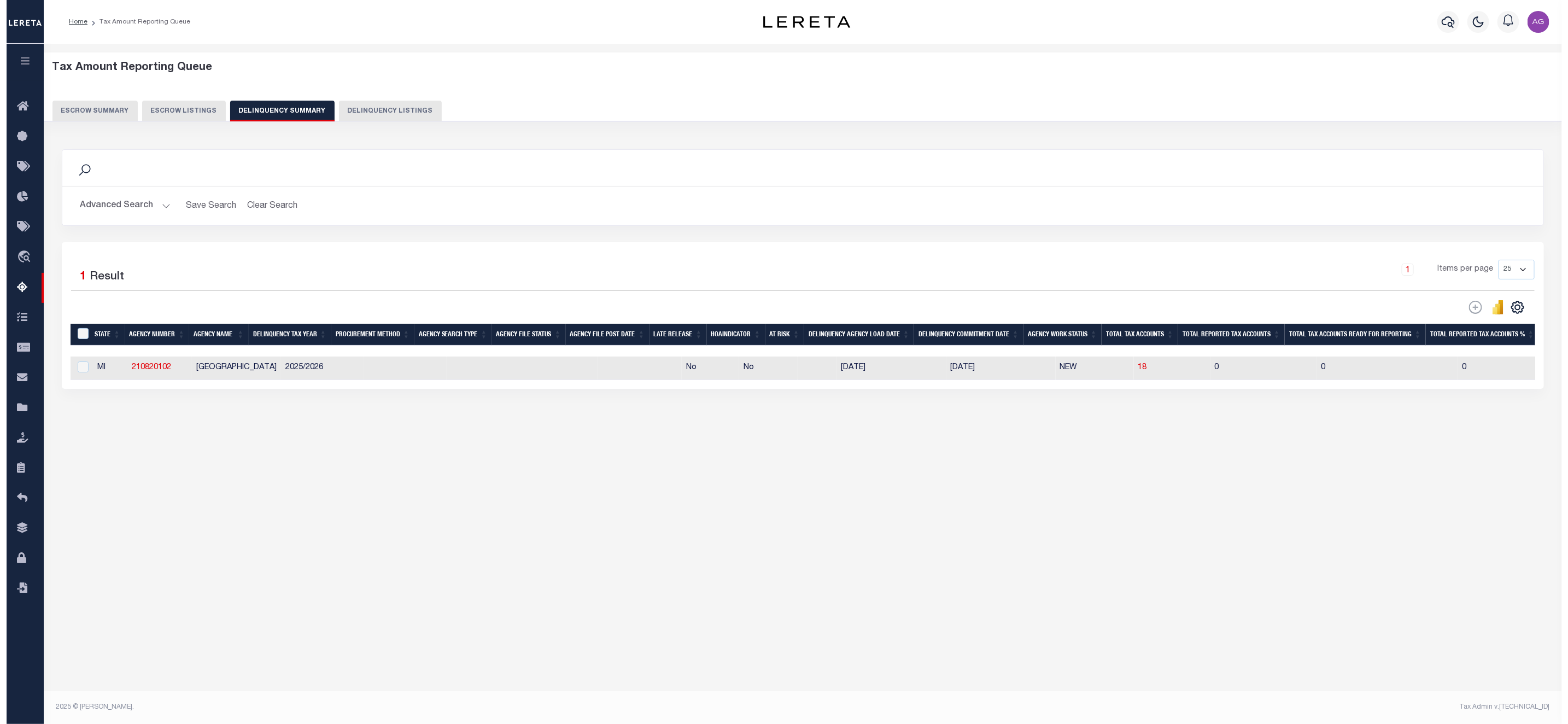
scroll to position [0, 0]
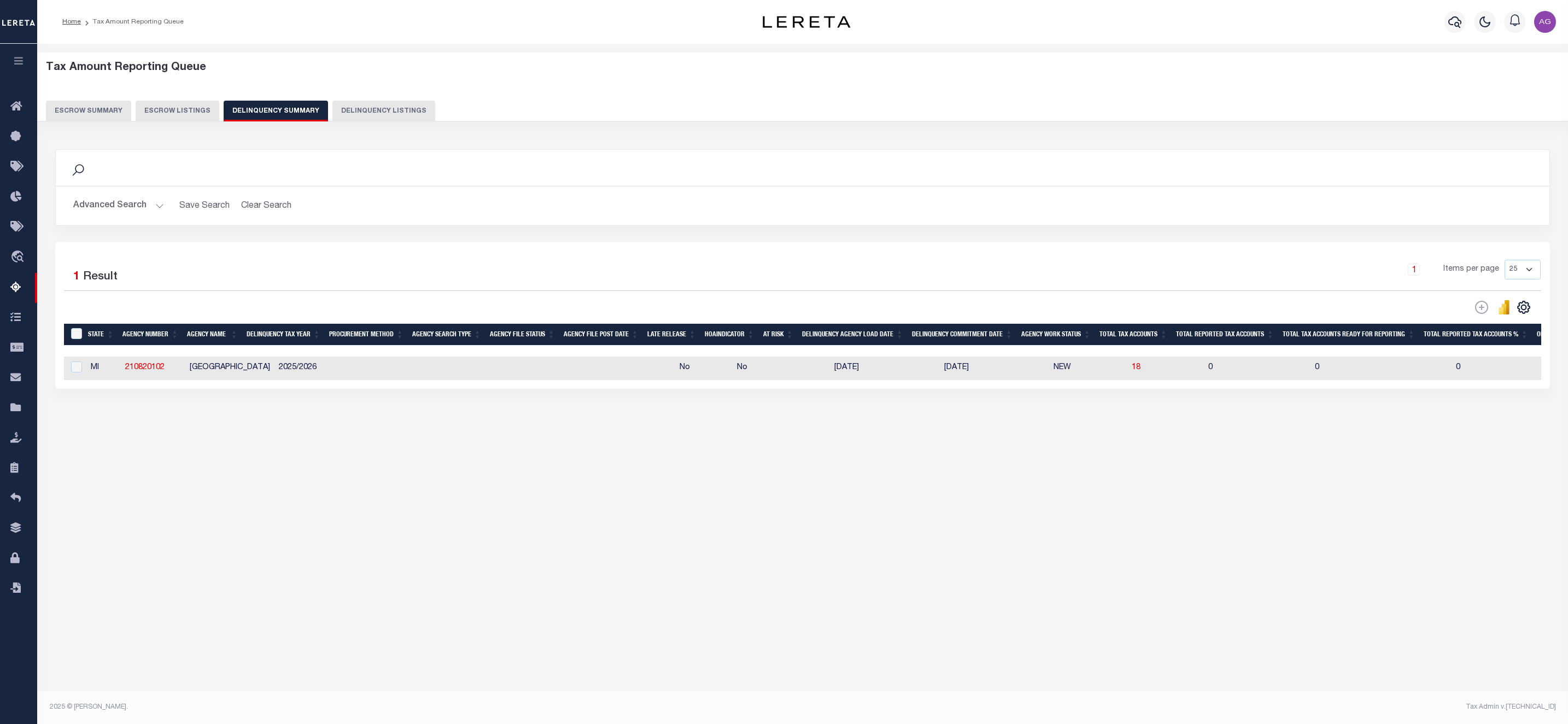
click at [118, 208] on button "Advanced Search" at bounding box center [119, 206] width 91 height 21
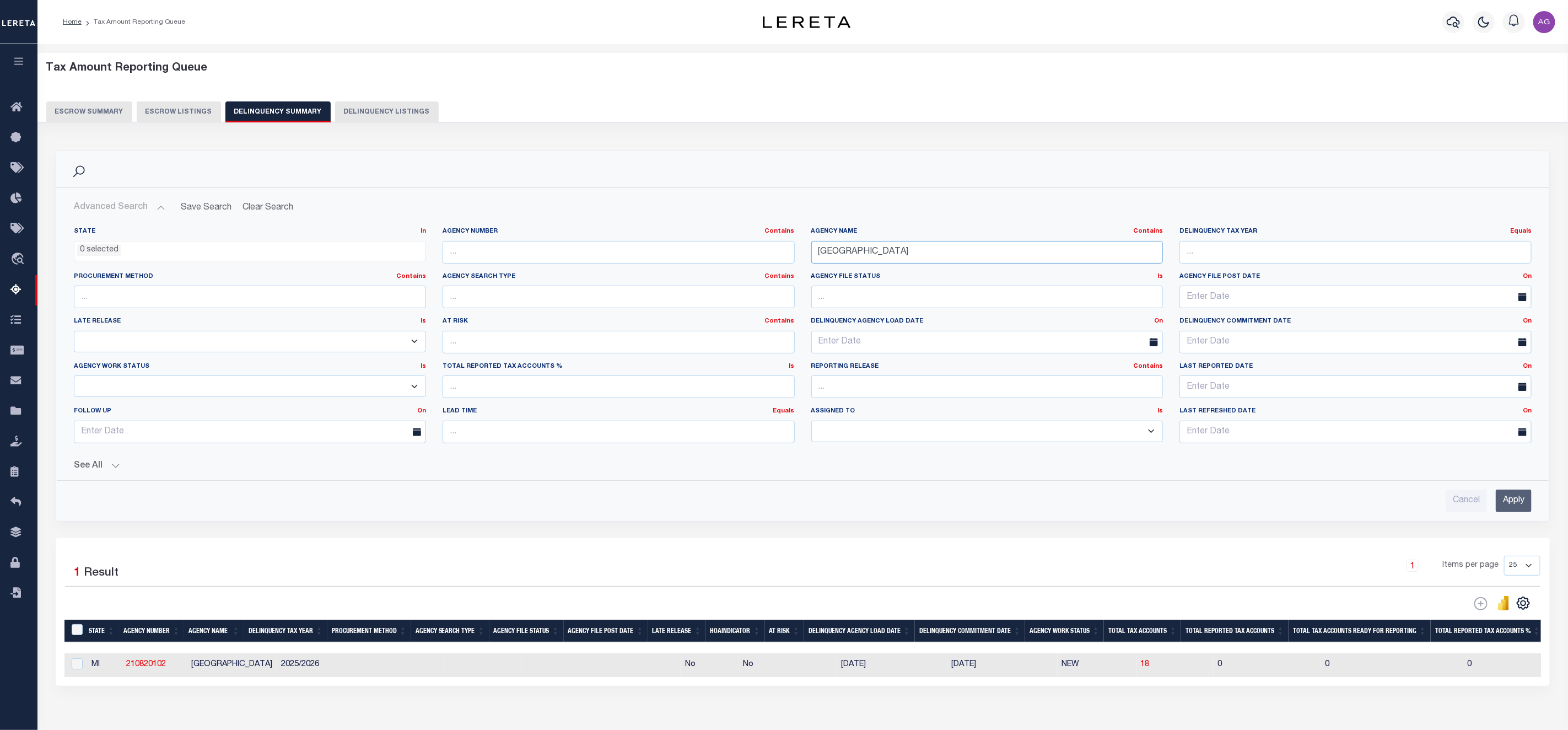
click at [880, 252] on input "DETROIT CITY" at bounding box center [986, 252] width 352 height 23
click at [371, 105] on button "Delinquency Listings" at bounding box center [387, 112] width 104 height 21
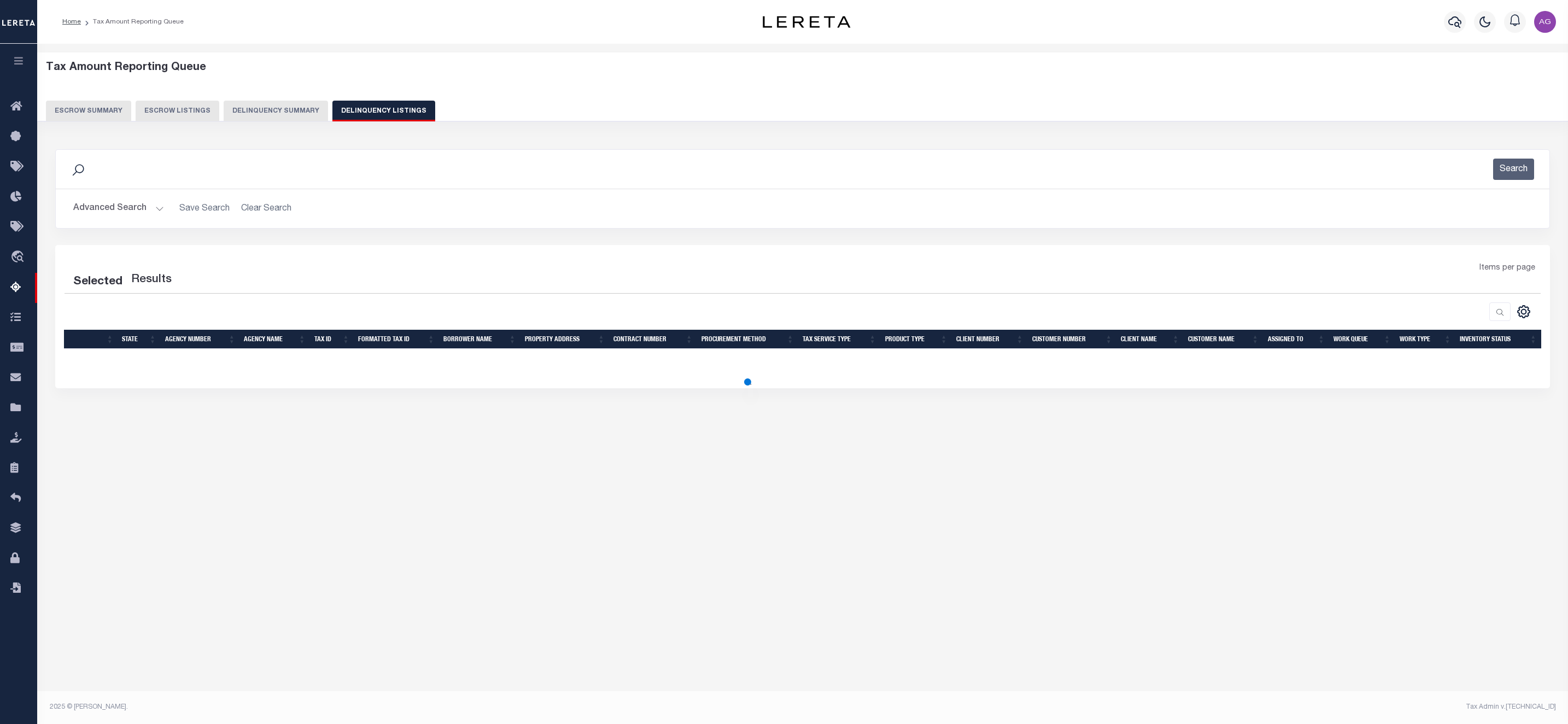
select select "100"
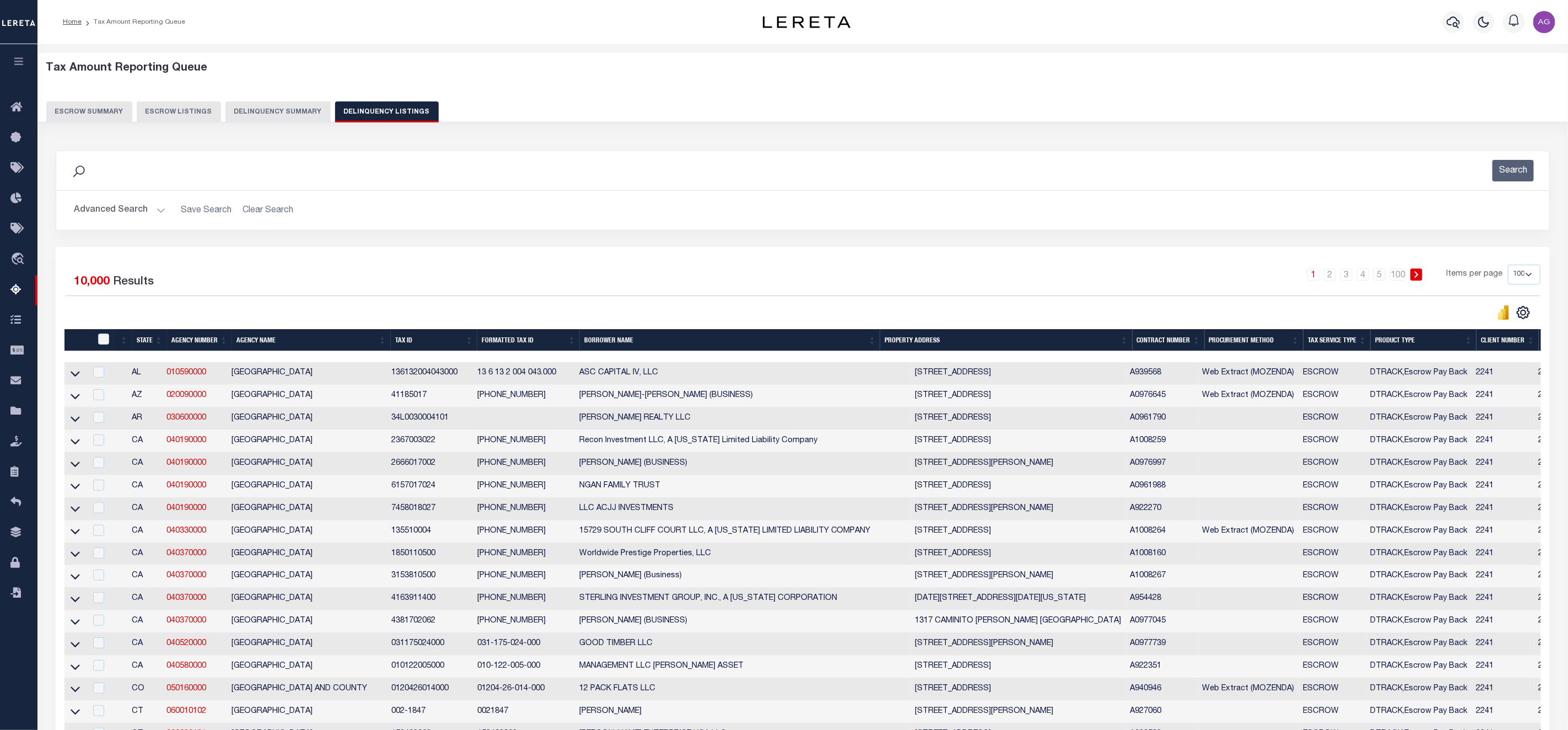
click at [134, 217] on button "Advanced Search" at bounding box center [119, 210] width 91 height 21
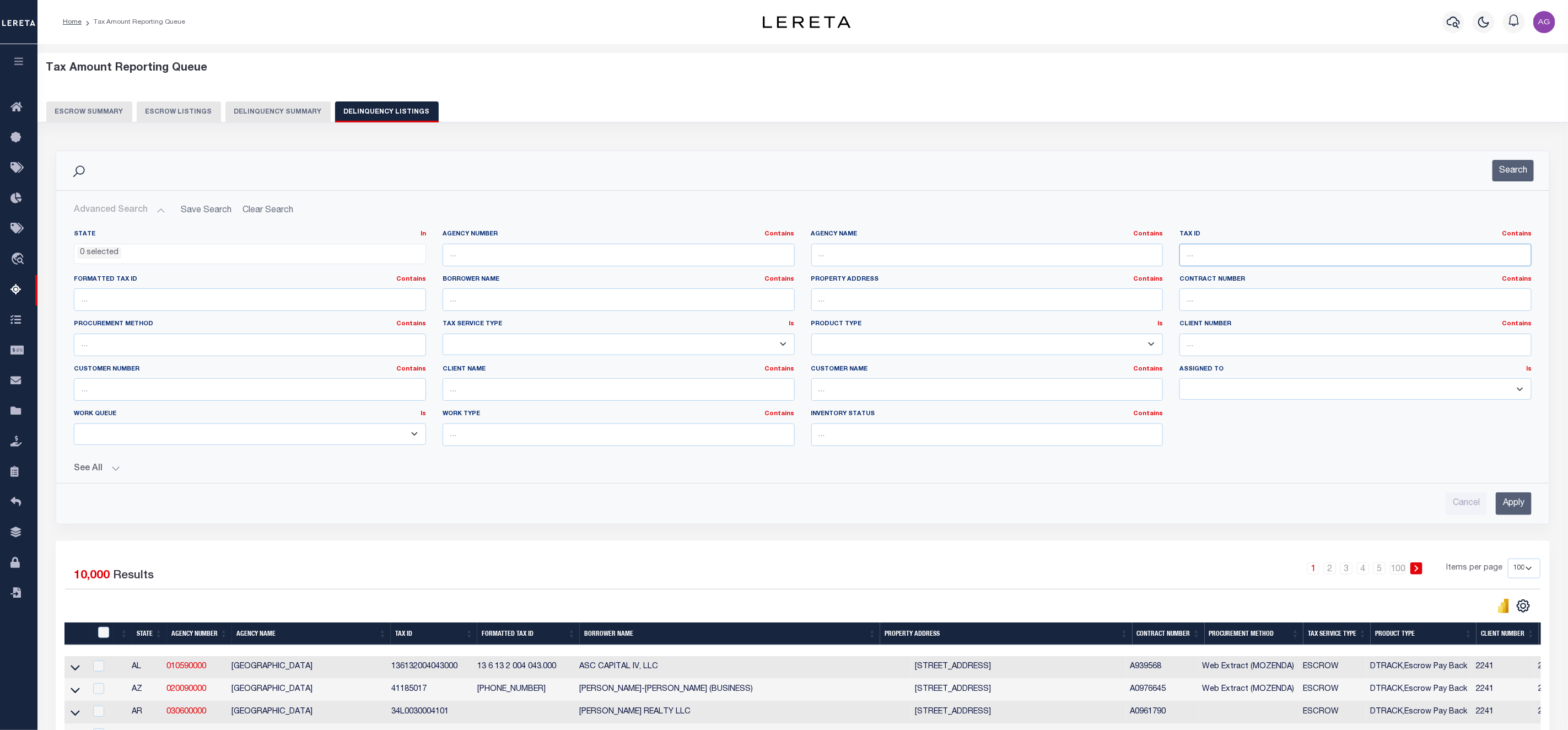
click at [1211, 259] on input "text" at bounding box center [1355, 255] width 352 height 23
paste input "8005030"
click at [1512, 510] on input "Apply" at bounding box center [1513, 503] width 36 height 23
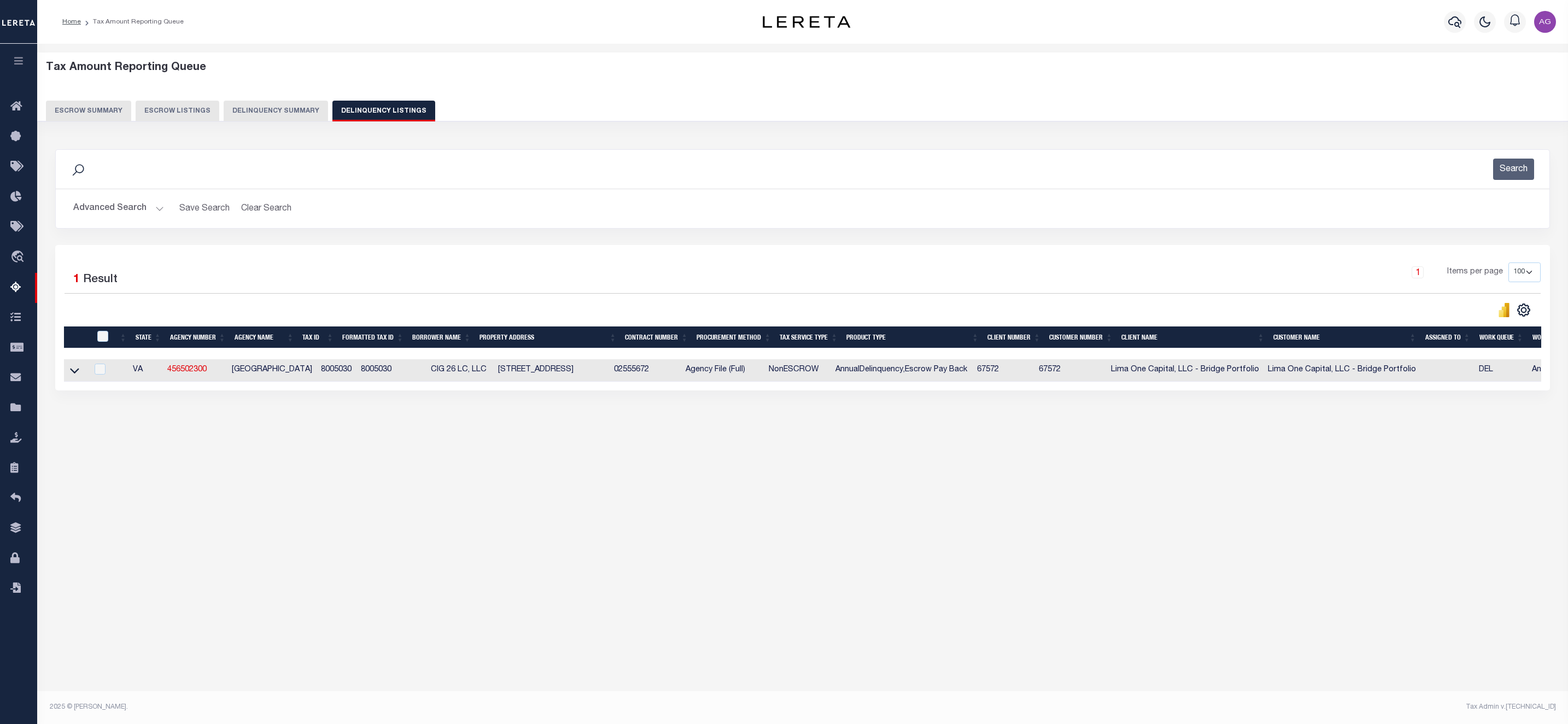
drag, startPoint x: 71, startPoint y: 372, endPoint x: 117, endPoint y: 389, distance: 49.0
click at [71, 372] on icon at bounding box center [74, 369] width 10 height 11
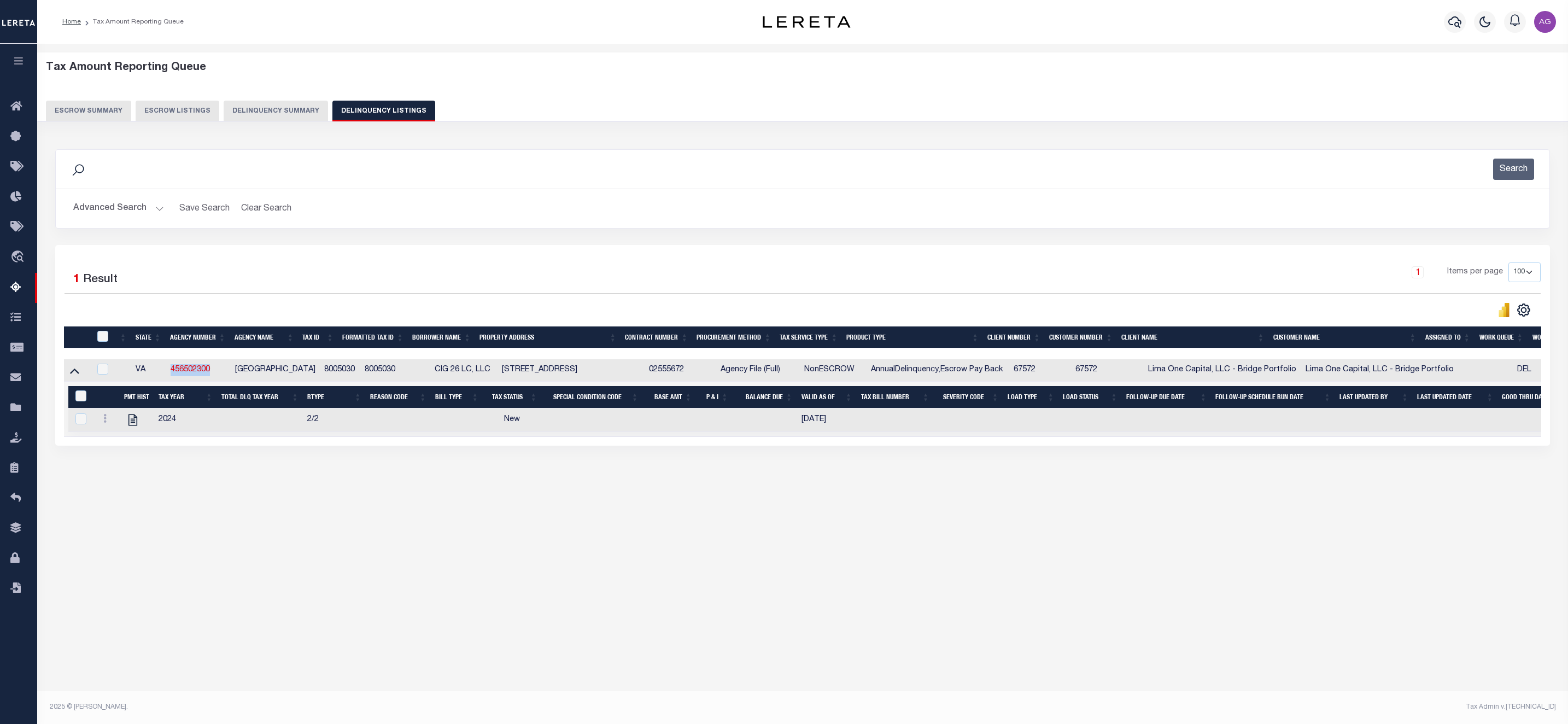
drag, startPoint x: 164, startPoint y: 376, endPoint x: 225, endPoint y: 376, distance: 61.0
click at [225, 376] on tr "VA 456502300 HAMPTON CITY 8005030 8005030 CIG 26 LC, LLC 1711 N KING ST HAMPTON…" at bounding box center [893, 370] width 1659 height 23
copy tr "456502300"
click at [470, 535] on div "Tax Amount Reporting Queue Escrow Summary Escrow Listings" at bounding box center [803, 294] width 1531 height 500
click at [143, 203] on button "Advanced Search" at bounding box center [119, 208] width 91 height 21
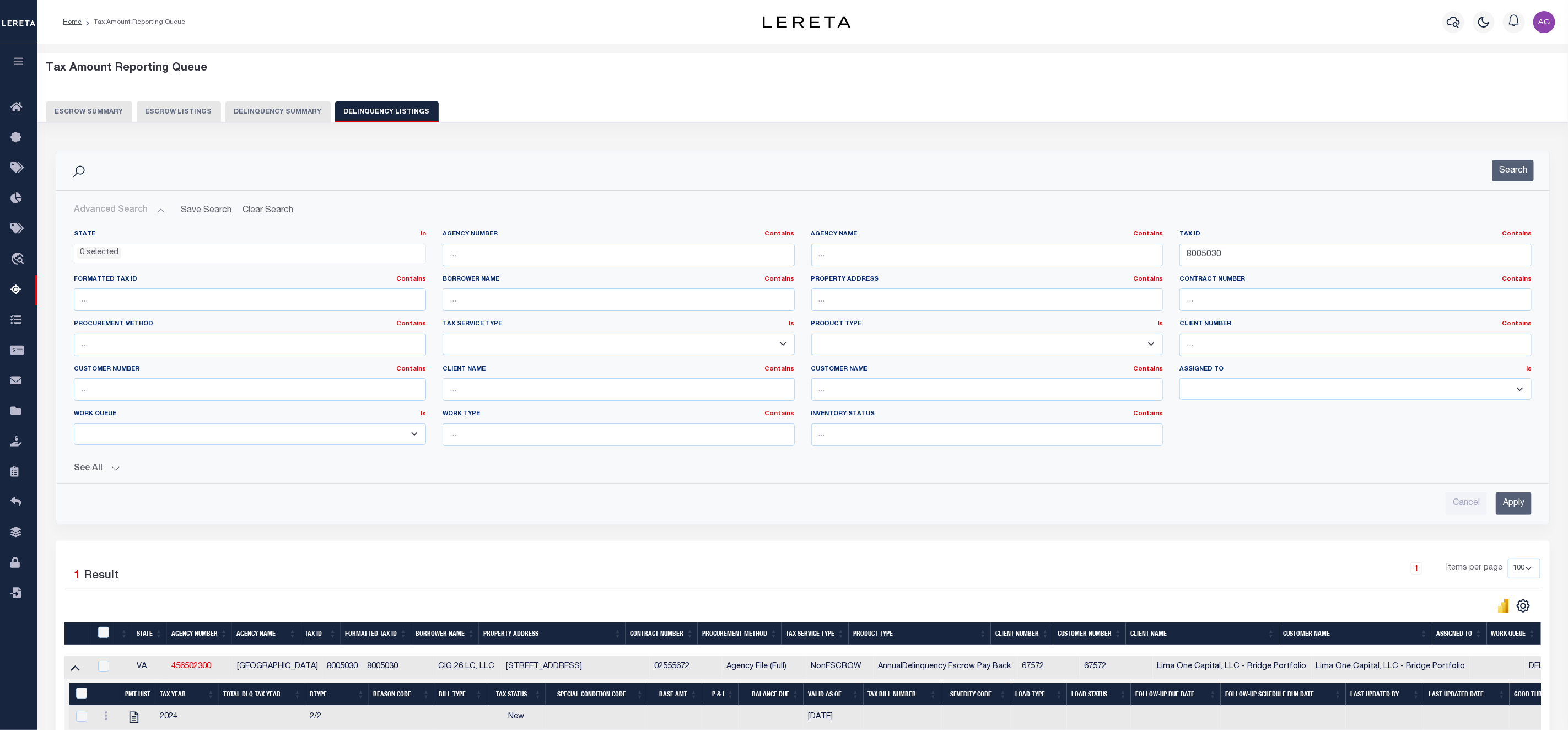
click at [1518, 502] on input "Apply" at bounding box center [1513, 503] width 36 height 23
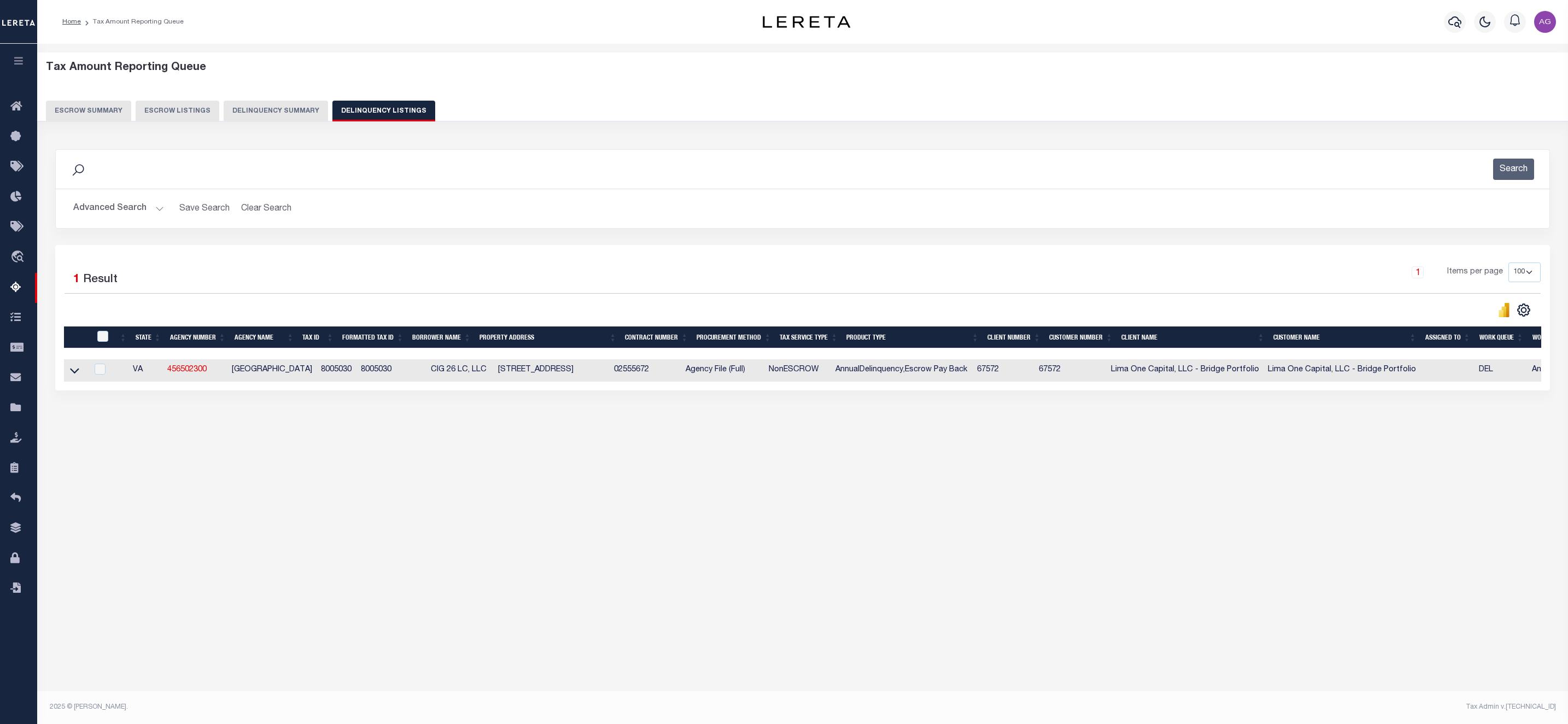
scroll to position [0, 143]
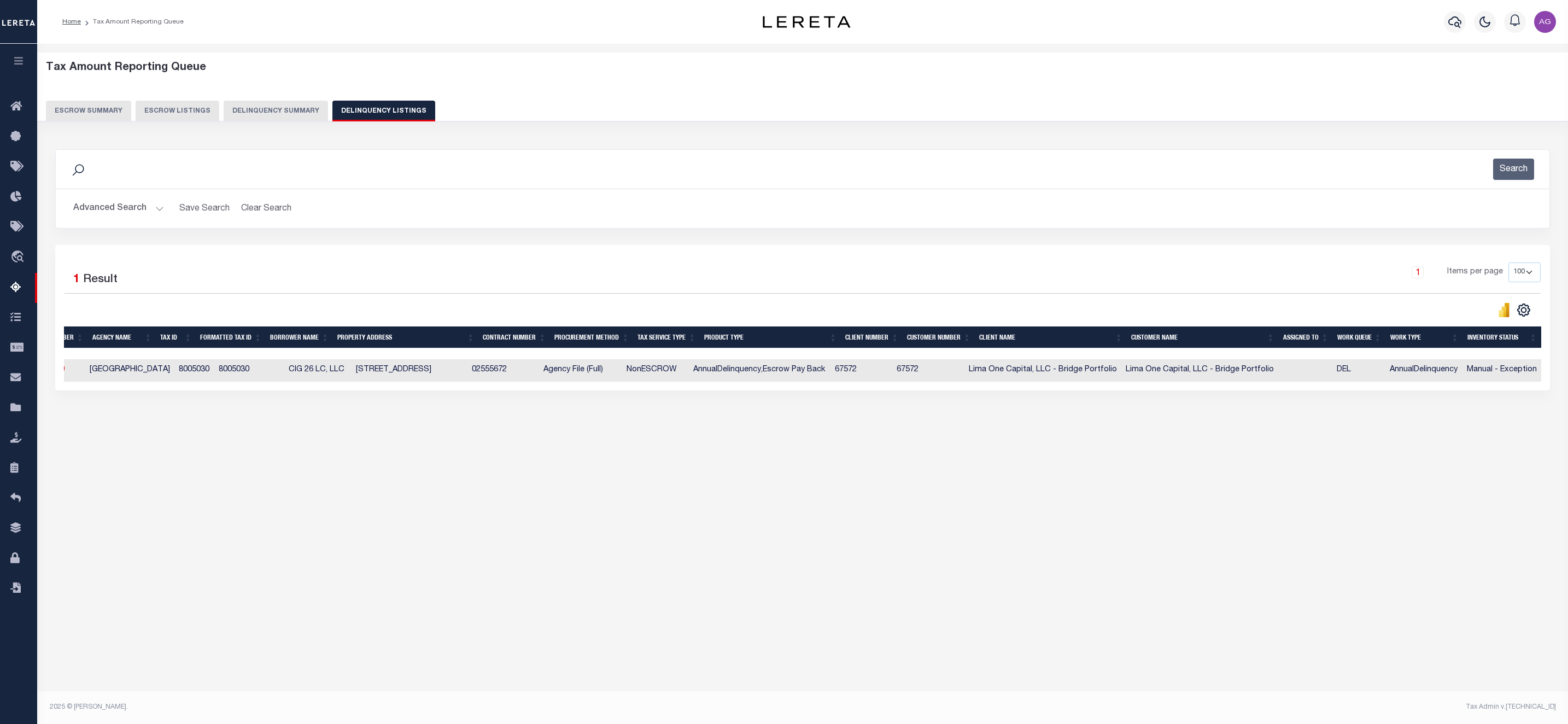
click at [118, 210] on button "Advanced Search" at bounding box center [119, 208] width 91 height 21
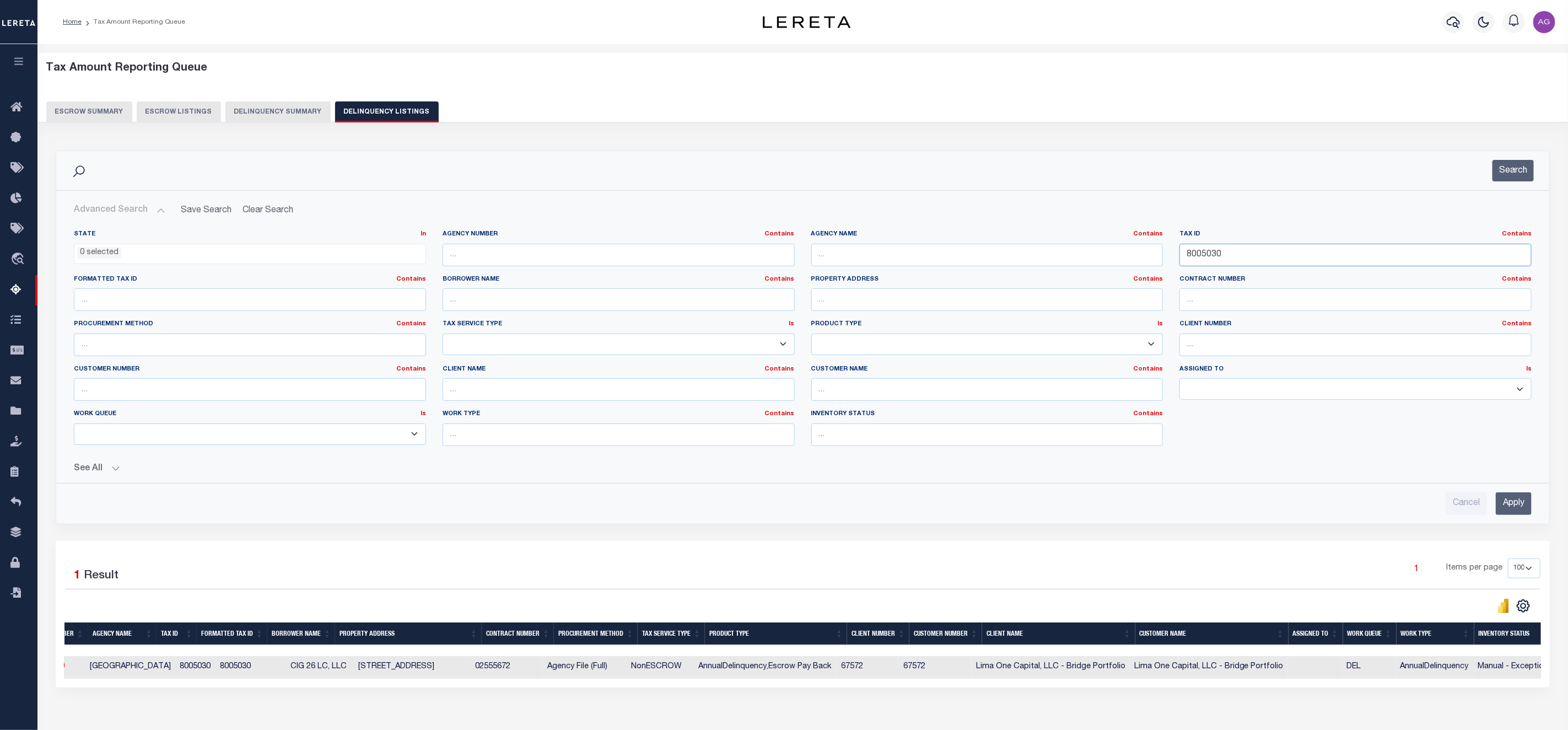
drag, startPoint x: 1254, startPoint y: 254, endPoint x: 1118, endPoint y: 255, distance: 136.0
click at [1118, 255] on div "State In In AK AL AR AZ CA CO CT DC DE FL GA GU HI IA ID IL IN KS KY LA MA MD M…" at bounding box center [803, 343] width 1474 height 225
paste input "16 022791."
type input "16 022791."
click at [1512, 502] on input "Apply" at bounding box center [1513, 503] width 36 height 23
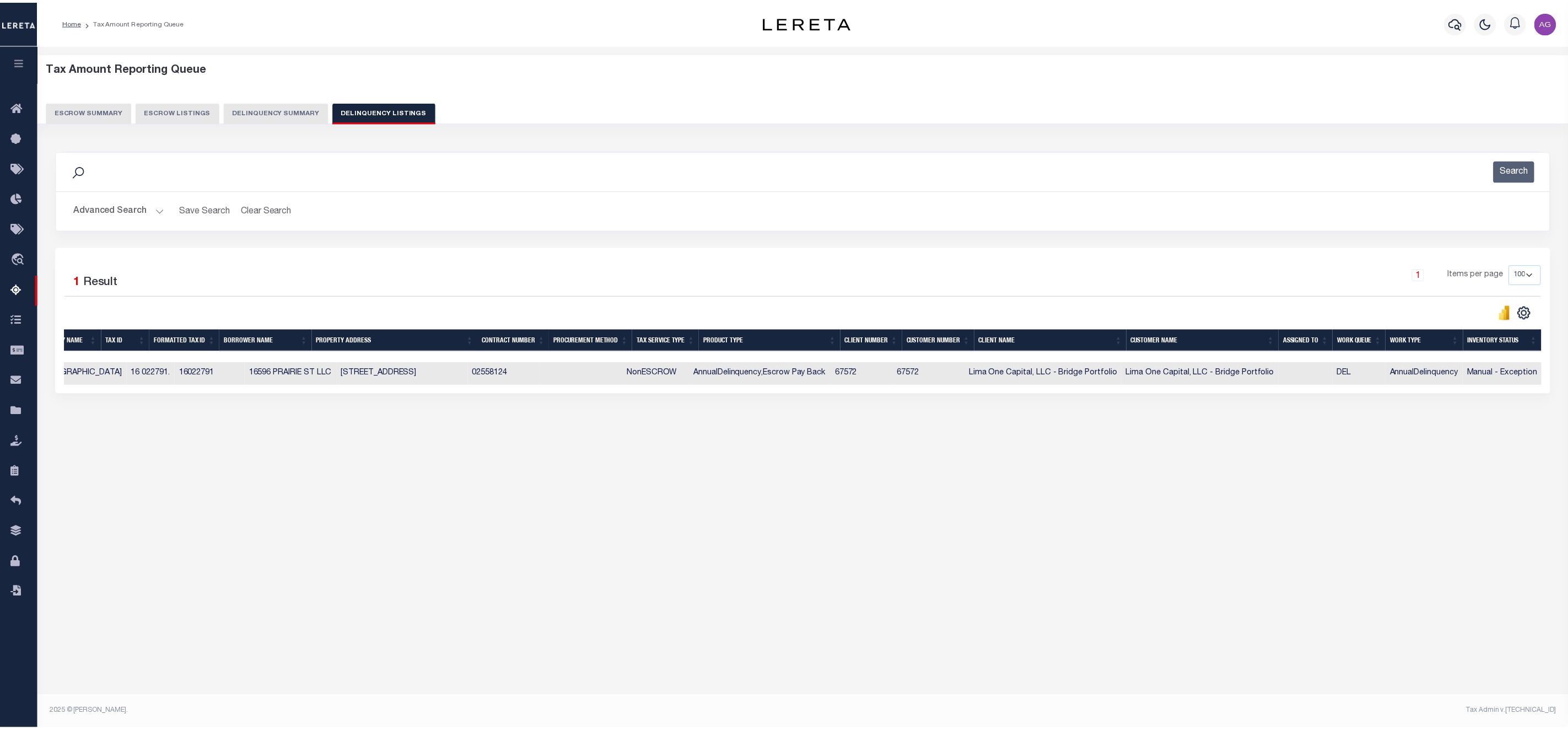
scroll to position [0, 0]
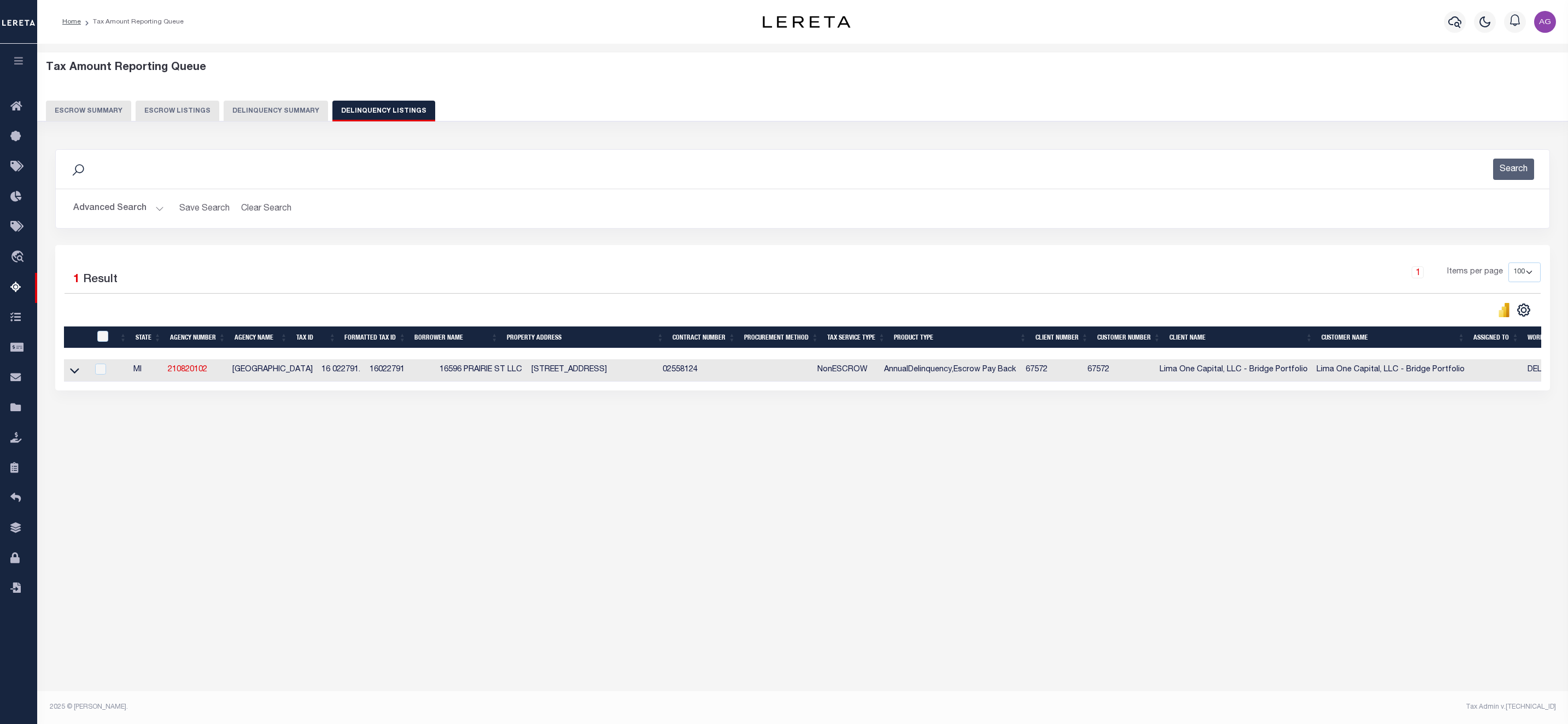
click at [269, 106] on button "Delinquency Summary" at bounding box center [276, 111] width 105 height 21
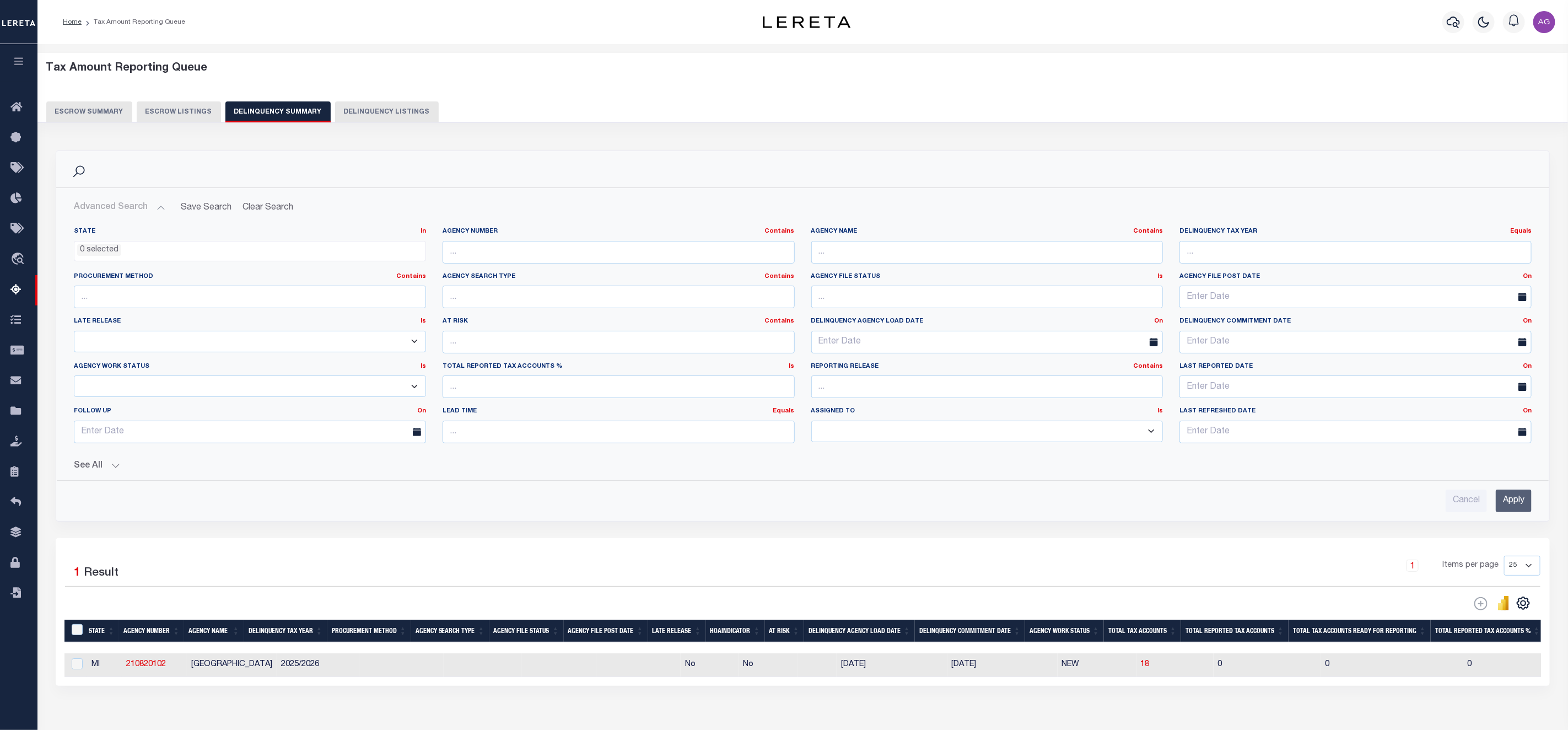
click at [100, 471] on button "See All" at bounding box center [802, 466] width 1457 height 11
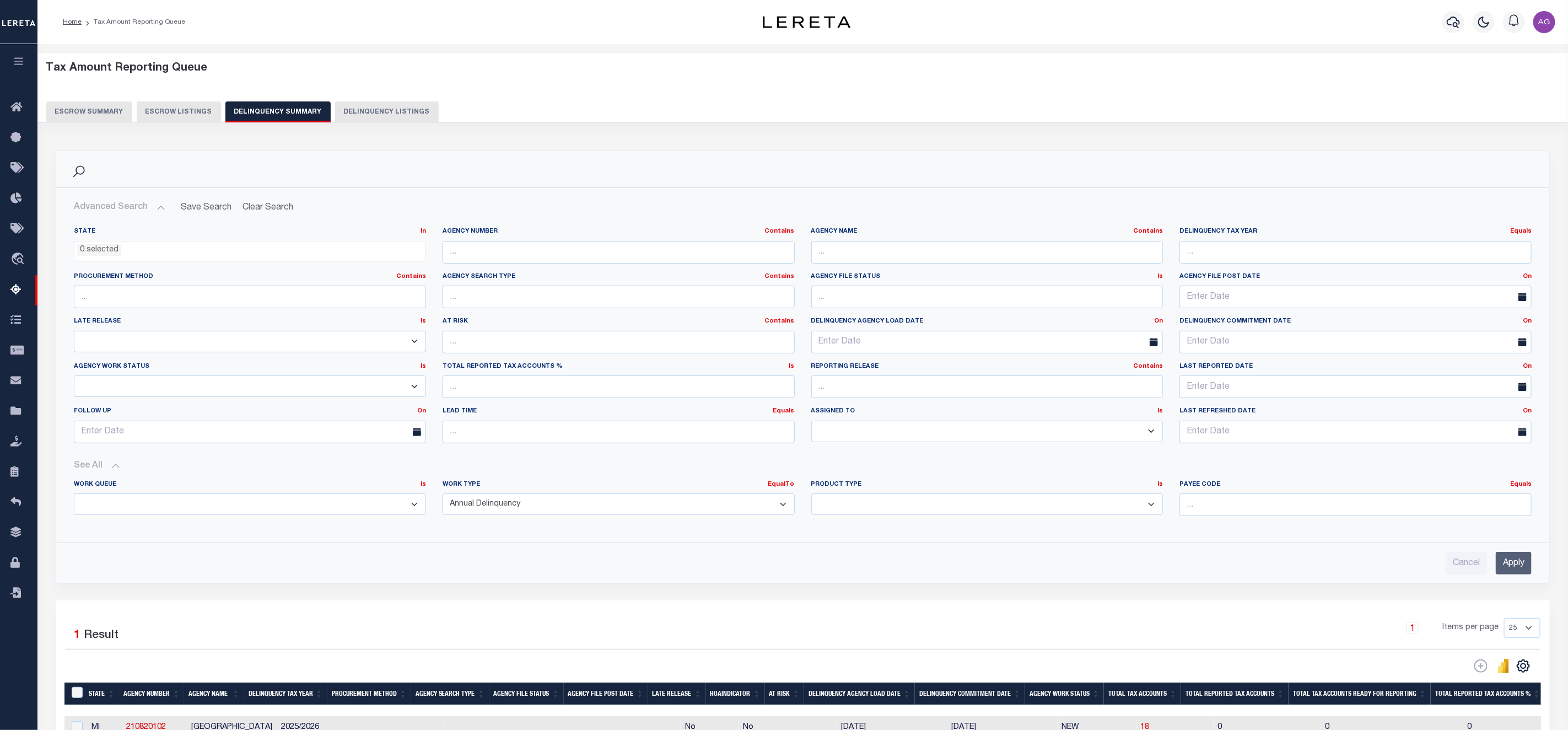
click at [1524, 567] on input "Apply" at bounding box center [1513, 563] width 36 height 23
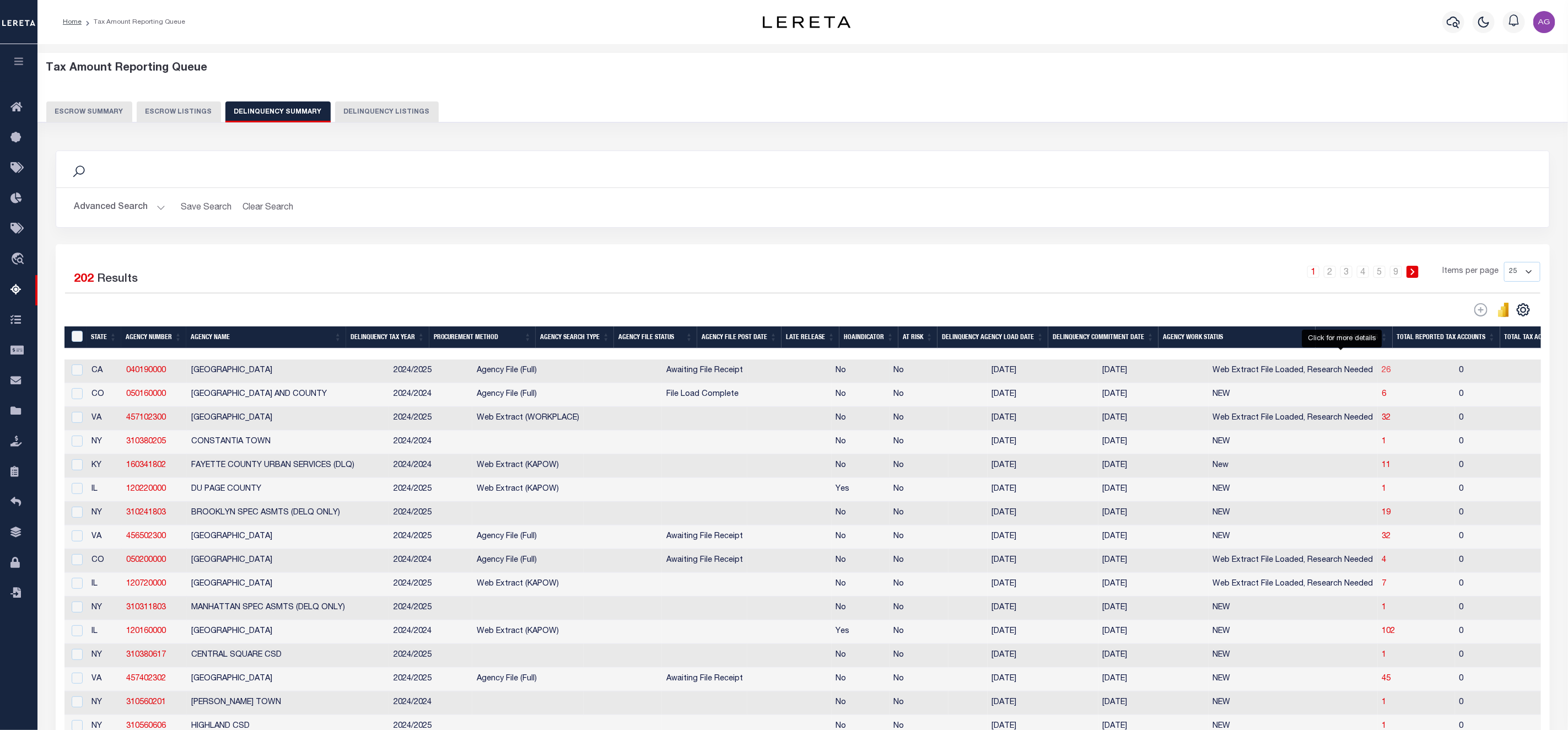
click at [1382, 374] on span "26" at bounding box center [1386, 370] width 9 height 8
select select "100"
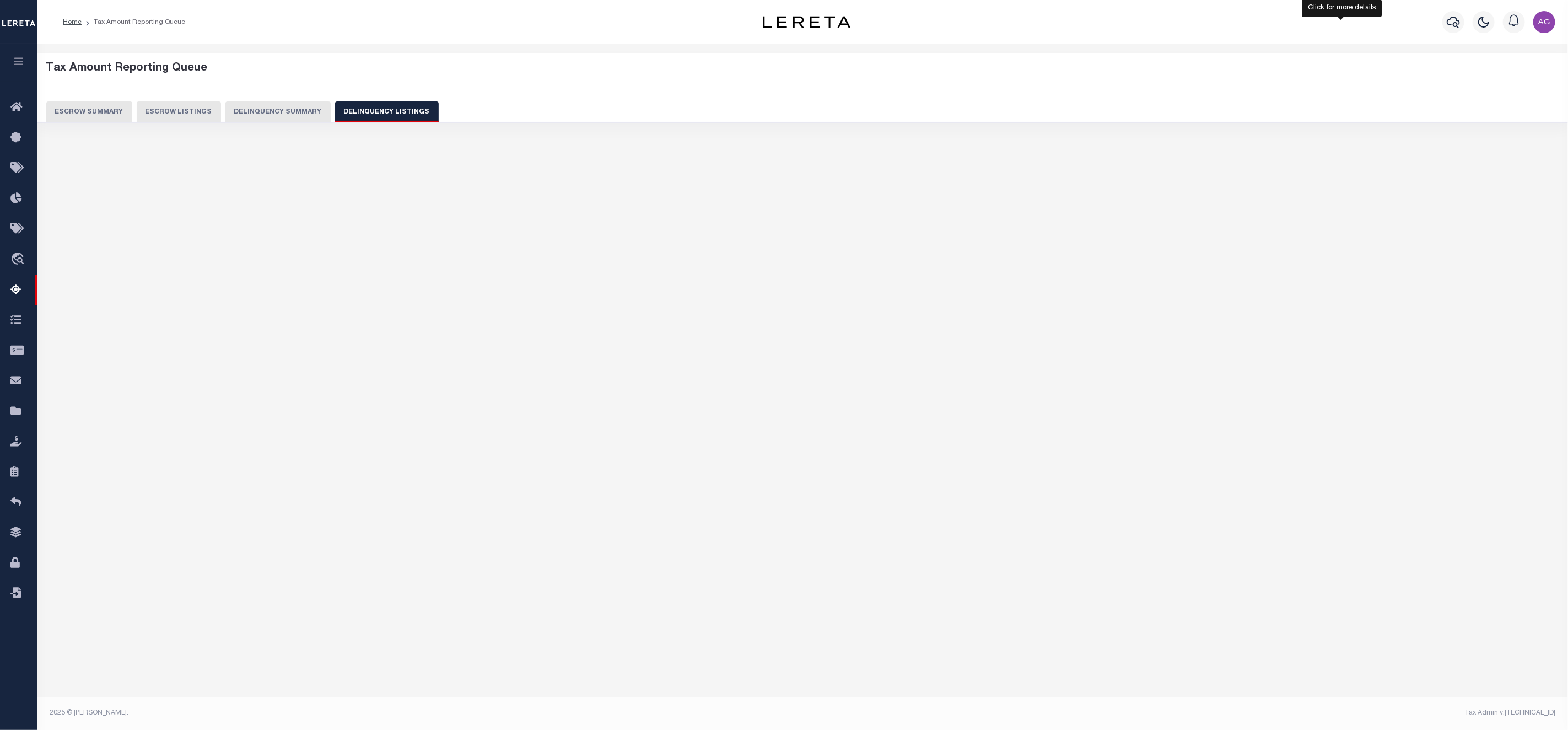
select select "100"
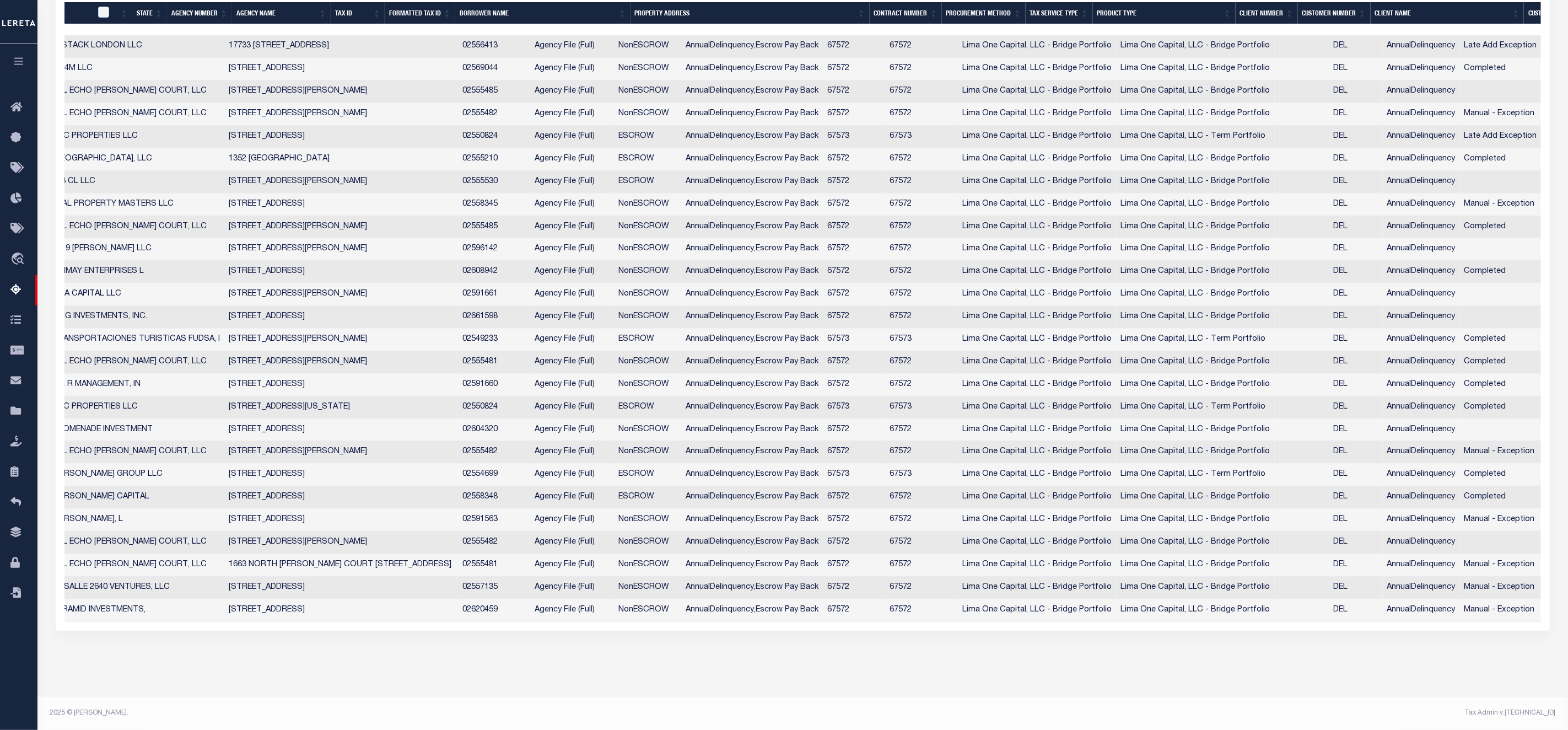
scroll to position [0, 402]
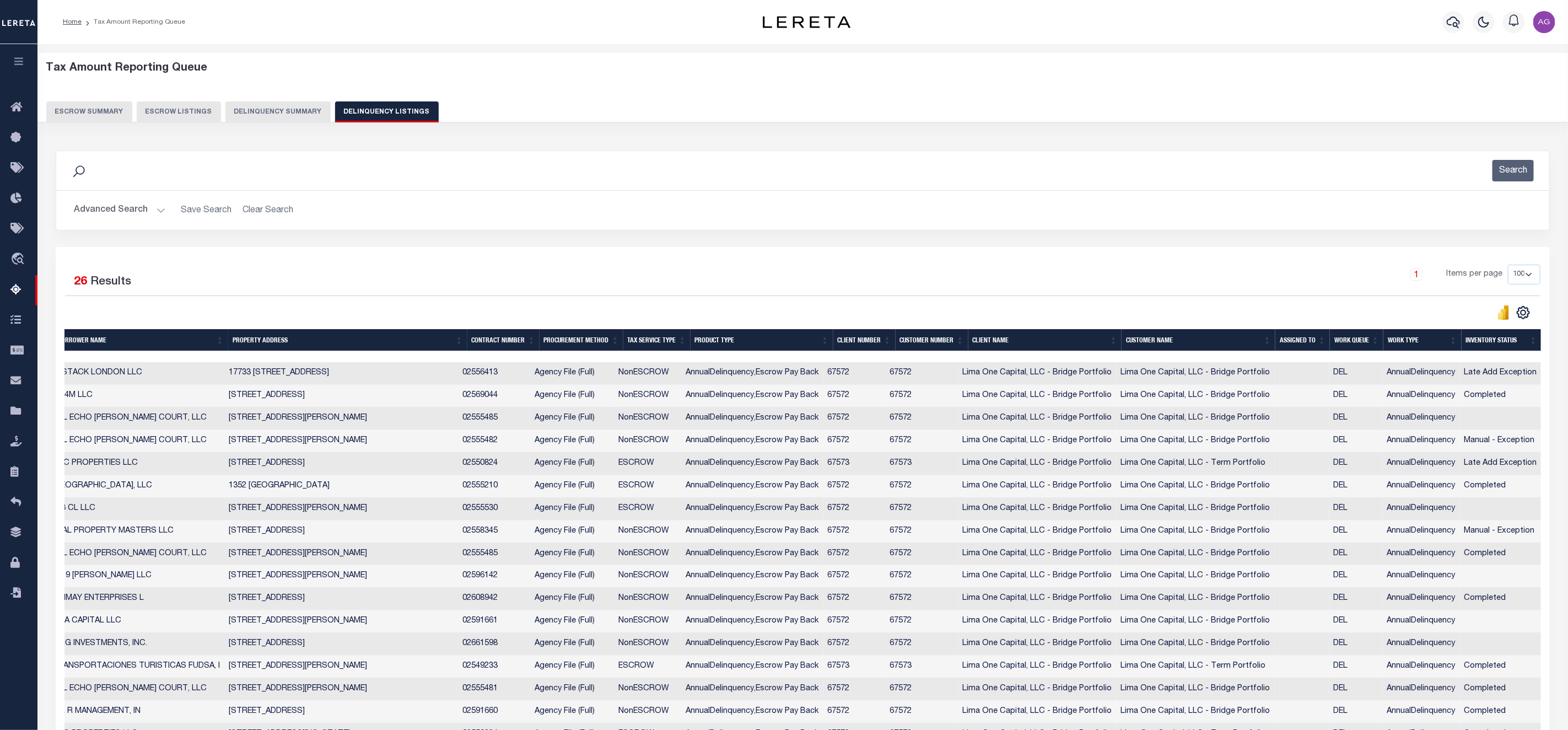
click at [287, 105] on button "Delinquency Summary" at bounding box center [278, 112] width 105 height 21
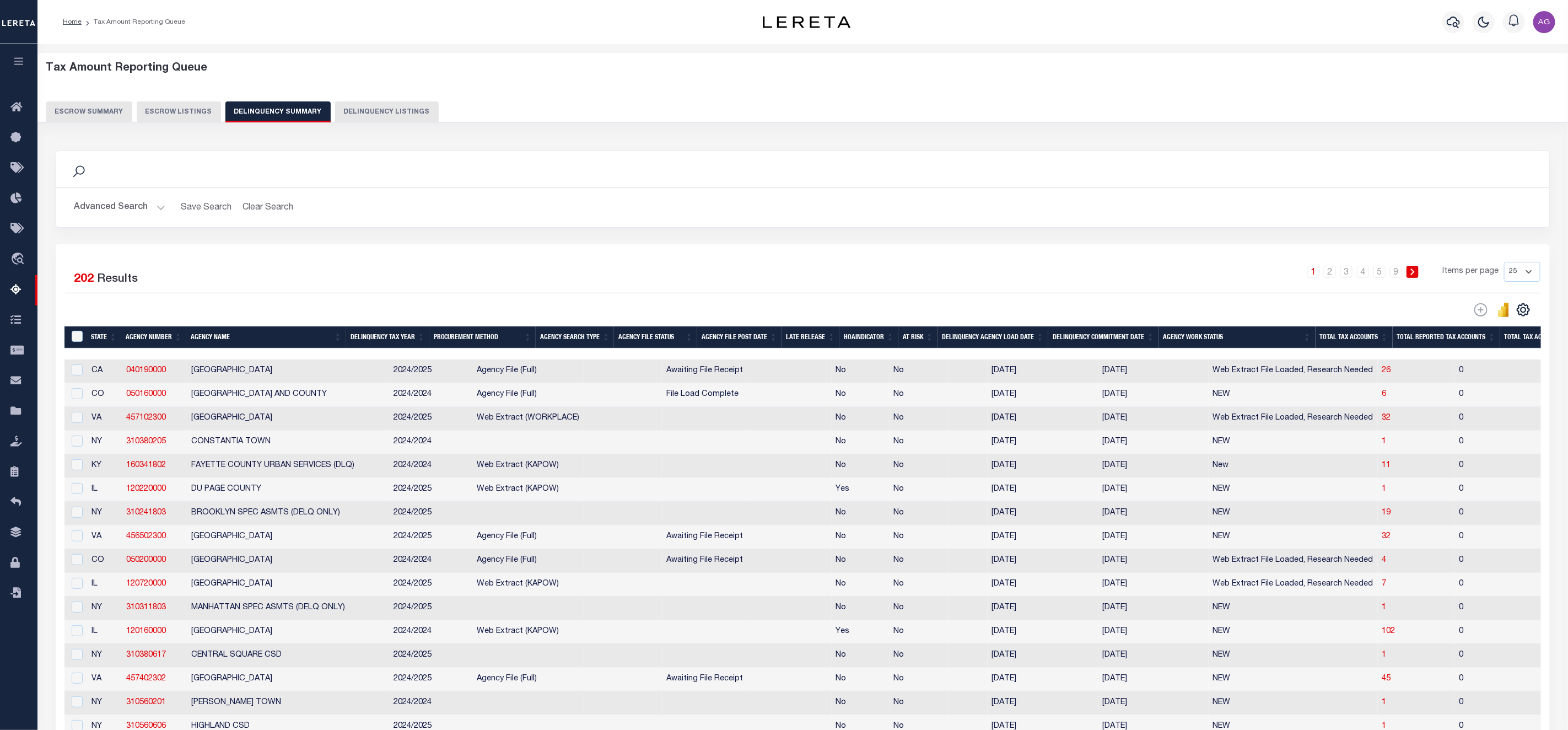
scroll to position [350, 0]
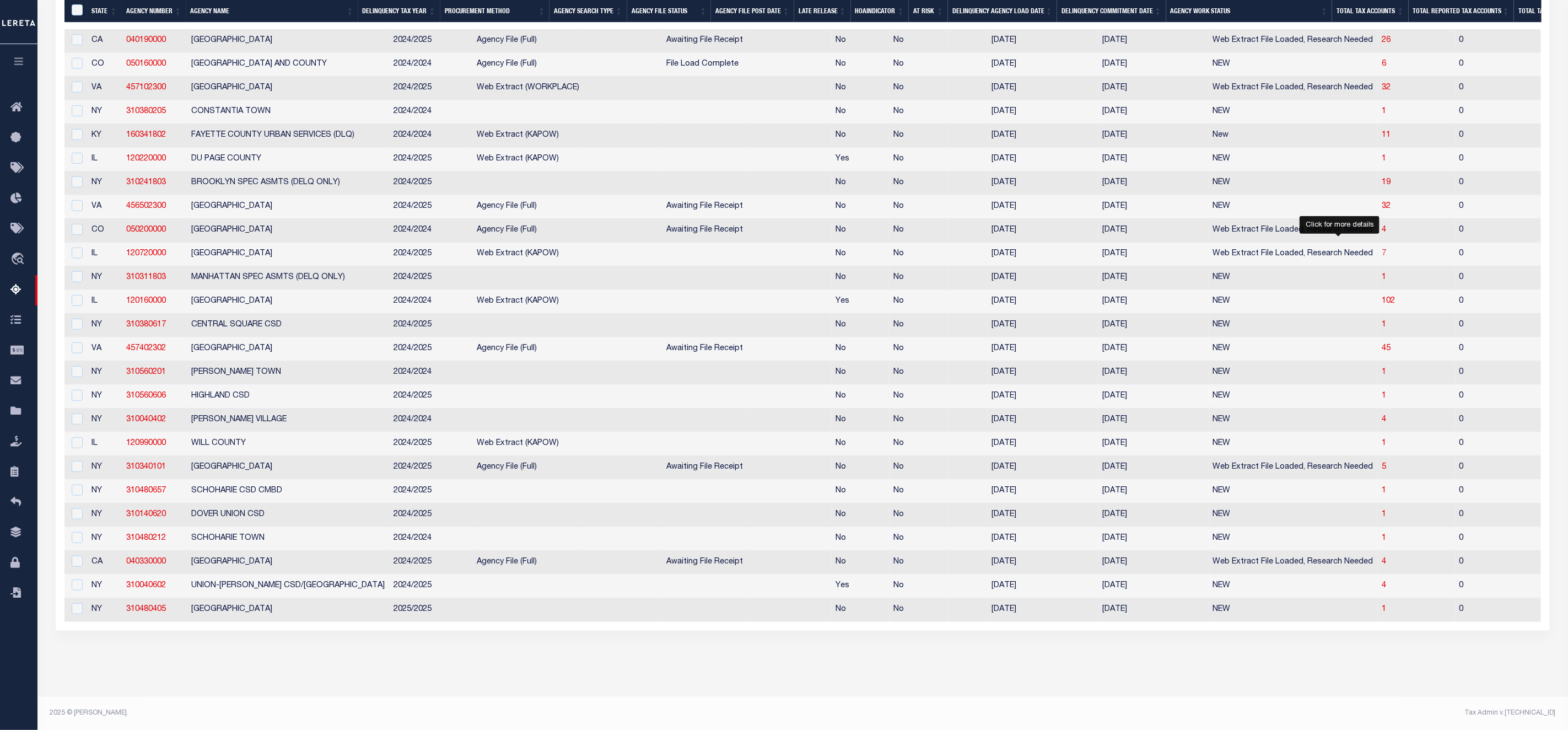
click at [1382, 249] on span "7" at bounding box center [1384, 253] width 4 height 8
select select "100"
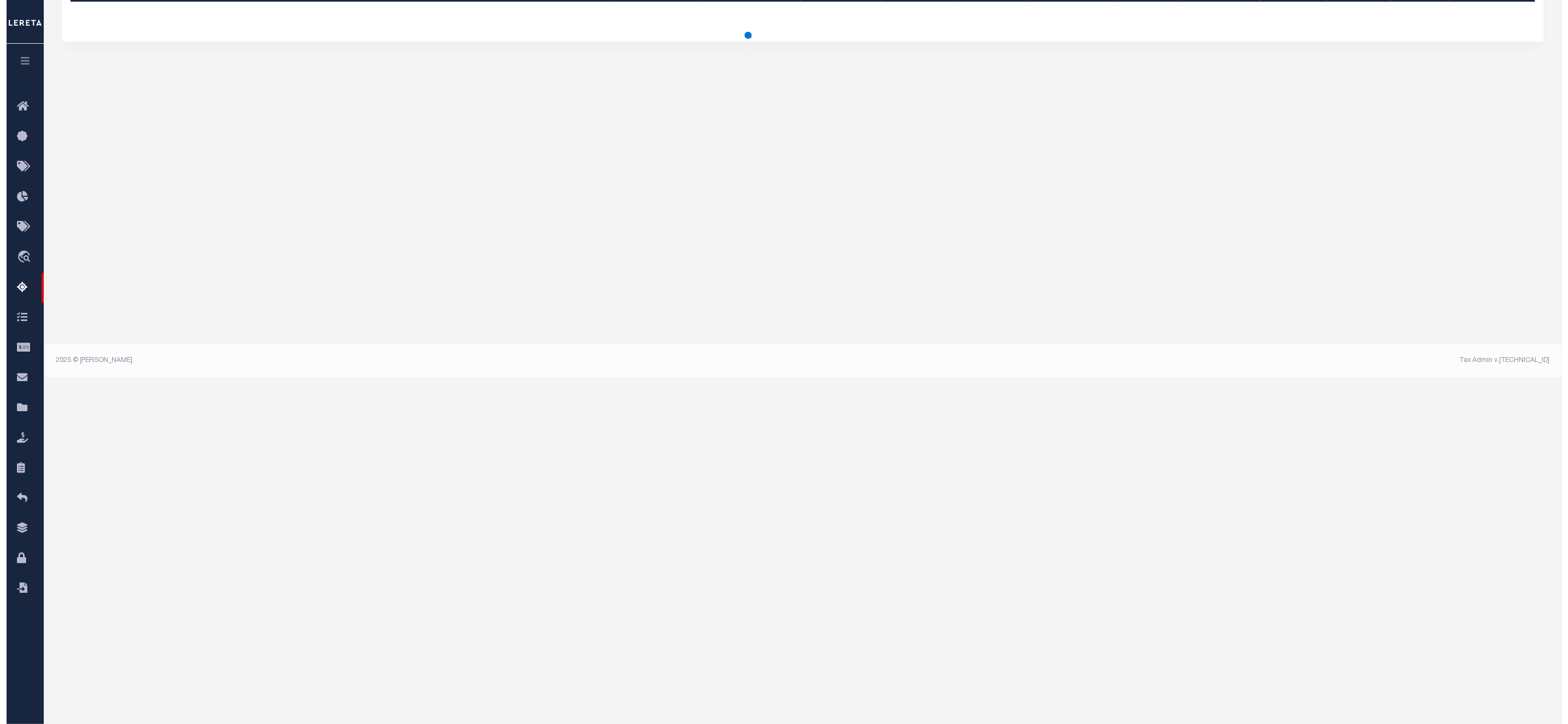
scroll to position [0, 0]
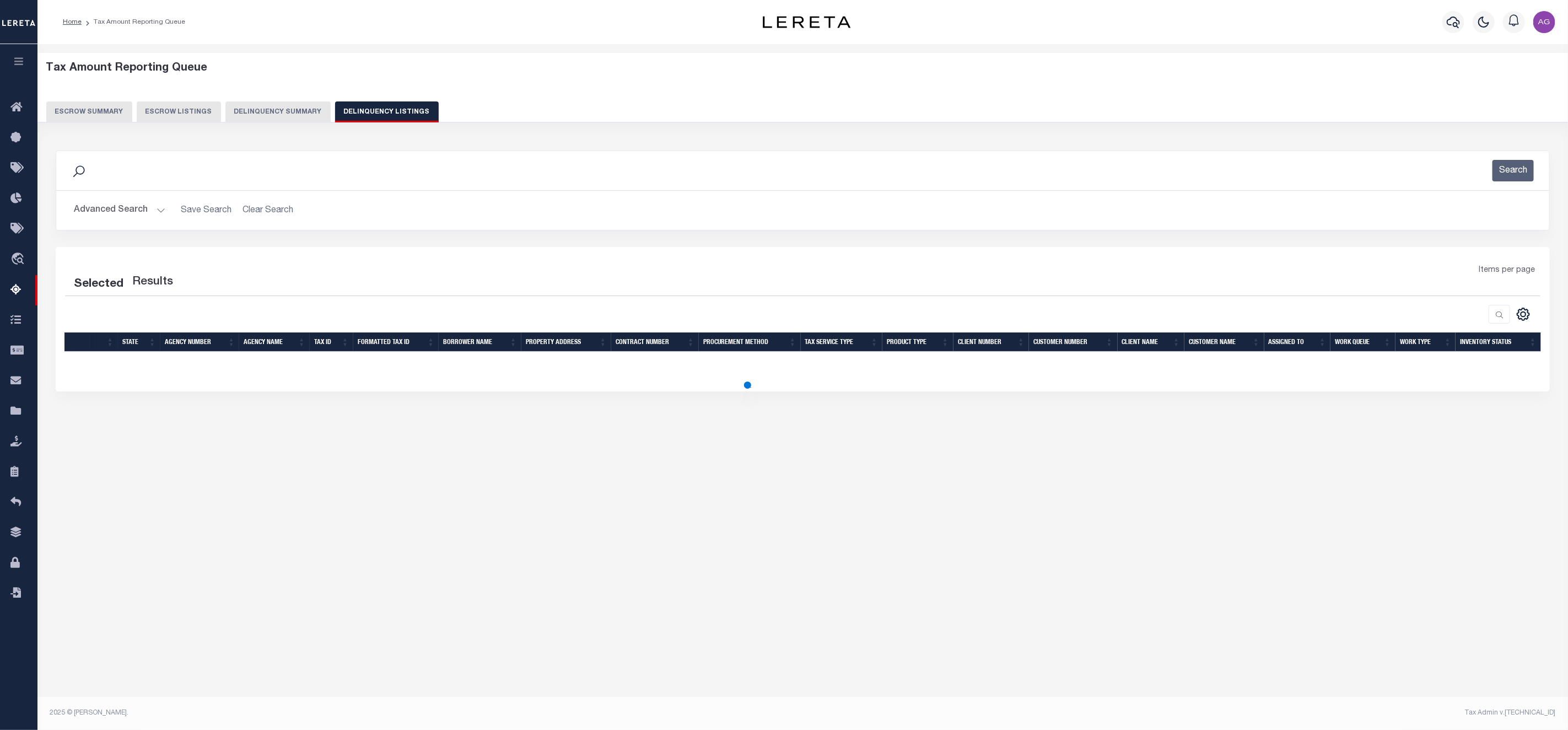
select select "100"
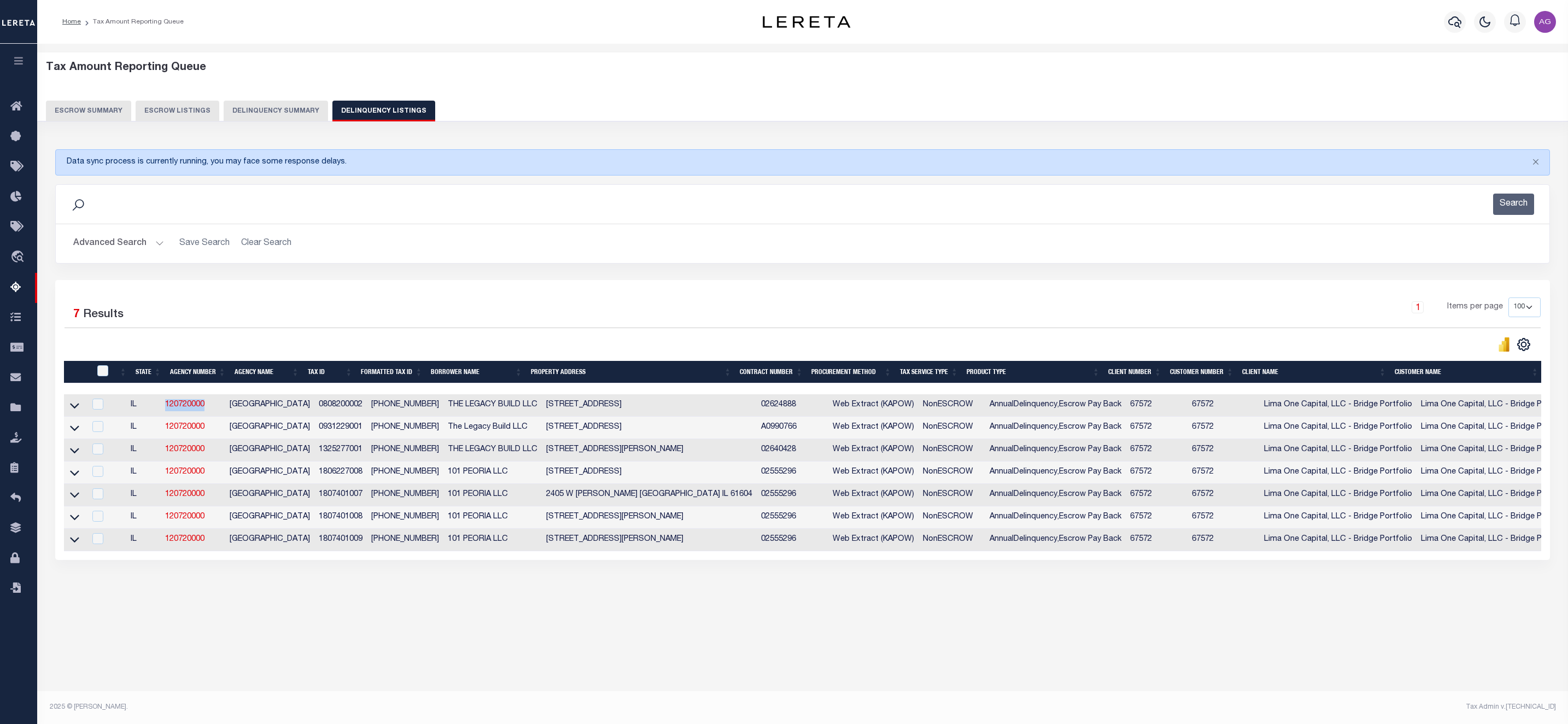
drag, startPoint x: 161, startPoint y: 411, endPoint x: 215, endPoint y: 413, distance: 54.0
click at [215, 413] on tr "IL 120720000 PEORIA COUNTY 0808200002 08-08-200-002 THE LEGACY BUILD LLC 8210 W…" at bounding box center [949, 405] width 1772 height 23
copy tr "120720000"
click at [74, 409] on icon at bounding box center [74, 405] width 10 height 11
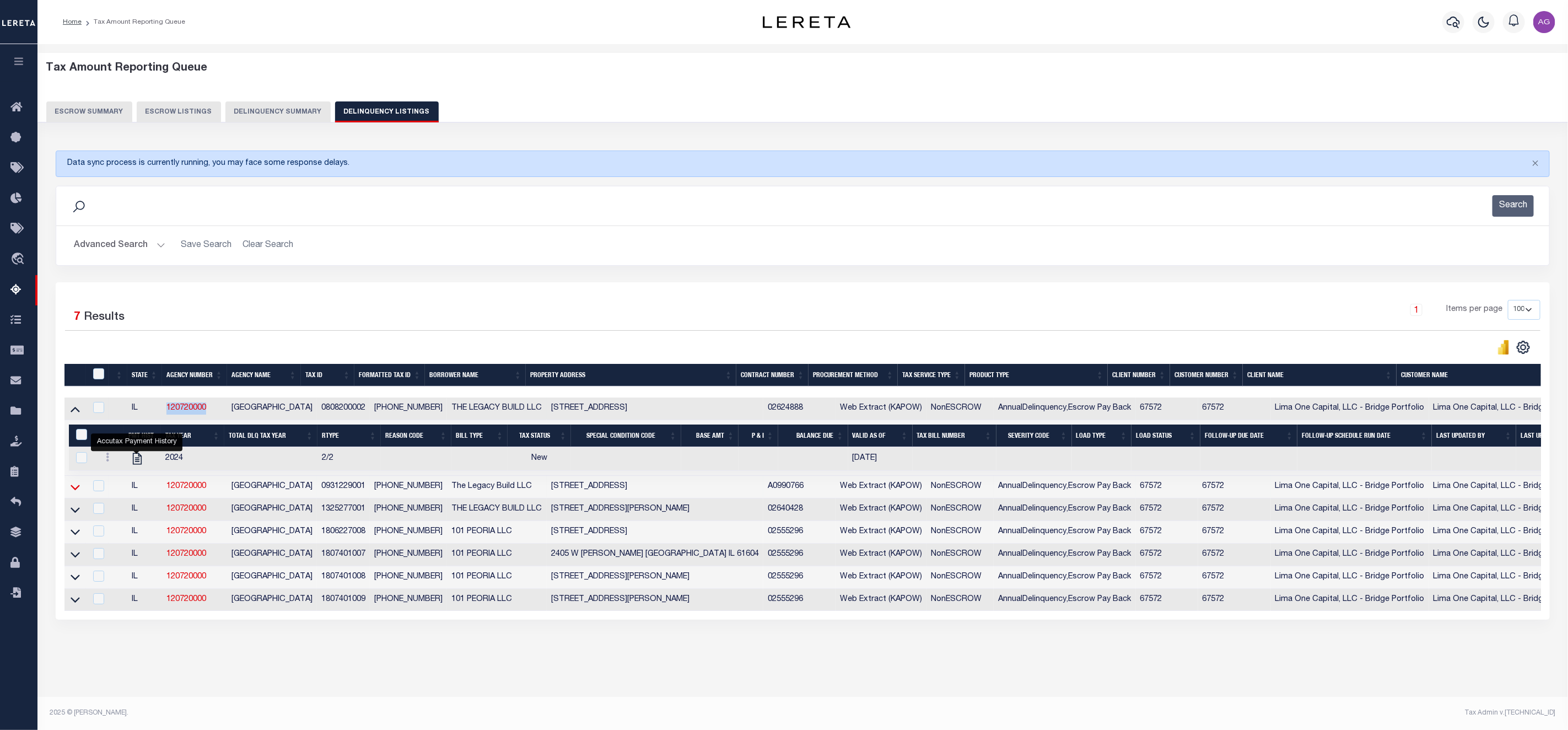
click at [75, 493] on icon at bounding box center [75, 487] width 10 height 11
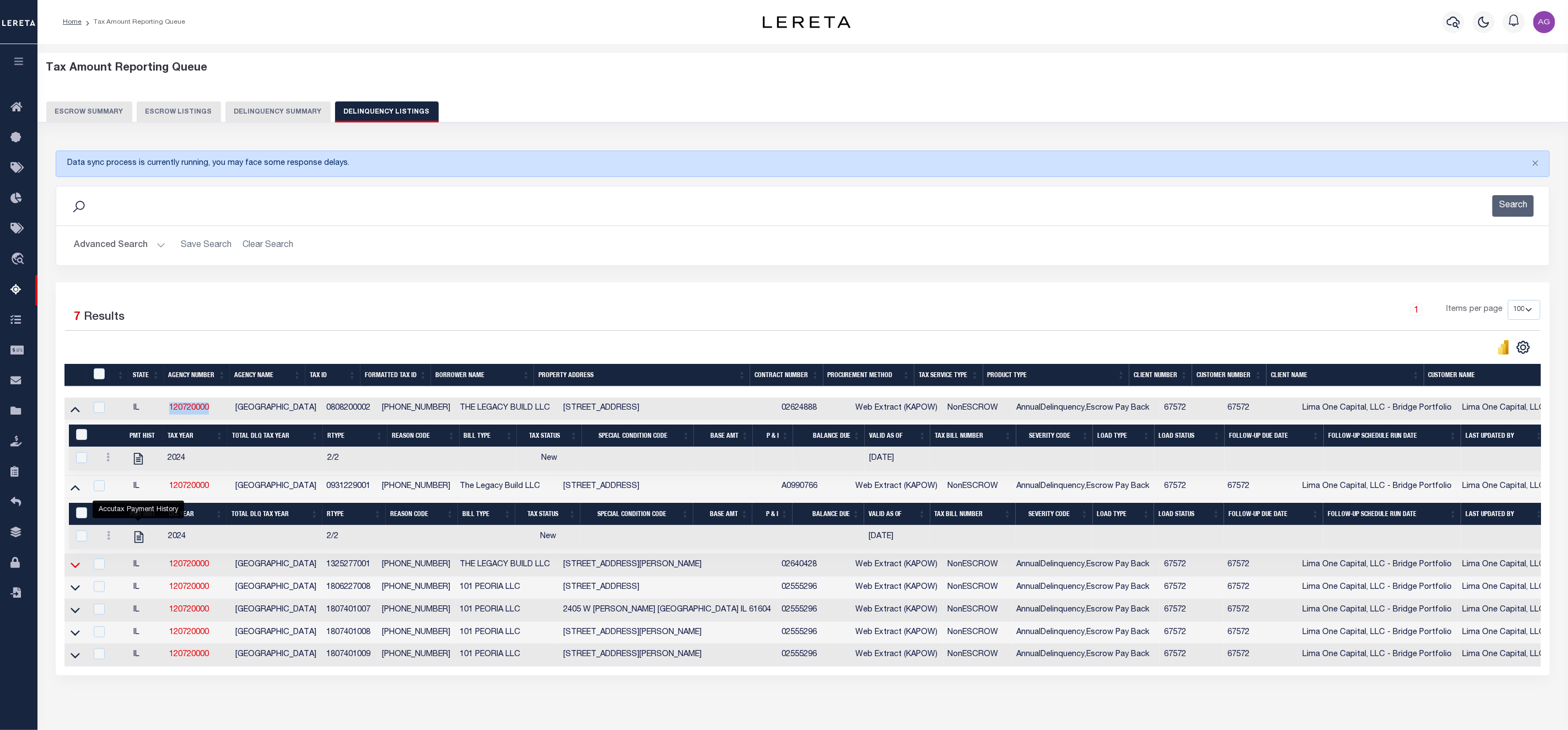
click at [73, 570] on icon at bounding box center [75, 564] width 10 height 11
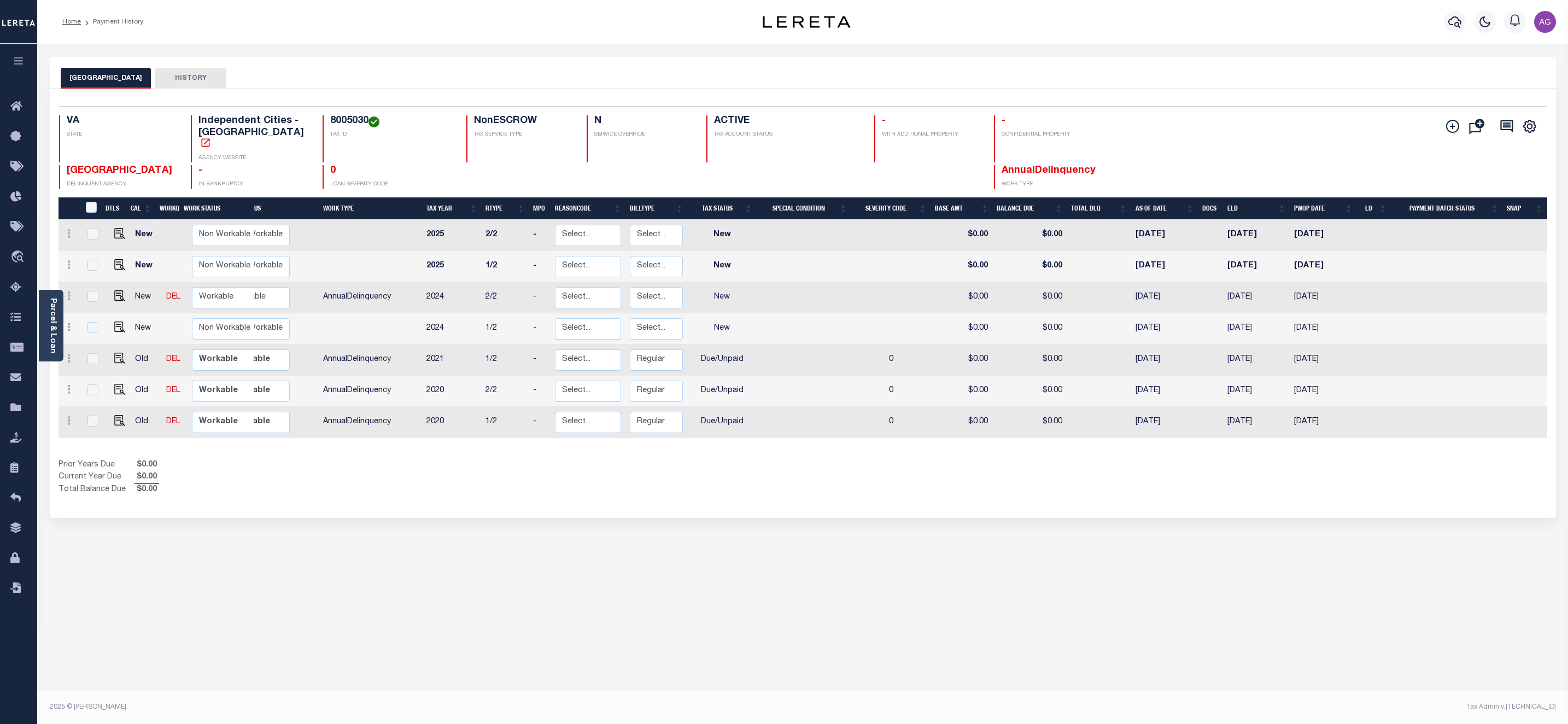
click at [240, 582] on div "HAMPTON CITY HISTORY Selected 7 Results" at bounding box center [803, 365] width 1523 height 617
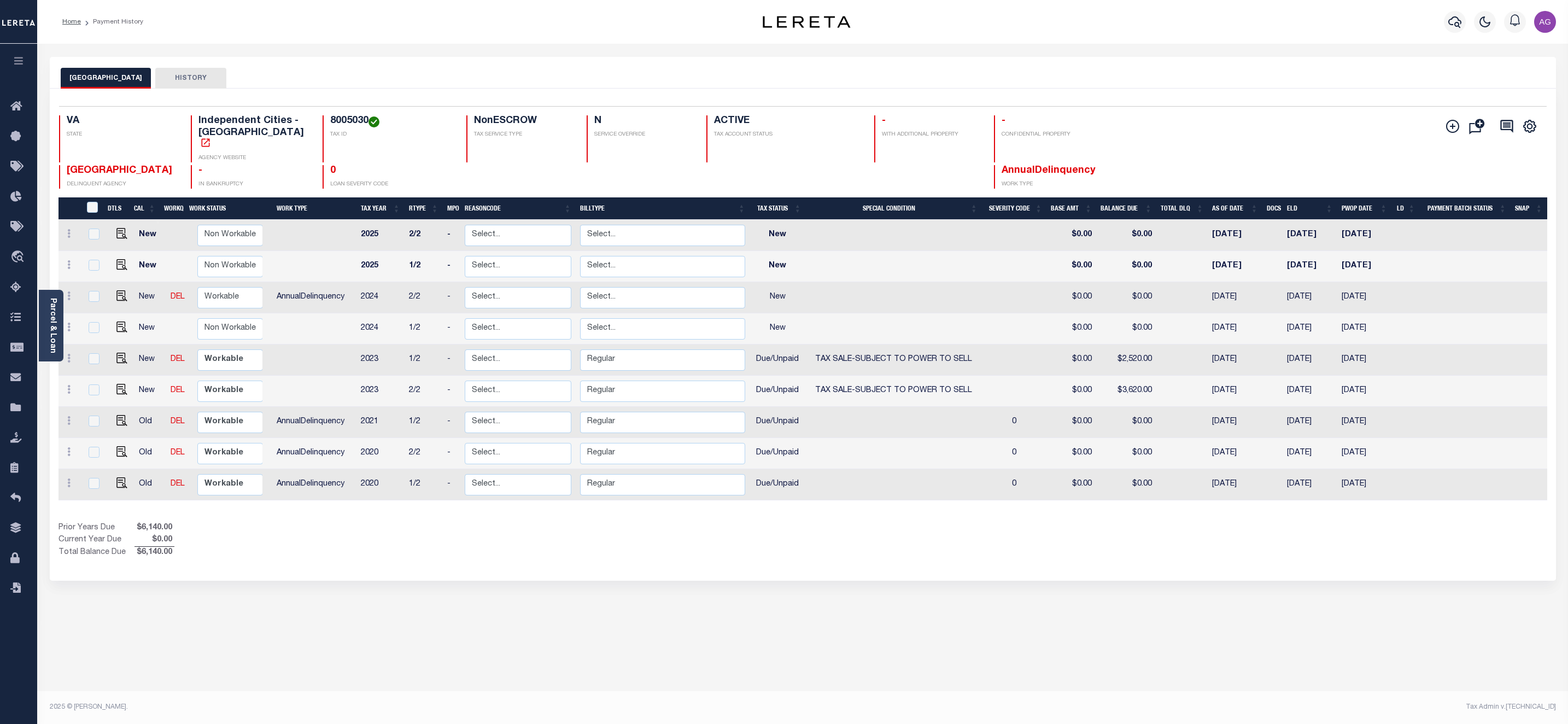
click at [1194, 697] on footer "2025 © [PERSON_NAME]. Tax Admin v.[TECHNICAL_ID]" at bounding box center [803, 707] width 1531 height 33
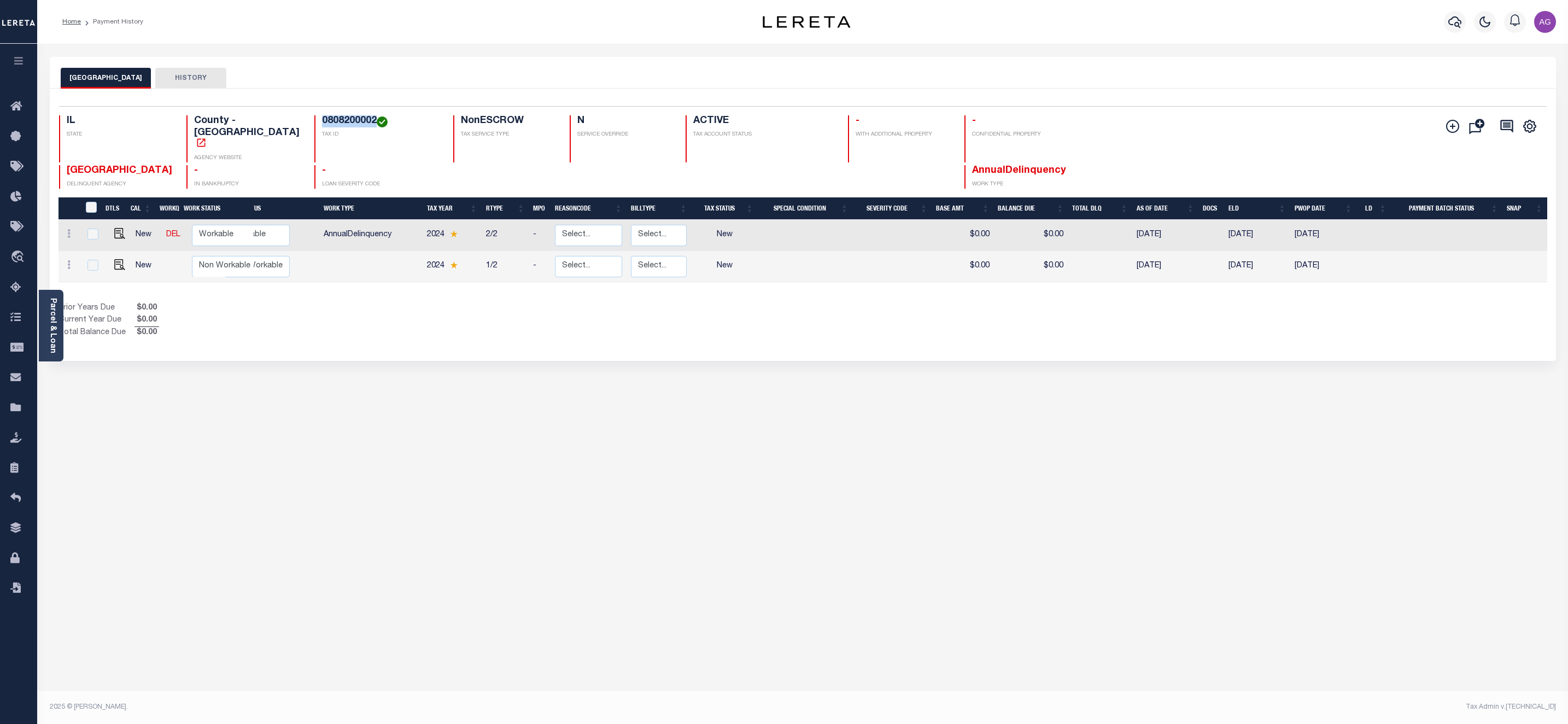
drag, startPoint x: 295, startPoint y: 118, endPoint x: 351, endPoint y: 123, distance: 56.2
click at [351, 123] on div "0808200002 TAX ID" at bounding box center [377, 139] width 126 height 47
copy h4 "0808200002"
click at [492, 470] on div "PEORIA COUNTY HISTORY Selected 2 Results" at bounding box center [803, 365] width 1523 height 617
drag, startPoint x: 368, startPoint y: 310, endPoint x: 312, endPoint y: 158, distance: 162.0
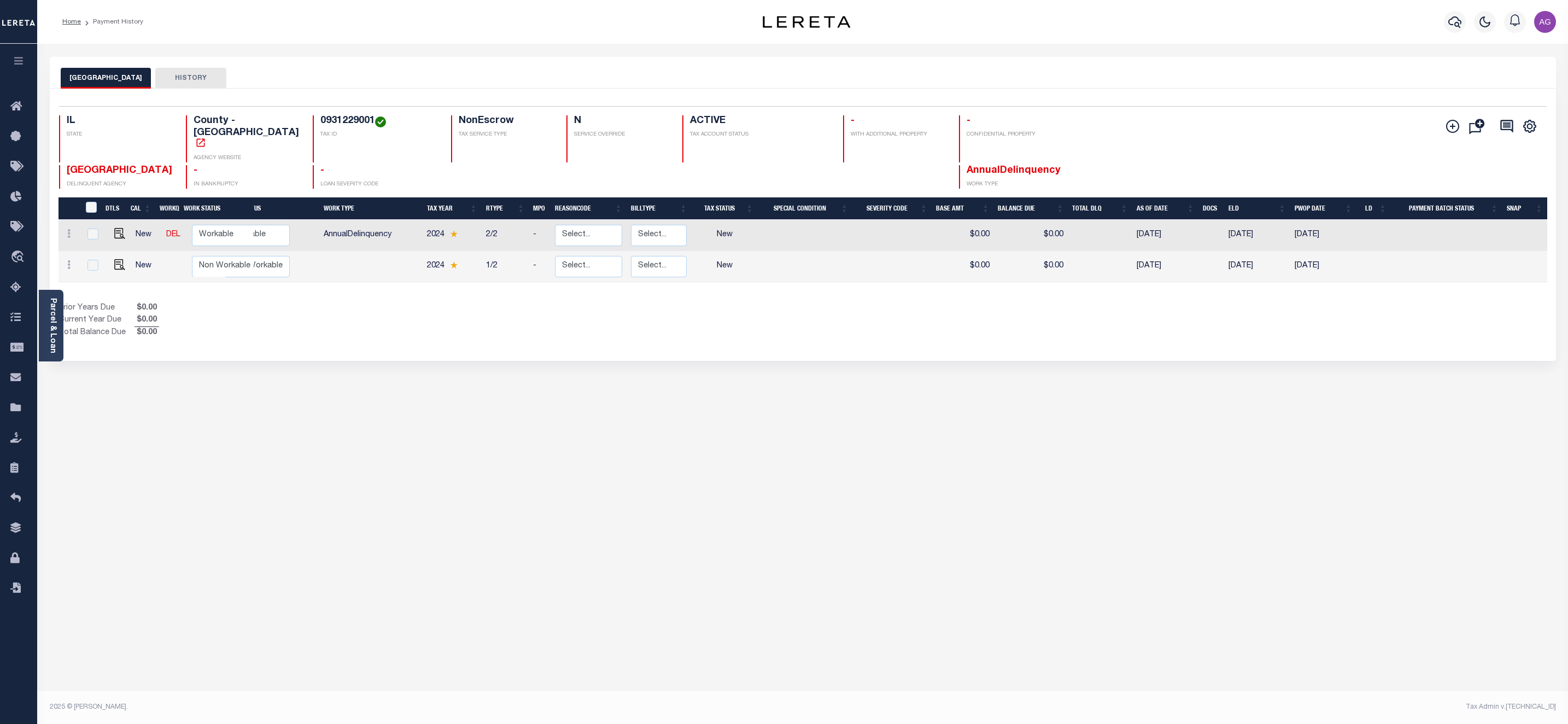
click at [369, 312] on div "Prior Years Due $0.00 Current Year Due $0.00 Total Balance Due $0.00" at bounding box center [431, 321] width 744 height 37
drag, startPoint x: 293, startPoint y: 120, endPoint x: 350, endPoint y: 125, distance: 57.2
click at [350, 125] on div "0931229001 TAX ID" at bounding box center [376, 139] width 126 height 47
copy h4 "0931229001"
click at [516, 420] on div "PEORIA COUNTY HISTORY Selected 2 Results" at bounding box center [803, 365] width 1523 height 617
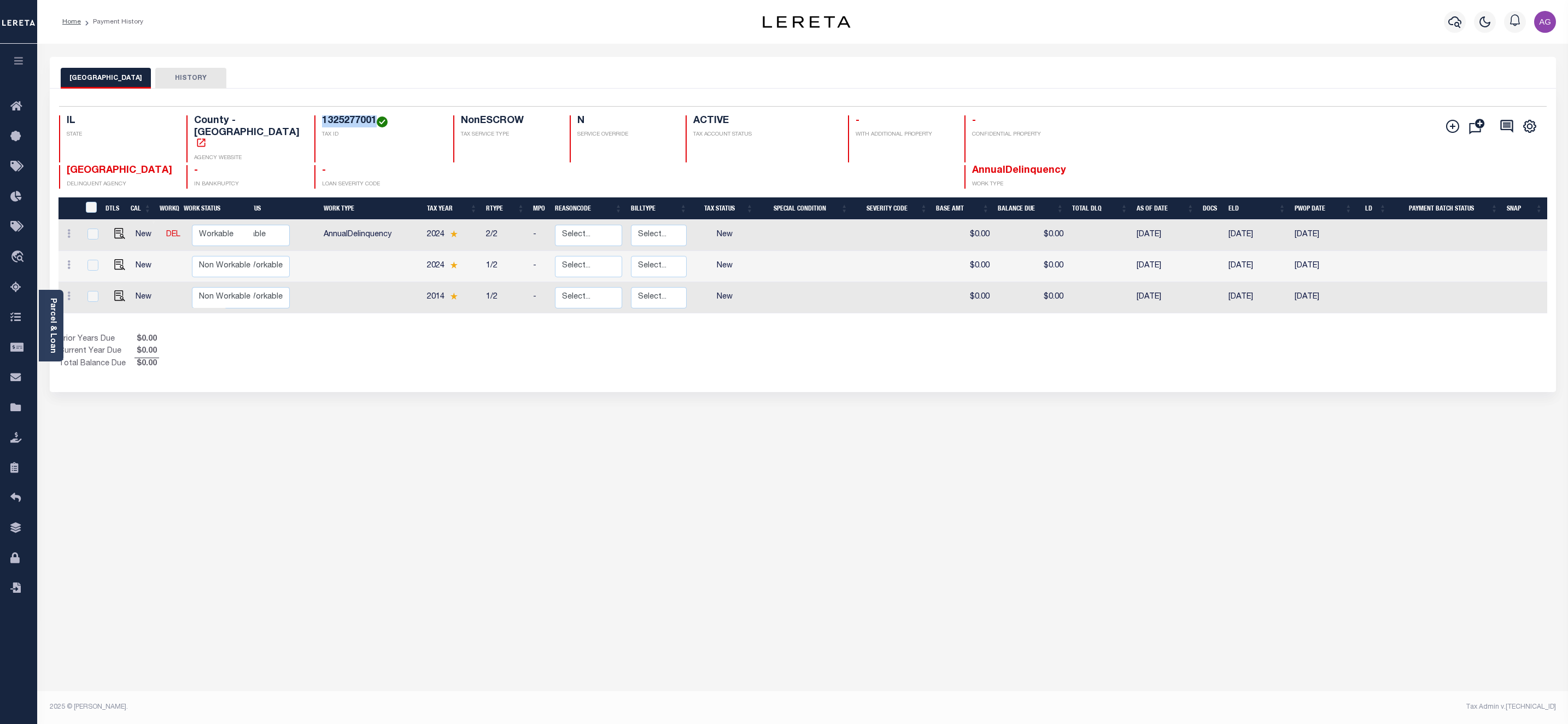
drag, startPoint x: 295, startPoint y: 121, endPoint x: 350, endPoint y: 115, distance: 55.3
click at [350, 115] on div "1325277001 TAX ID" at bounding box center [377, 139] width 126 height 47
copy h4 "1325277001"
click at [530, 463] on div "PEORIA COUNTY HISTORY Selected 3 Results" at bounding box center [803, 365] width 1523 height 617
click at [722, 461] on div "PEORIA COUNTY HISTORY Selected 3 Results" at bounding box center [803, 365] width 1523 height 617
